Goal: Task Accomplishment & Management: Use online tool/utility

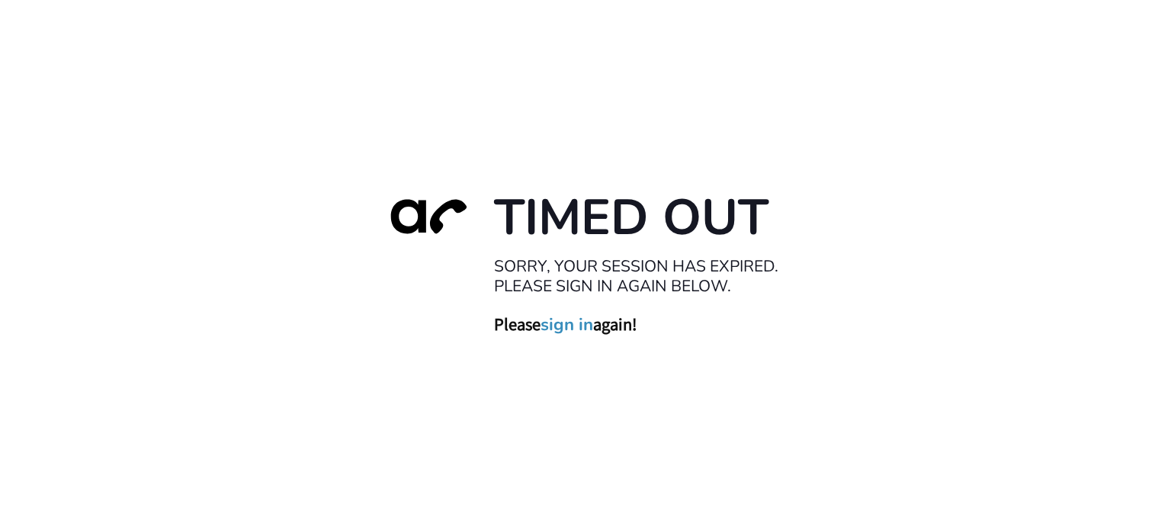
click at [562, 329] on link "sign in" at bounding box center [566, 323] width 53 height 21
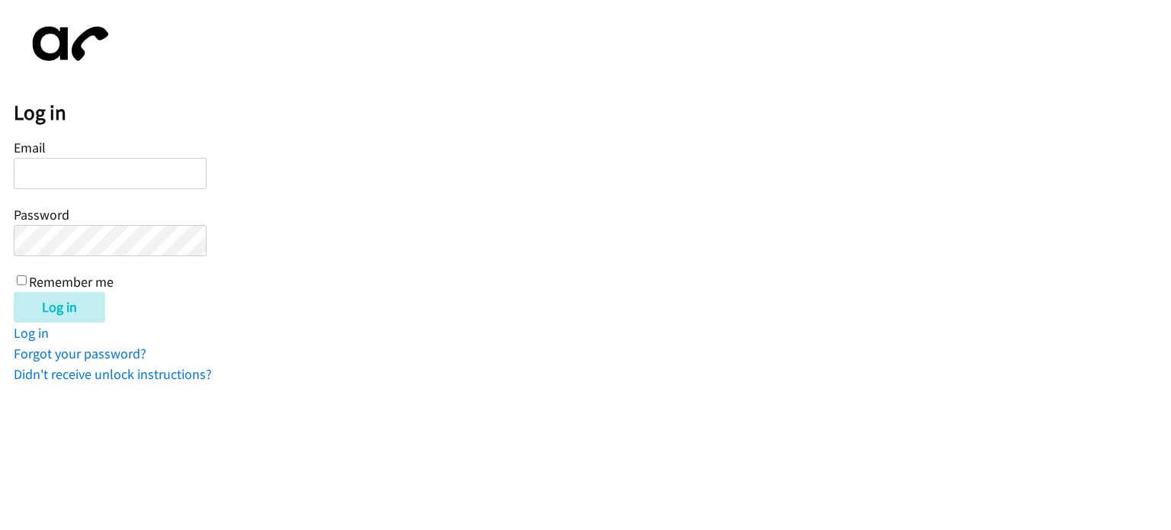
click at [143, 178] on input "Email" at bounding box center [110, 173] width 193 height 31
type input "mary.joy@directit.com"
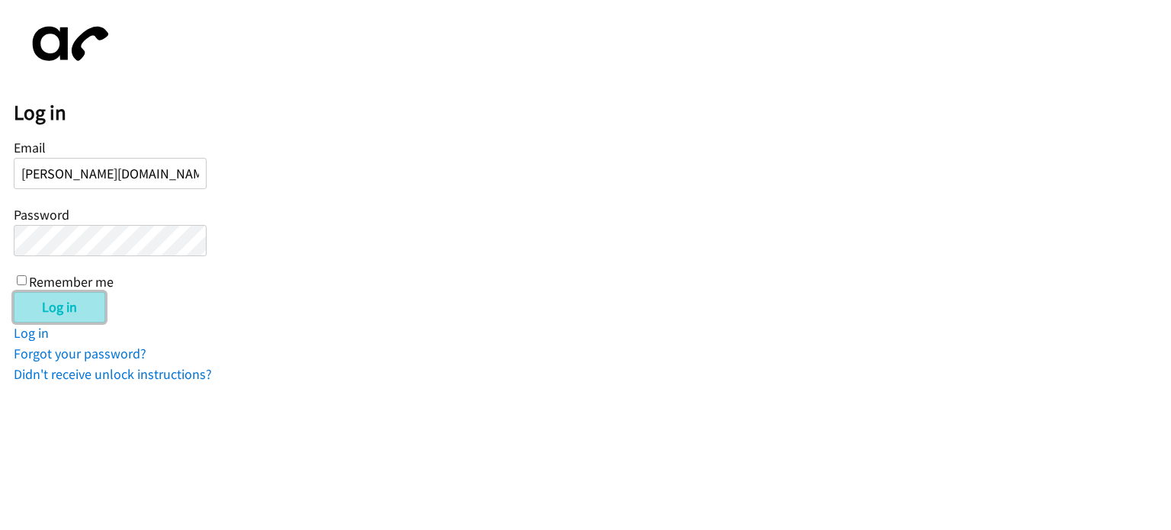
click at [66, 319] on input "Log in" at bounding box center [59, 307] width 91 height 30
click at [82, 297] on input "Log in" at bounding box center [59, 307] width 91 height 30
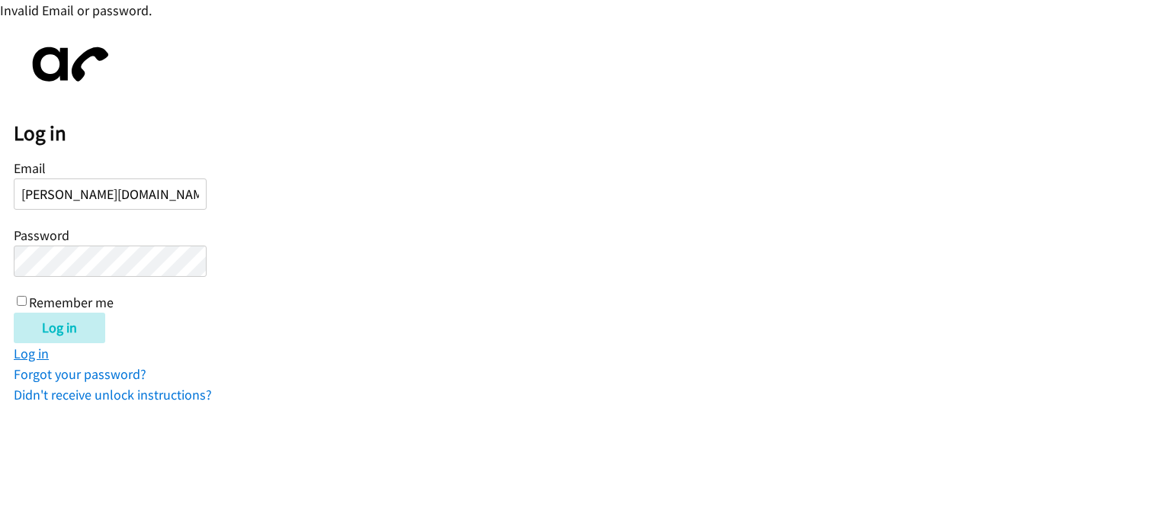
click at [44, 357] on link "Log in" at bounding box center [31, 354] width 35 height 18
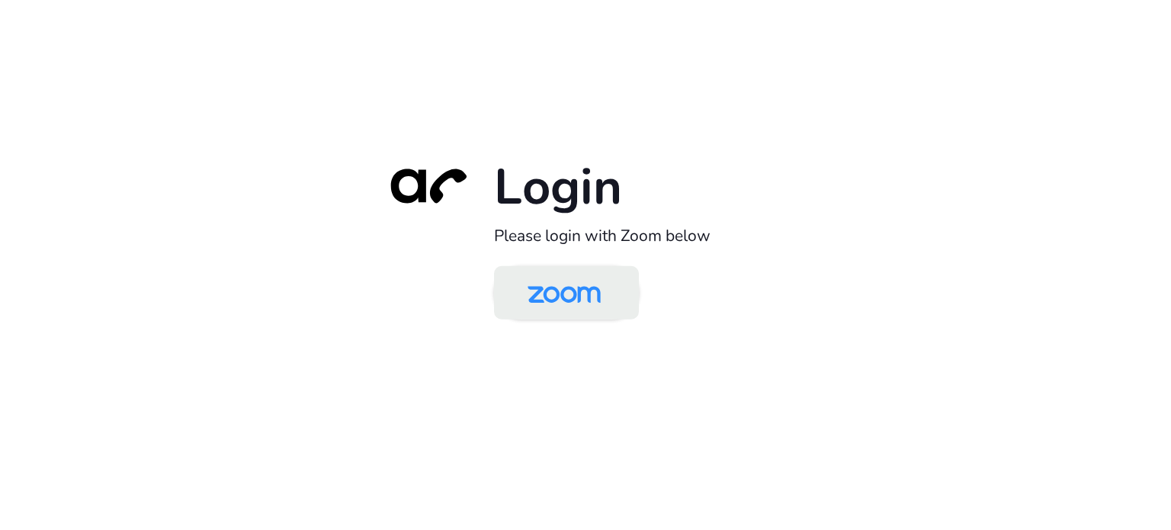
click at [551, 316] on img at bounding box center [563, 294] width 105 height 50
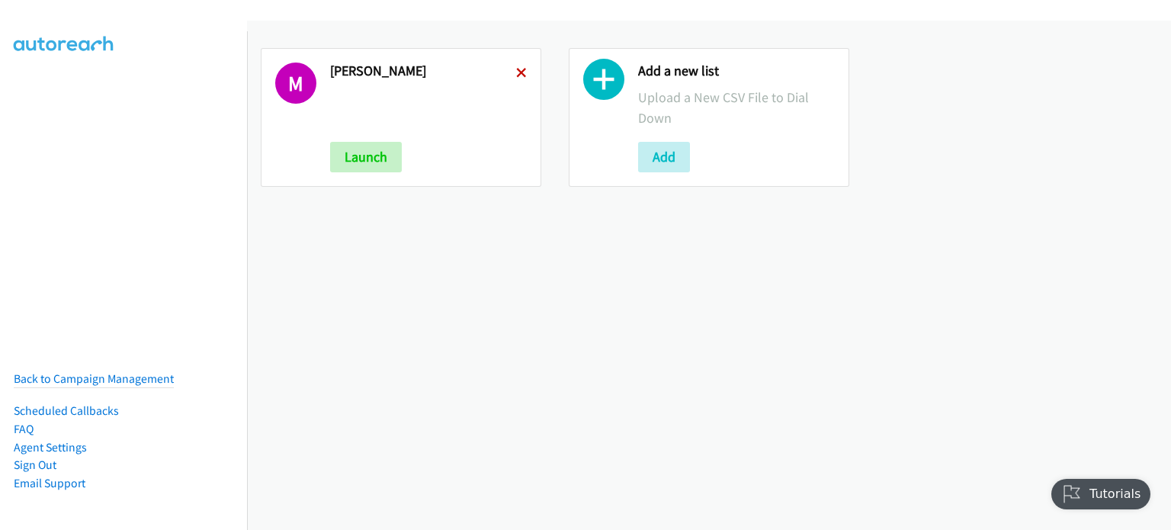
click at [516, 69] on icon at bounding box center [521, 74] width 11 height 11
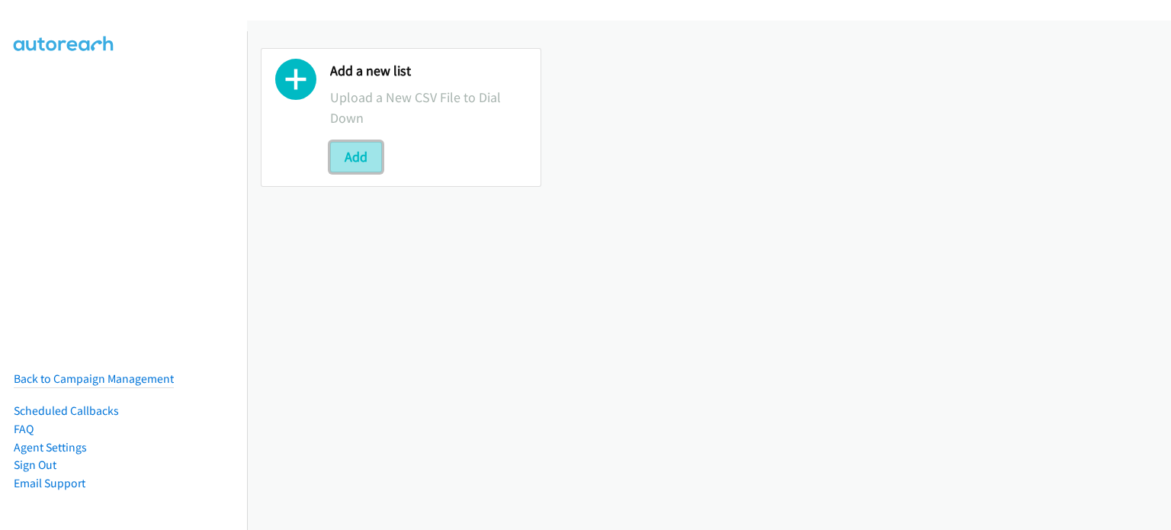
click at [347, 152] on button "Add" at bounding box center [356, 157] width 52 height 30
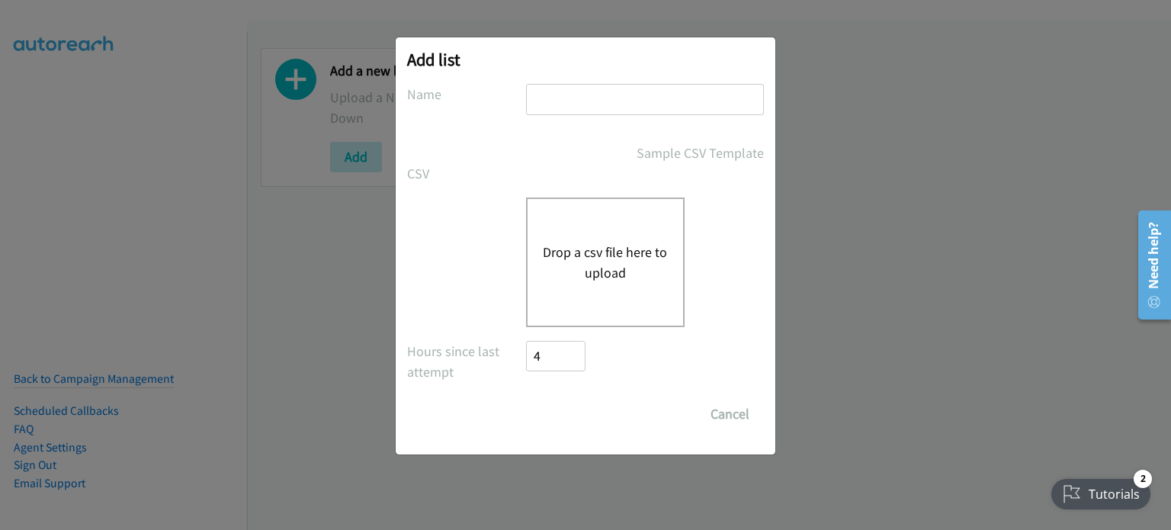
click at [543, 91] on input "text" at bounding box center [645, 99] width 238 height 31
click at [595, 49] on h2 "Add list" at bounding box center [585, 59] width 357 height 21
click at [755, 99] on input "text" at bounding box center [645, 99] width 238 height 31
click at [633, 88] on input "text" at bounding box center [645, 99] width 238 height 31
type input "mary"
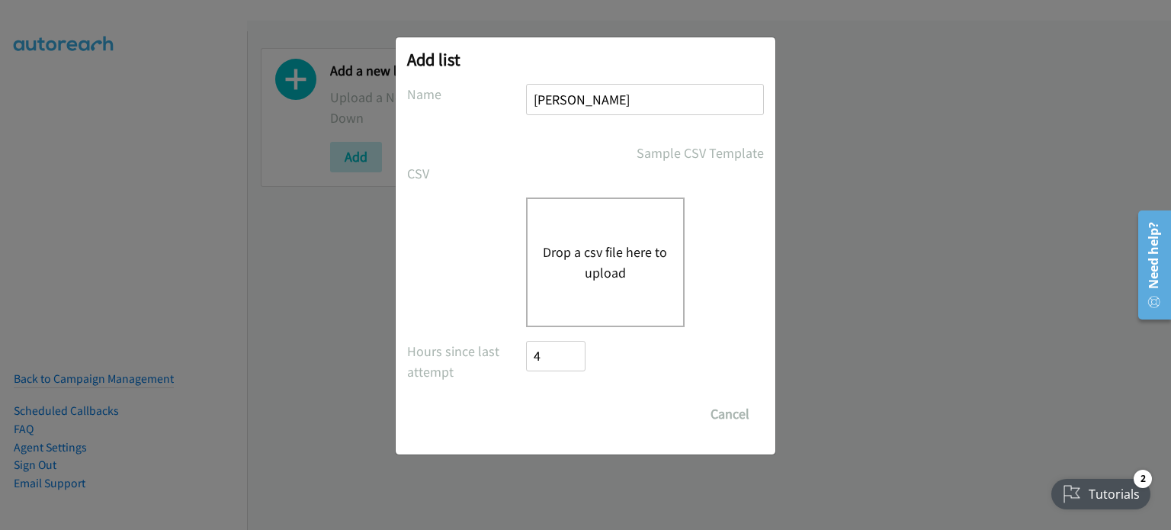
click at [598, 252] on button "Drop a csv file here to upload" at bounding box center [605, 262] width 125 height 41
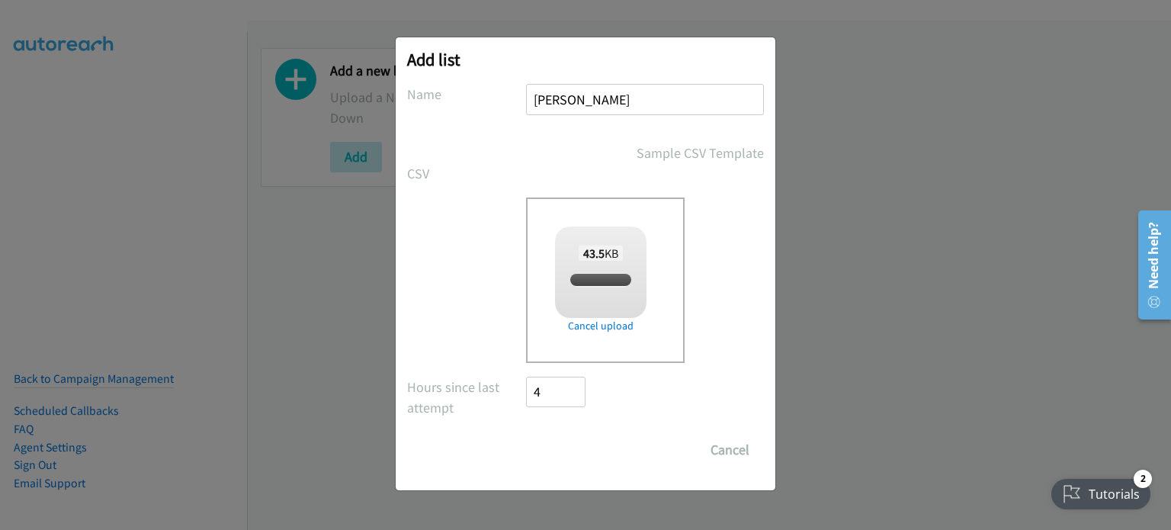
checkbox input "true"
click at [556, 446] on input "Save List" at bounding box center [566, 449] width 80 height 30
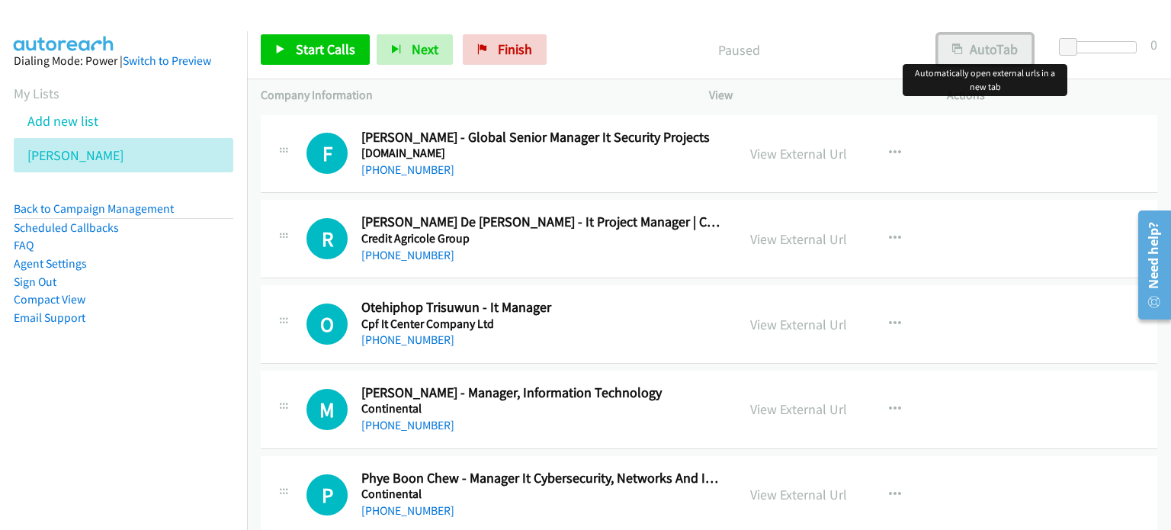
click at [965, 40] on button "AutoTab" at bounding box center [985, 49] width 95 height 30
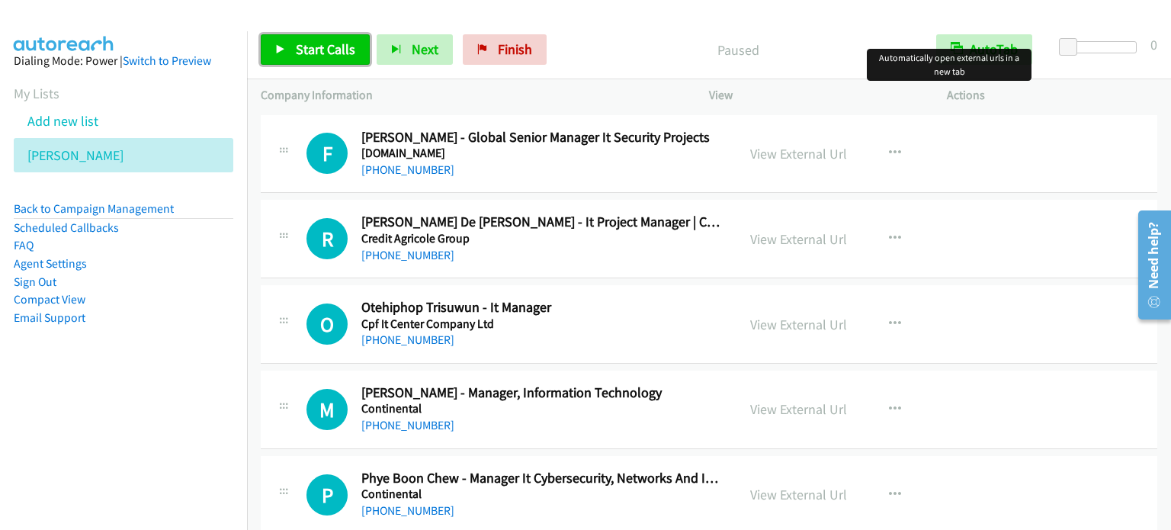
click at [309, 56] on span "Start Calls" at bounding box center [325, 49] width 59 height 18
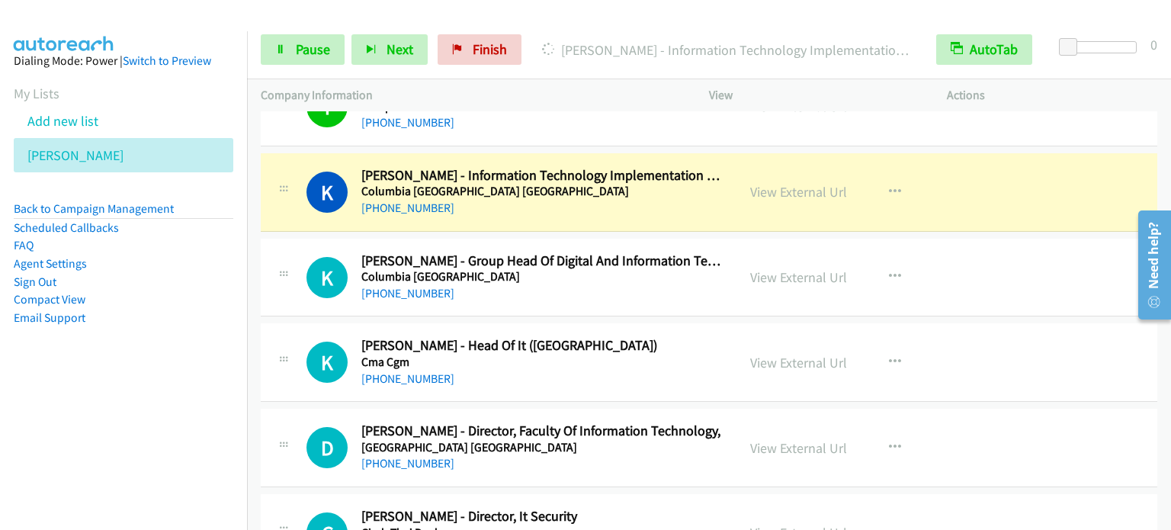
scroll to position [762, 0]
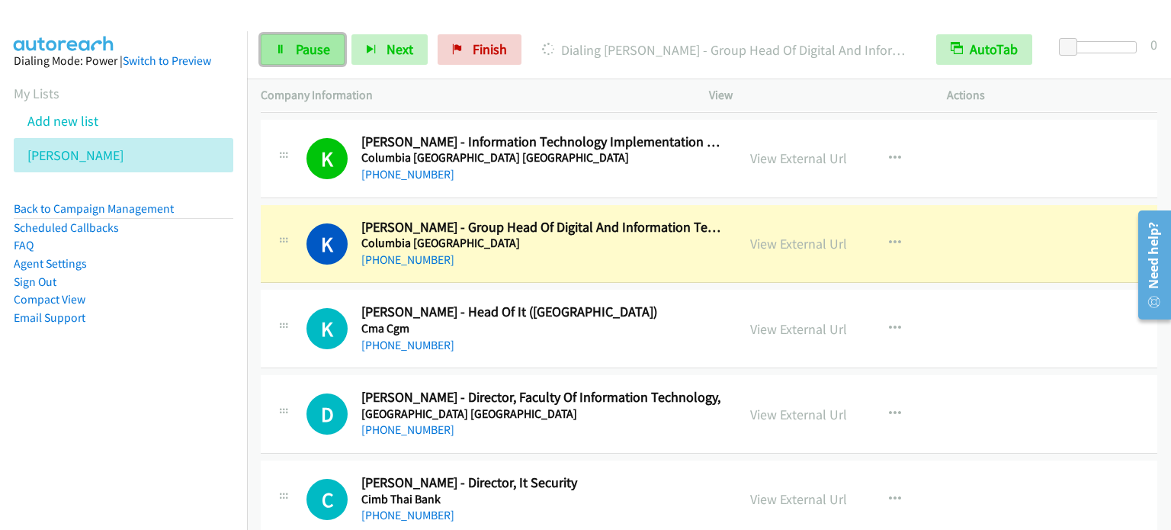
click at [308, 54] on span "Pause" at bounding box center [313, 49] width 34 height 18
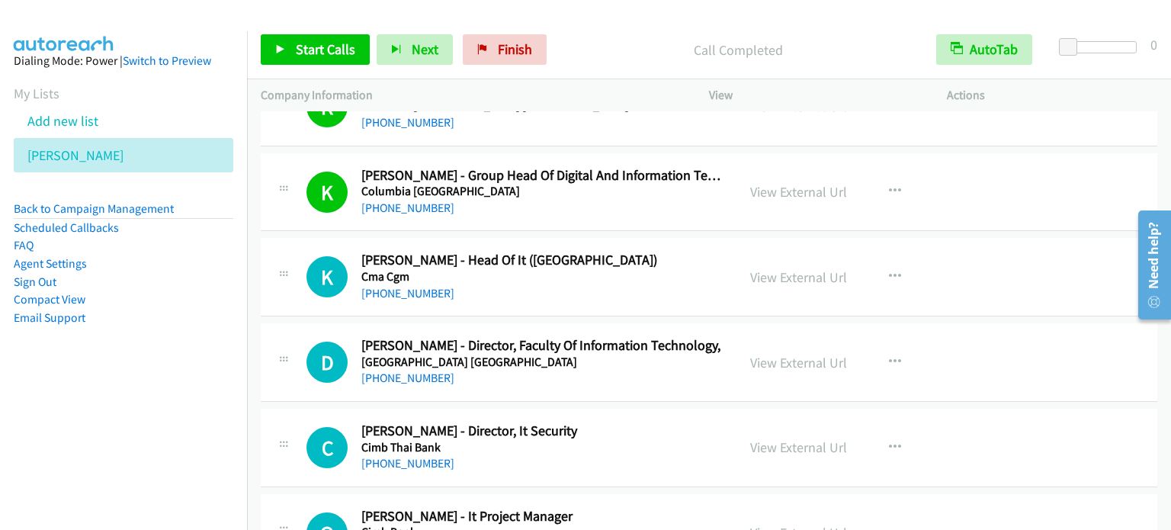
scroll to position [838, 0]
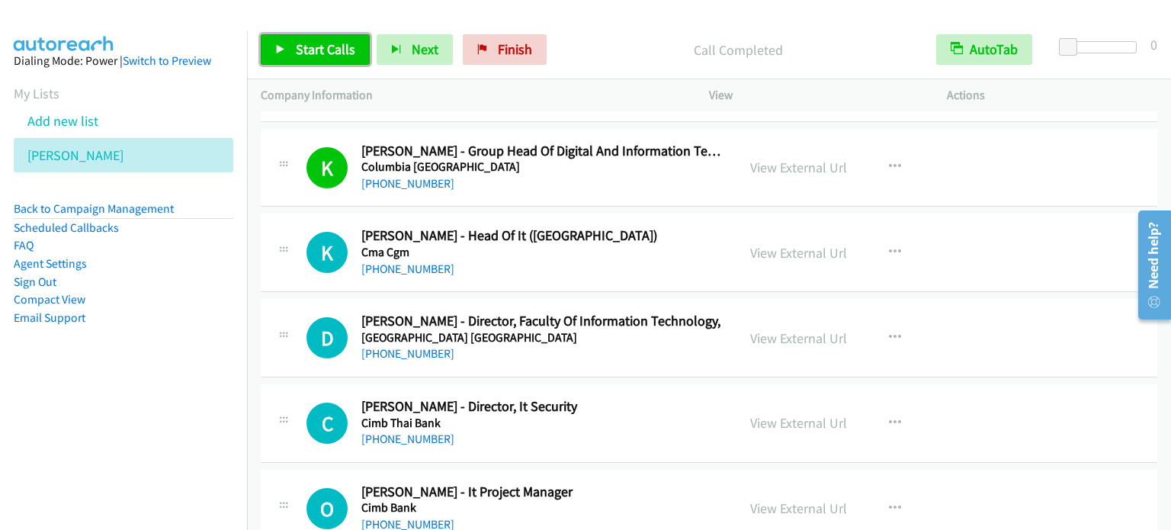
click at [318, 50] on span "Start Calls" at bounding box center [325, 49] width 59 height 18
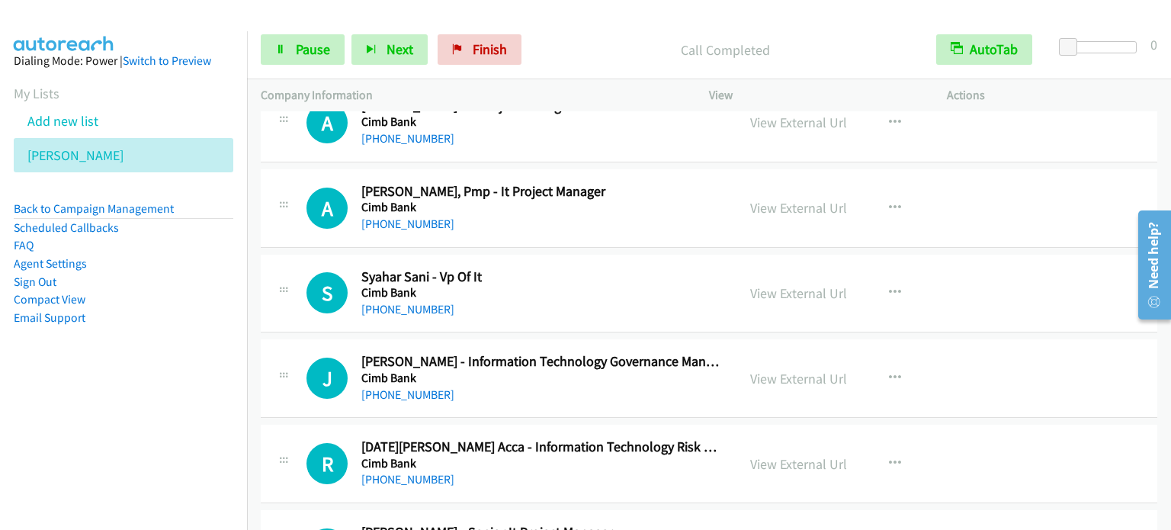
scroll to position [1677, 0]
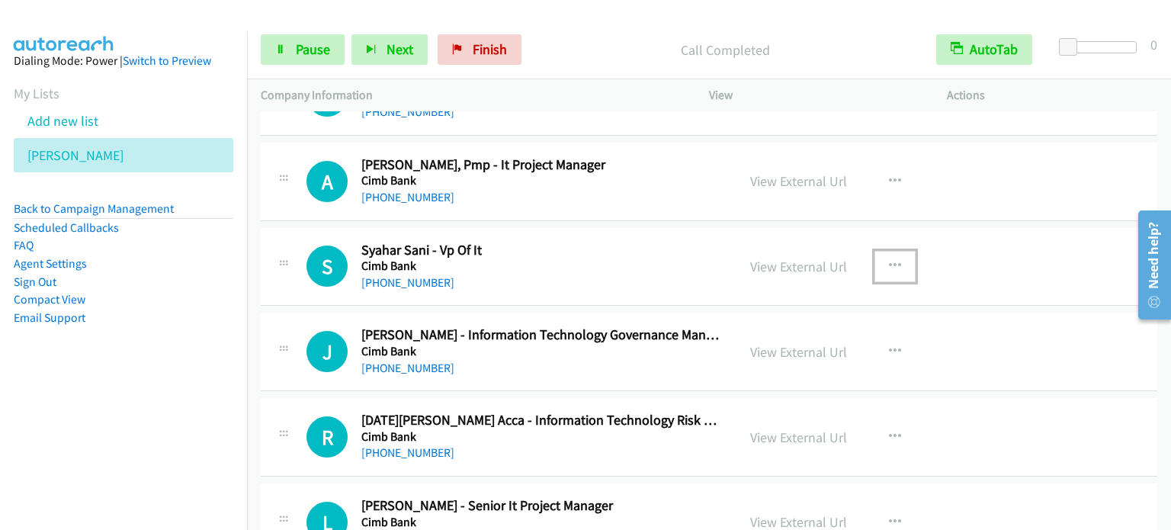
click at [893, 260] on icon "button" at bounding box center [895, 266] width 12 height 12
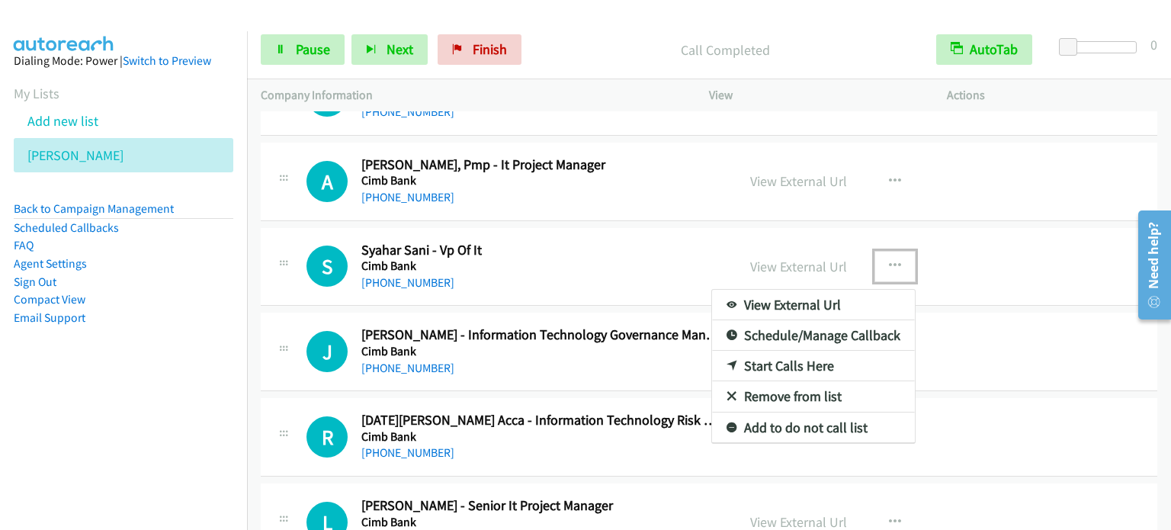
click at [796, 364] on link "Start Calls Here" at bounding box center [813, 366] width 203 height 30
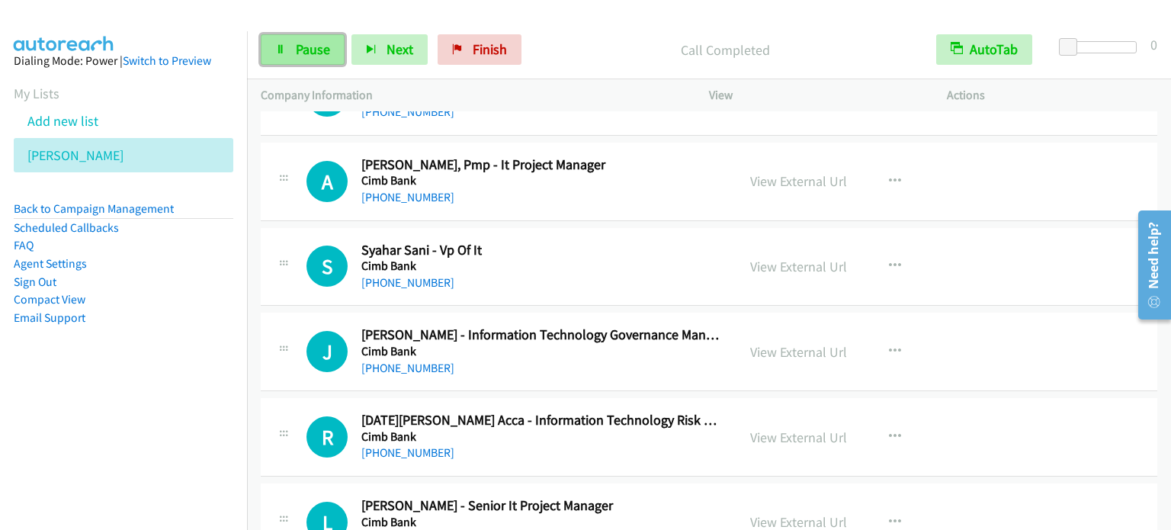
click at [309, 49] on span "Pause" at bounding box center [313, 49] width 34 height 18
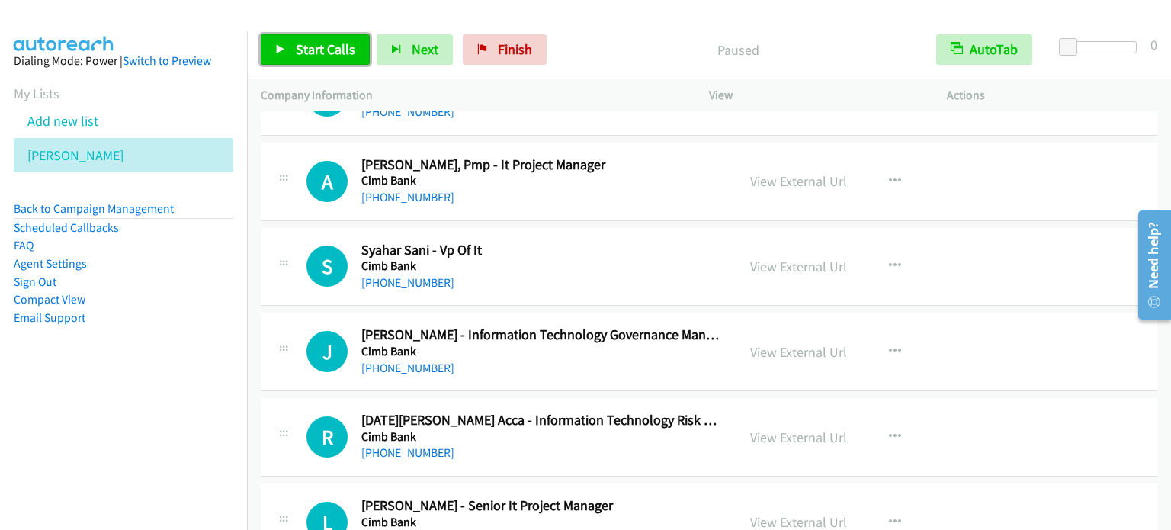
click at [309, 49] on span "Start Calls" at bounding box center [325, 49] width 59 height 18
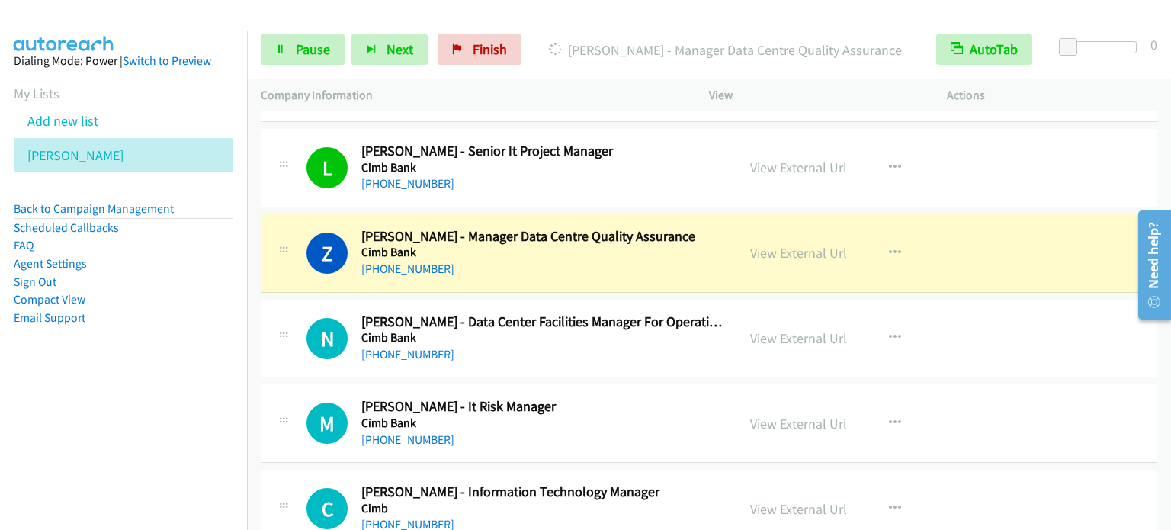
scroll to position [2058, 0]
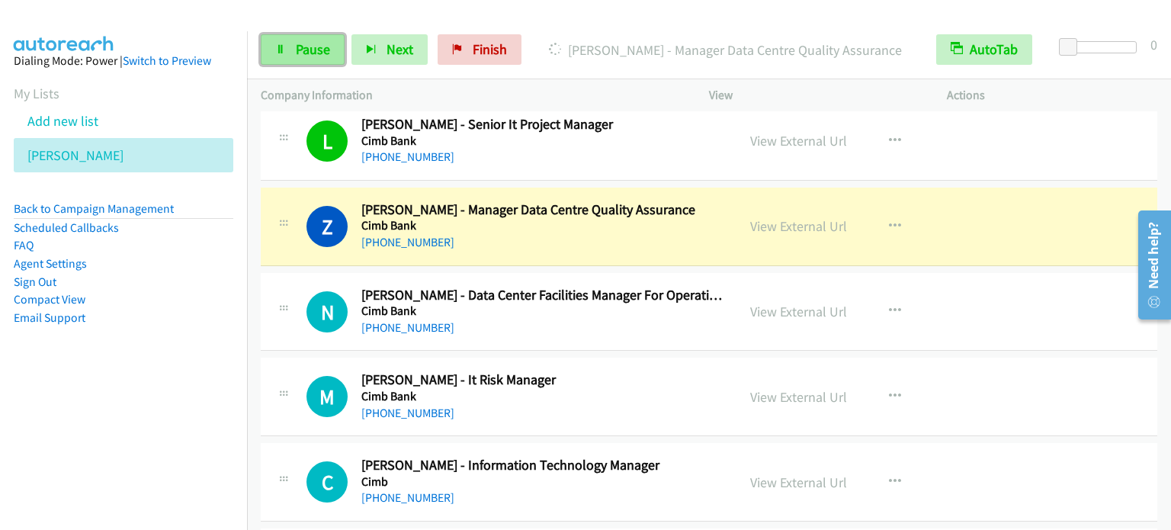
click at [294, 59] on link "Pause" at bounding box center [303, 49] width 84 height 30
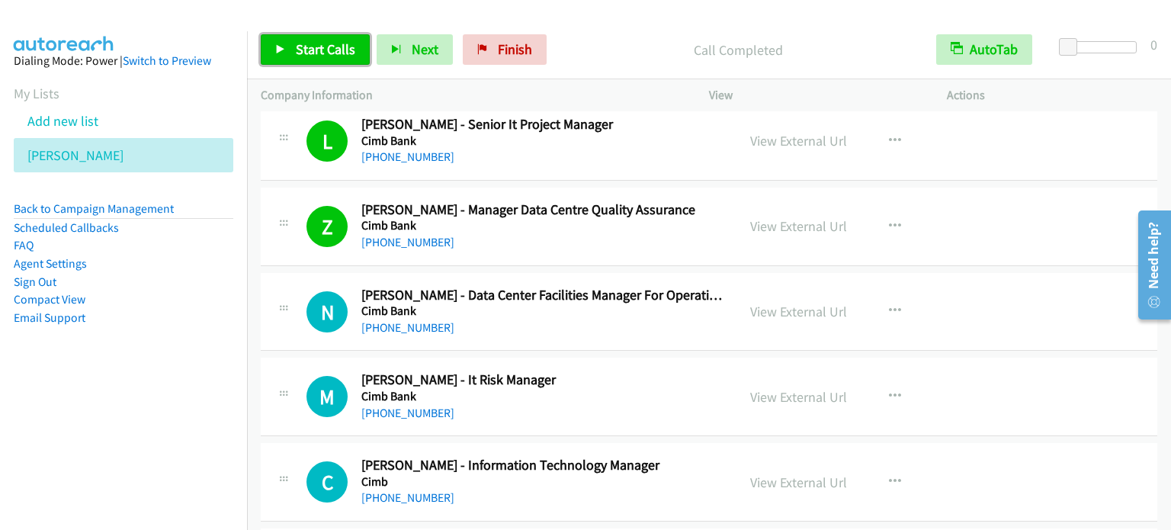
click at [303, 50] on span "Start Calls" at bounding box center [325, 49] width 59 height 18
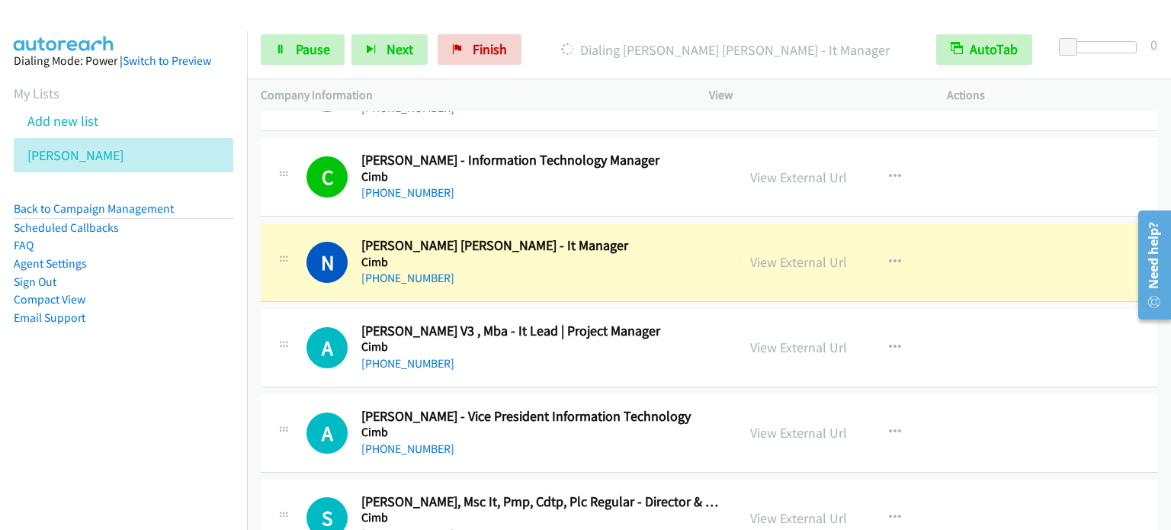
scroll to position [2439, 0]
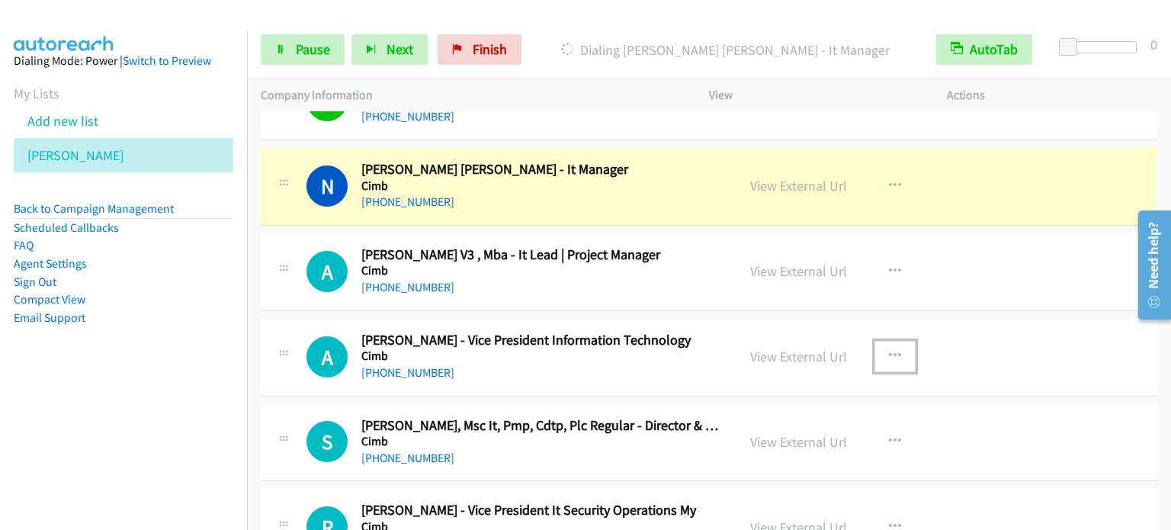
click at [890, 350] on icon "button" at bounding box center [895, 356] width 12 height 12
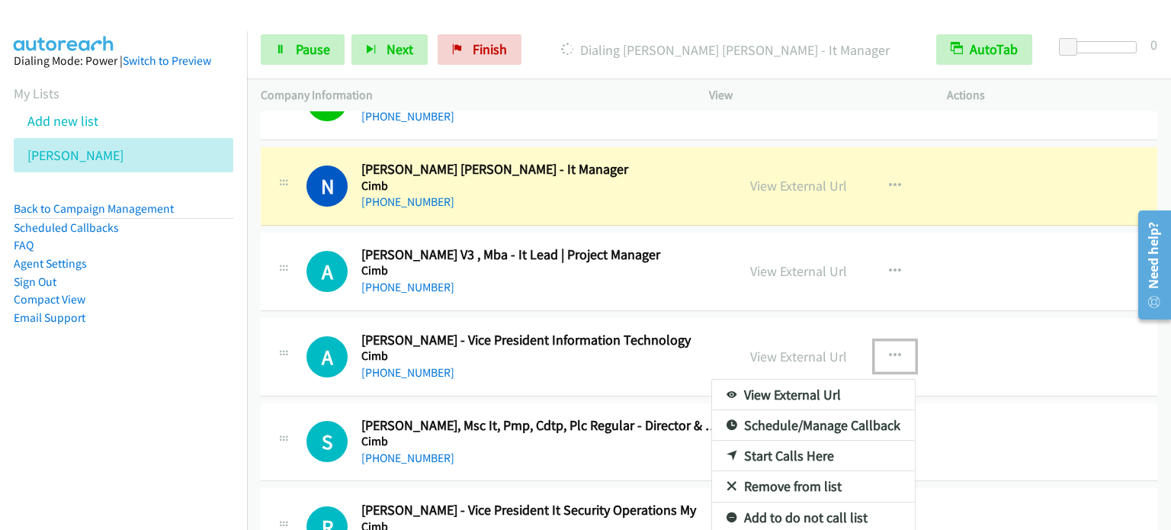
click at [813, 452] on link "Start Calls Here" at bounding box center [813, 456] width 203 height 30
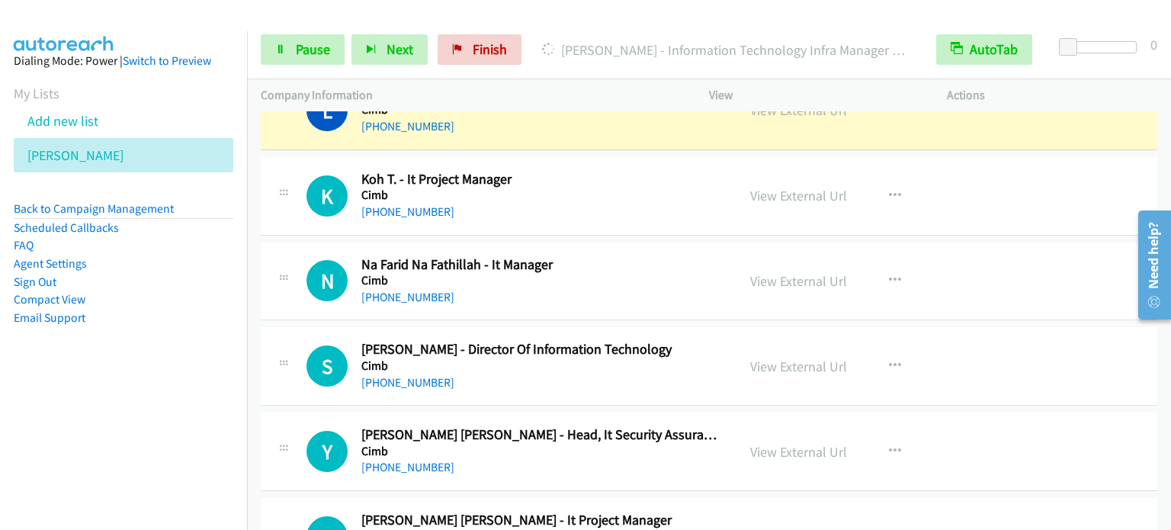
scroll to position [3049, 0]
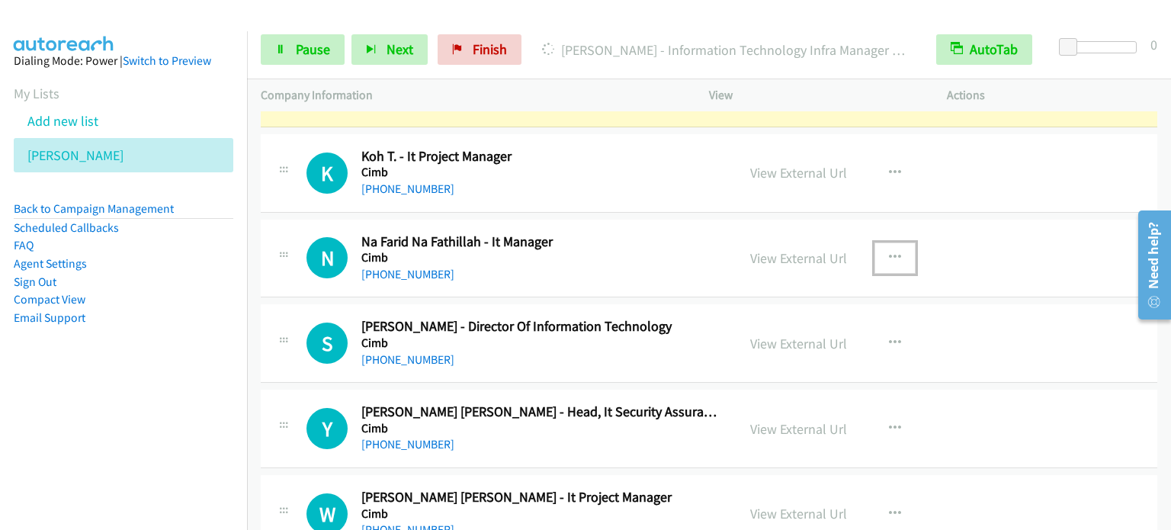
click at [892, 252] on icon "button" at bounding box center [895, 258] width 12 height 12
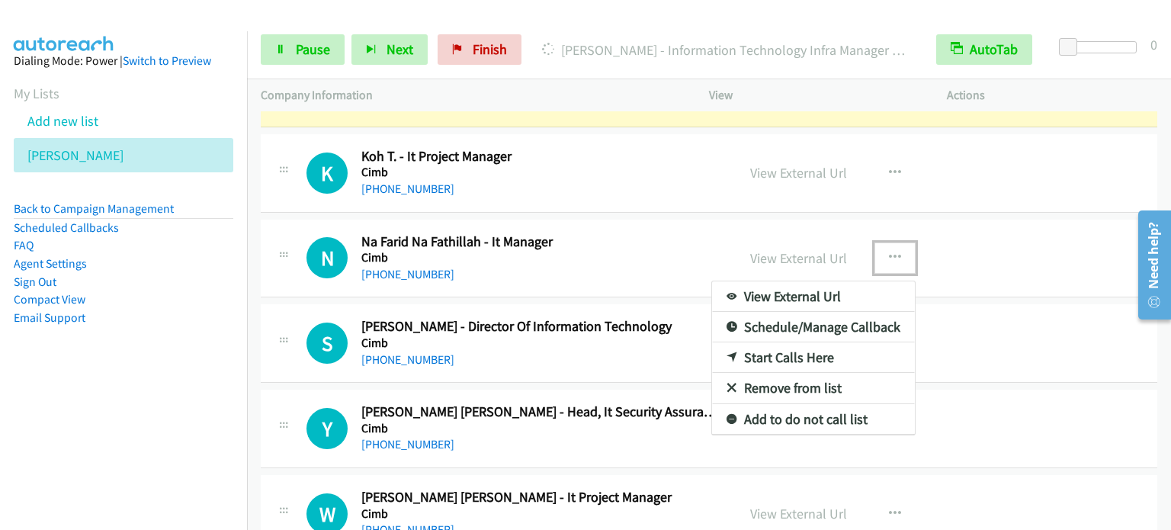
click at [810, 353] on link "Start Calls Here" at bounding box center [813, 357] width 203 height 30
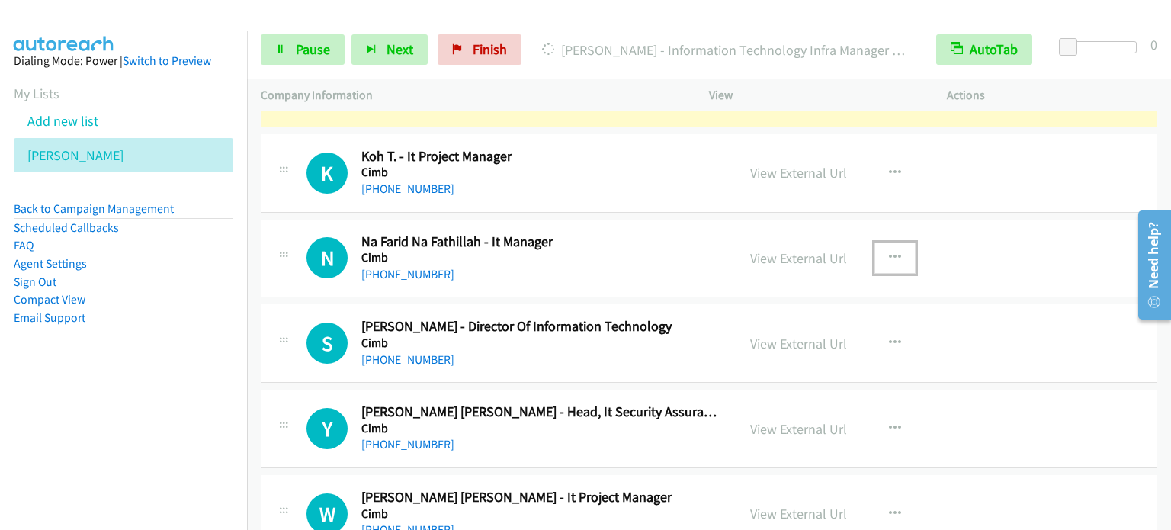
click at [890, 242] on button "button" at bounding box center [894, 257] width 41 height 30
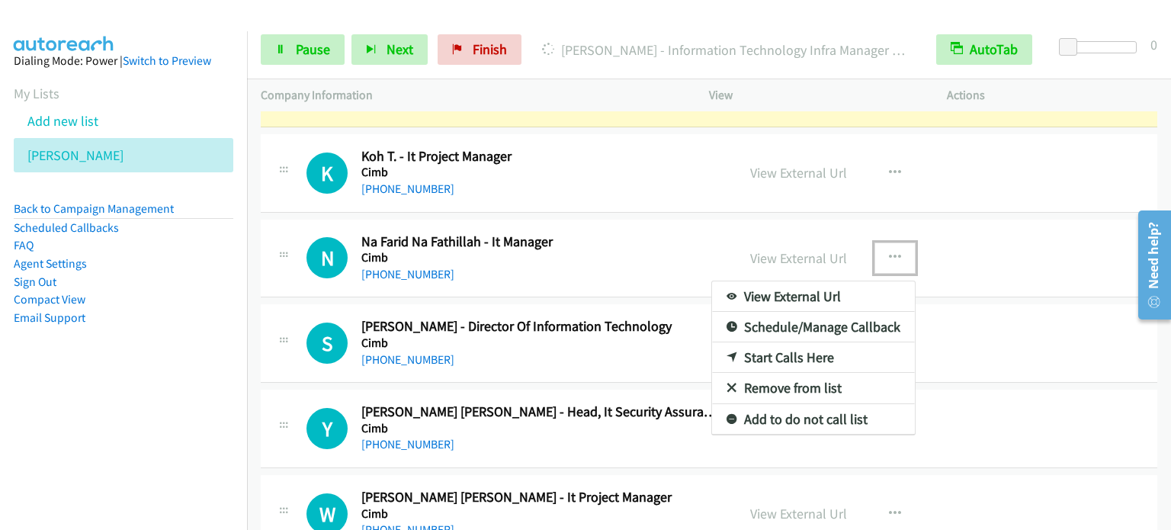
click at [822, 351] on link "Start Calls Here" at bounding box center [813, 357] width 203 height 30
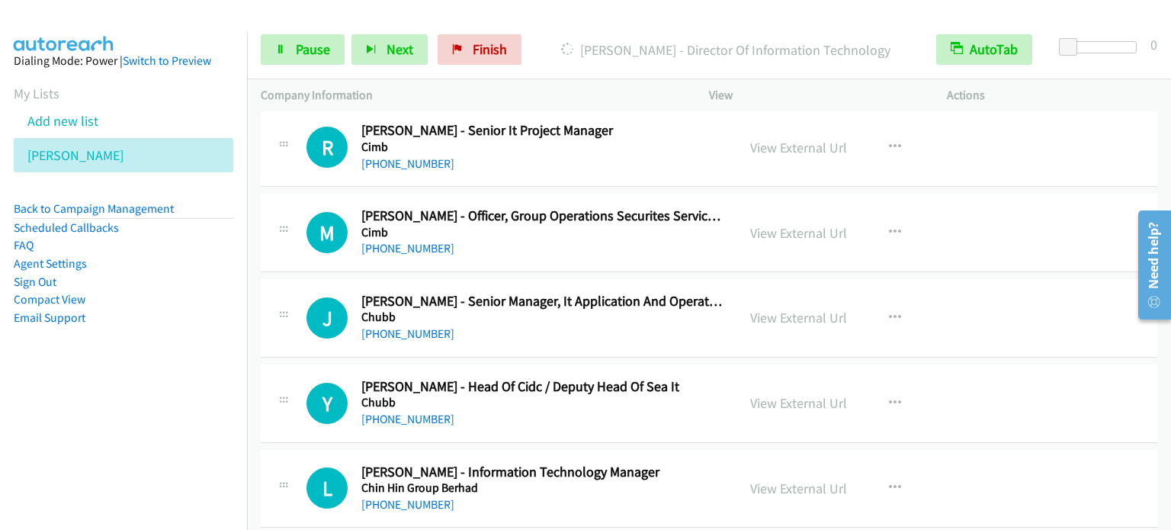
scroll to position [4192, 0]
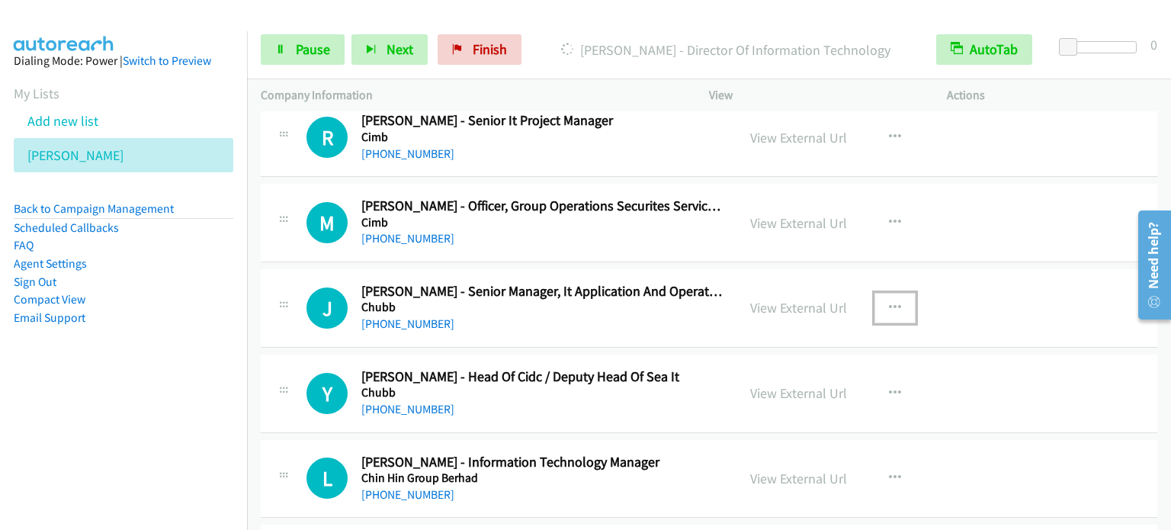
click at [896, 298] on button "button" at bounding box center [894, 308] width 41 height 30
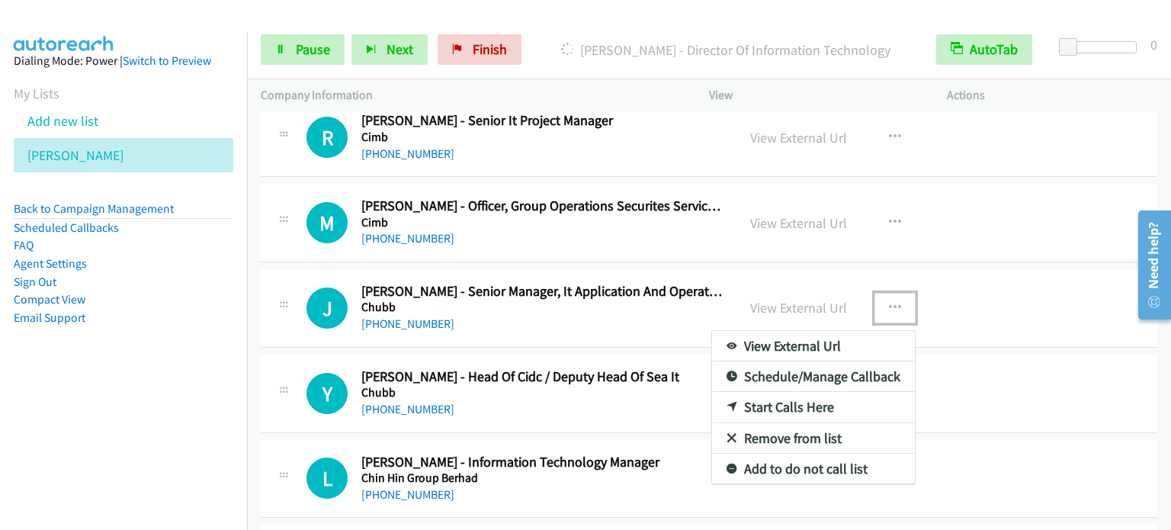
click at [814, 399] on link "Start Calls Here" at bounding box center [813, 407] width 203 height 30
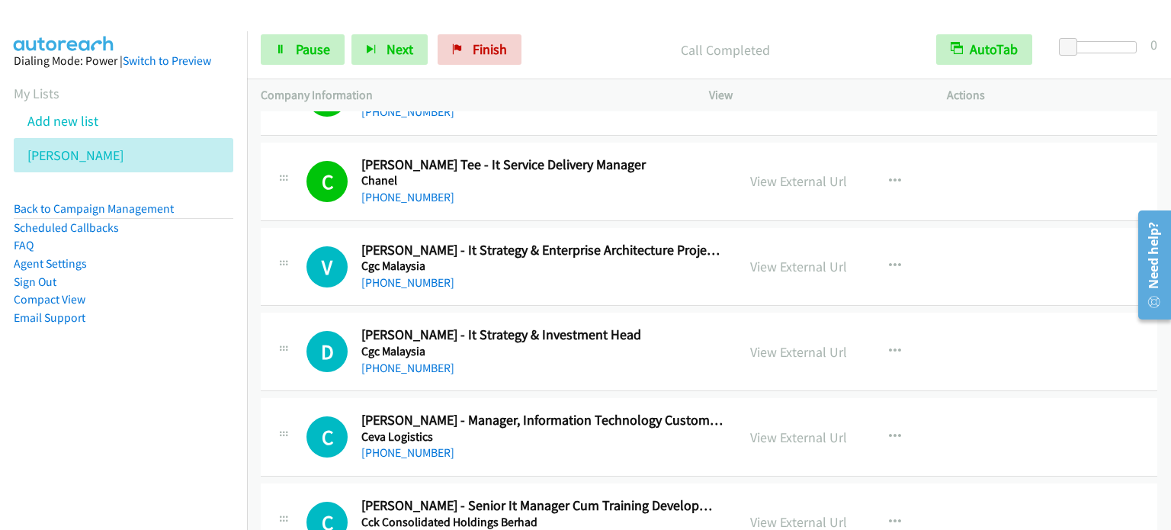
scroll to position [4878, 0]
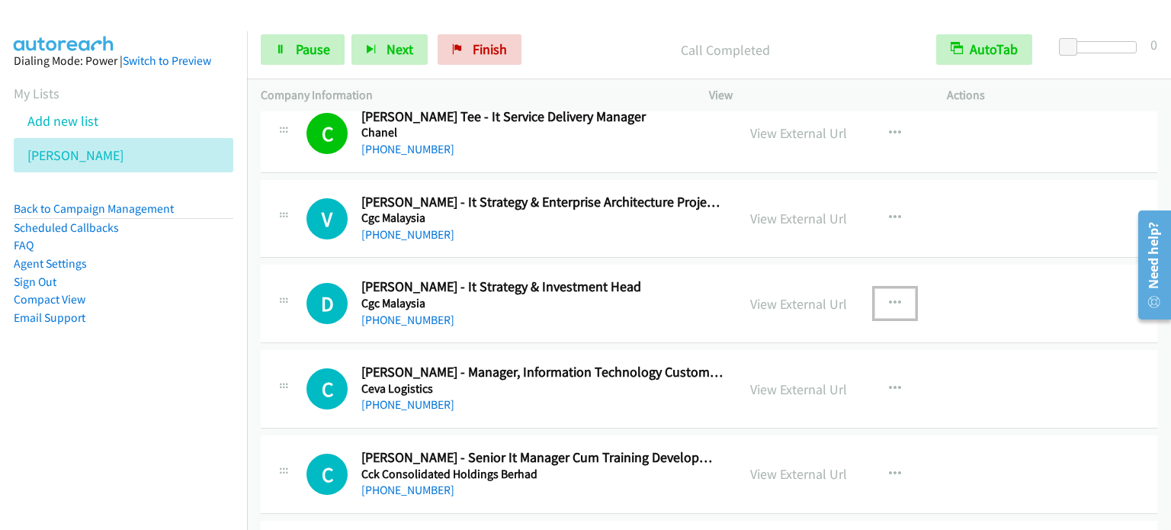
click at [893, 297] on icon "button" at bounding box center [895, 303] width 12 height 12
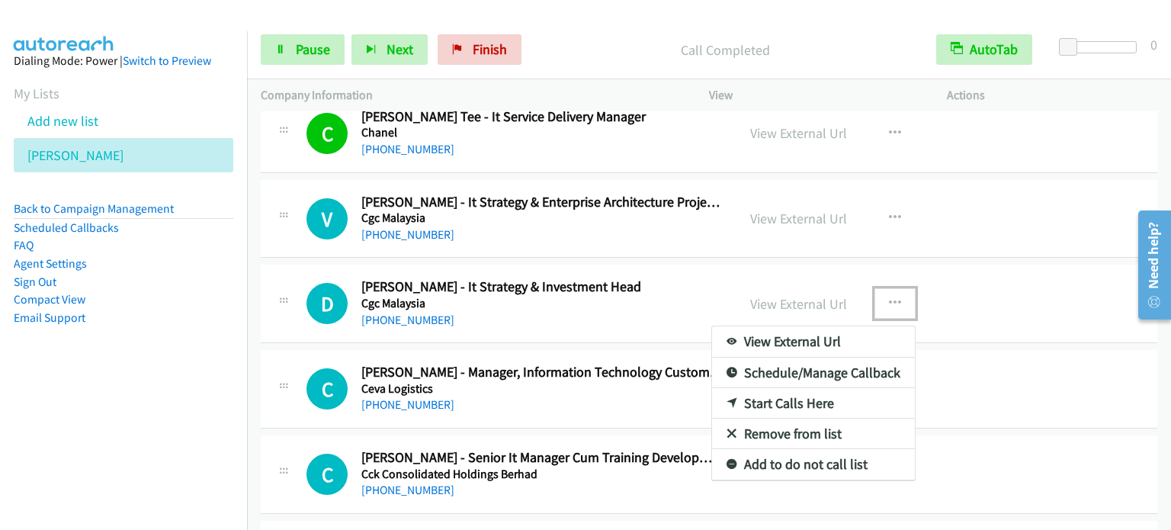
click at [803, 392] on link "Start Calls Here" at bounding box center [813, 403] width 203 height 30
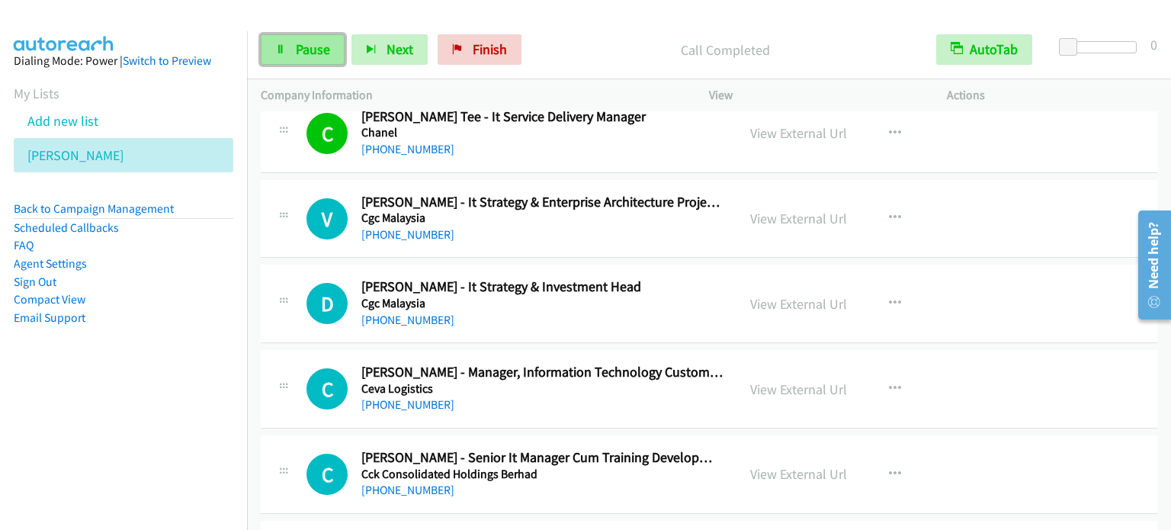
click at [322, 58] on link "Pause" at bounding box center [303, 49] width 84 height 30
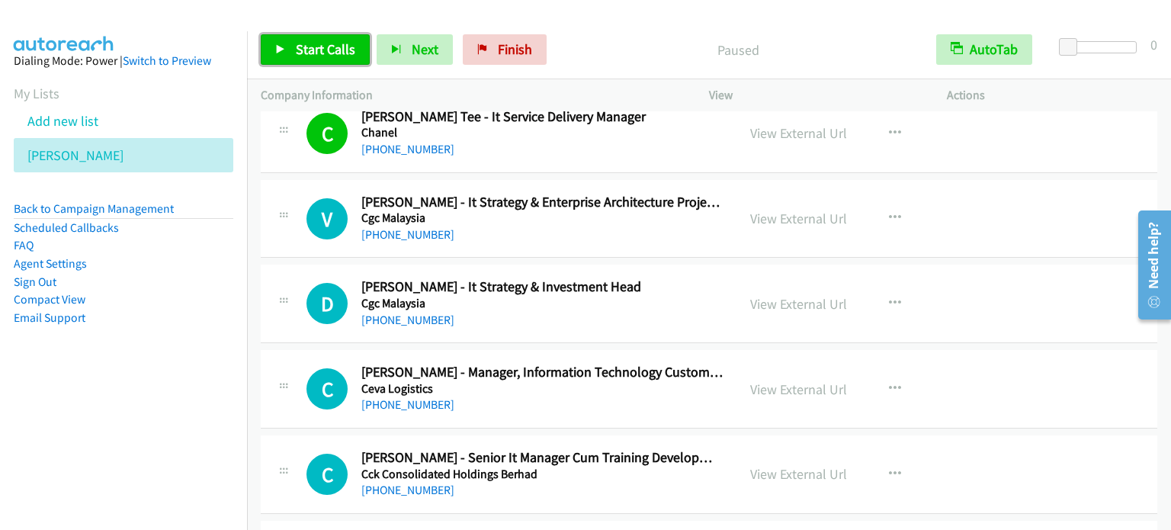
click at [325, 54] on span "Start Calls" at bounding box center [325, 49] width 59 height 18
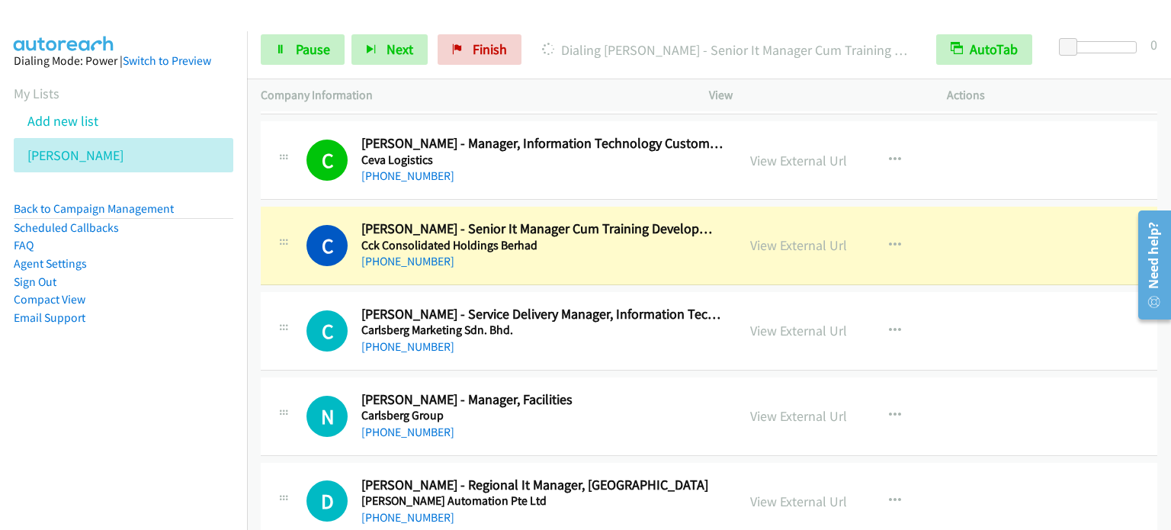
scroll to position [5183, 0]
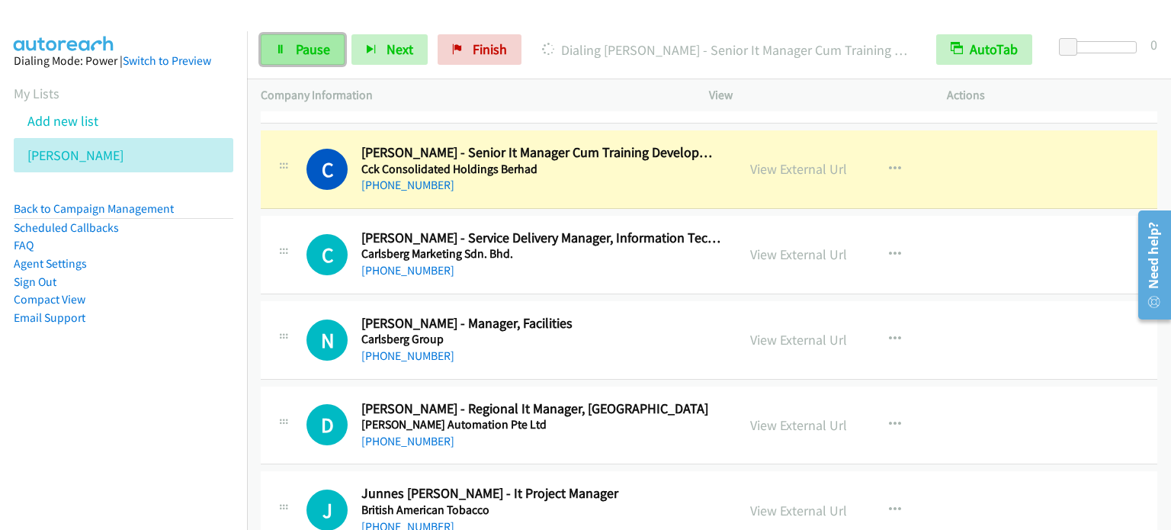
click at [313, 53] on span "Pause" at bounding box center [313, 49] width 34 height 18
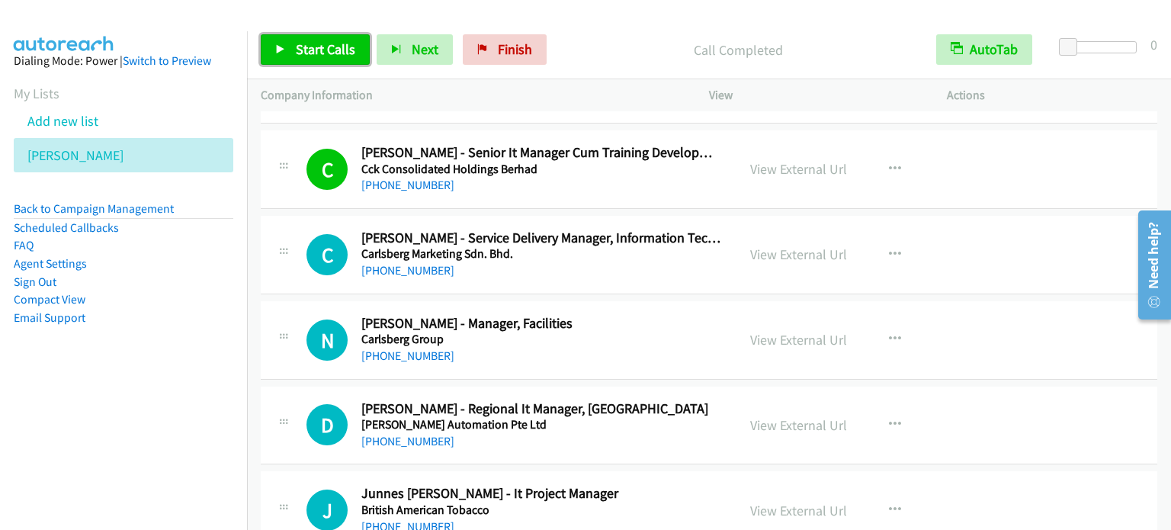
click at [312, 39] on link "Start Calls" at bounding box center [315, 49] width 109 height 30
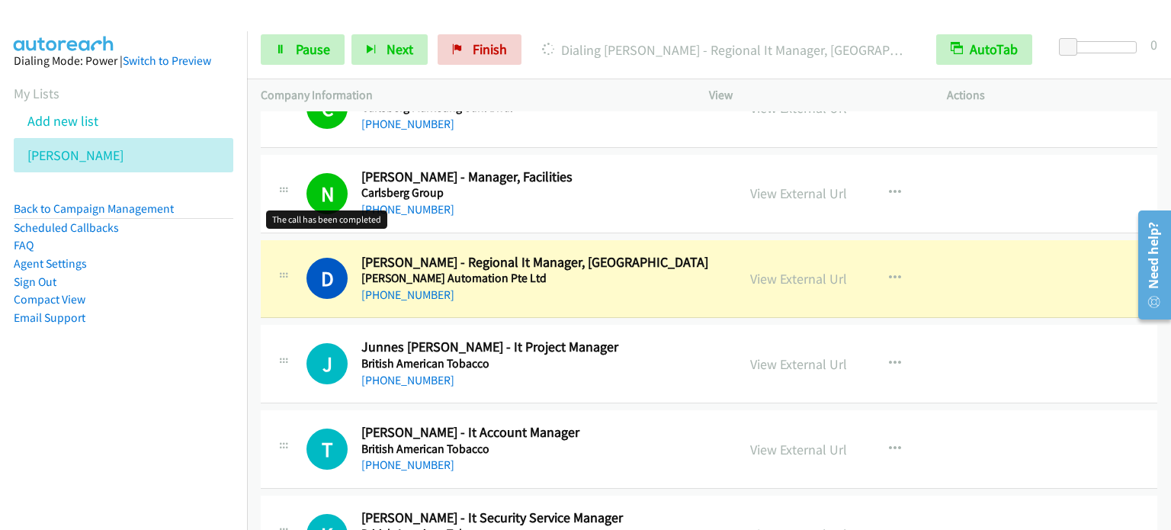
scroll to position [5336, 0]
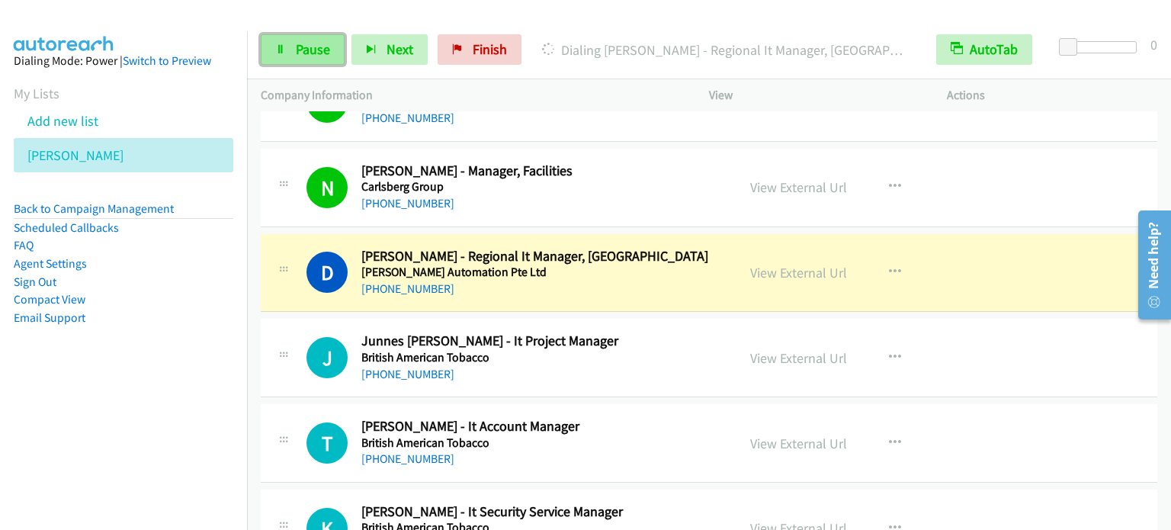
click at [298, 48] on span "Pause" at bounding box center [313, 49] width 34 height 18
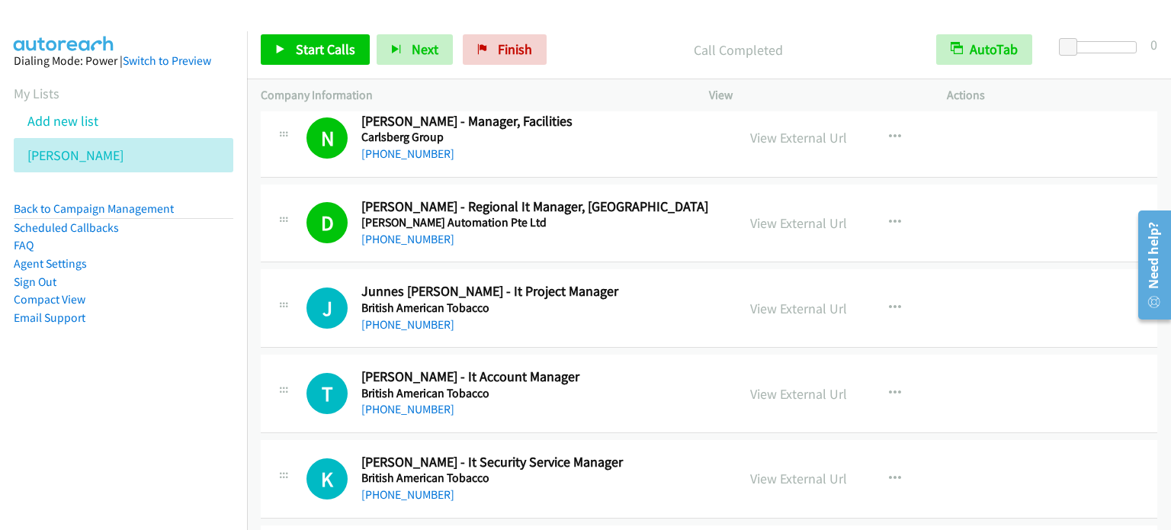
scroll to position [5412, 0]
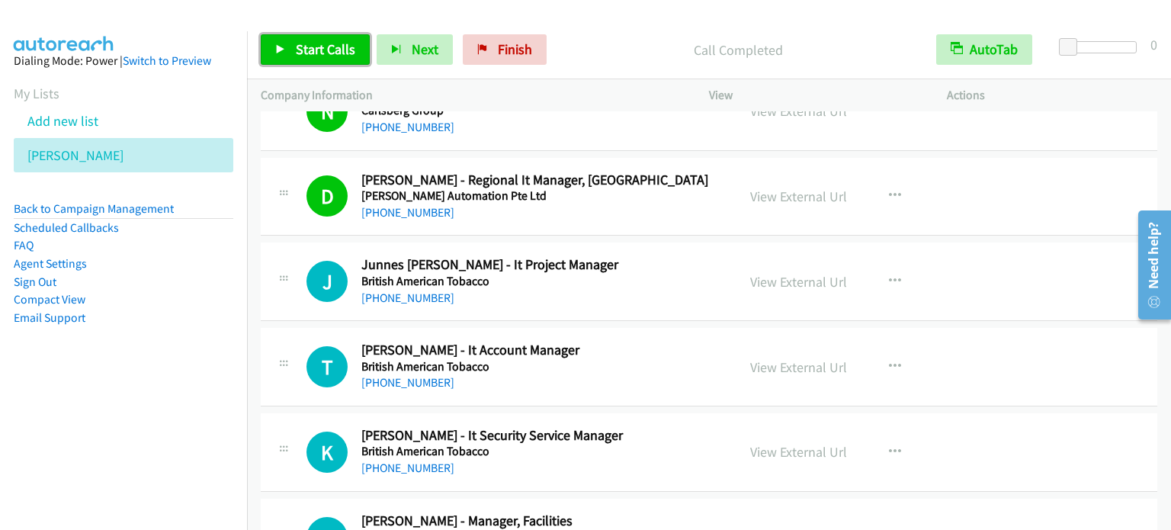
click at [290, 41] on link "Start Calls" at bounding box center [315, 49] width 109 height 30
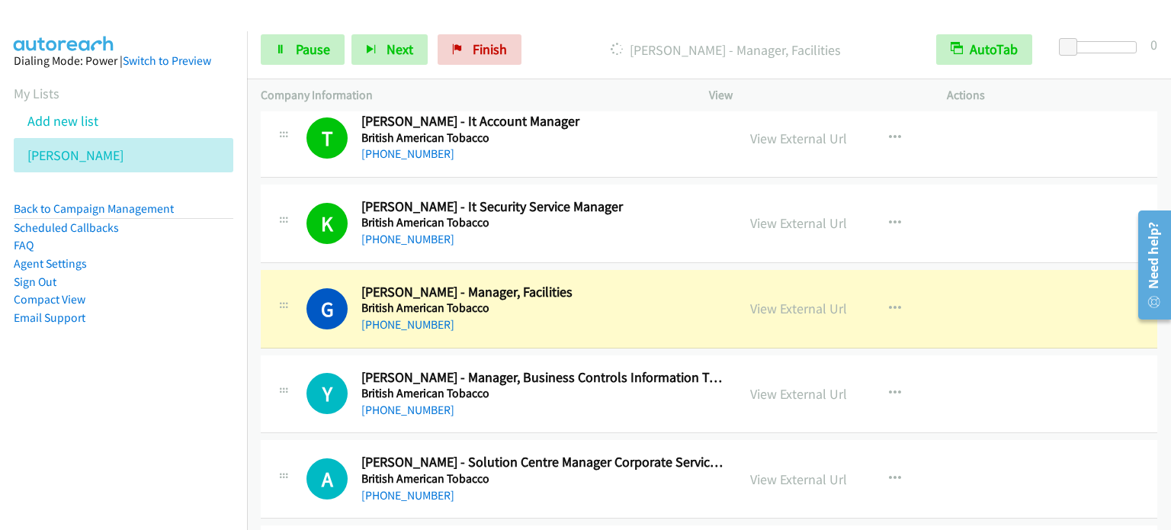
scroll to position [5717, 0]
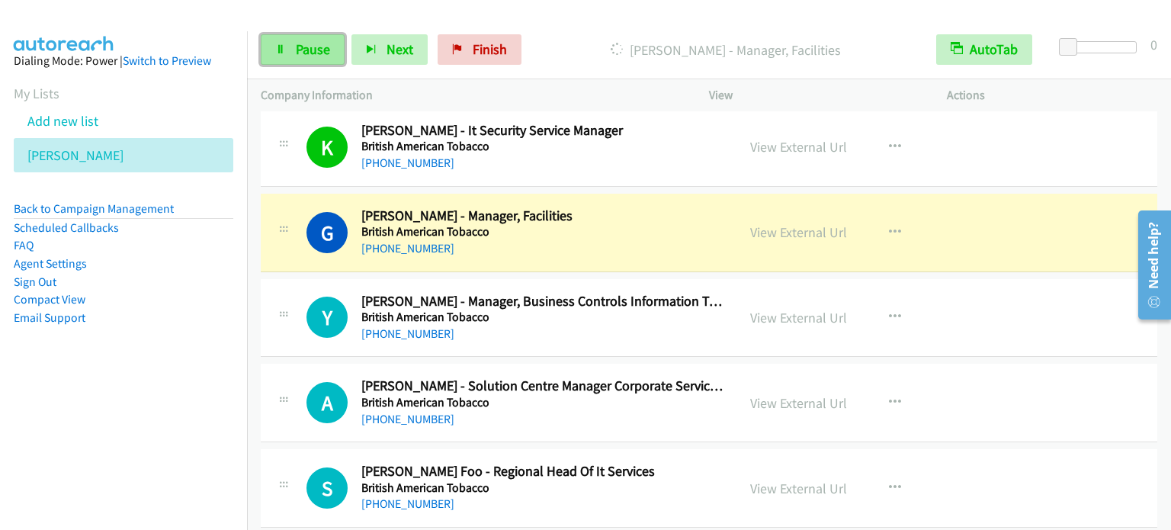
click at [305, 55] on span "Pause" at bounding box center [313, 49] width 34 height 18
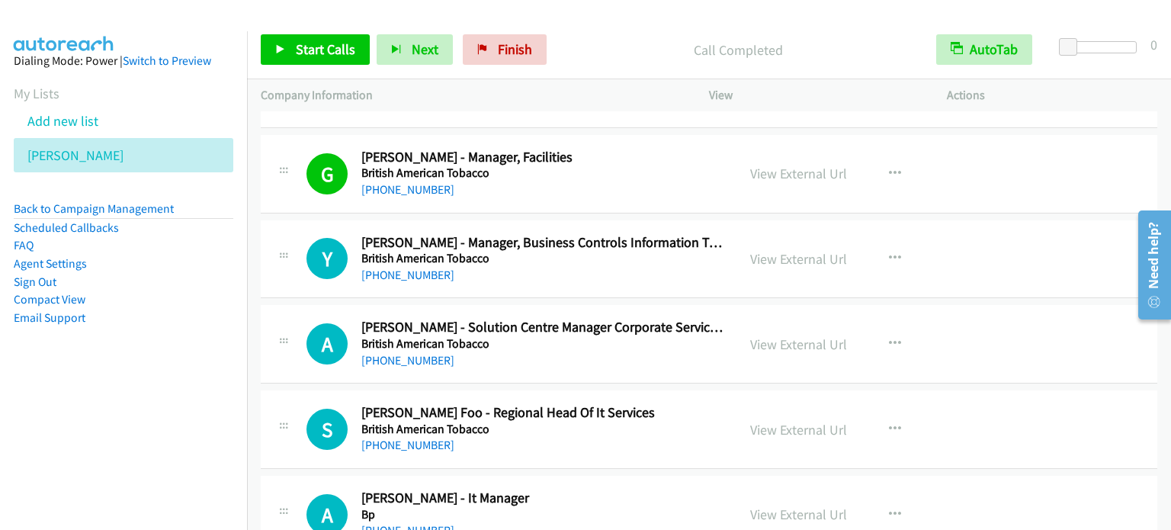
scroll to position [5793, 0]
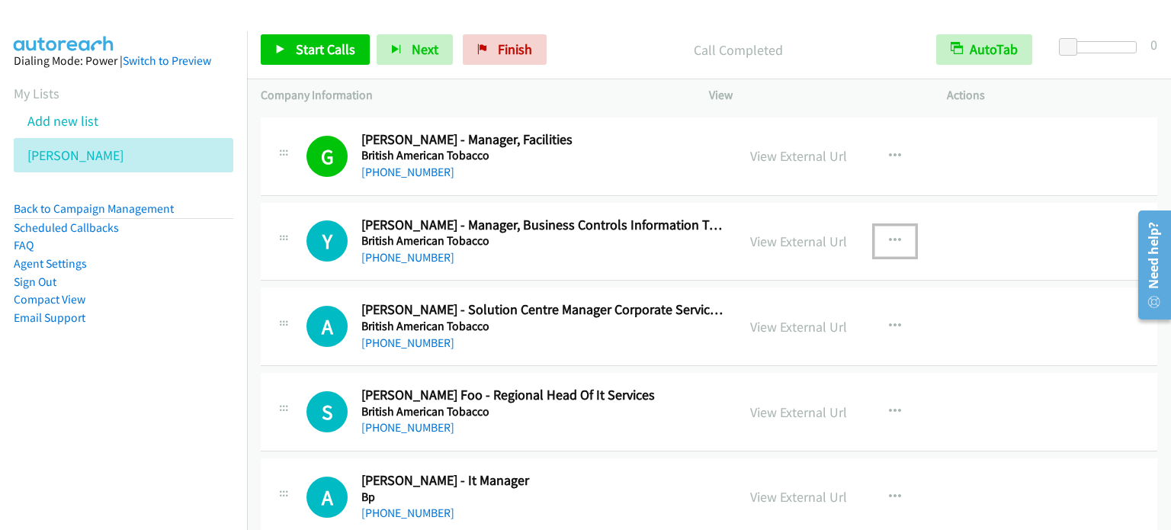
click at [889, 235] on icon "button" at bounding box center [895, 241] width 12 height 12
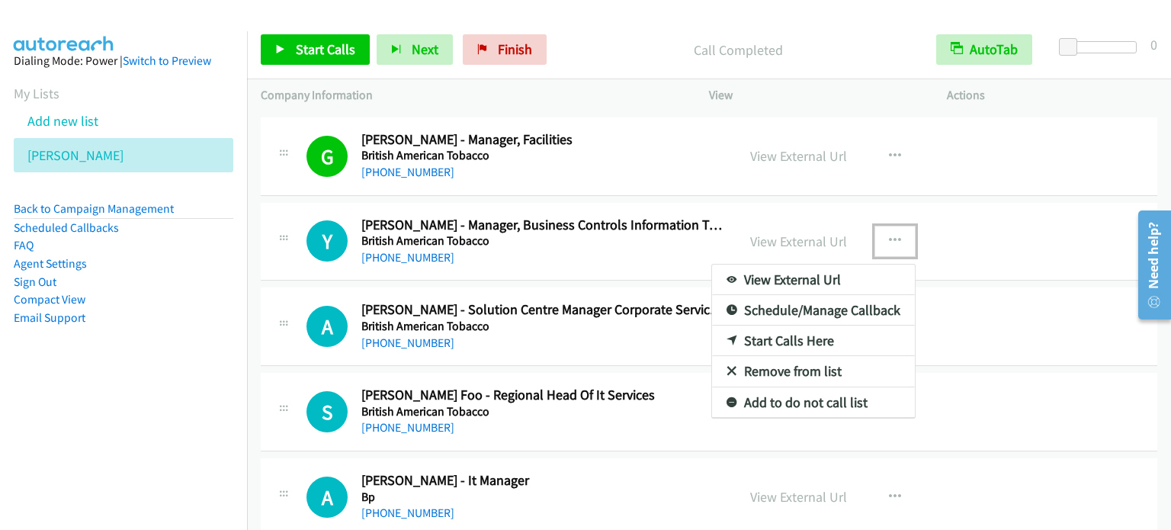
click at [760, 335] on link "Start Calls Here" at bounding box center [813, 340] width 203 height 30
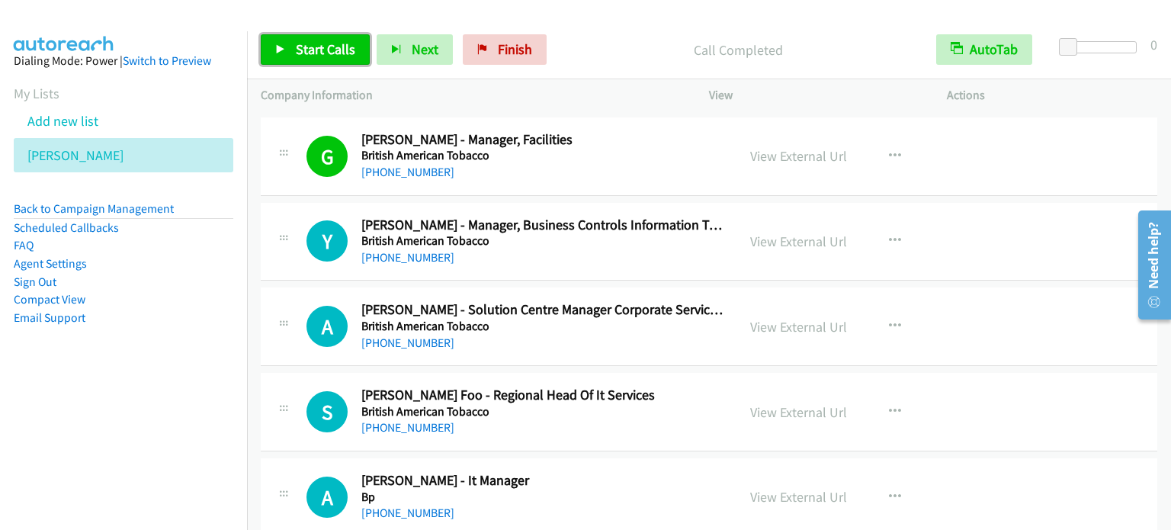
click at [322, 54] on span "Start Calls" at bounding box center [325, 49] width 59 height 18
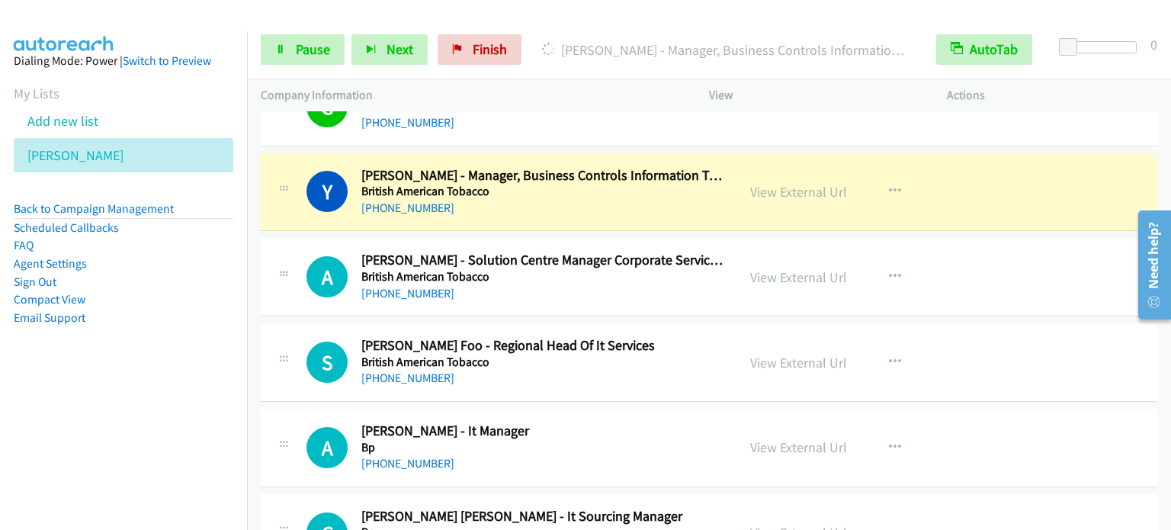
scroll to position [5869, 0]
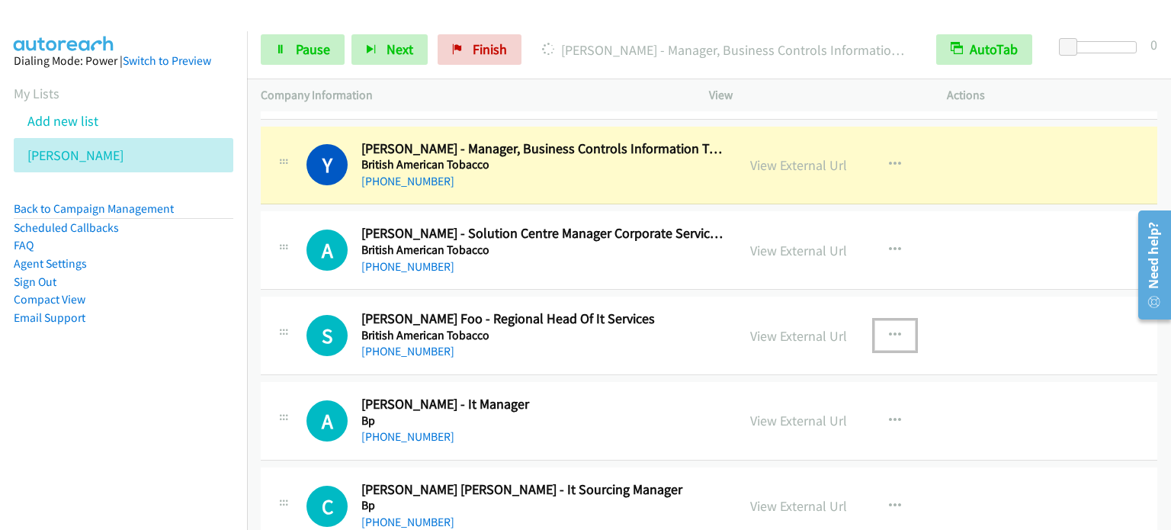
click at [892, 329] on icon "button" at bounding box center [895, 335] width 12 height 12
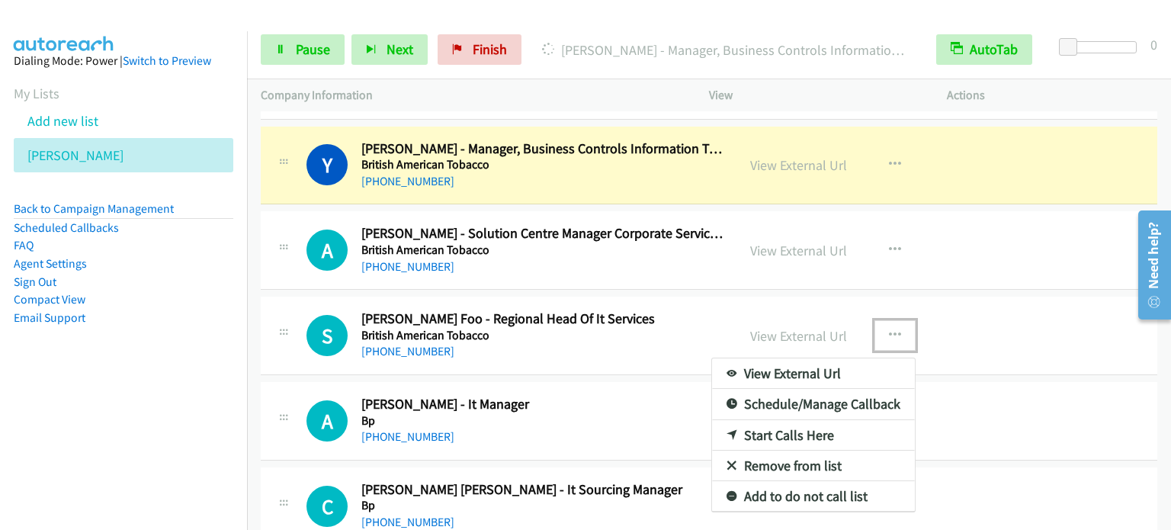
click at [781, 420] on link "Start Calls Here" at bounding box center [813, 435] width 203 height 30
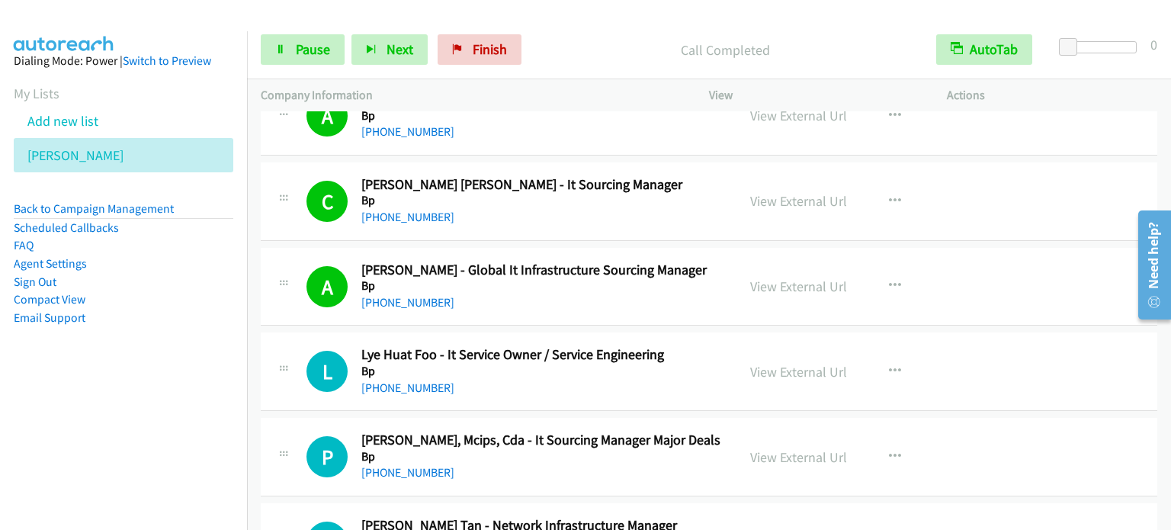
scroll to position [6327, 0]
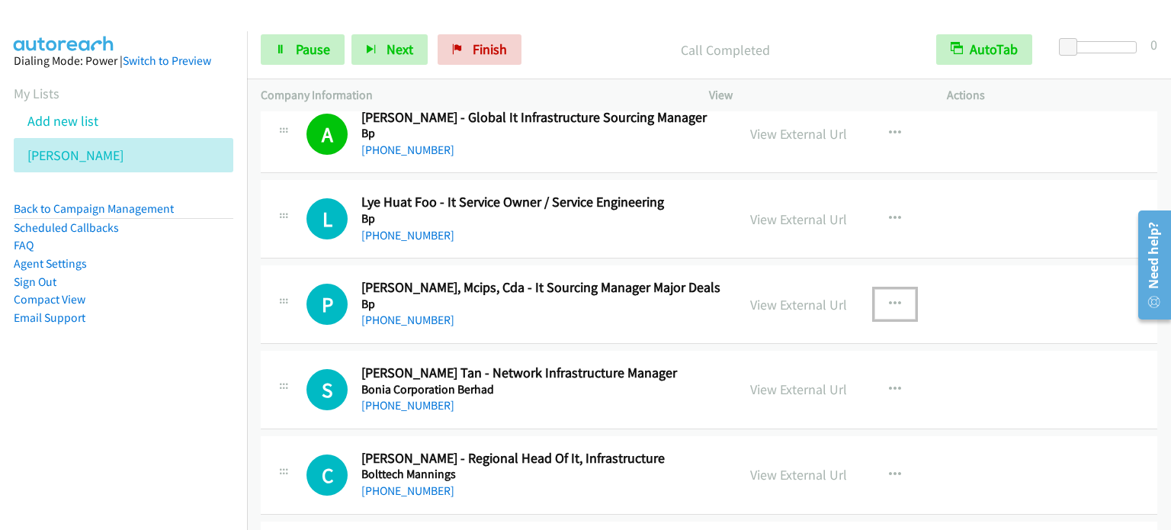
click at [889, 298] on icon "button" at bounding box center [895, 304] width 12 height 12
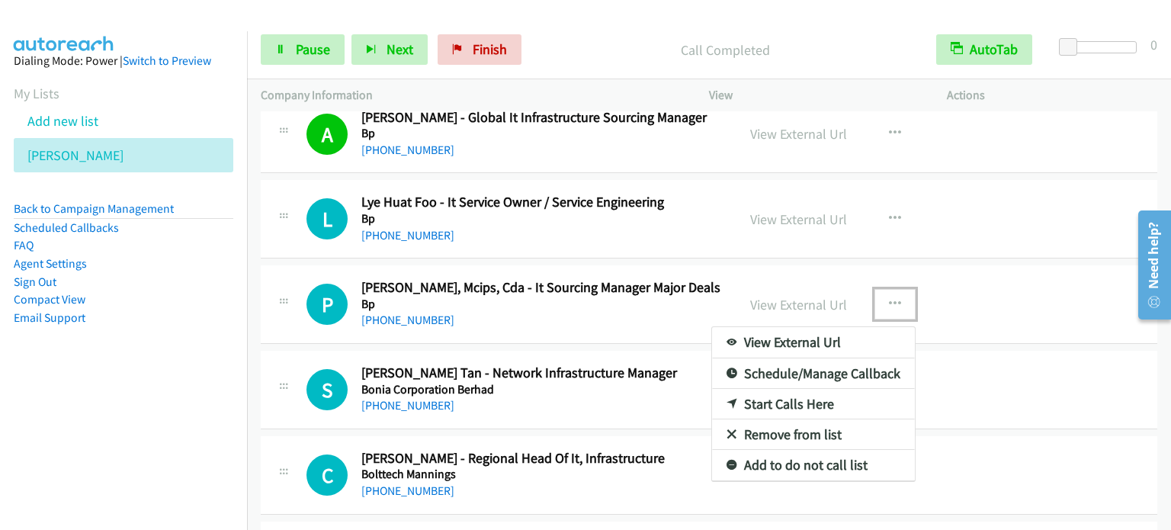
click at [803, 391] on link "Start Calls Here" at bounding box center [813, 404] width 203 height 30
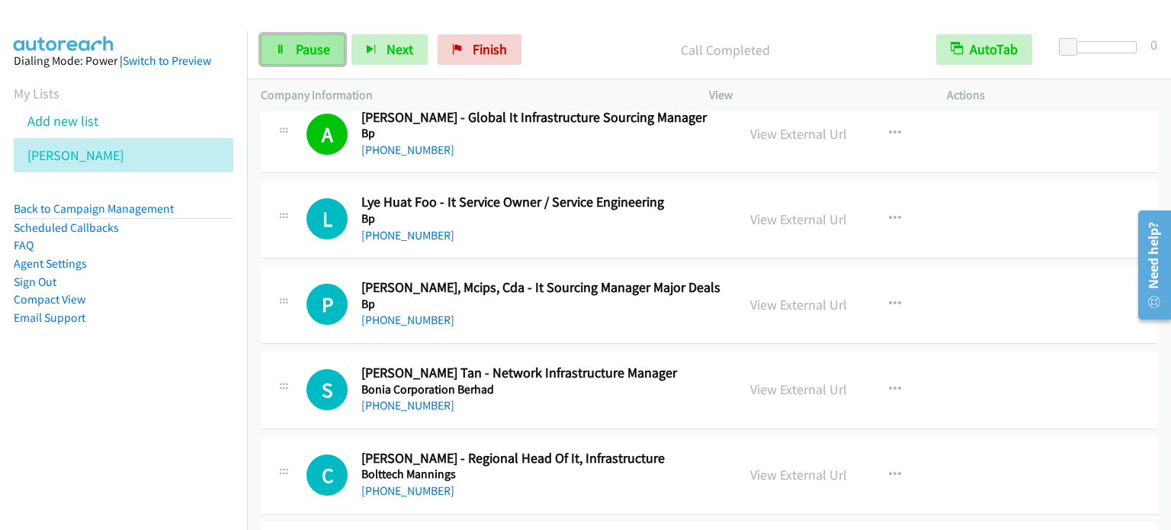
click at [297, 46] on span "Pause" at bounding box center [313, 49] width 34 height 18
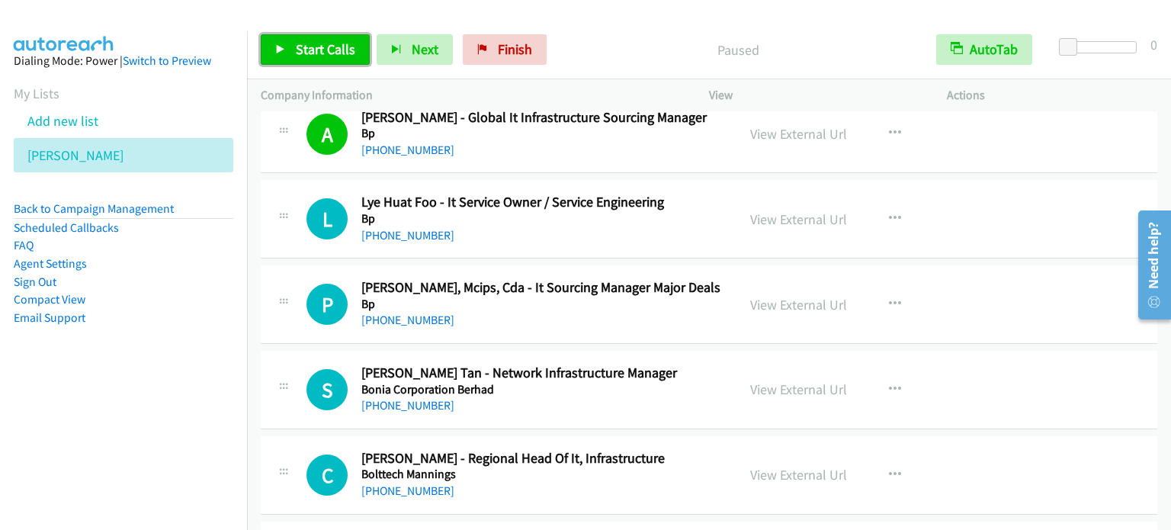
click at [296, 48] on span "Start Calls" at bounding box center [325, 49] width 59 height 18
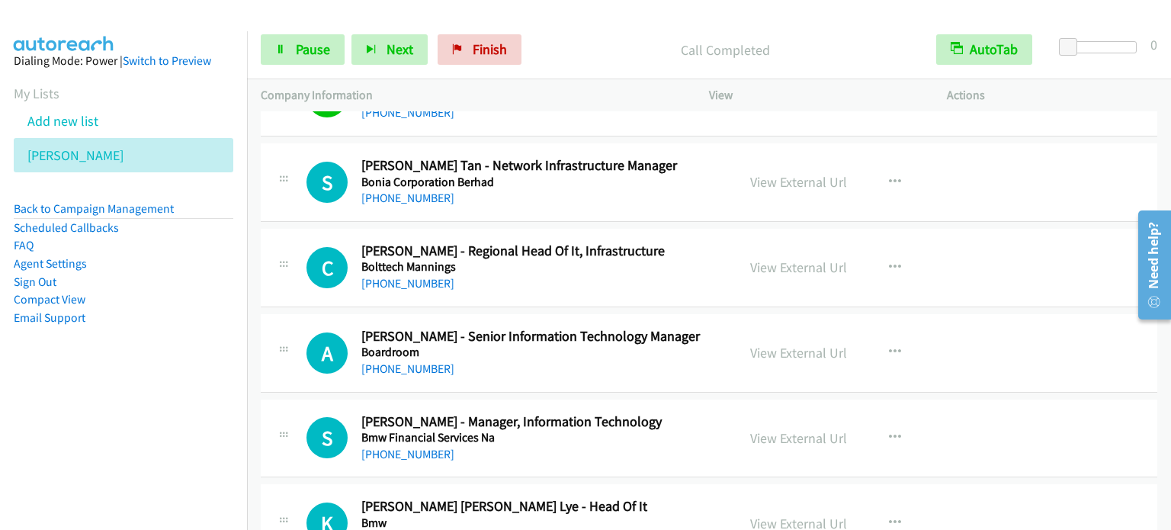
scroll to position [6555, 0]
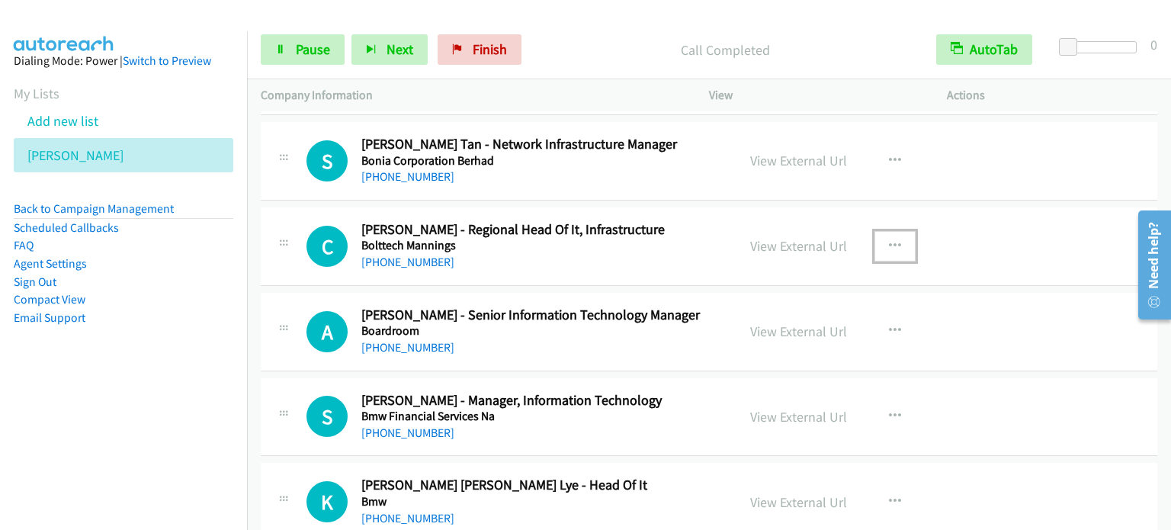
click at [889, 240] on icon "button" at bounding box center [895, 246] width 12 height 12
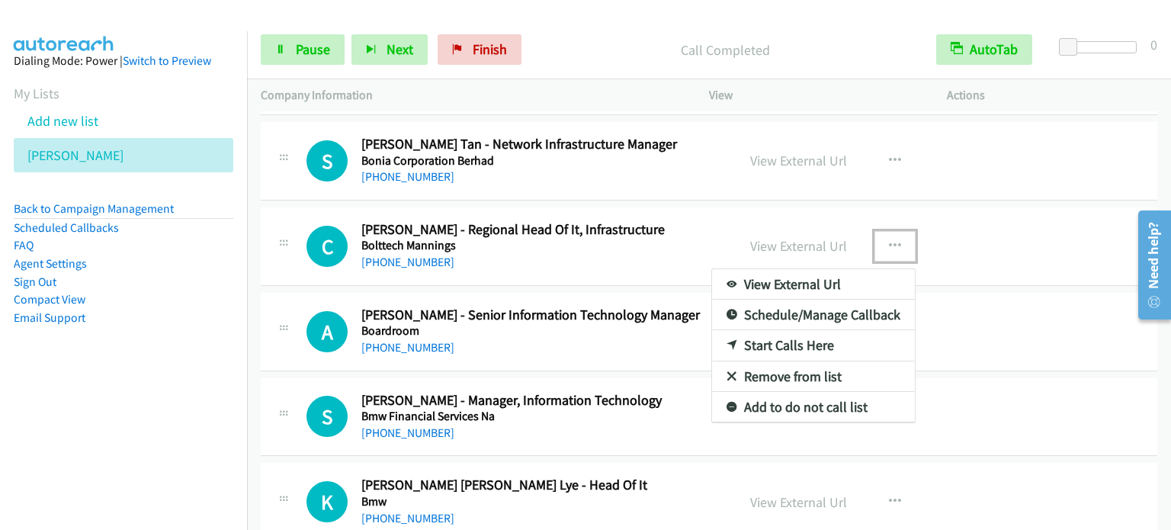
click at [811, 332] on link "Start Calls Here" at bounding box center [813, 345] width 203 height 30
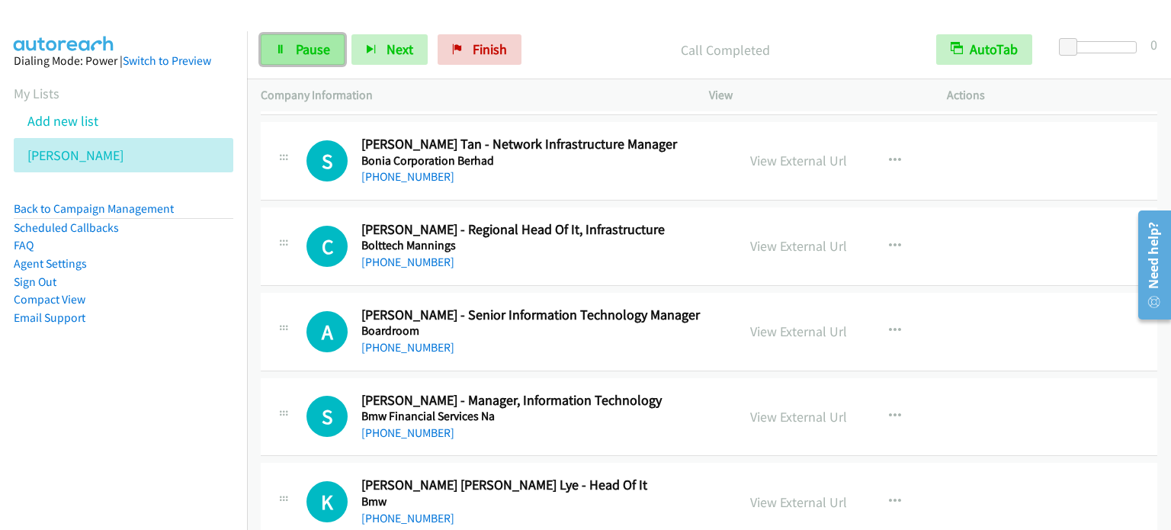
click at [298, 44] on span "Pause" at bounding box center [313, 49] width 34 height 18
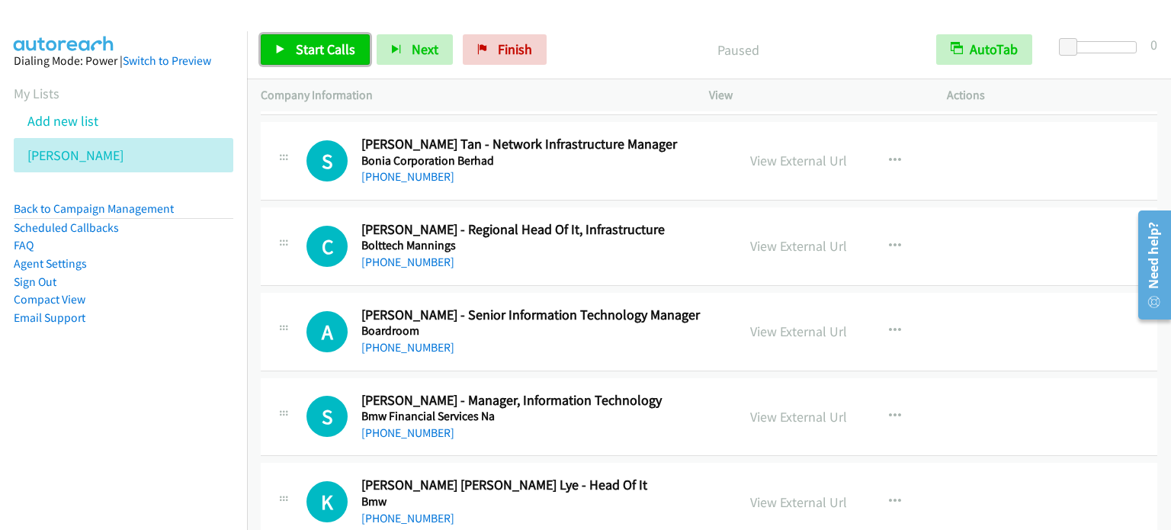
click at [298, 44] on span "Start Calls" at bounding box center [325, 49] width 59 height 18
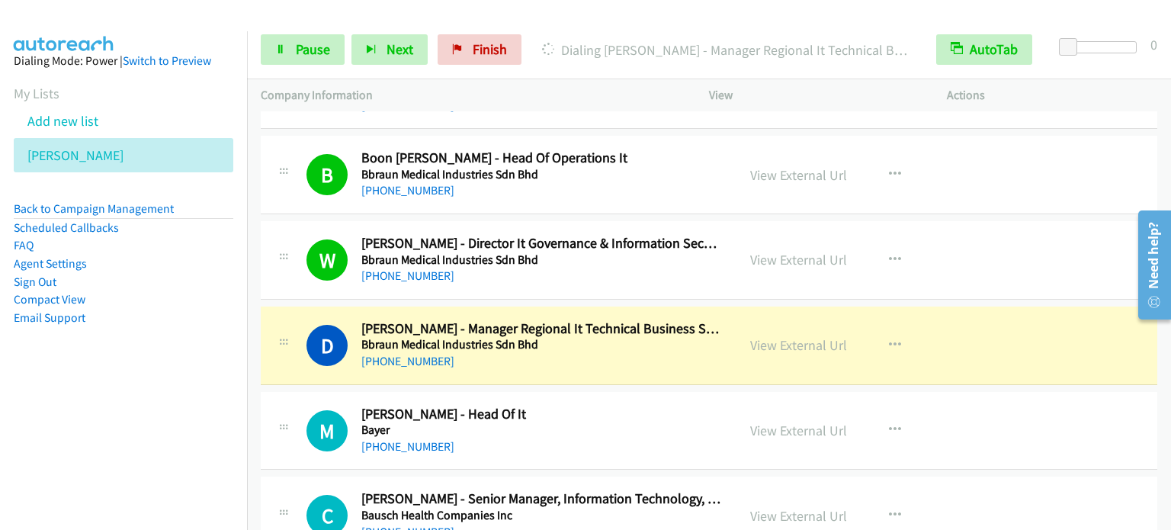
scroll to position [7470, 0]
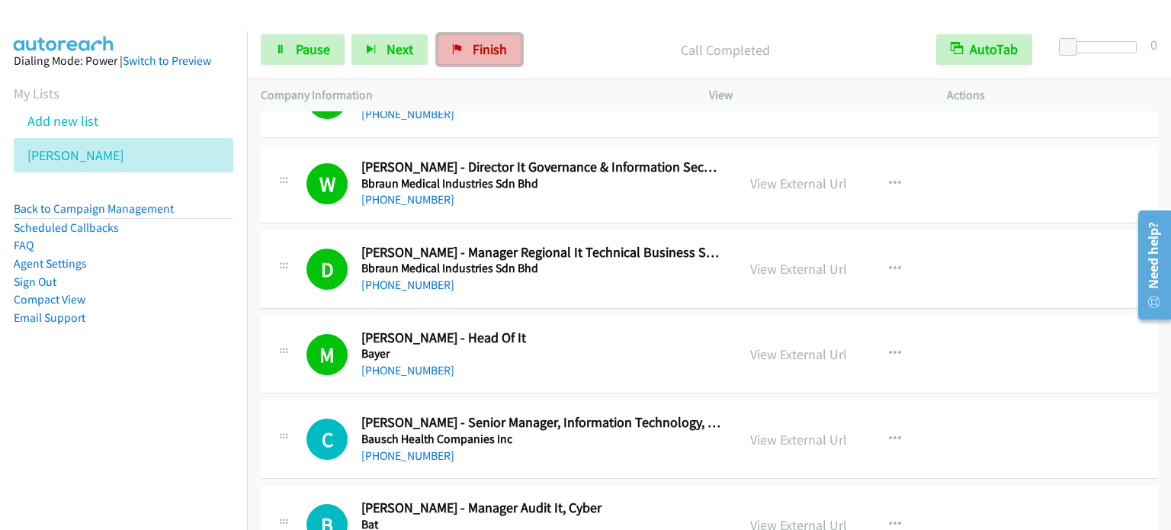
click at [500, 48] on span "Finish" at bounding box center [490, 49] width 34 height 18
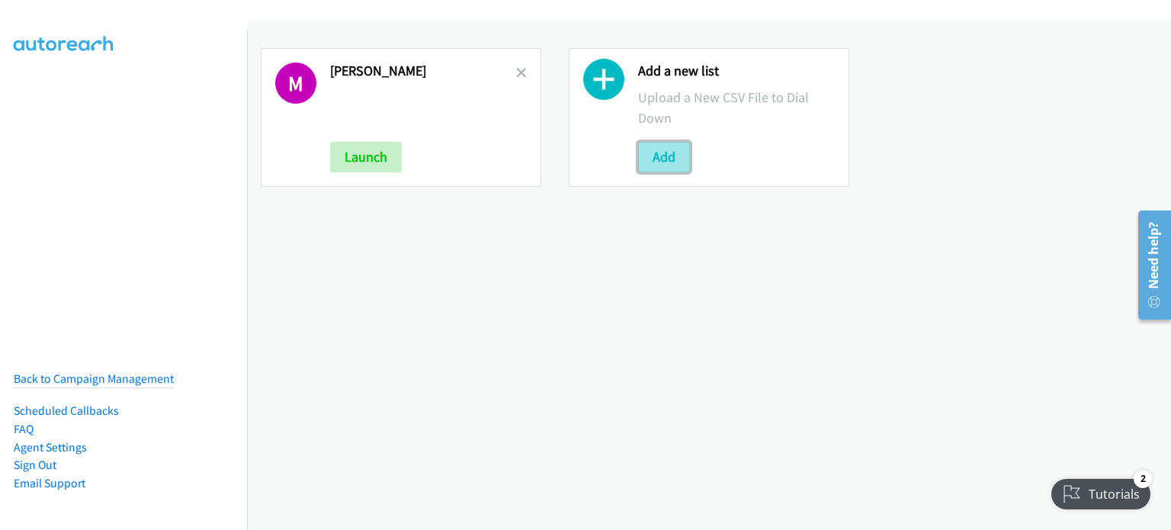
click at [665, 160] on button "Add" at bounding box center [664, 157] width 52 height 30
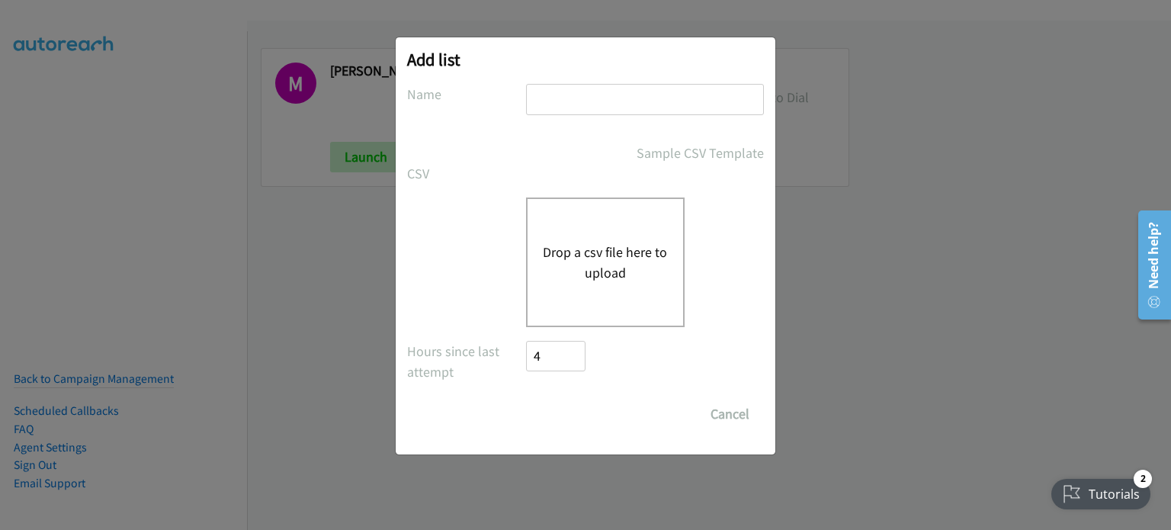
click at [602, 94] on input "text" at bounding box center [645, 99] width 238 height 31
type input "mary"
click at [617, 270] on button "Drop a csv file here to upload" at bounding box center [605, 262] width 125 height 41
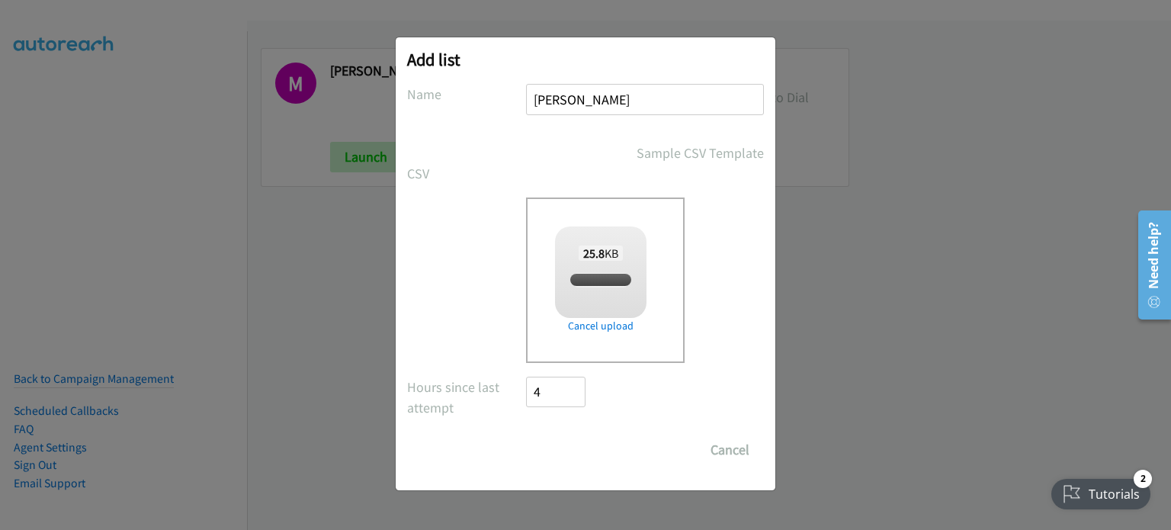
checkbox input "true"
click at [575, 453] on input "Save List" at bounding box center [566, 449] width 80 height 30
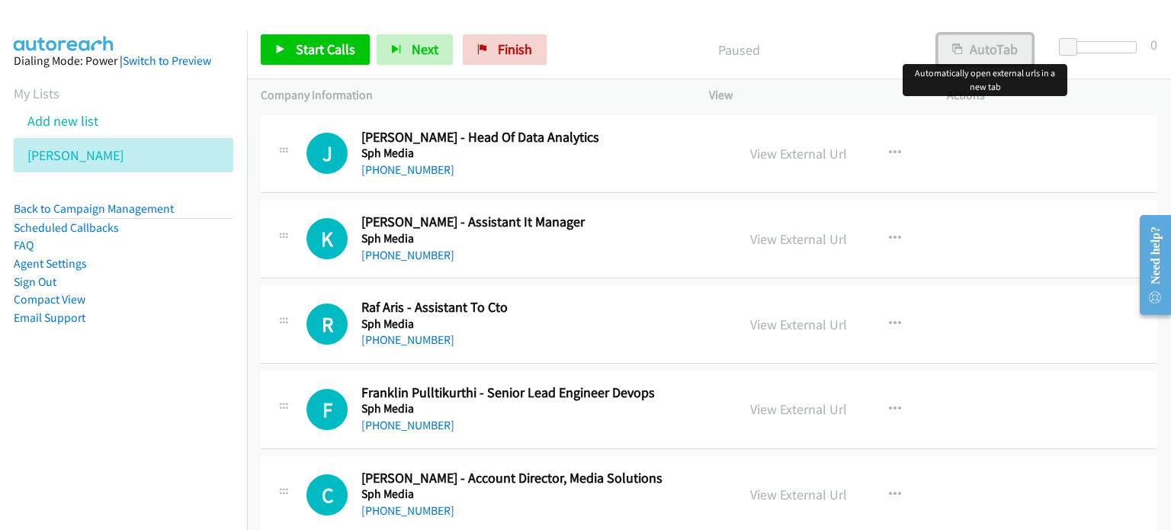
click at [994, 56] on button "AutoTab" at bounding box center [985, 49] width 95 height 30
click at [793, 154] on link "View External Url" at bounding box center [798, 154] width 97 height 18
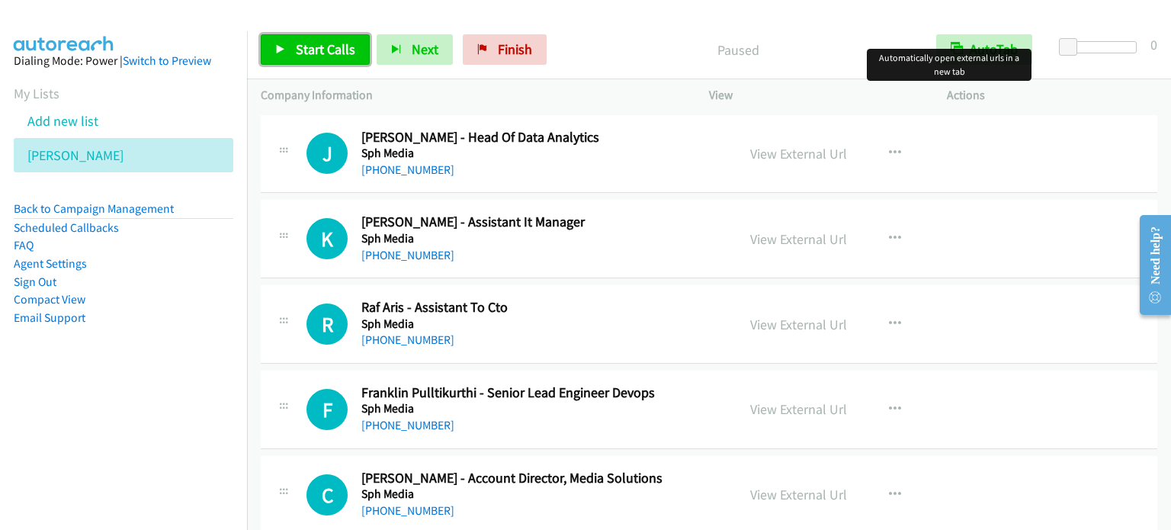
click at [324, 48] on span "Start Calls" at bounding box center [325, 49] width 59 height 18
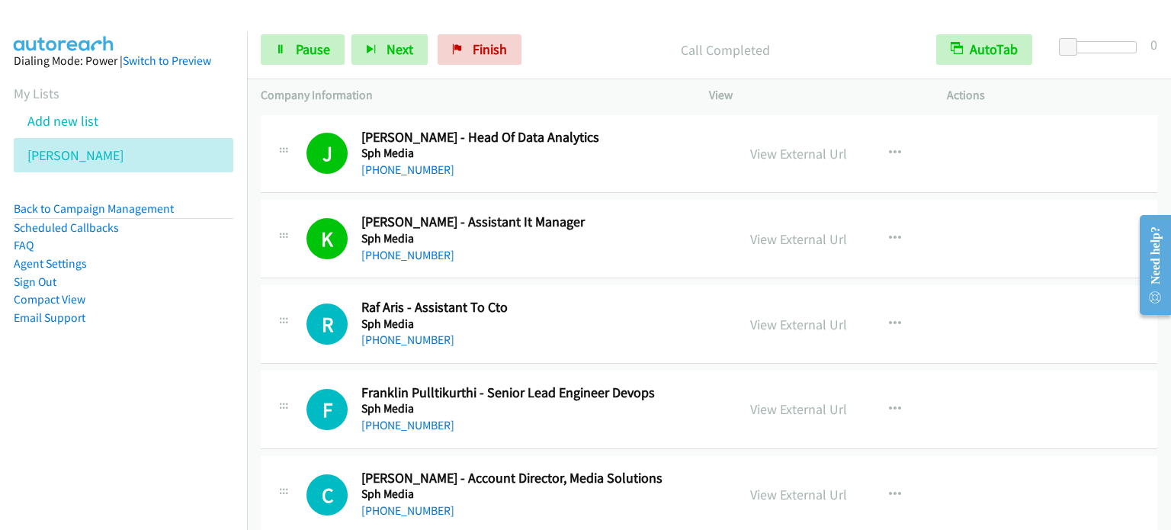
scroll to position [152, 0]
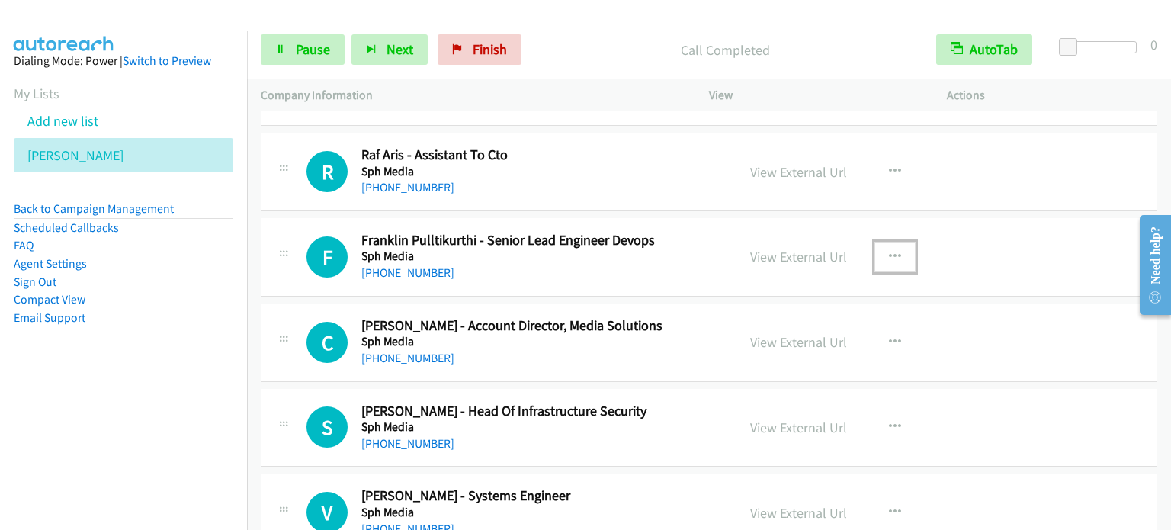
click at [891, 252] on icon "button" at bounding box center [895, 257] width 12 height 12
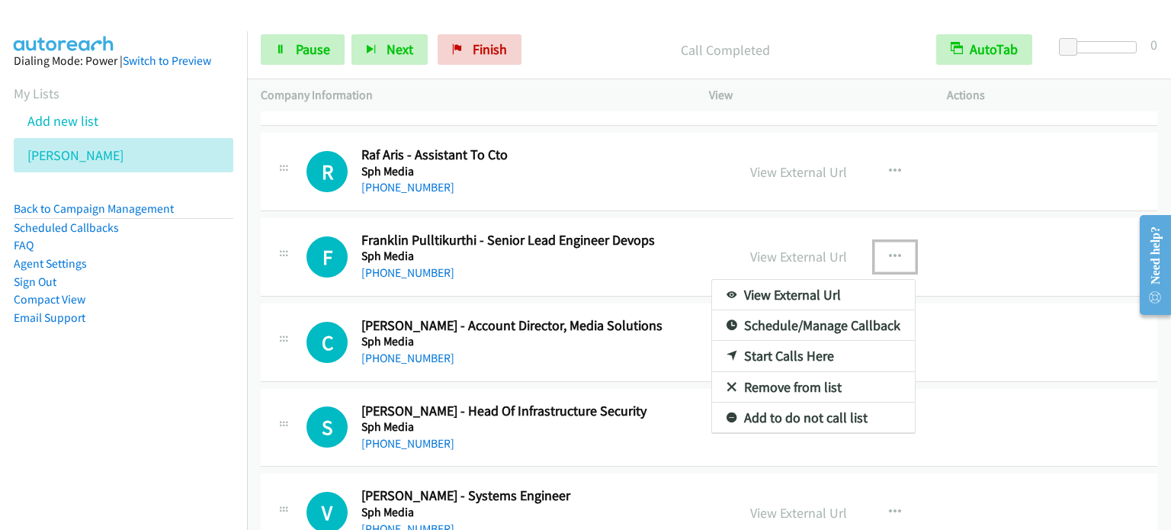
click at [800, 355] on link "Start Calls Here" at bounding box center [813, 356] width 203 height 30
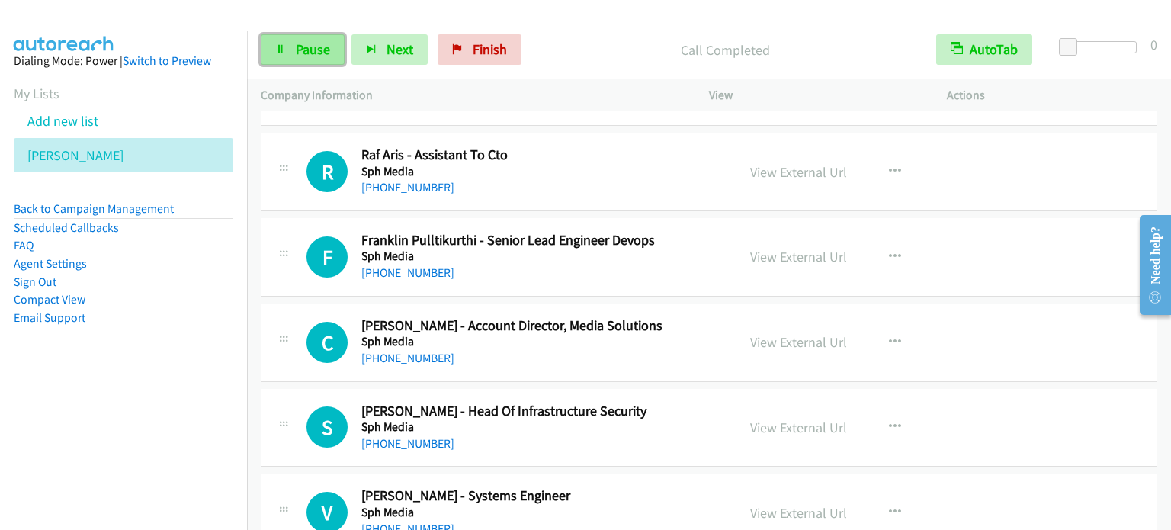
click at [308, 49] on span "Pause" at bounding box center [313, 49] width 34 height 18
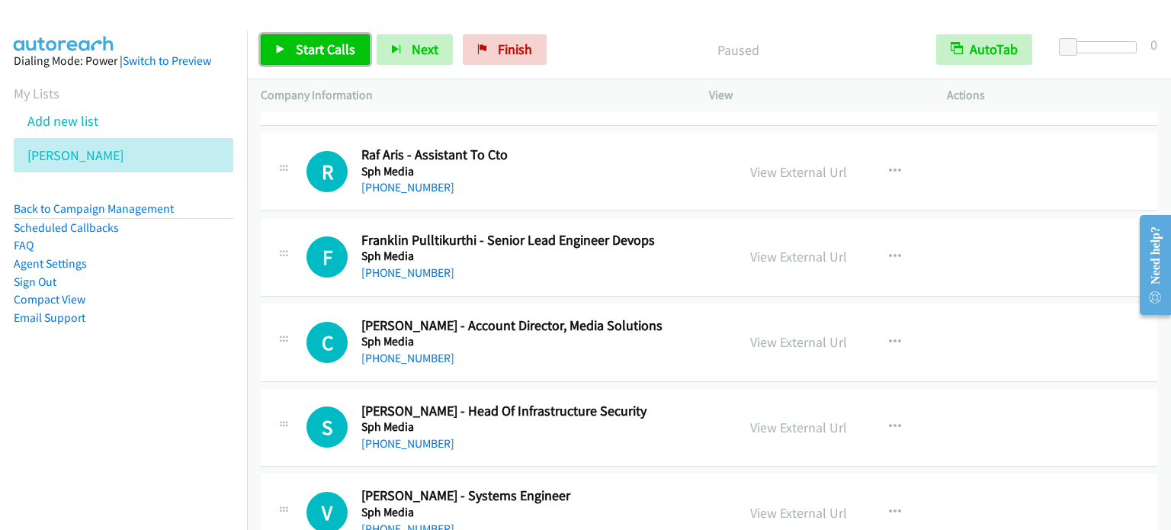
click at [308, 48] on span "Start Calls" at bounding box center [325, 49] width 59 height 18
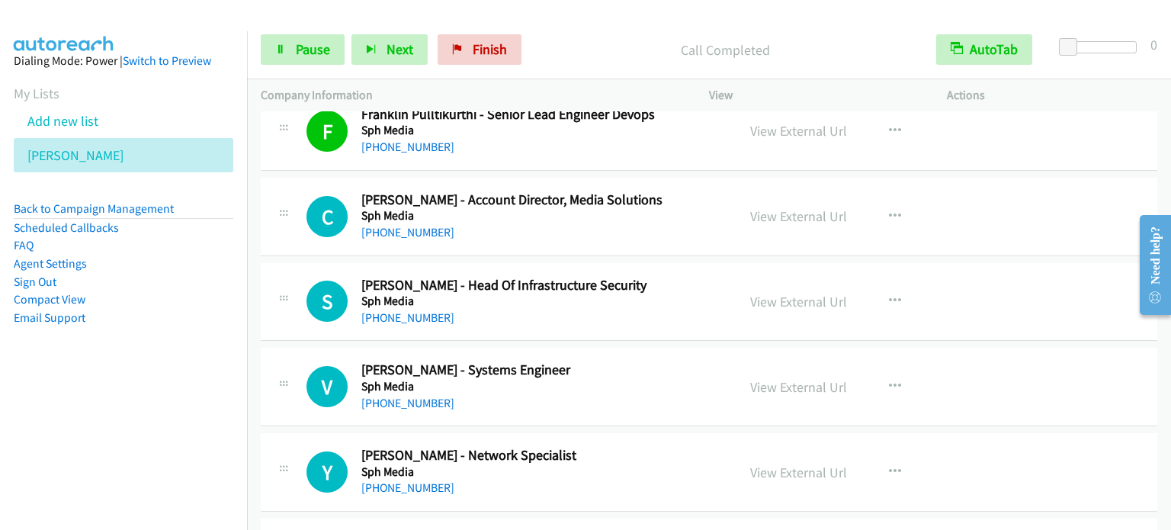
scroll to position [305, 0]
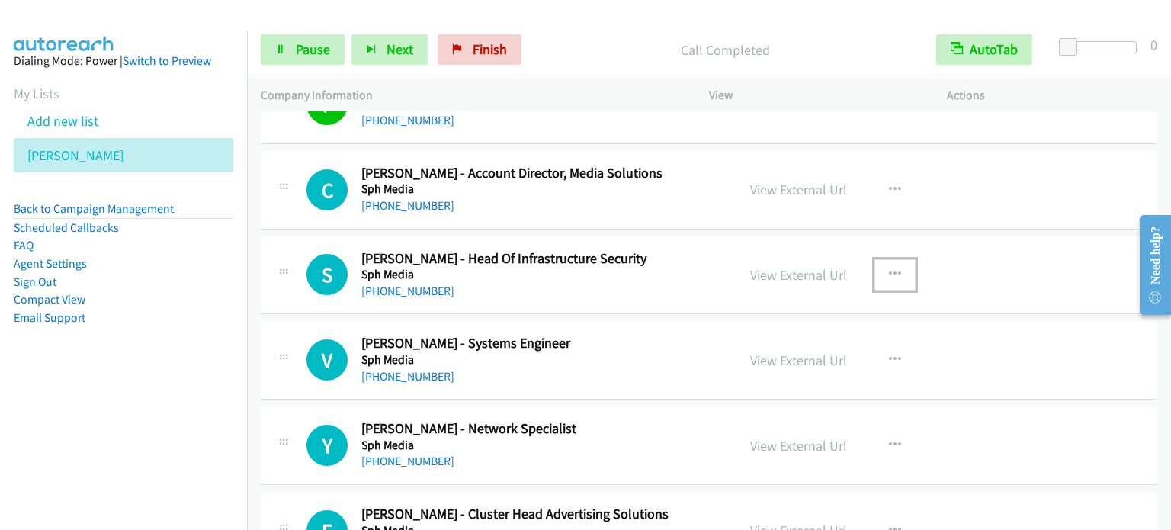
drag, startPoint x: 896, startPoint y: 267, endPoint x: 883, endPoint y: 277, distance: 16.9
click at [896, 268] on button "button" at bounding box center [894, 274] width 41 height 30
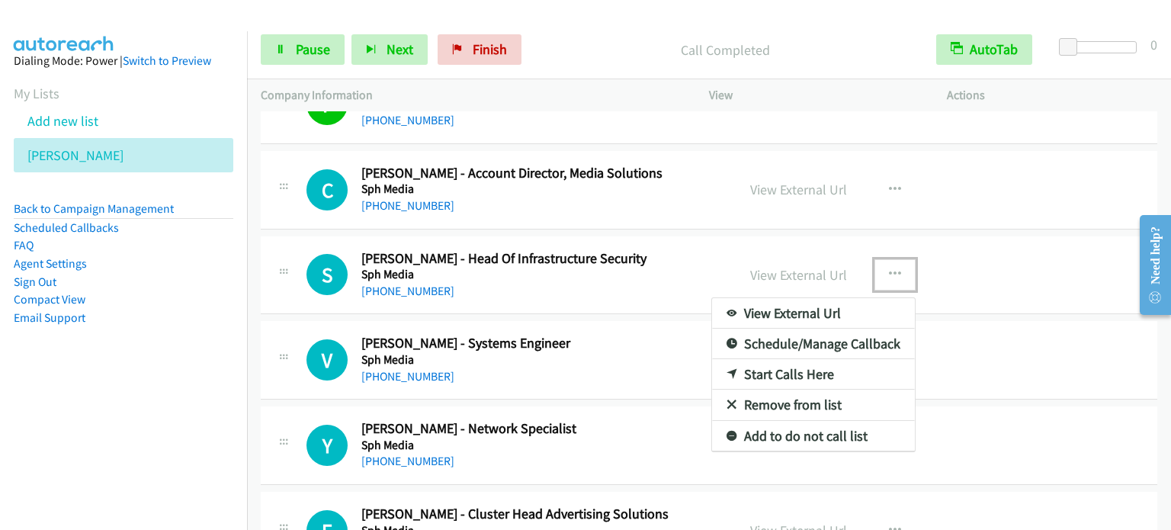
click at [775, 372] on link "Start Calls Here" at bounding box center [813, 374] width 203 height 30
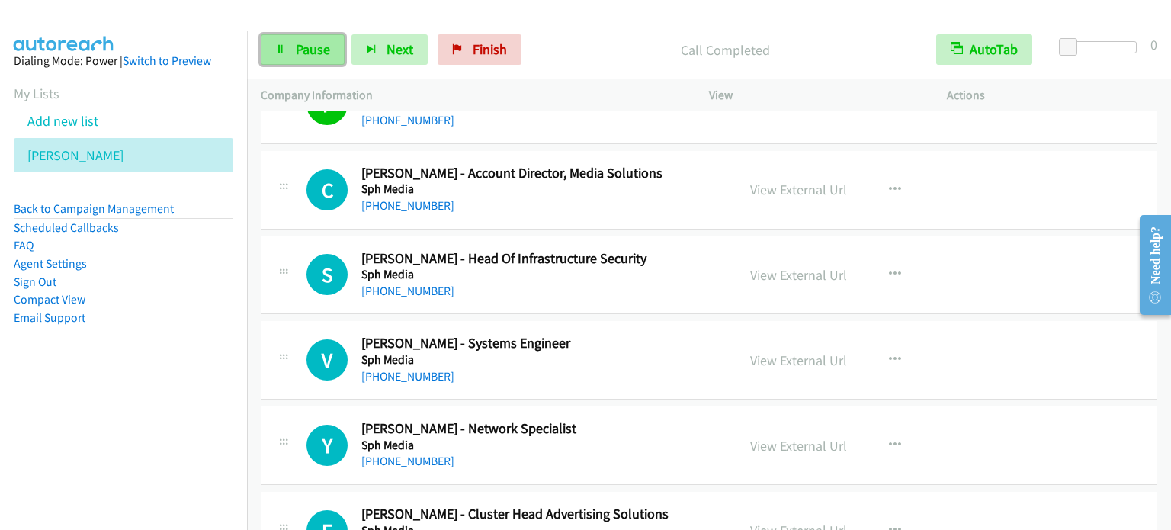
click at [313, 49] on span "Pause" at bounding box center [313, 49] width 34 height 18
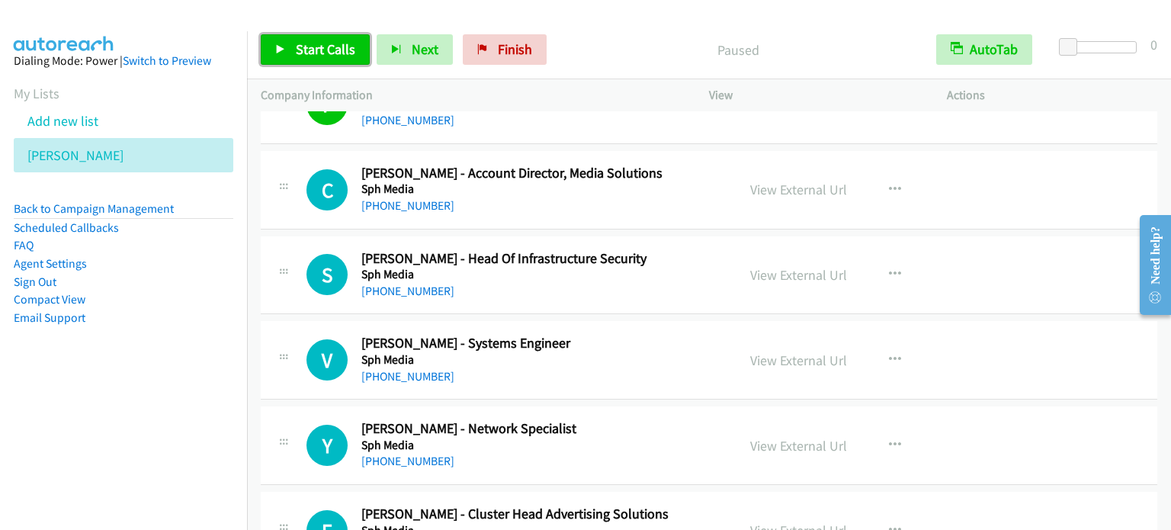
click at [313, 49] on span "Start Calls" at bounding box center [325, 49] width 59 height 18
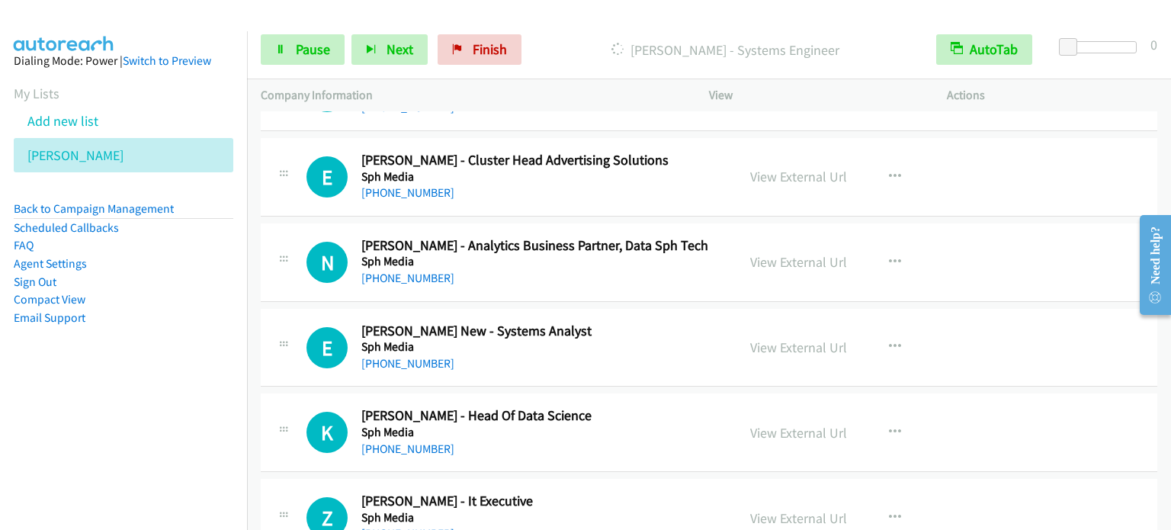
scroll to position [686, 0]
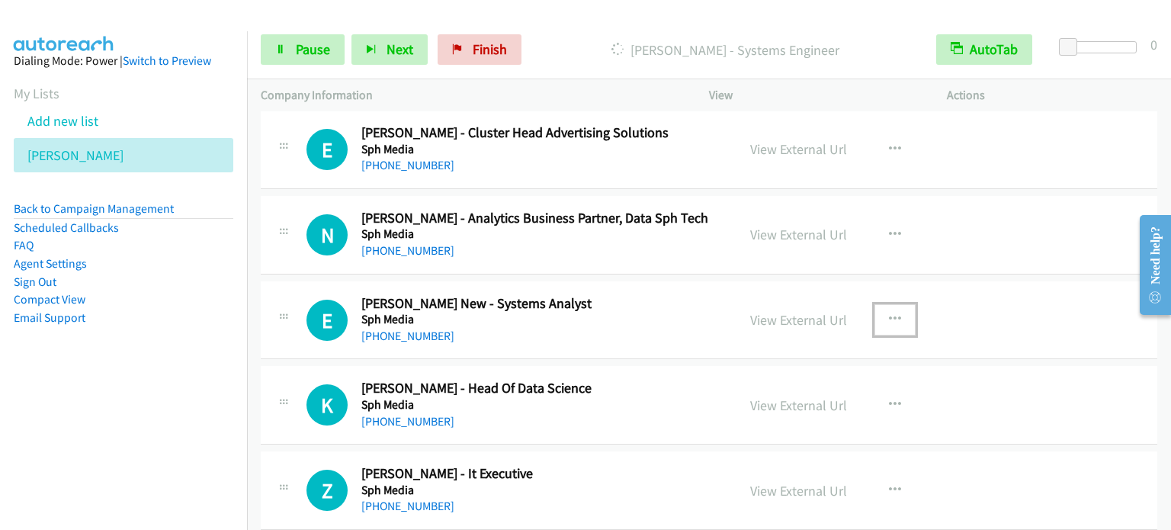
click at [893, 316] on icon "button" at bounding box center [895, 319] width 12 height 12
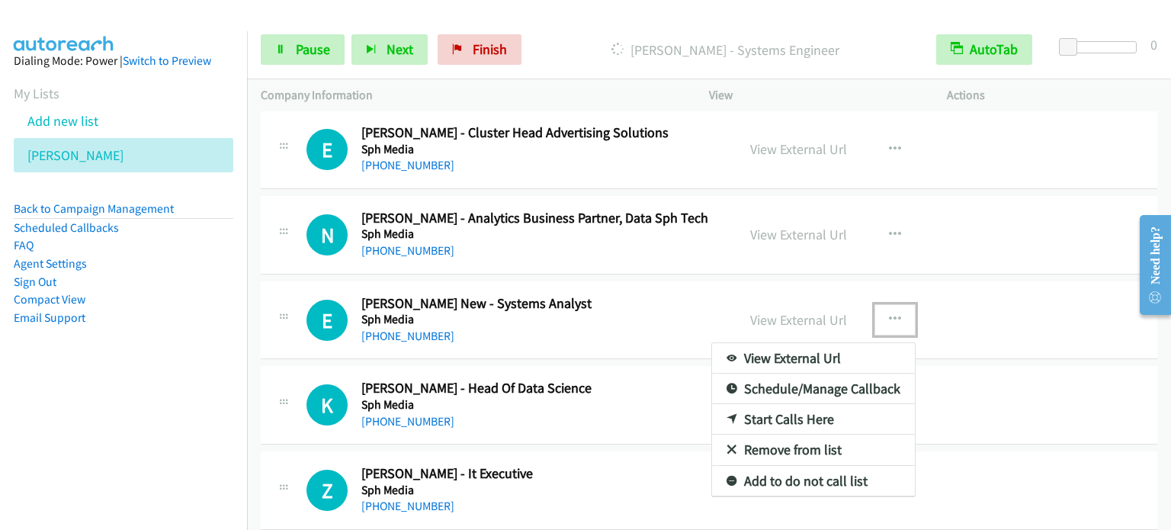
click at [812, 422] on link "Start Calls Here" at bounding box center [813, 419] width 203 height 30
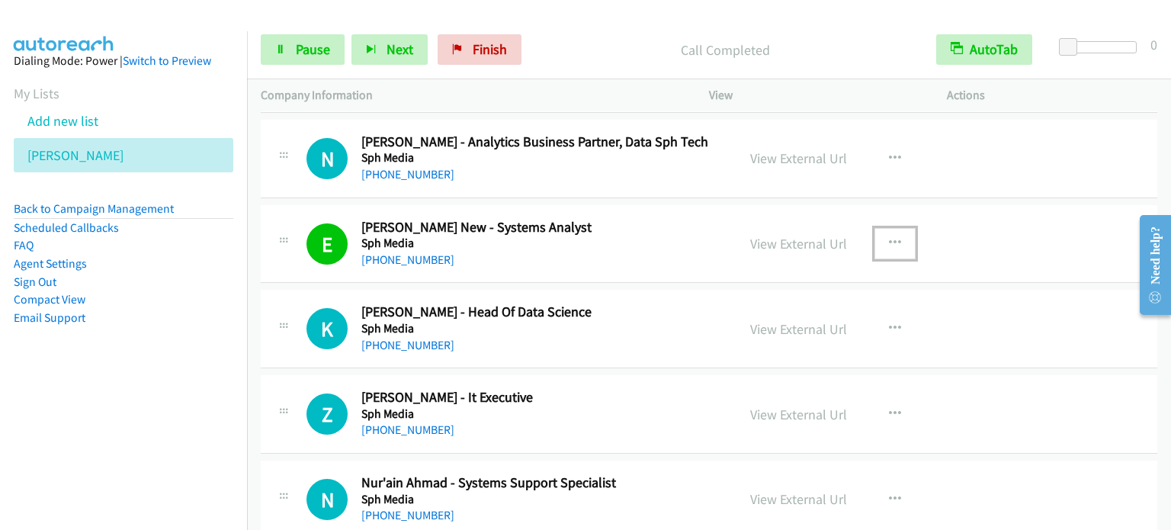
scroll to position [915, 0]
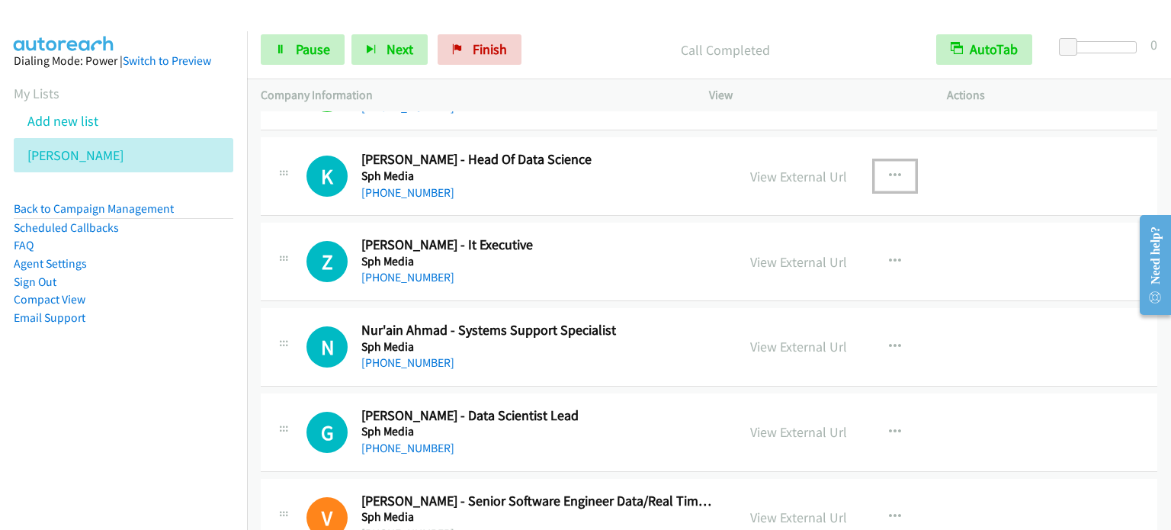
click at [890, 178] on icon "button" at bounding box center [895, 176] width 12 height 12
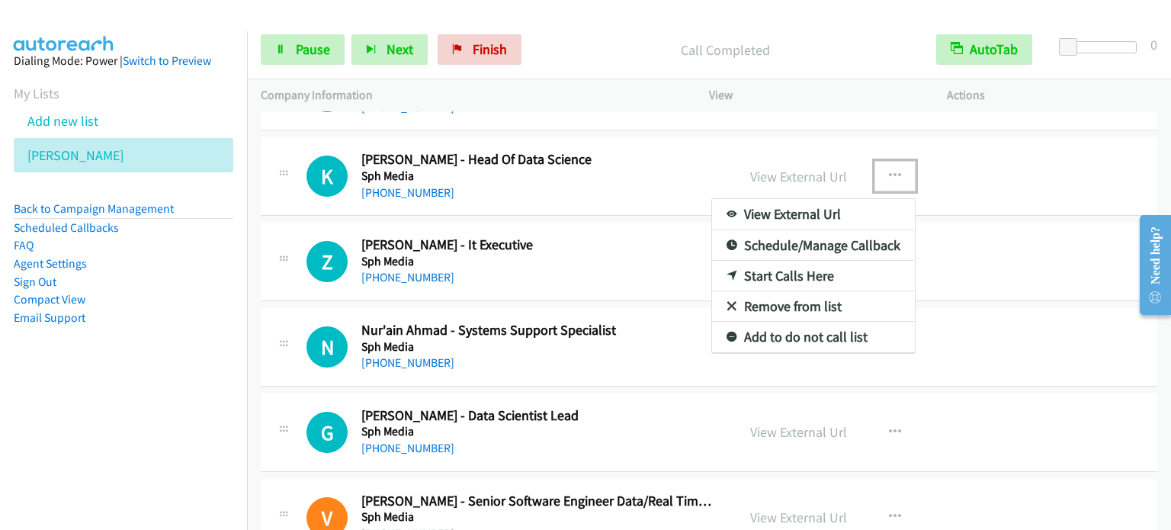
click at [769, 272] on link "Start Calls Here" at bounding box center [813, 276] width 203 height 30
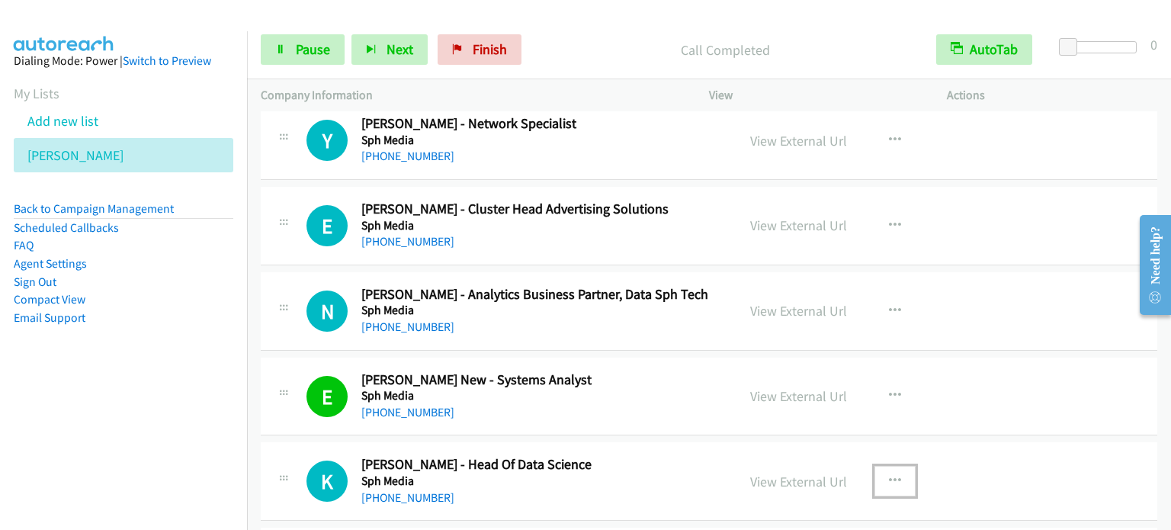
scroll to position [762, 0]
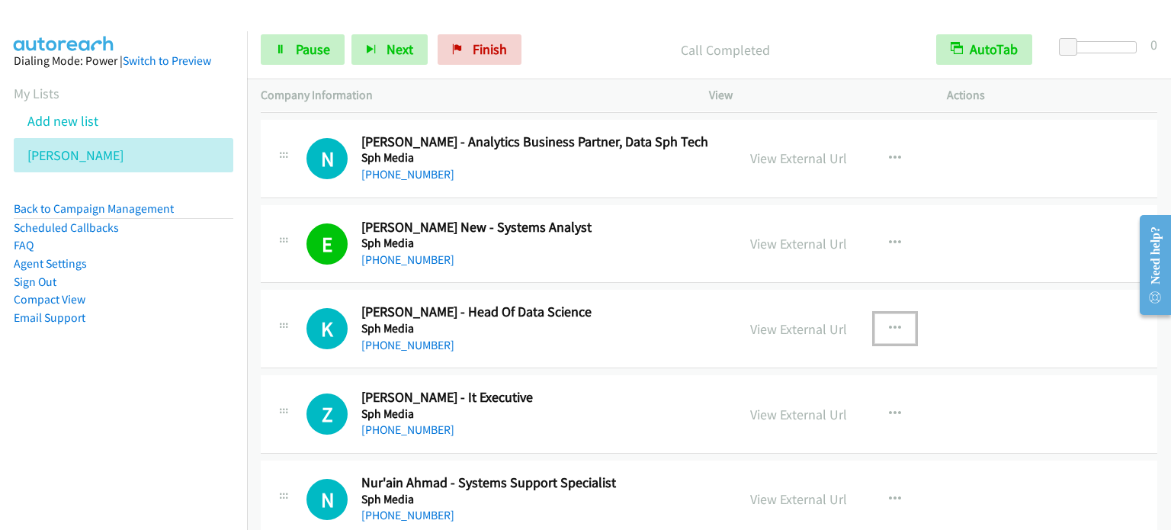
click at [889, 322] on icon "button" at bounding box center [895, 328] width 12 height 12
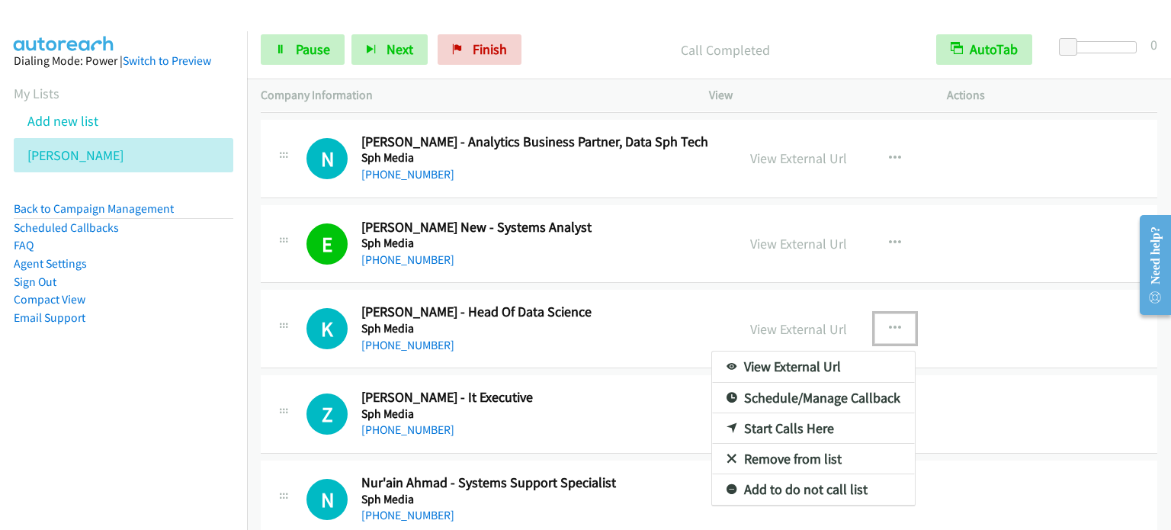
click at [790, 424] on link "Start Calls Here" at bounding box center [813, 428] width 203 height 30
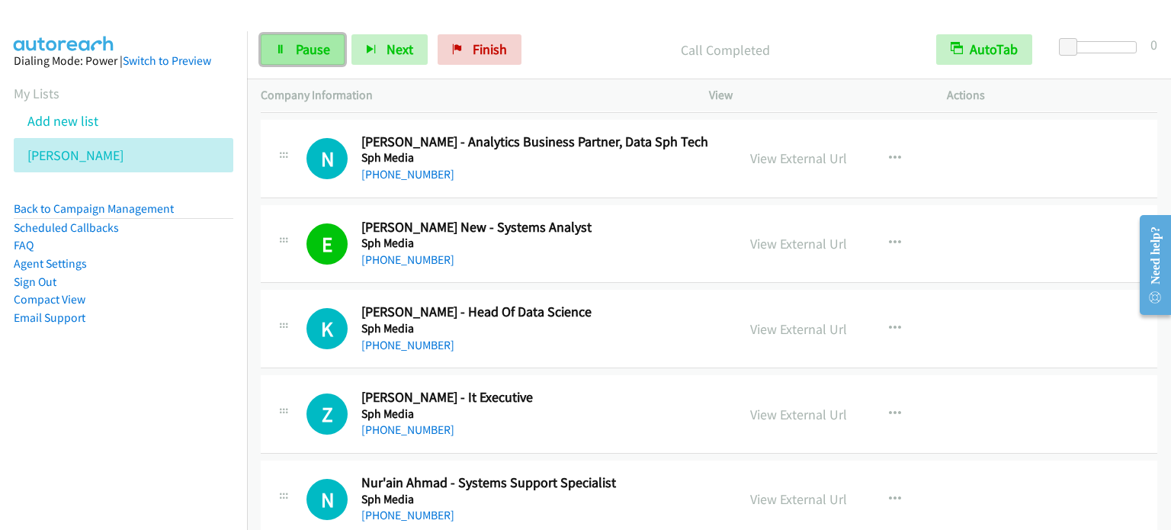
click at [300, 47] on span "Pause" at bounding box center [313, 49] width 34 height 18
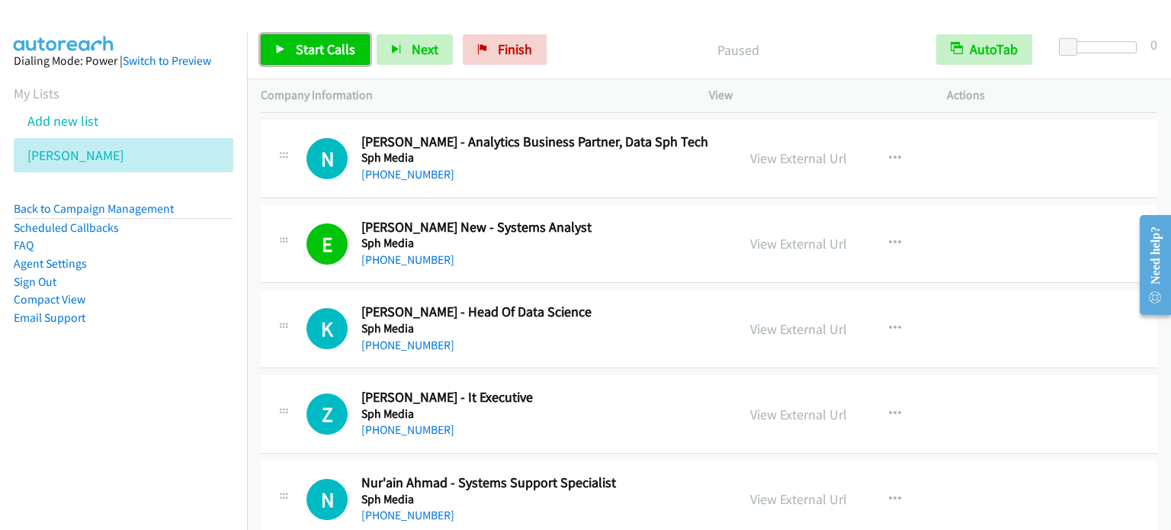
click at [300, 47] on span "Start Calls" at bounding box center [325, 49] width 59 height 18
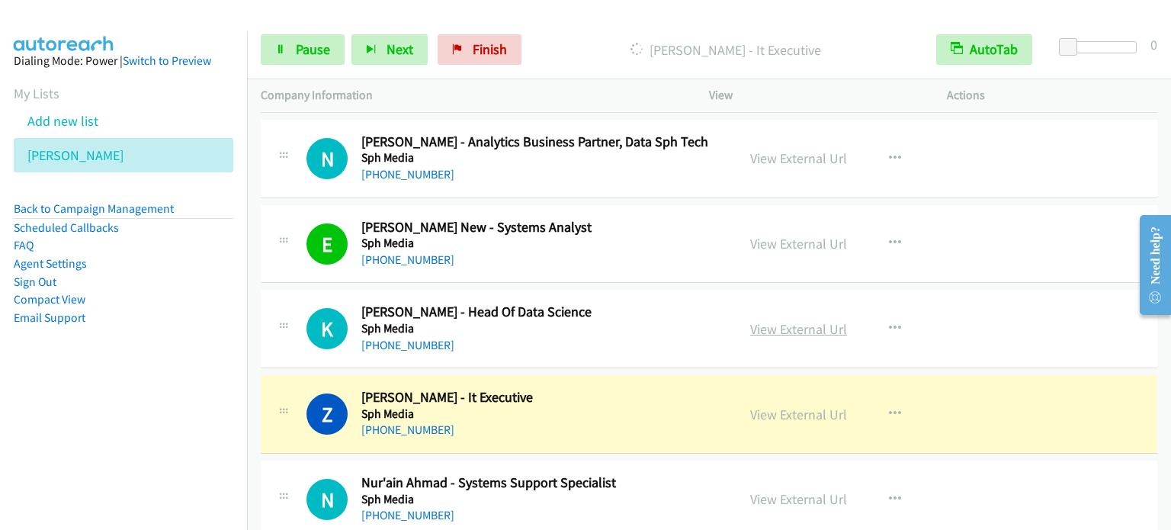
click at [811, 325] on link "View External Url" at bounding box center [798, 329] width 97 height 18
click at [293, 48] on link "Pause" at bounding box center [303, 49] width 84 height 30
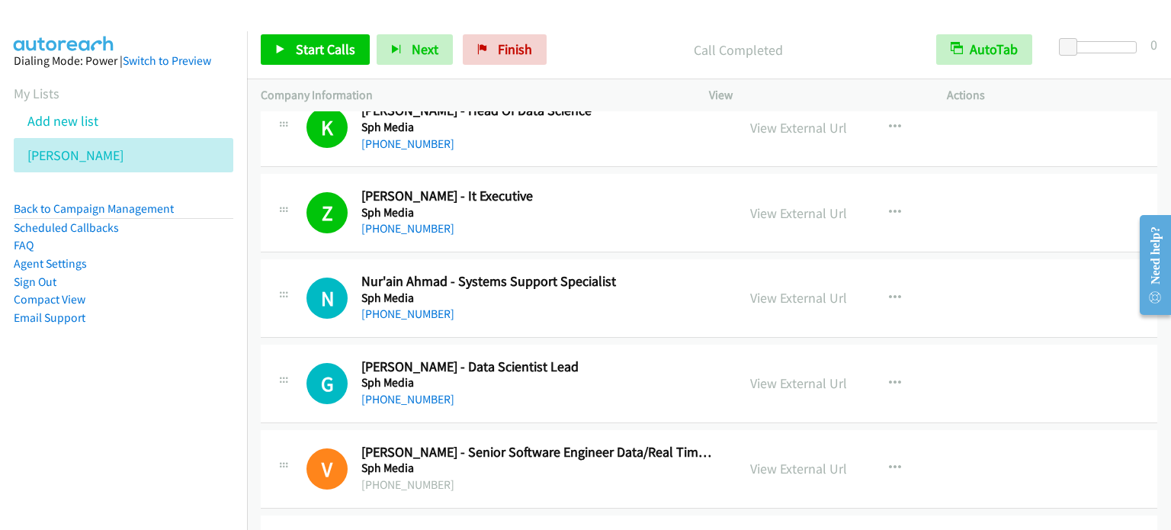
scroll to position [991, 0]
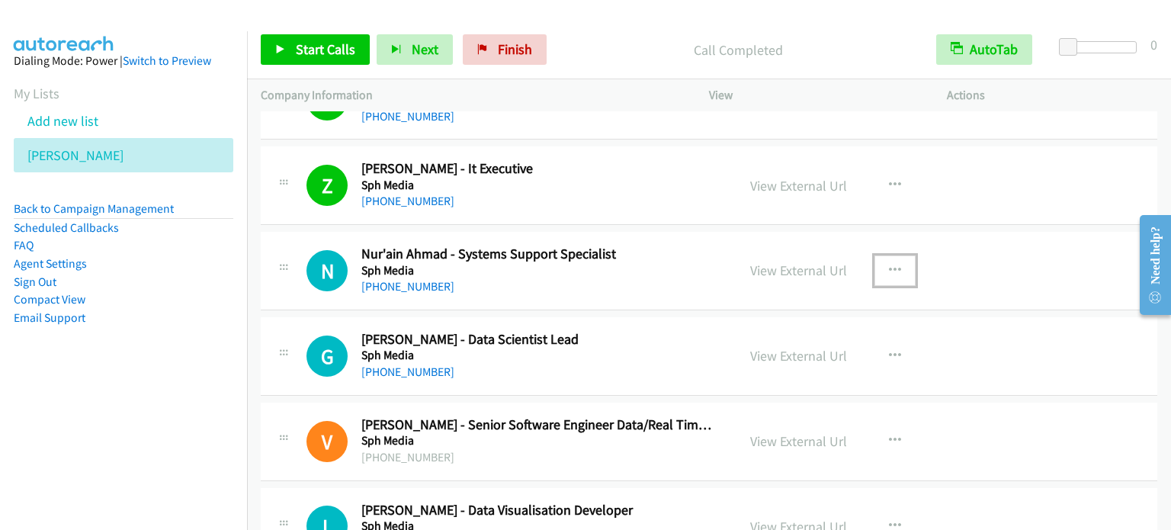
click at [889, 268] on icon "button" at bounding box center [895, 270] width 12 height 12
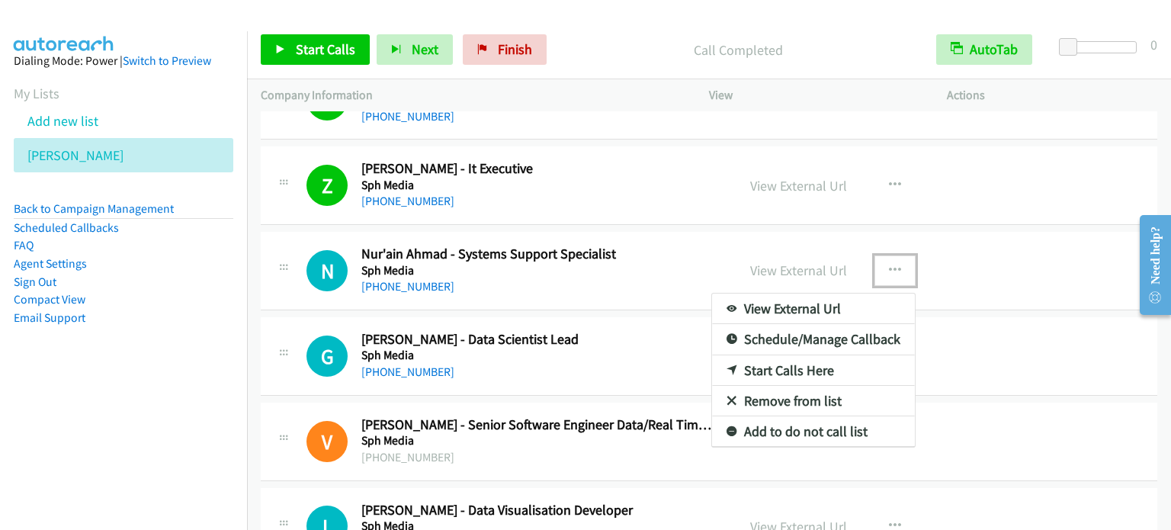
click at [802, 365] on link "Start Calls Here" at bounding box center [813, 370] width 203 height 30
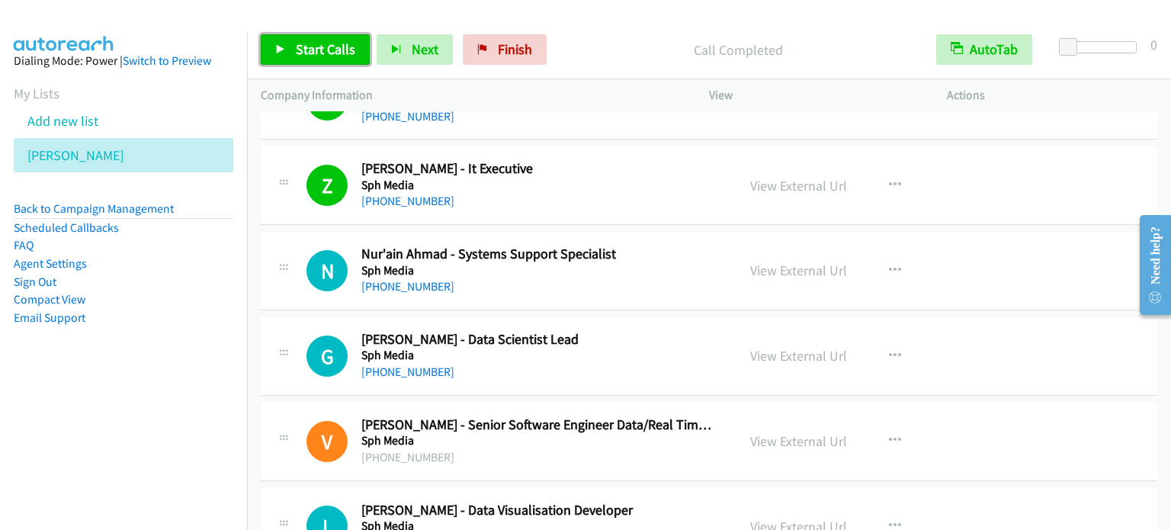
click at [309, 44] on span "Start Calls" at bounding box center [325, 49] width 59 height 18
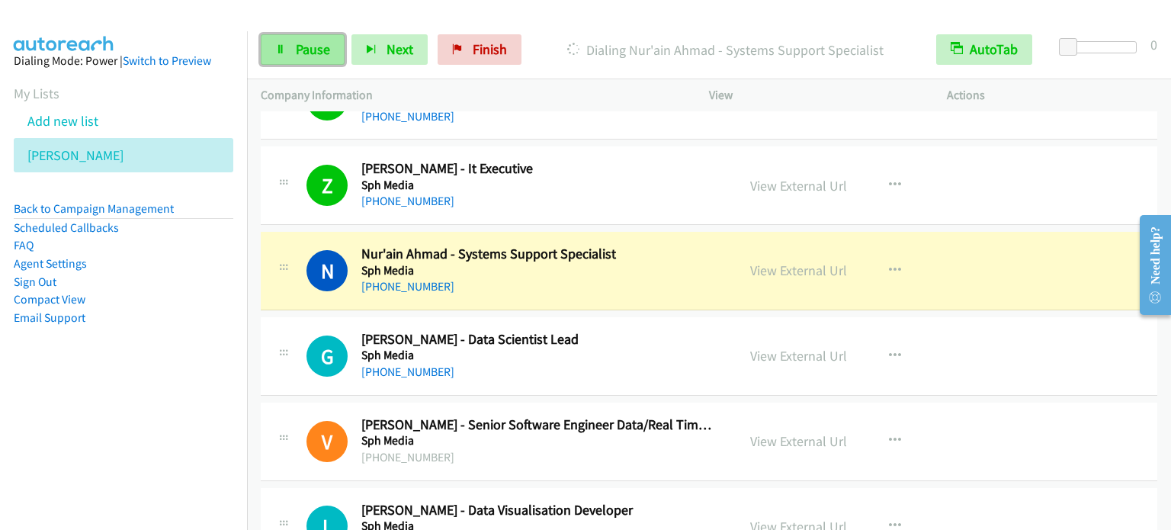
click at [308, 43] on span "Pause" at bounding box center [313, 49] width 34 height 18
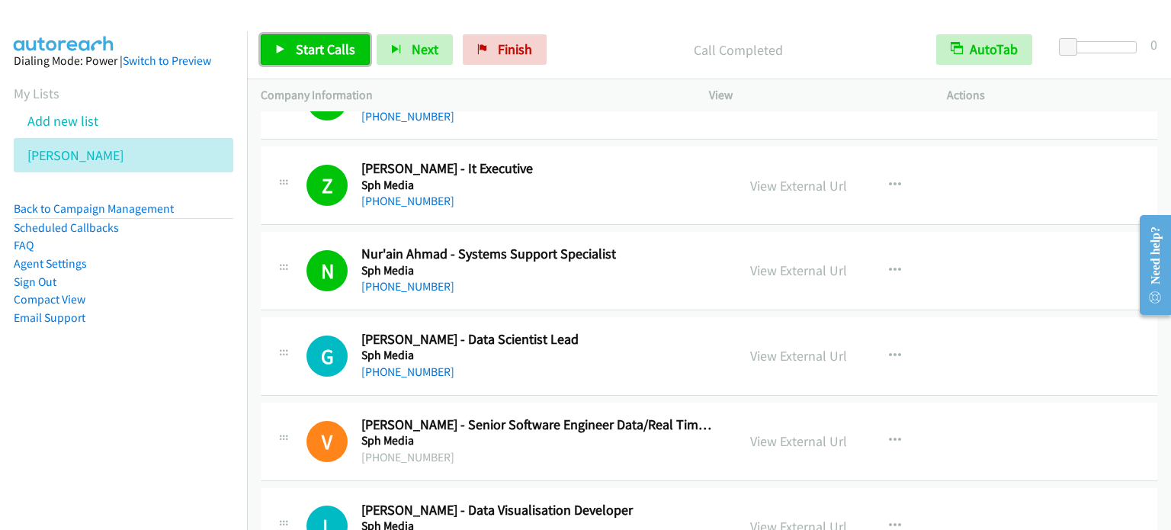
click at [320, 49] on span "Start Calls" at bounding box center [325, 49] width 59 height 18
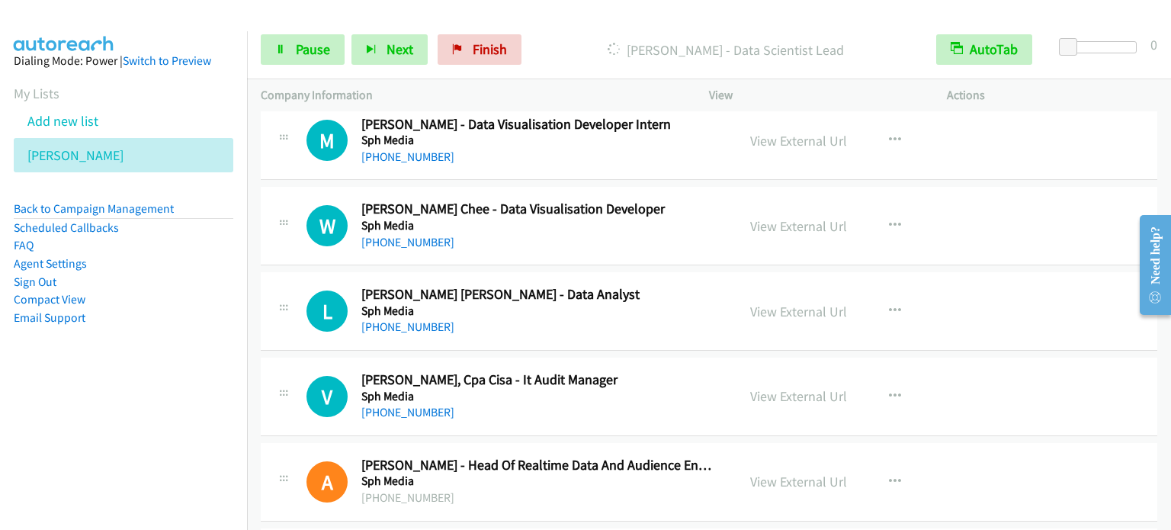
scroll to position [1829, 0]
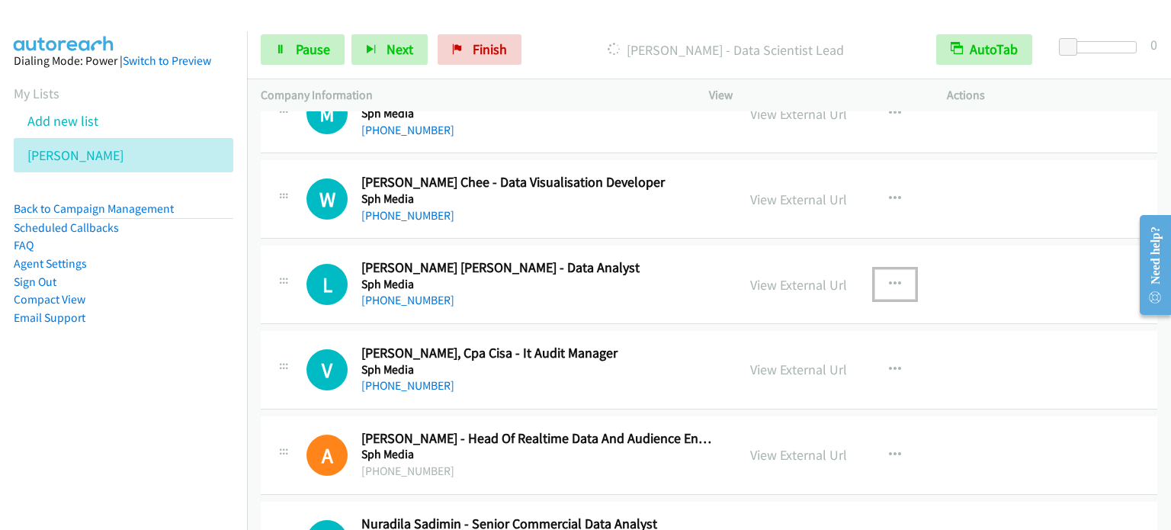
click at [896, 280] on button "button" at bounding box center [894, 284] width 41 height 30
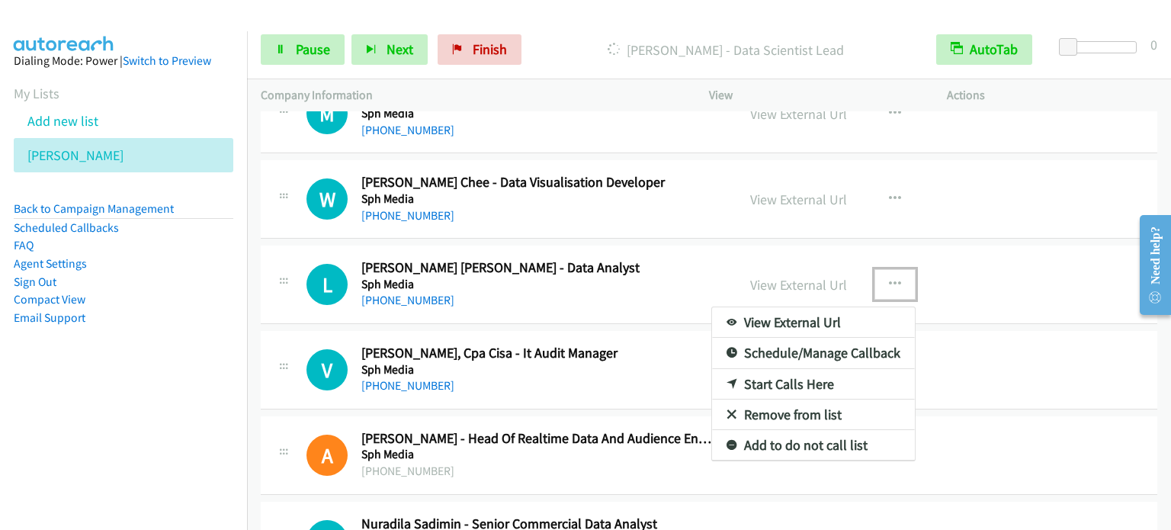
drag, startPoint x: 1085, startPoint y: 152, endPoint x: 861, endPoint y: 294, distance: 265.6
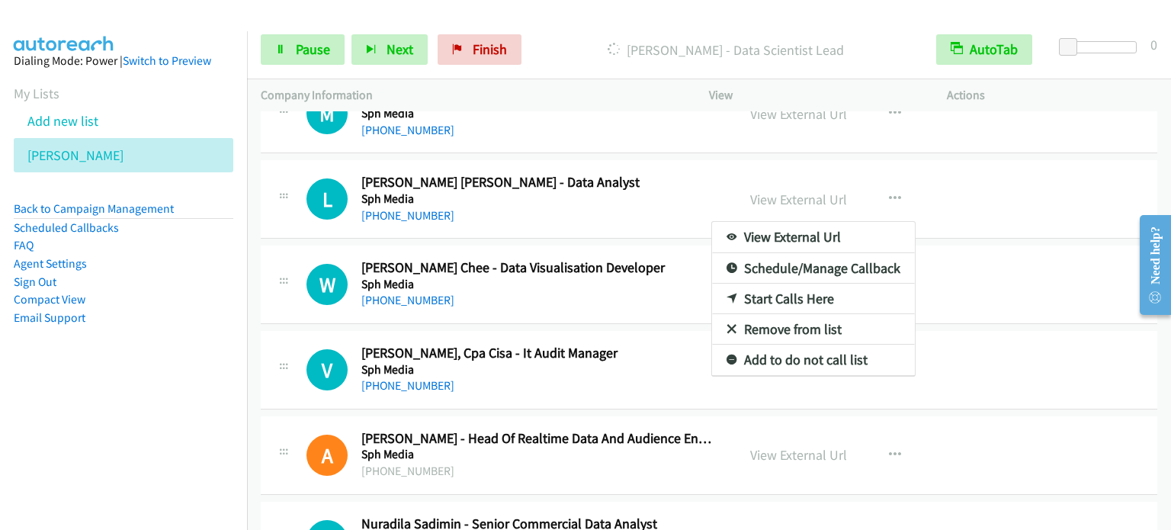
click at [1114, 320] on div at bounding box center [585, 265] width 1171 height 530
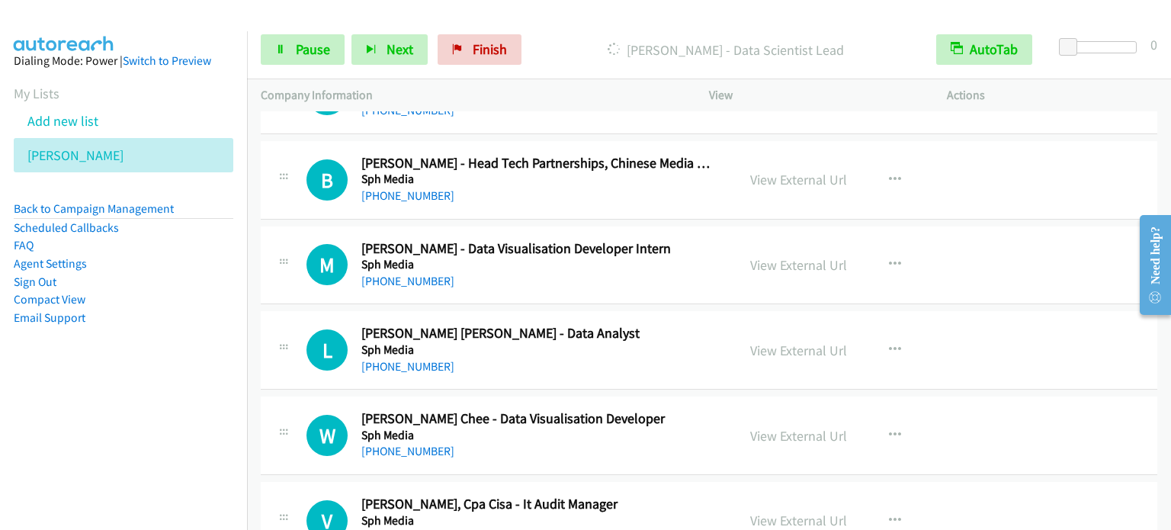
scroll to position [1753, 0]
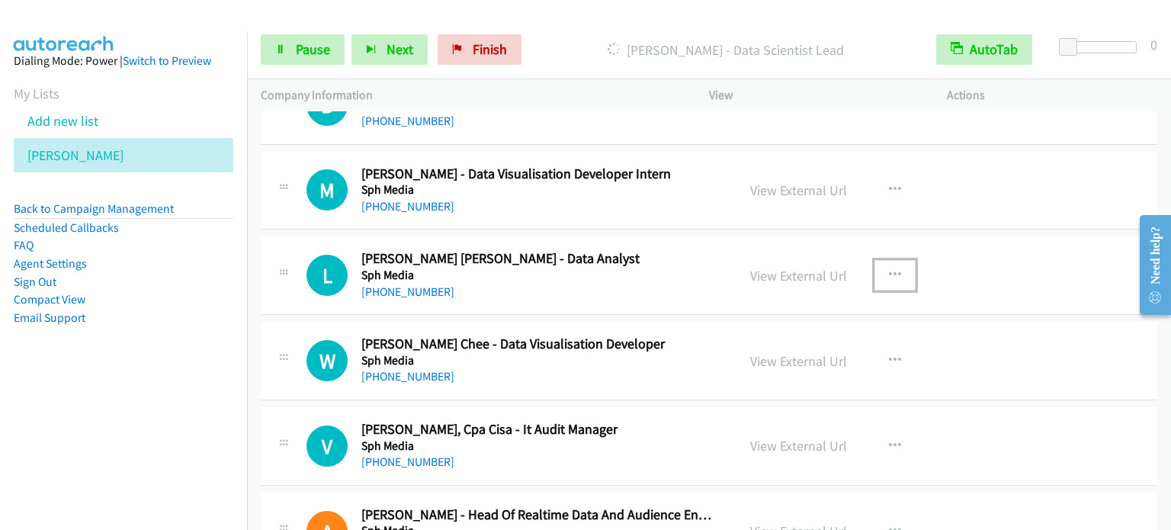
click at [890, 269] on icon "button" at bounding box center [895, 275] width 12 height 12
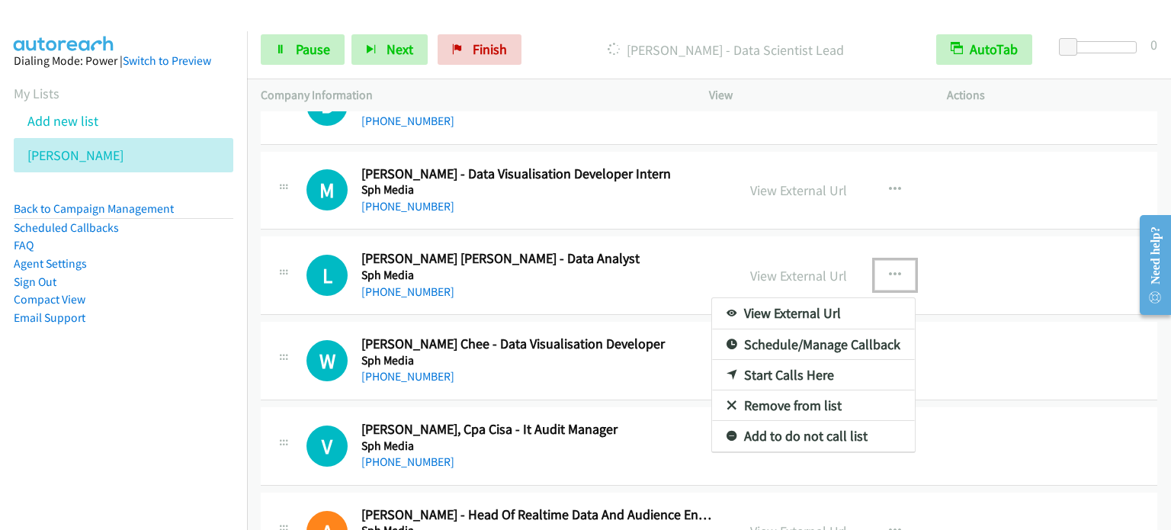
click at [802, 372] on link "Start Calls Here" at bounding box center [813, 375] width 203 height 30
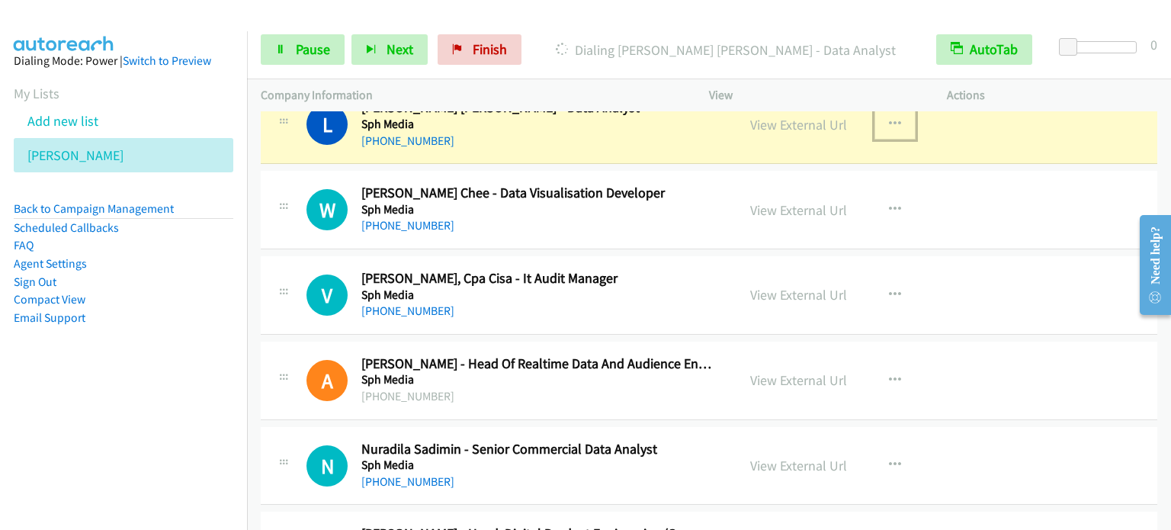
scroll to position [1906, 0]
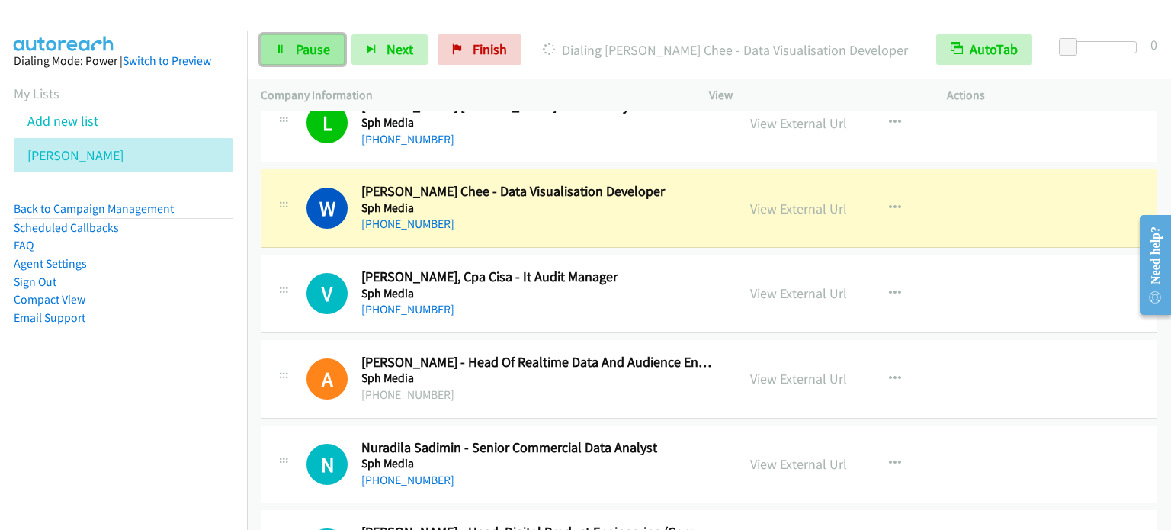
click at [290, 54] on link "Pause" at bounding box center [303, 49] width 84 height 30
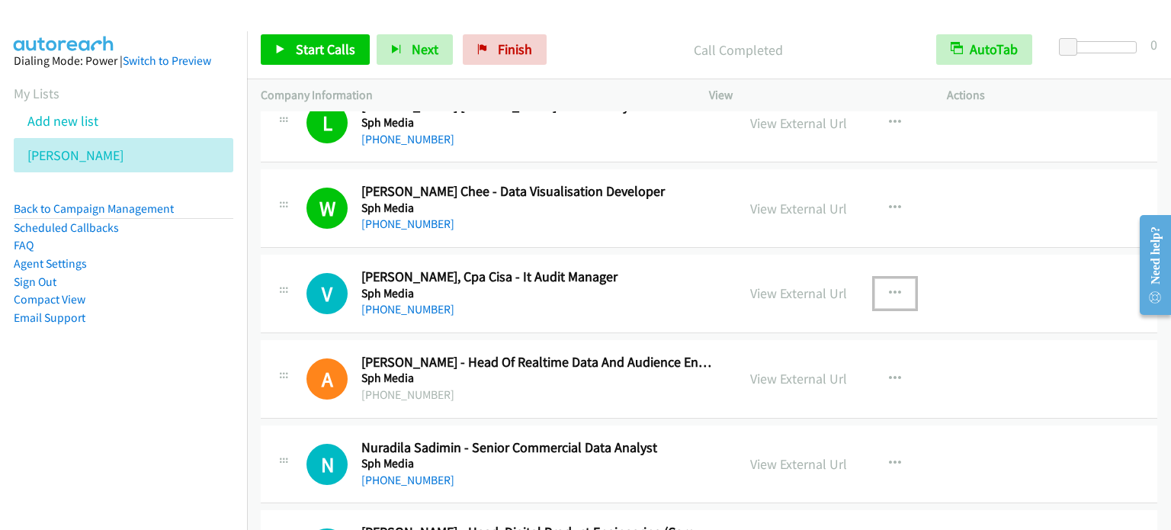
click at [890, 287] on icon "button" at bounding box center [895, 293] width 12 height 12
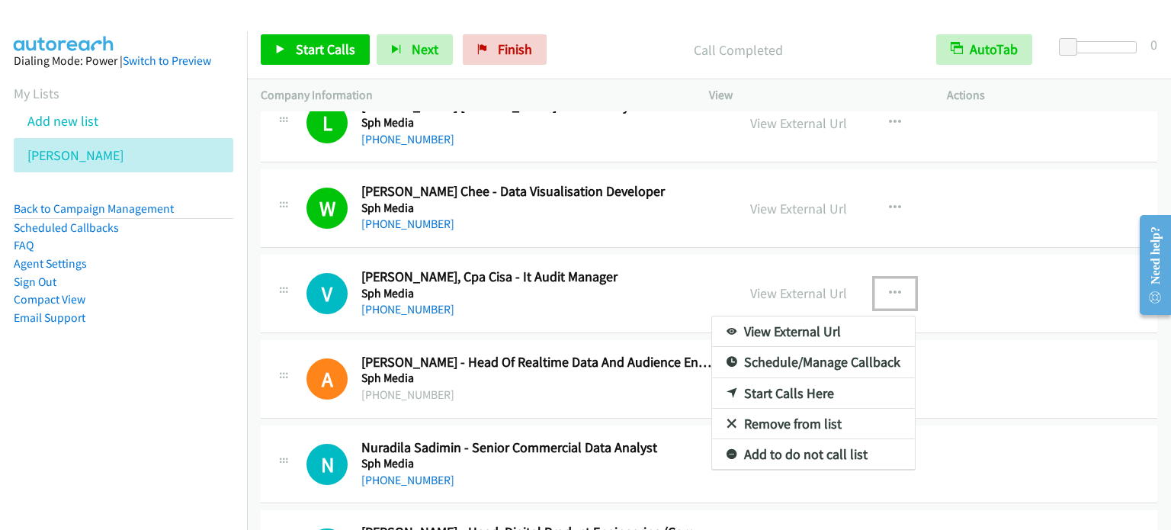
click at [825, 390] on link "Start Calls Here" at bounding box center [813, 393] width 203 height 30
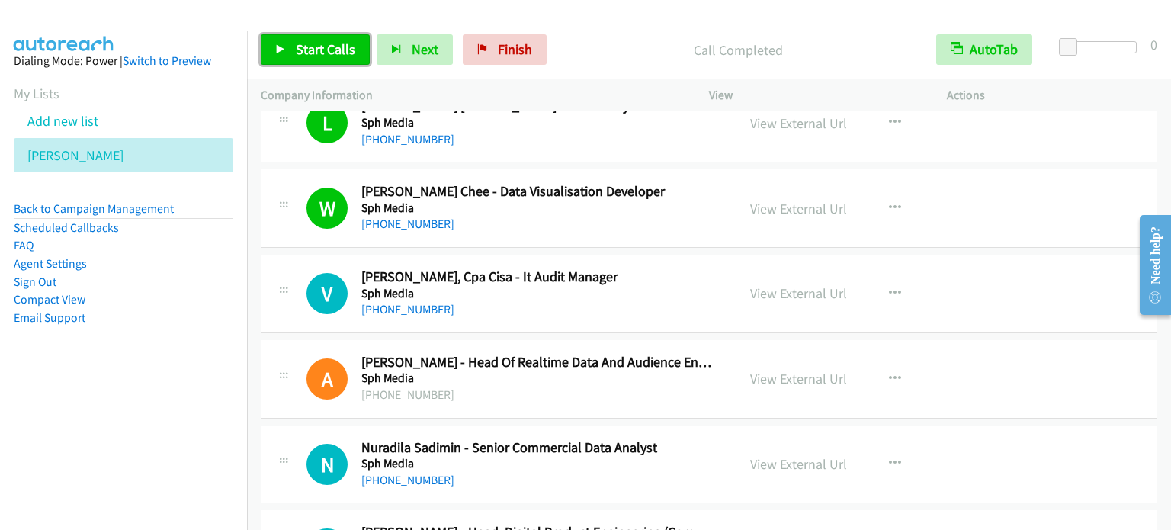
click at [305, 53] on span "Start Calls" at bounding box center [325, 49] width 59 height 18
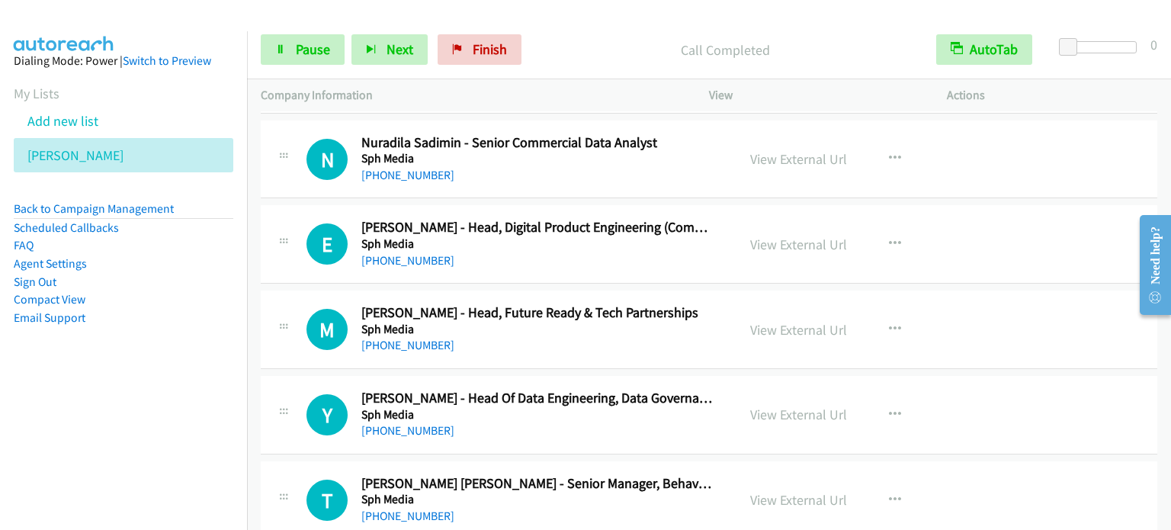
scroll to position [2287, 0]
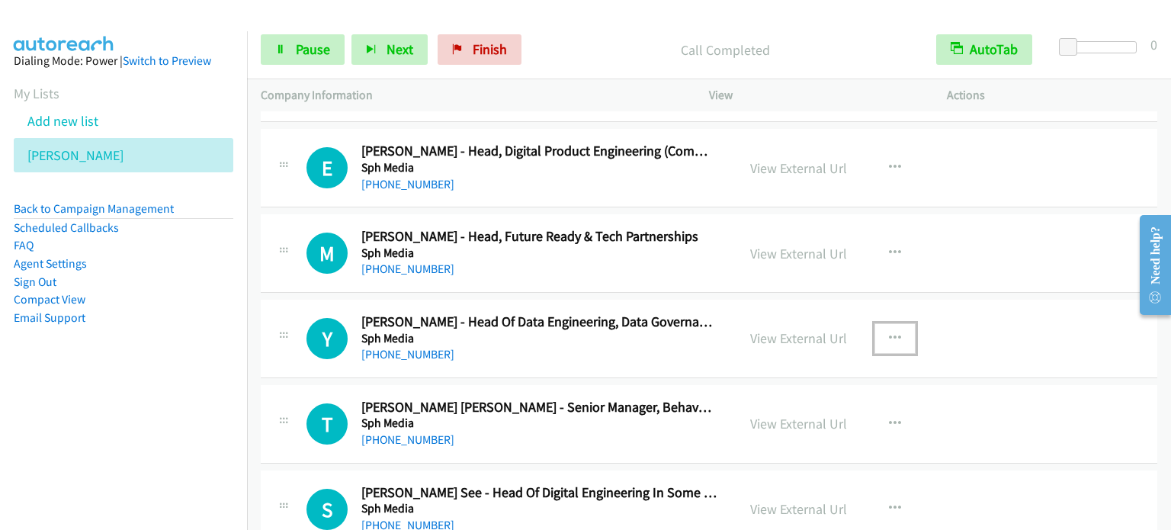
click at [900, 334] on button "button" at bounding box center [894, 338] width 41 height 30
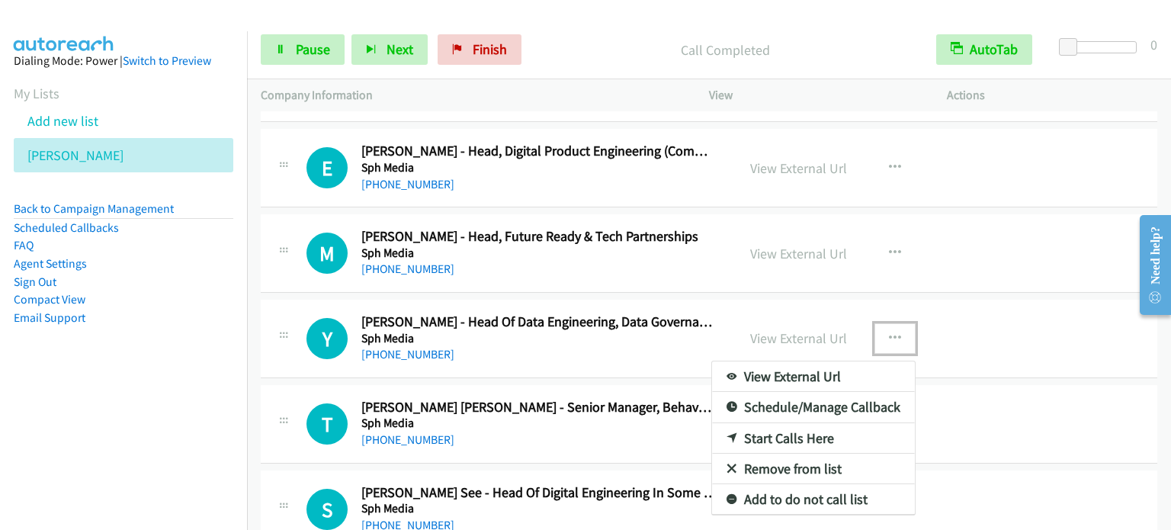
click at [790, 435] on link "Start Calls Here" at bounding box center [813, 438] width 203 height 30
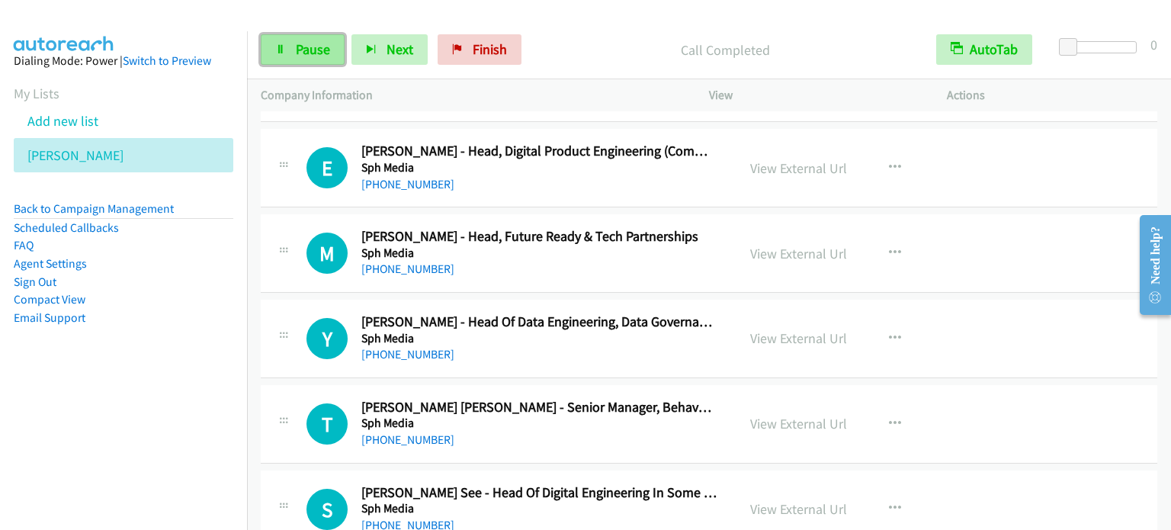
click at [287, 49] on link "Pause" at bounding box center [303, 49] width 84 height 30
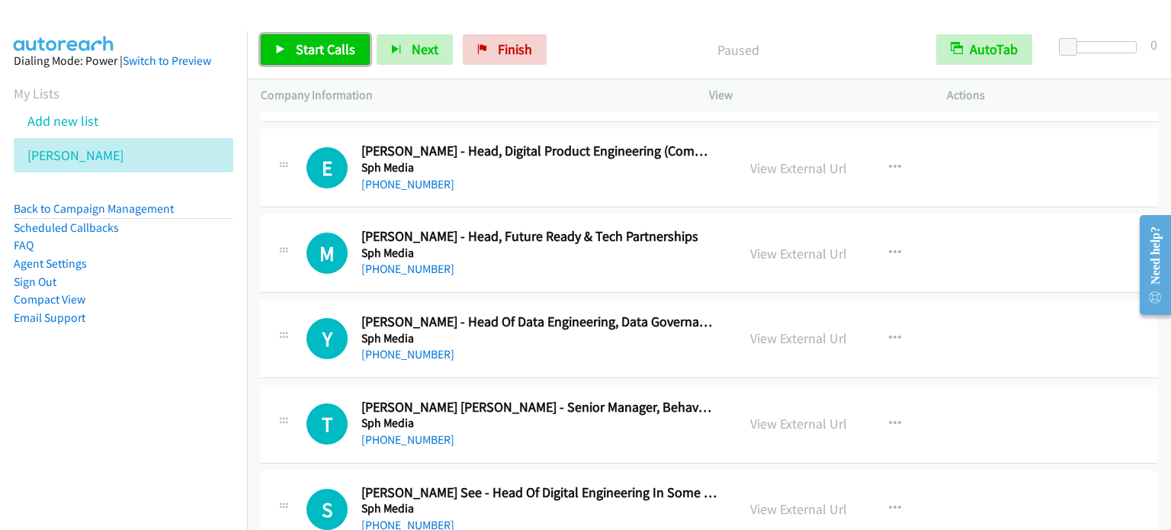
click at [287, 49] on link "Start Calls" at bounding box center [315, 49] width 109 height 30
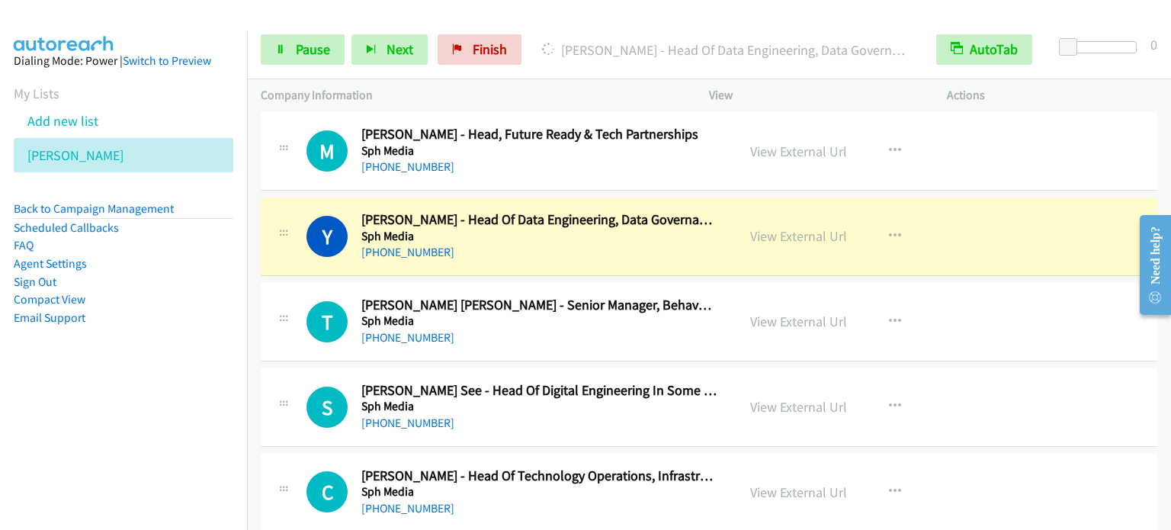
scroll to position [2363, 0]
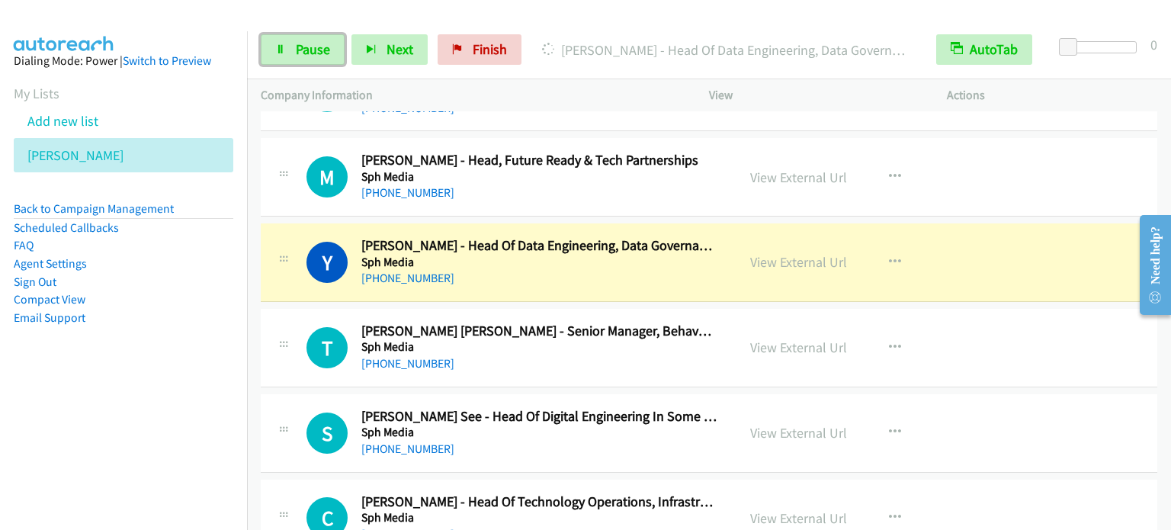
drag, startPoint x: 287, startPoint y: 51, endPoint x: 389, endPoint y: 8, distance: 110.0
click at [287, 52] on link "Pause" at bounding box center [303, 49] width 84 height 30
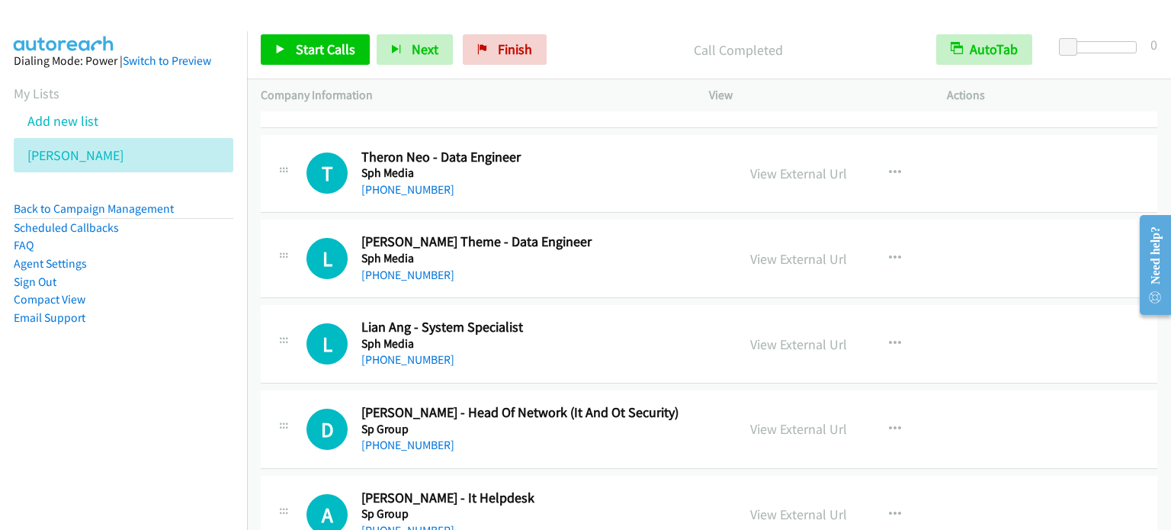
scroll to position [4573, 0]
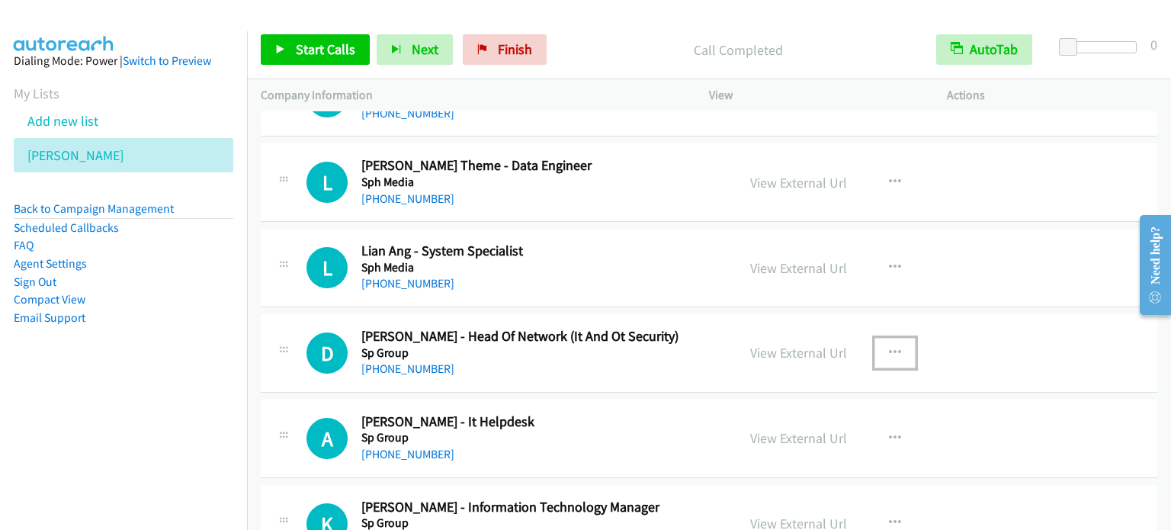
click at [889, 347] on icon "button" at bounding box center [895, 353] width 12 height 12
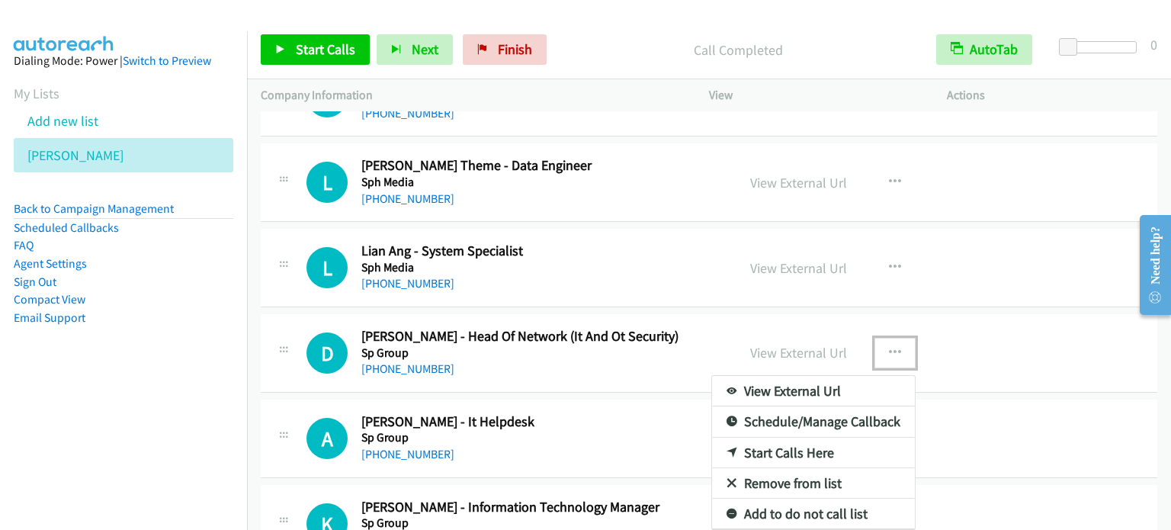
click at [772, 443] on link "Start Calls Here" at bounding box center [813, 453] width 203 height 30
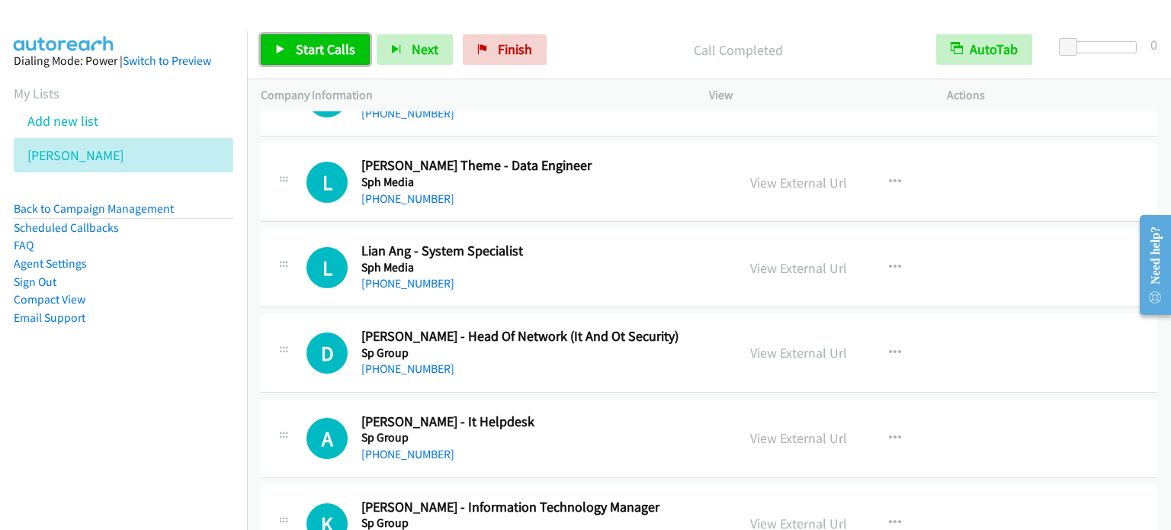
click at [307, 46] on span "Start Calls" at bounding box center [325, 49] width 59 height 18
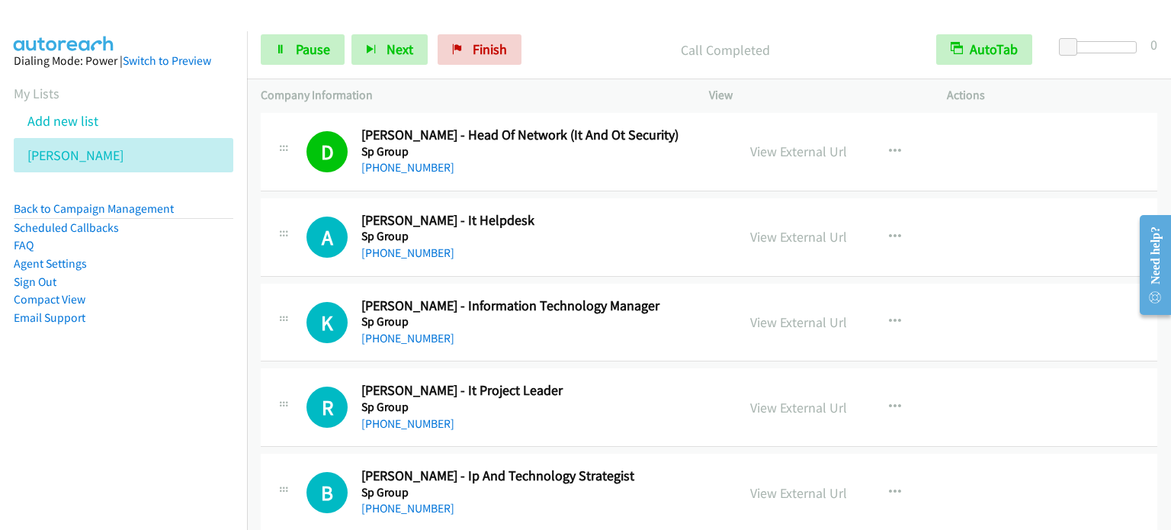
scroll to position [4878, 0]
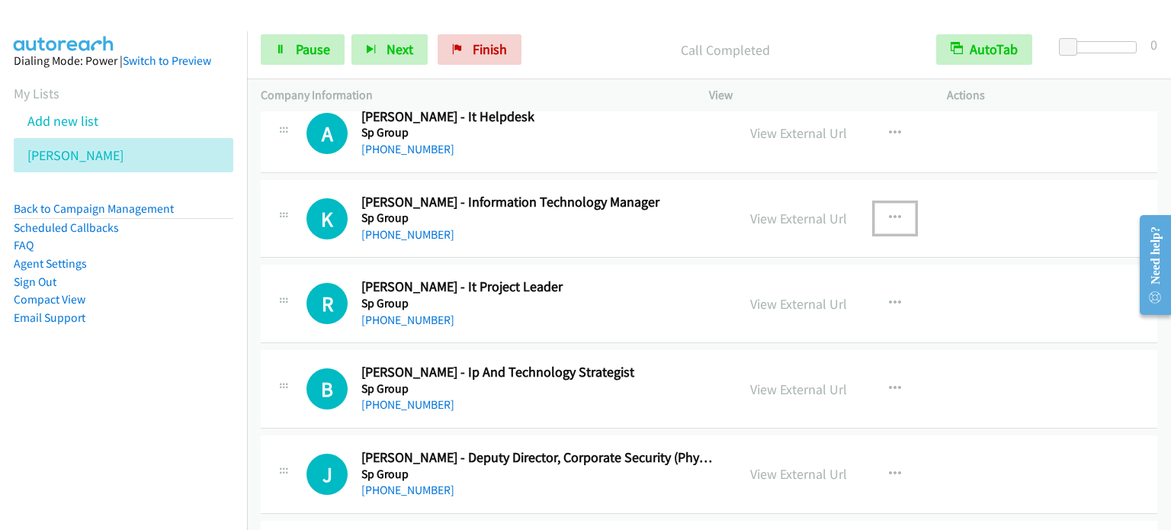
click at [896, 204] on button "button" at bounding box center [894, 218] width 41 height 30
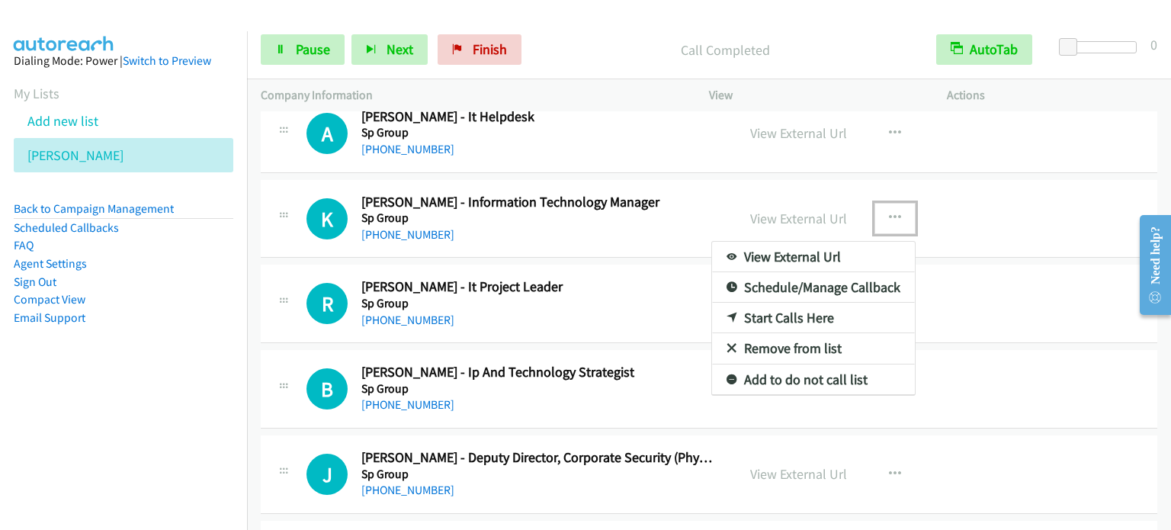
click at [781, 304] on link "Start Calls Here" at bounding box center [813, 318] width 203 height 30
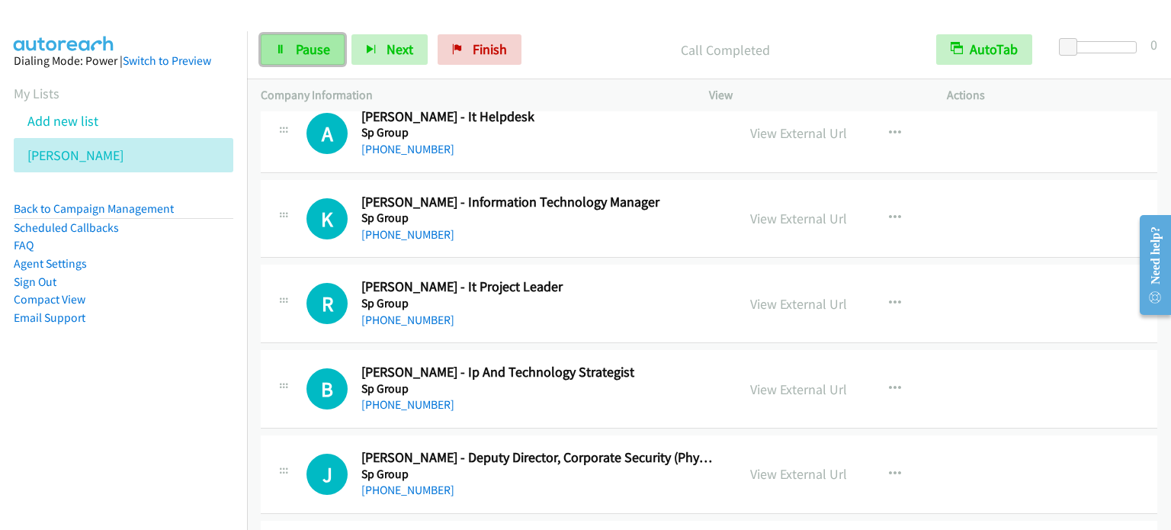
click at [314, 53] on span "Pause" at bounding box center [313, 49] width 34 height 18
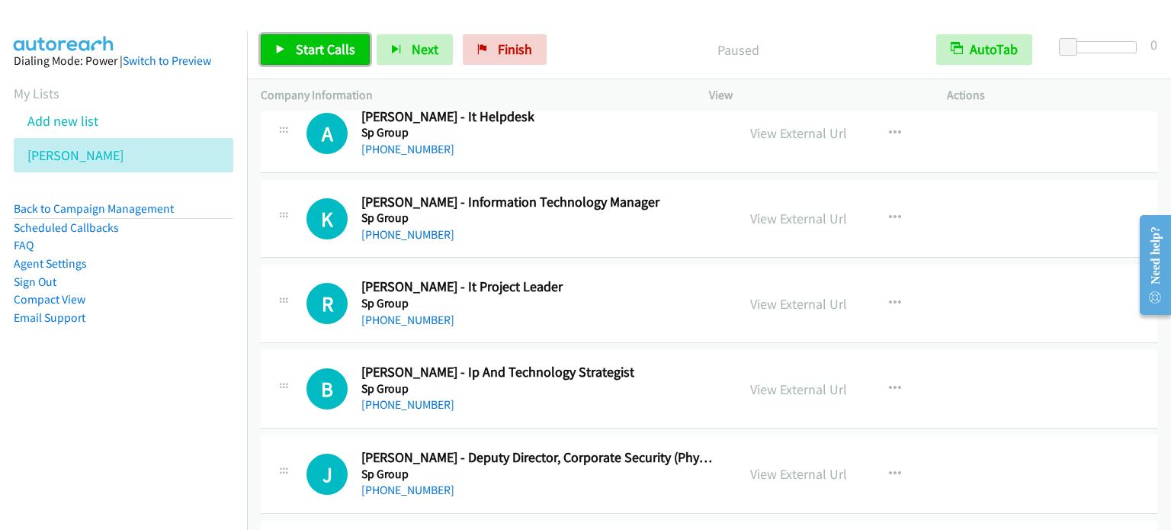
click at [314, 53] on span "Start Calls" at bounding box center [325, 49] width 59 height 18
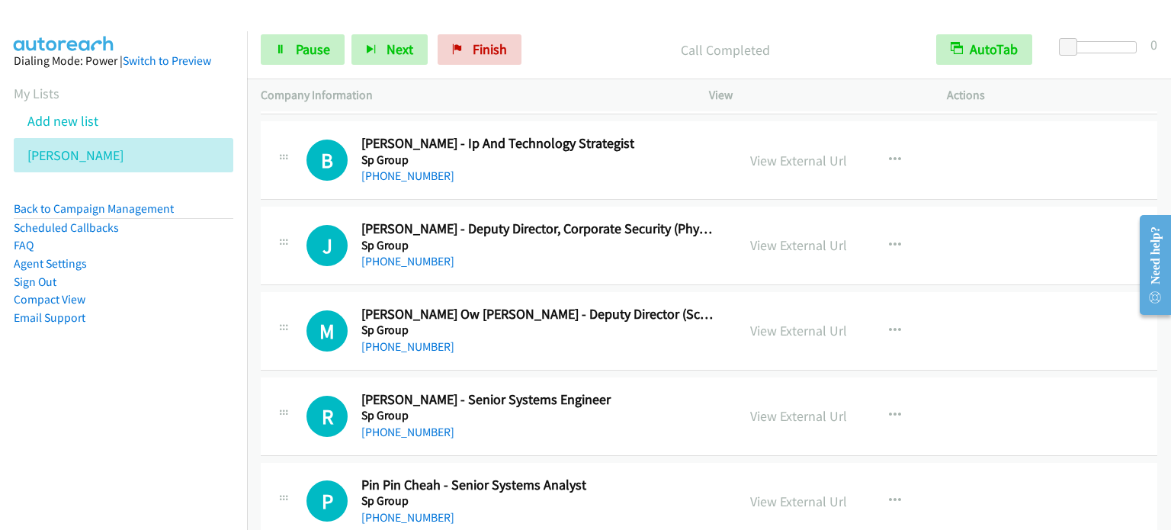
scroll to position [5183, 0]
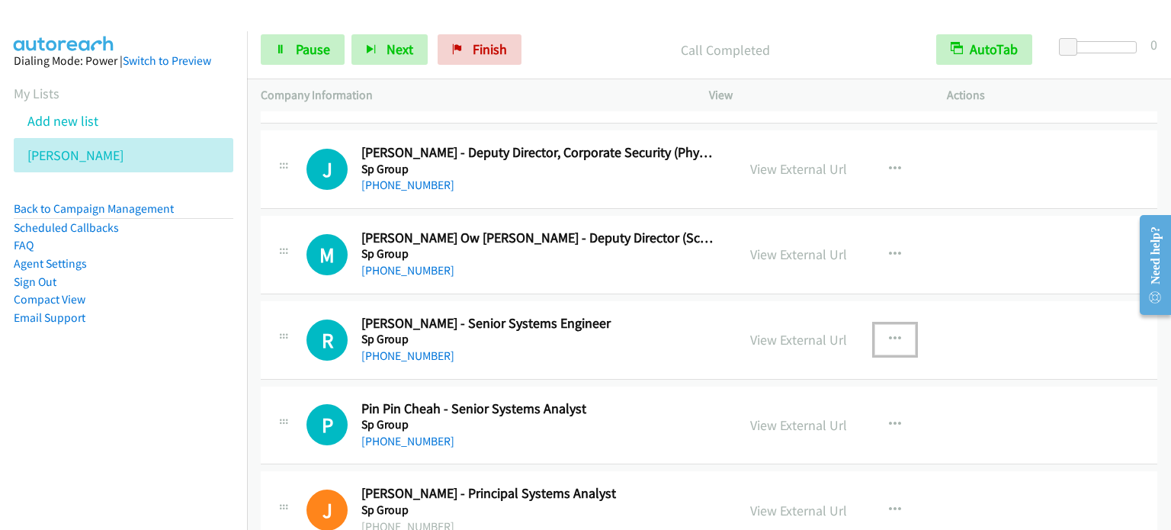
click at [895, 332] on button "button" at bounding box center [894, 339] width 41 height 30
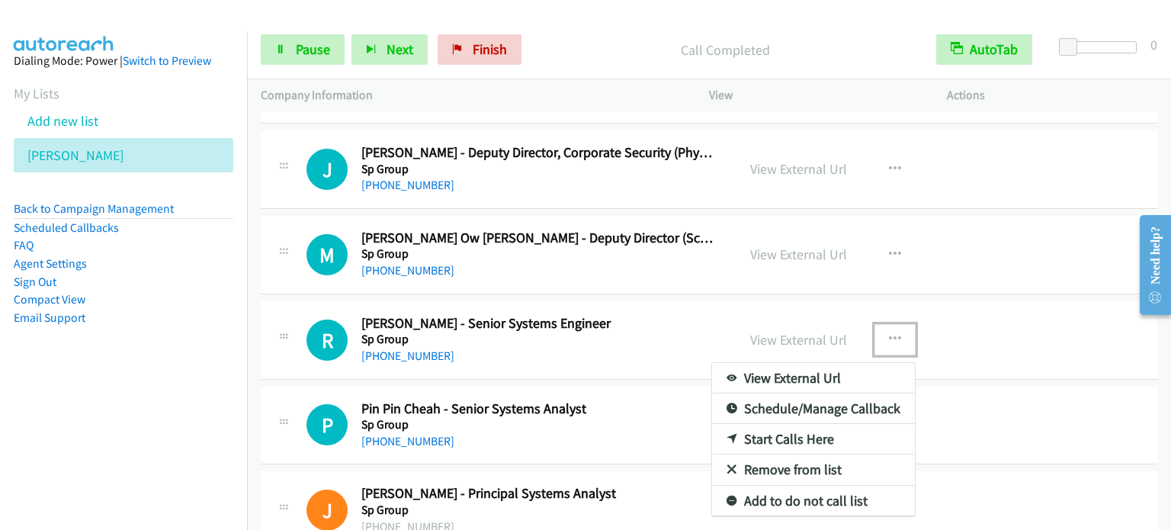
click at [775, 434] on link "Start Calls Here" at bounding box center [813, 439] width 203 height 30
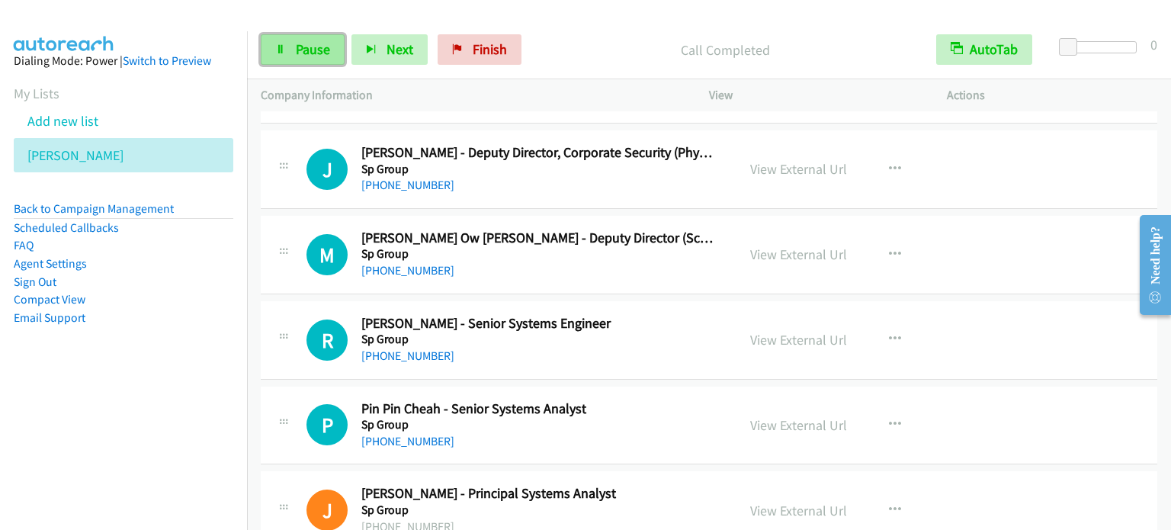
click at [297, 44] on span "Pause" at bounding box center [313, 49] width 34 height 18
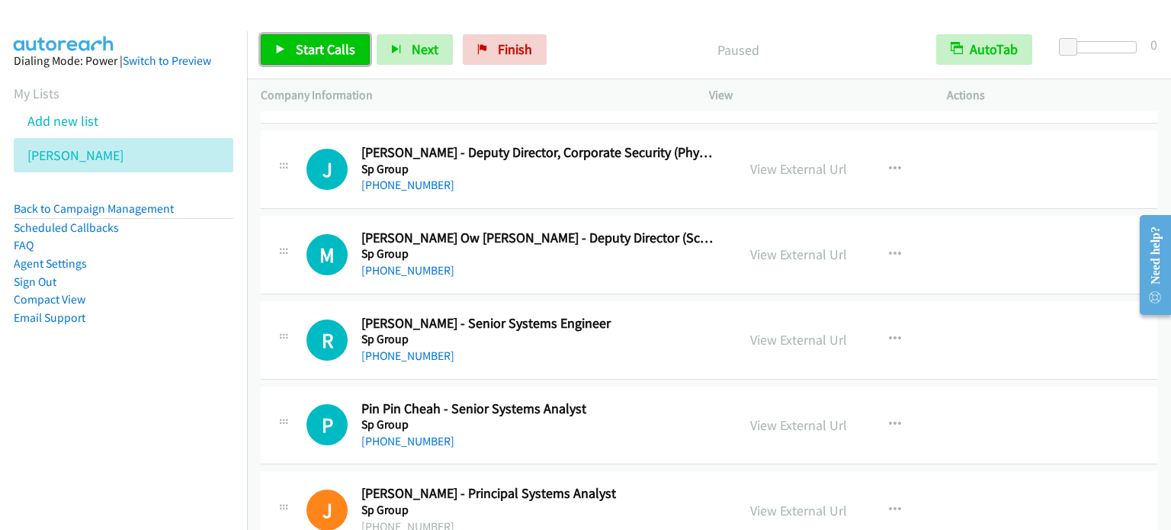
click at [303, 43] on span "Start Calls" at bounding box center [325, 49] width 59 height 18
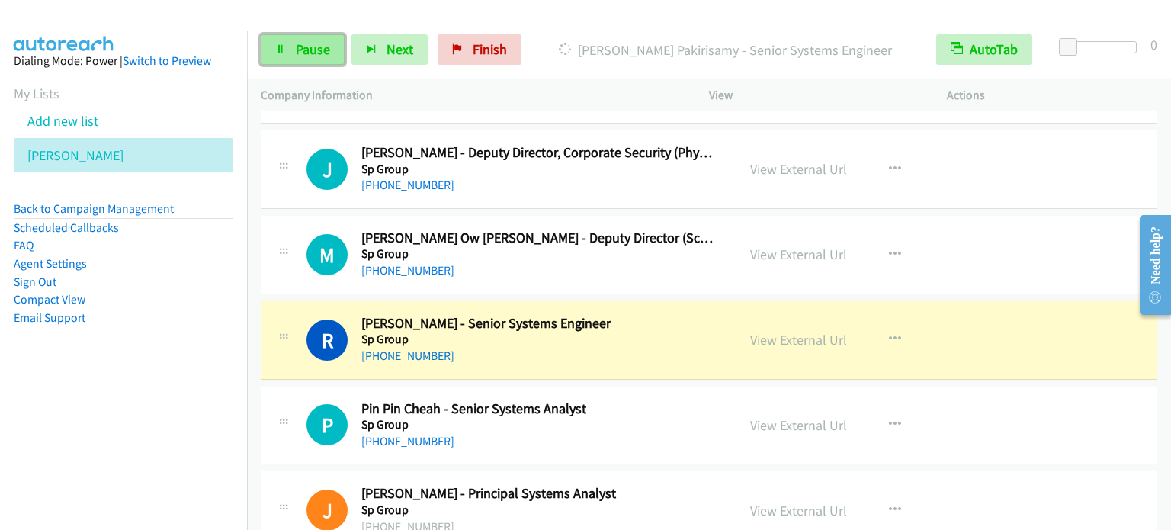
click at [303, 43] on span "Pause" at bounding box center [313, 49] width 34 height 18
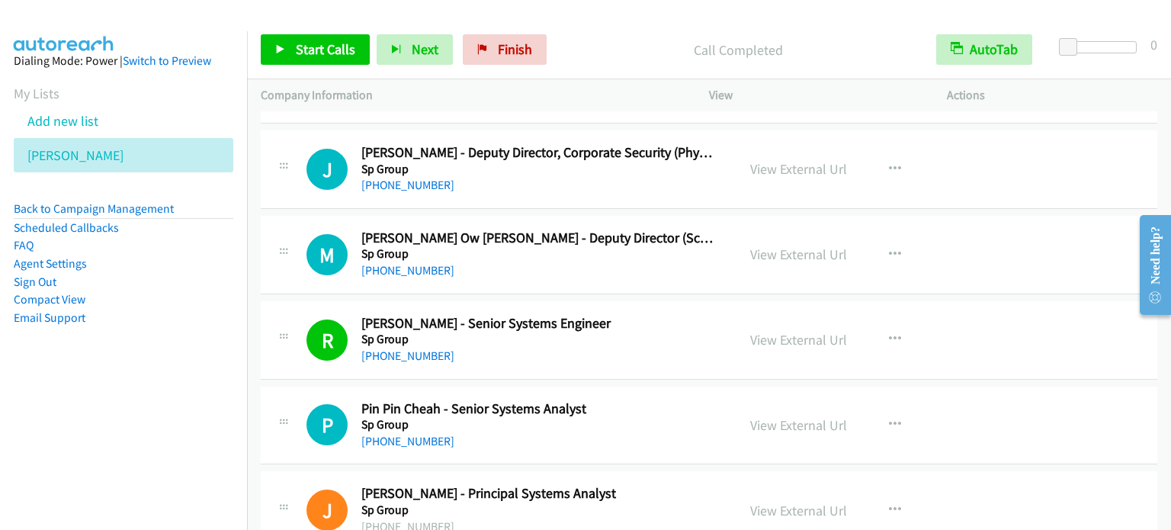
scroll to position [5259, 0]
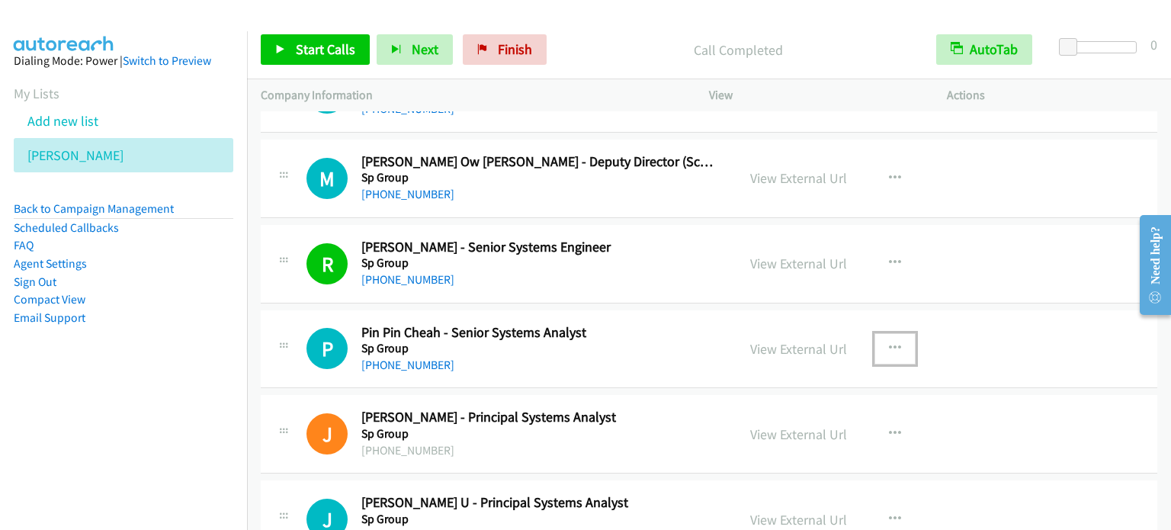
drag, startPoint x: 893, startPoint y: 338, endPoint x: 869, endPoint y: 349, distance: 26.3
click at [892, 342] on icon "button" at bounding box center [895, 348] width 12 height 12
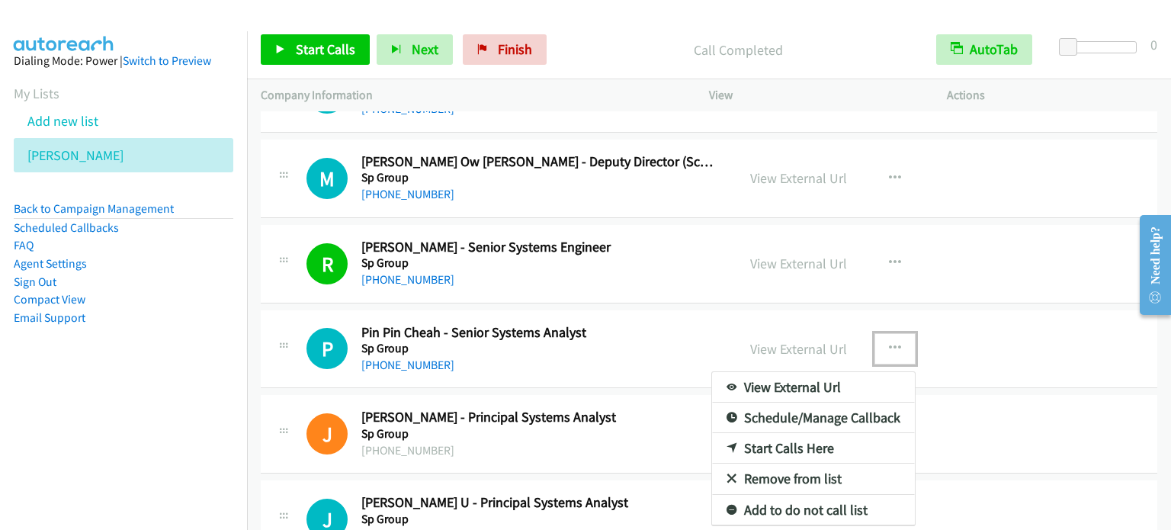
click at [793, 439] on link "Start Calls Here" at bounding box center [813, 448] width 203 height 30
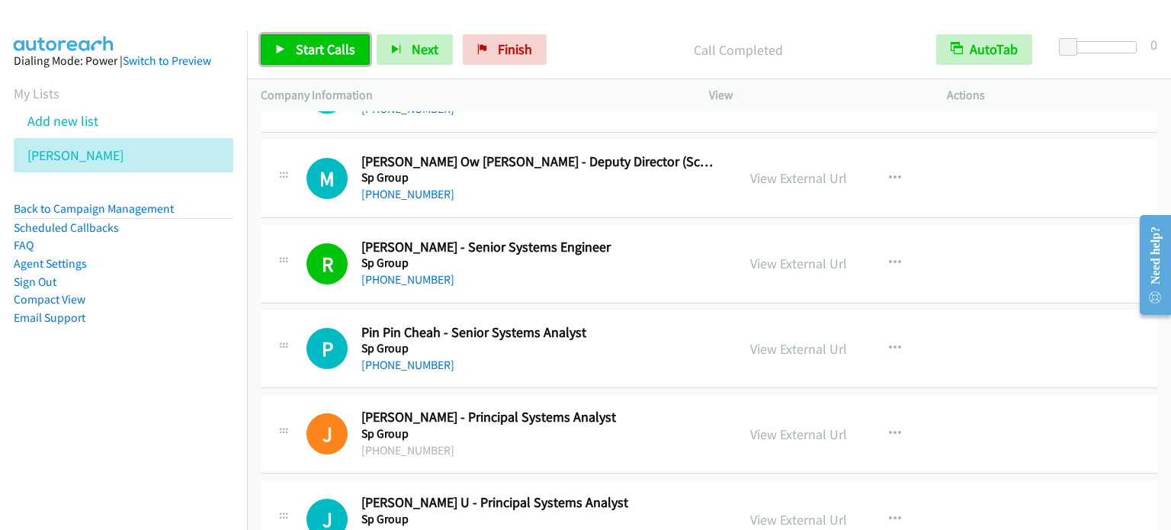
click at [338, 51] on span "Start Calls" at bounding box center [325, 49] width 59 height 18
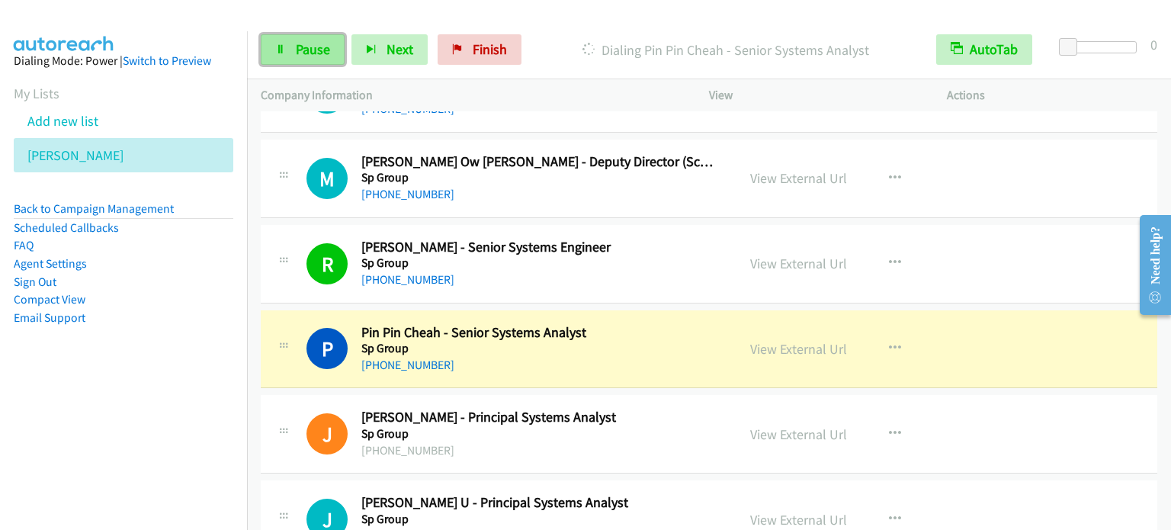
click at [317, 49] on span "Pause" at bounding box center [313, 49] width 34 height 18
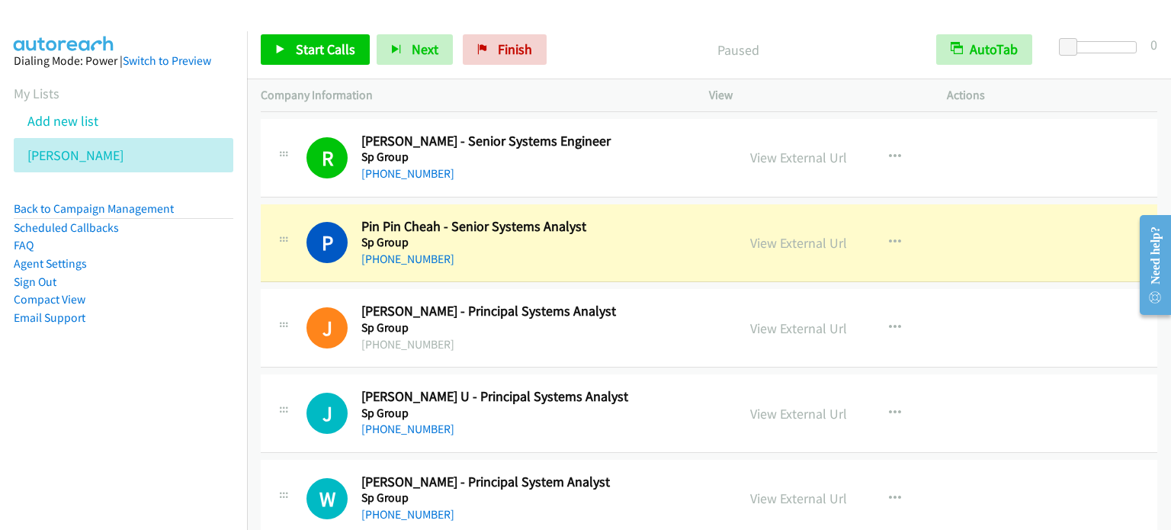
scroll to position [5488, 0]
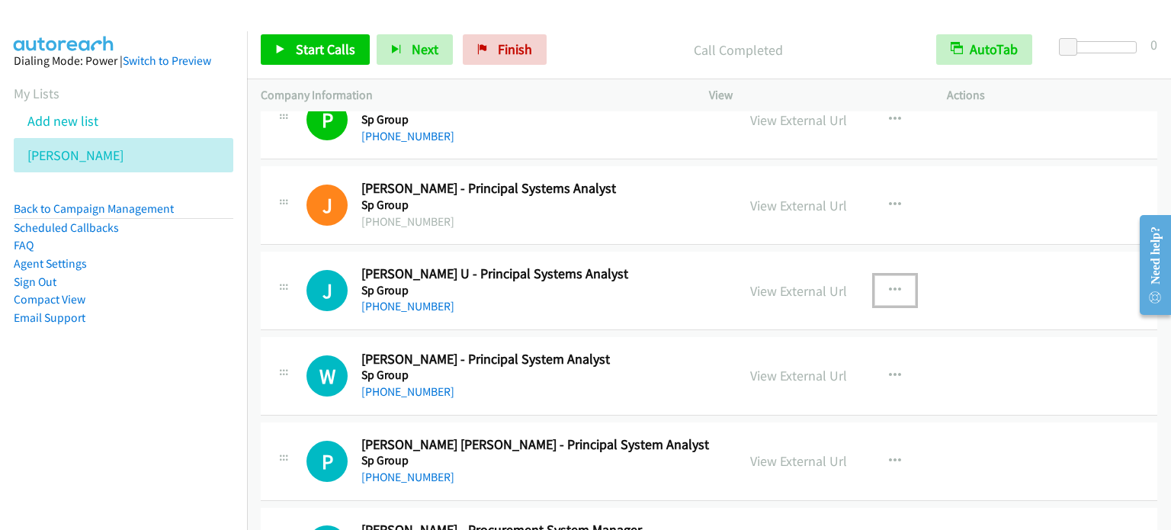
click at [890, 284] on icon "button" at bounding box center [895, 290] width 12 height 12
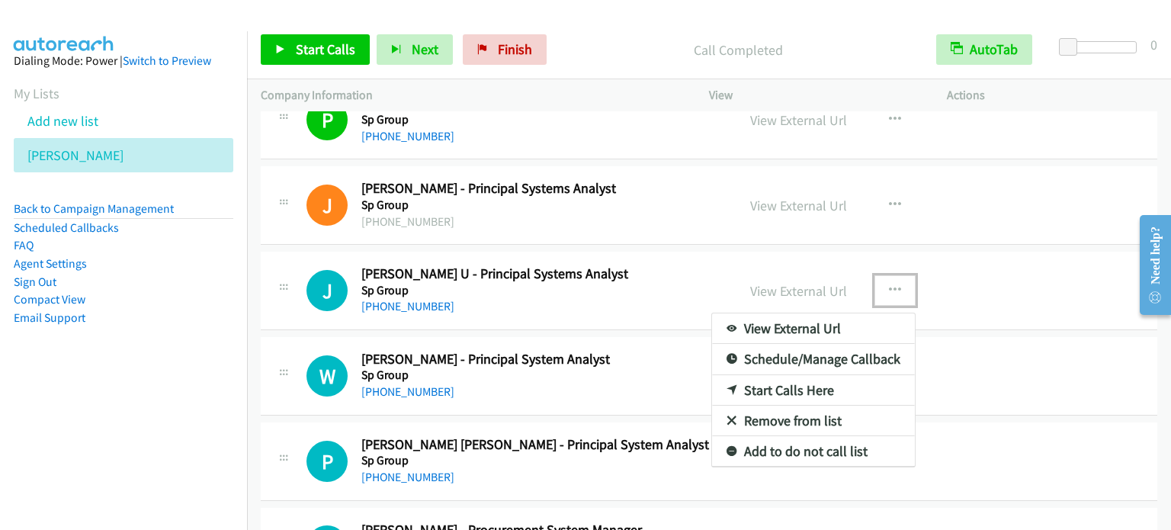
click at [790, 381] on link "Start Calls Here" at bounding box center [813, 390] width 203 height 30
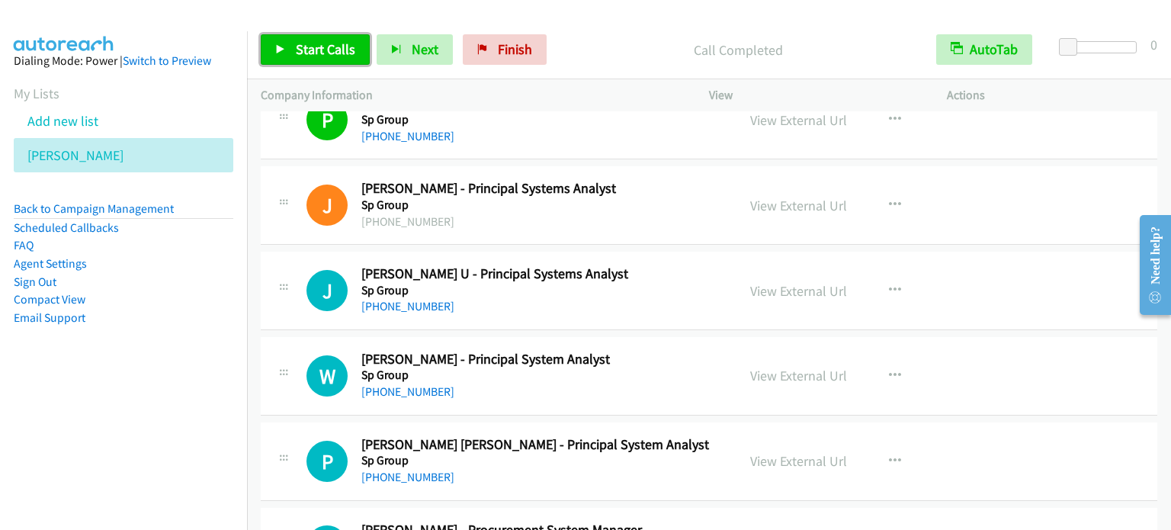
click at [329, 43] on span "Start Calls" at bounding box center [325, 49] width 59 height 18
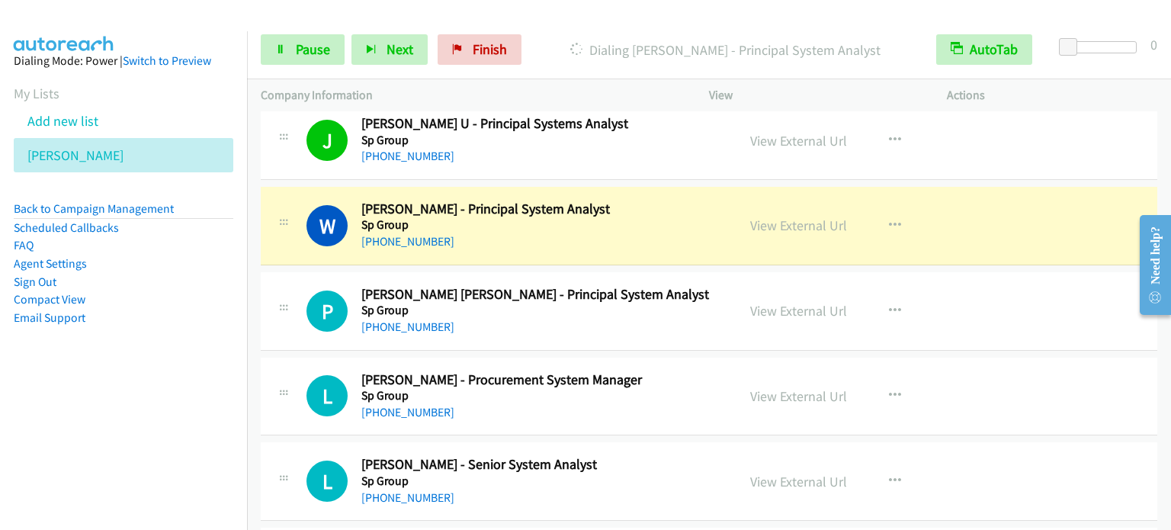
scroll to position [5641, 0]
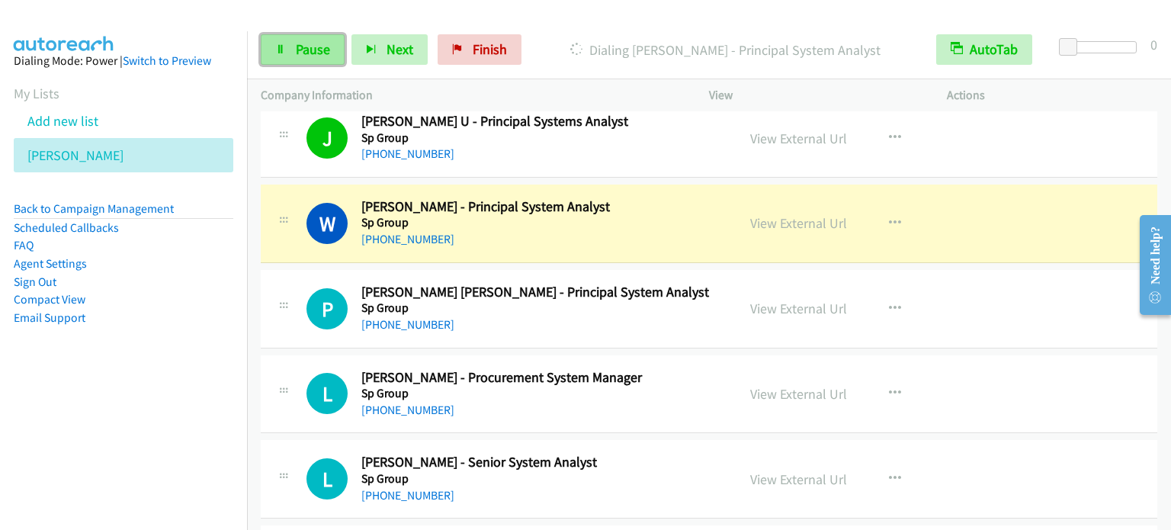
click at [274, 49] on link "Pause" at bounding box center [303, 49] width 84 height 30
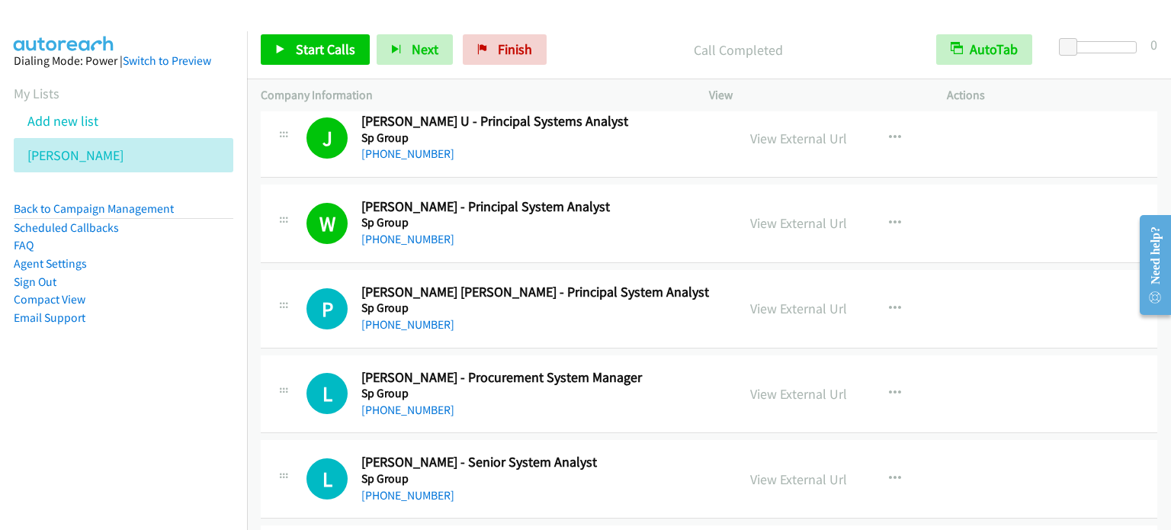
scroll to position [5717, 0]
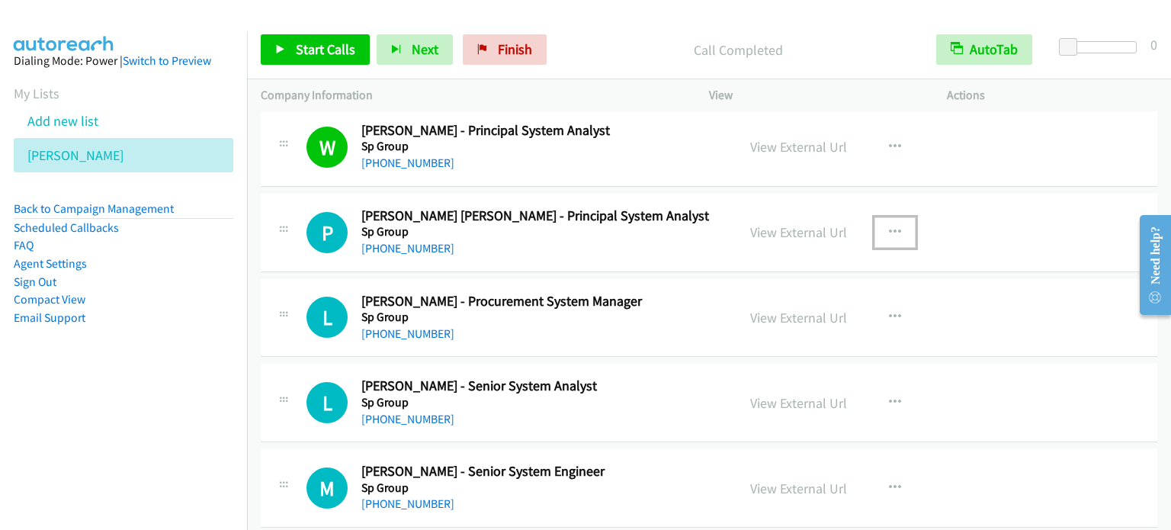
click at [890, 226] on icon "button" at bounding box center [895, 232] width 12 height 12
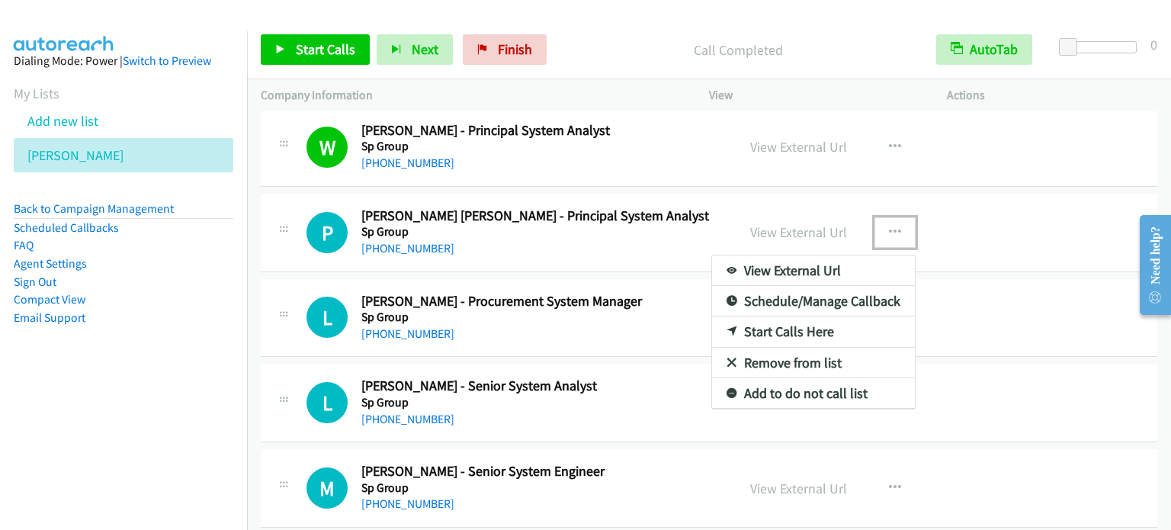
click at [826, 322] on link "Start Calls Here" at bounding box center [813, 331] width 203 height 30
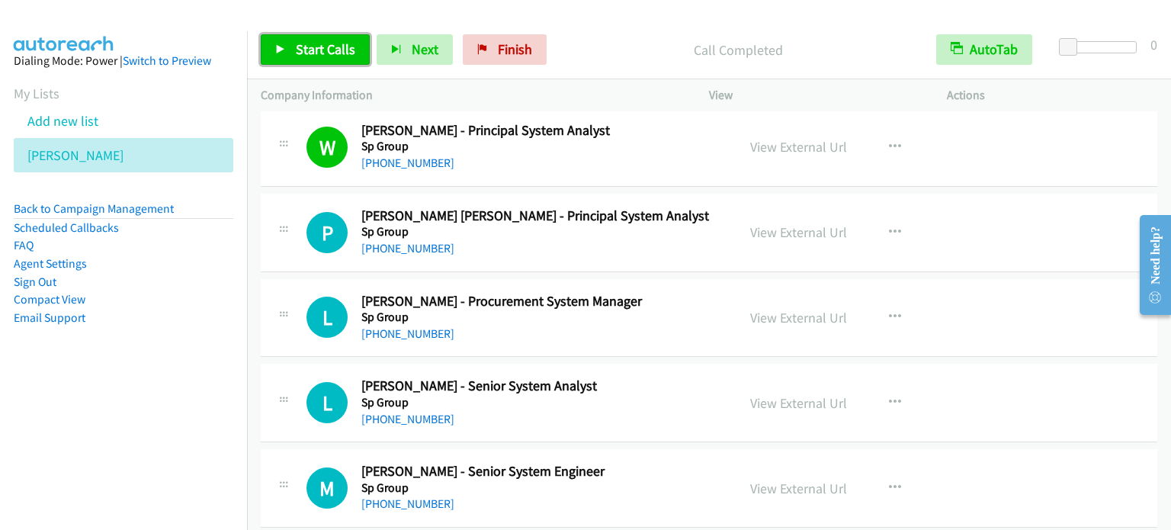
click at [309, 45] on span "Start Calls" at bounding box center [325, 49] width 59 height 18
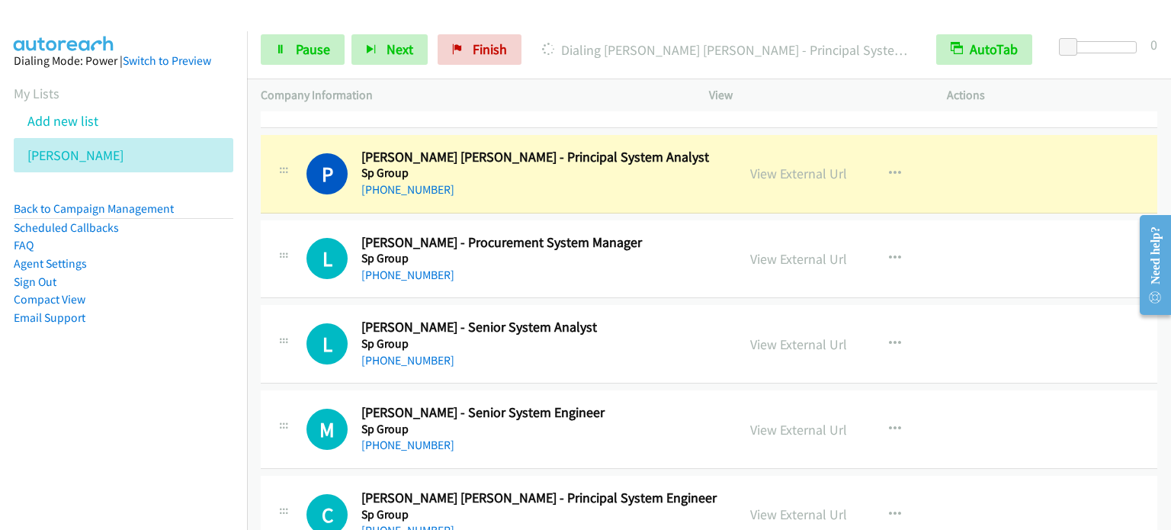
scroll to position [5793, 0]
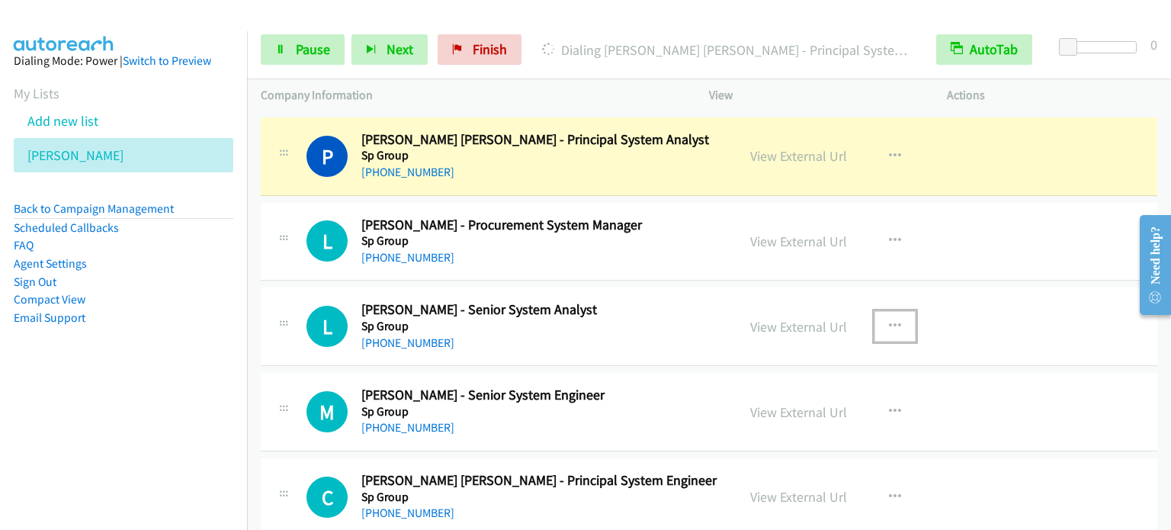
click at [877, 313] on button "button" at bounding box center [894, 326] width 41 height 30
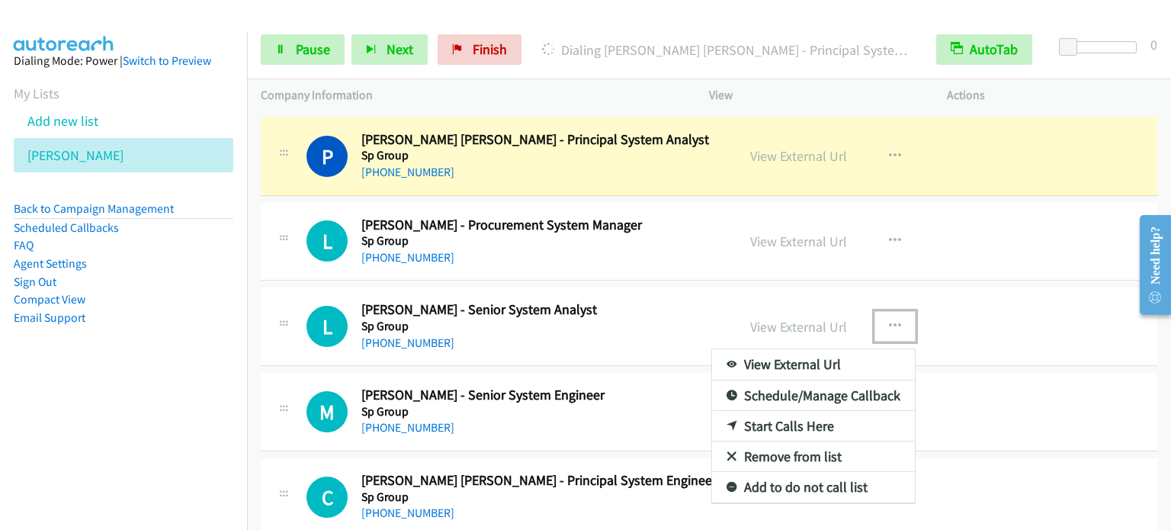
click at [800, 414] on link "Start Calls Here" at bounding box center [813, 426] width 203 height 30
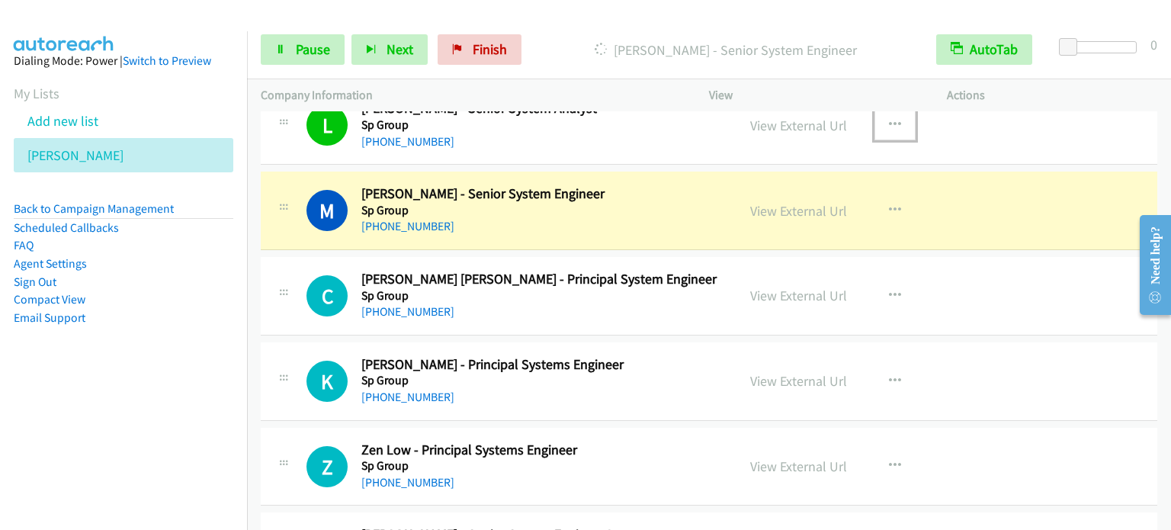
scroll to position [6022, 0]
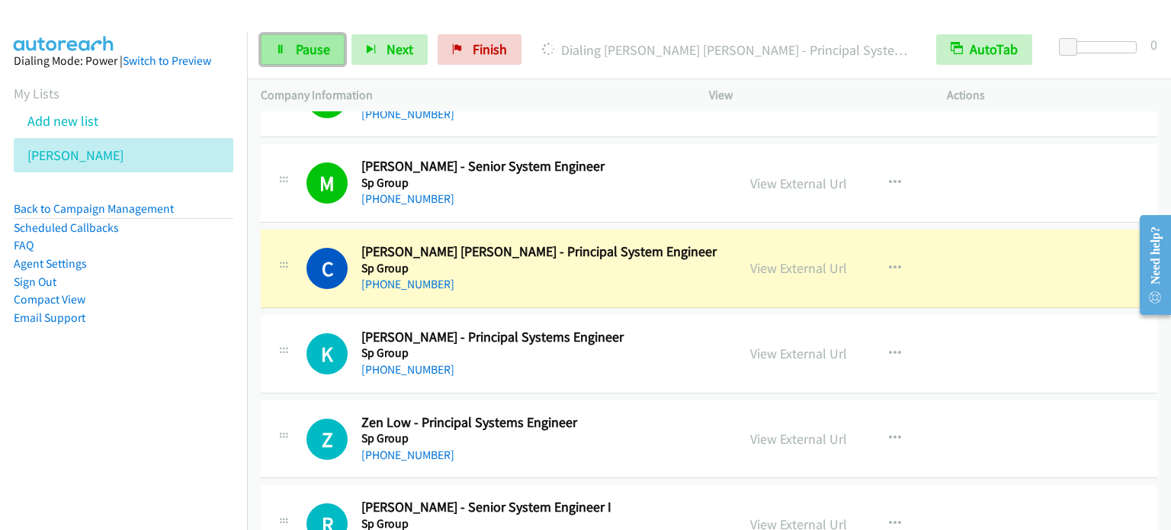
click at [302, 46] on span "Pause" at bounding box center [313, 49] width 34 height 18
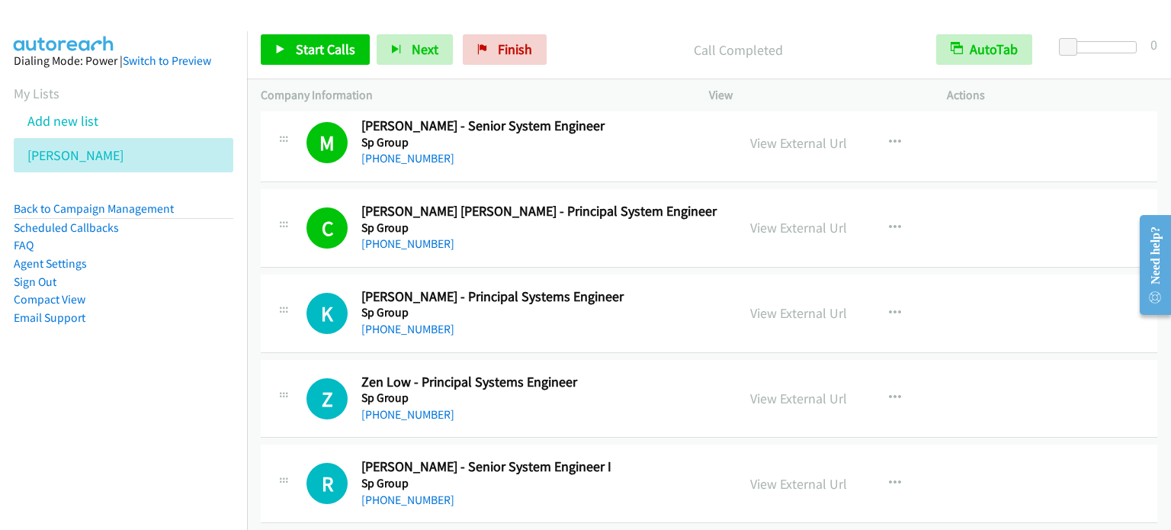
scroll to position [6098, 0]
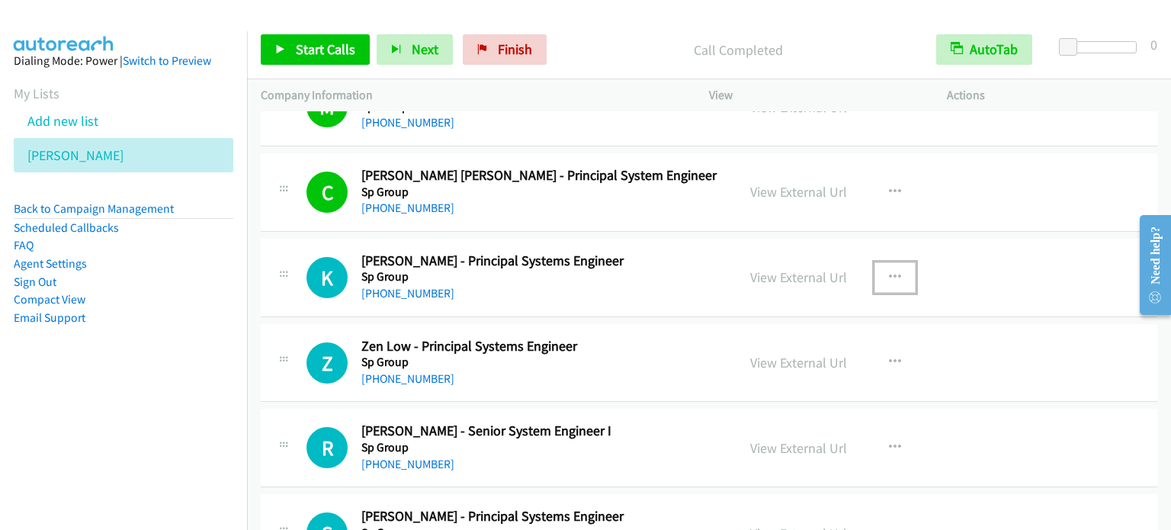
click at [893, 271] on icon "button" at bounding box center [895, 277] width 12 height 12
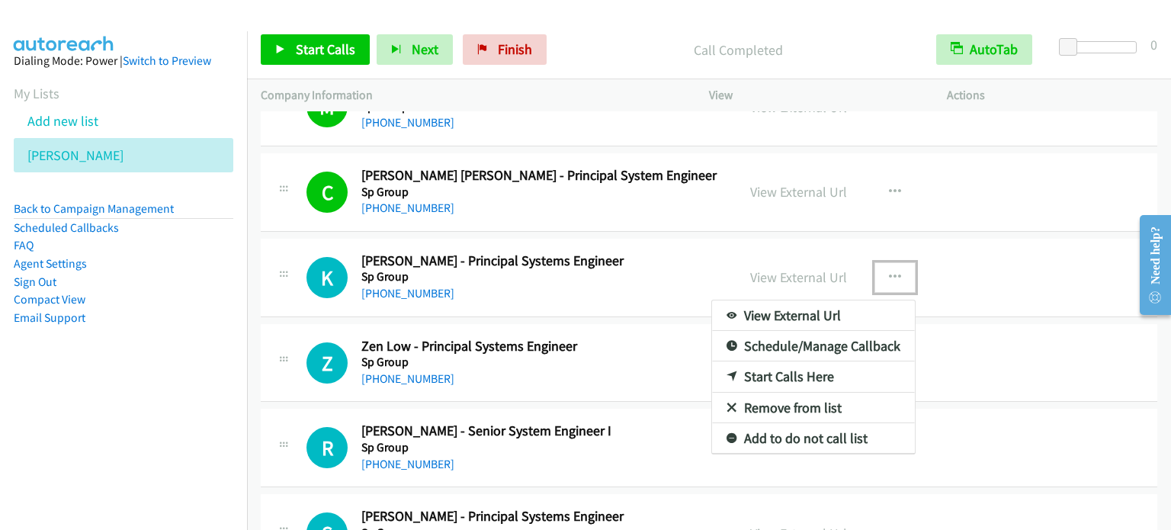
click at [809, 365] on link "Start Calls Here" at bounding box center [813, 376] width 203 height 30
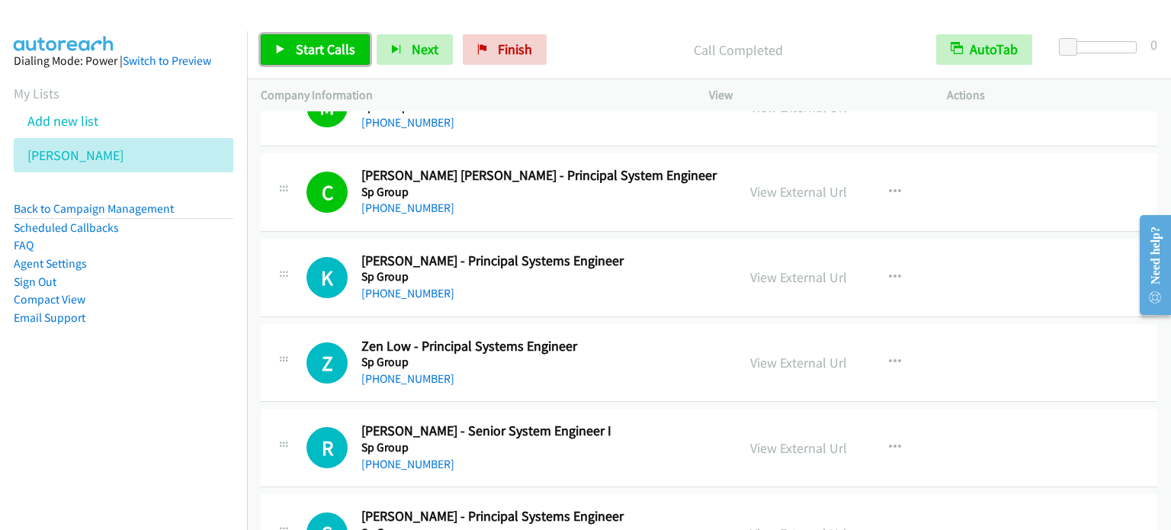
click at [316, 55] on span "Start Calls" at bounding box center [325, 49] width 59 height 18
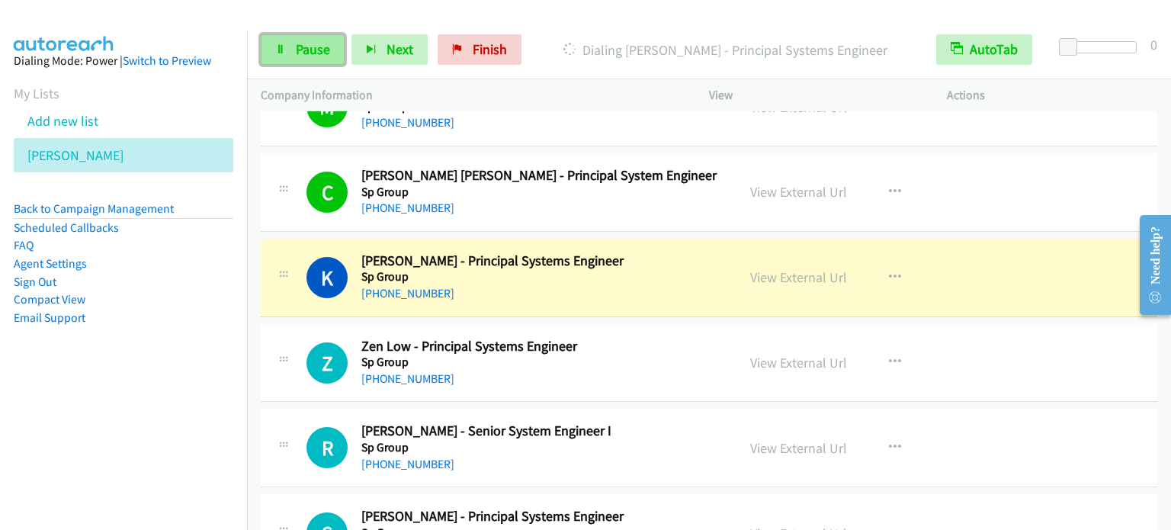
click at [318, 53] on span "Pause" at bounding box center [313, 49] width 34 height 18
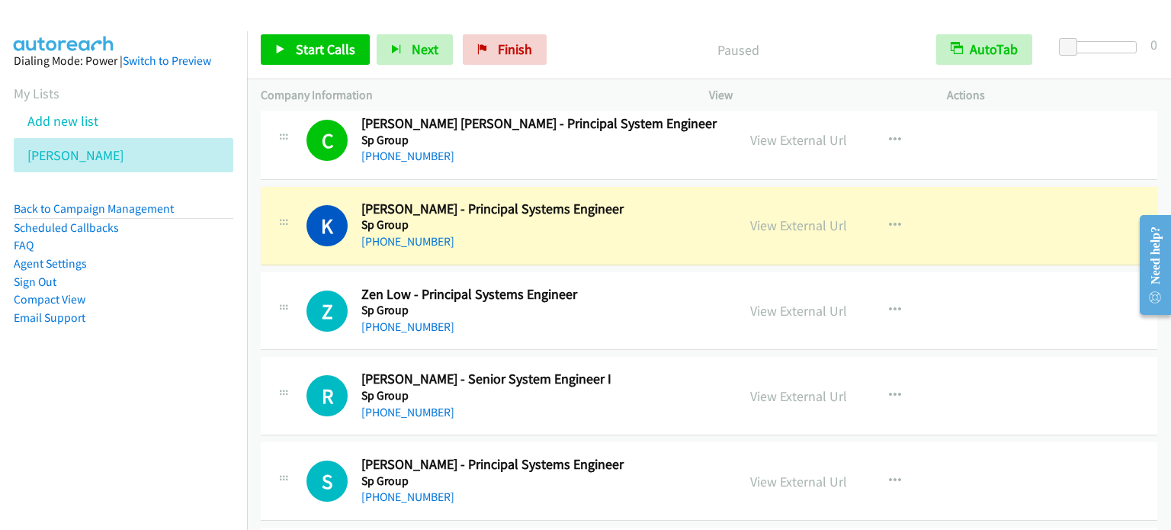
scroll to position [6174, 0]
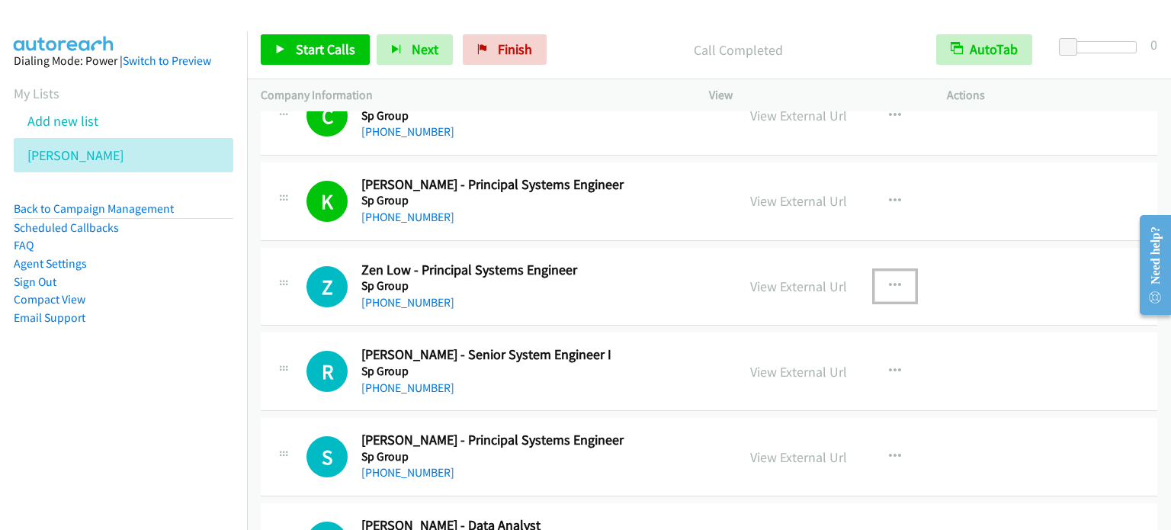
click at [896, 271] on button "button" at bounding box center [894, 286] width 41 height 30
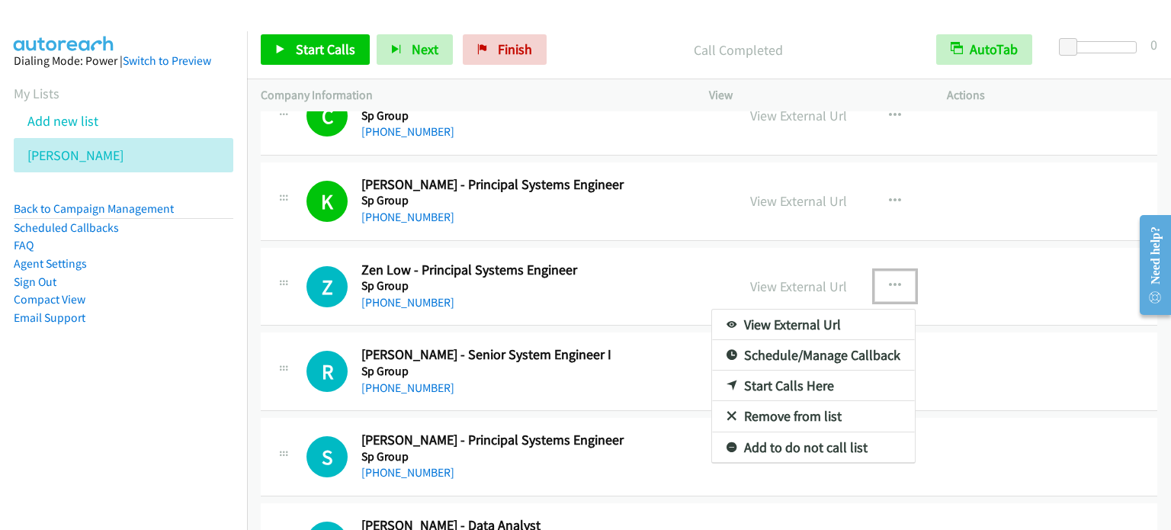
drag, startPoint x: 781, startPoint y: 380, endPoint x: 769, endPoint y: 368, distance: 16.2
click at [796, 378] on link "Start Calls Here" at bounding box center [813, 385] width 203 height 30
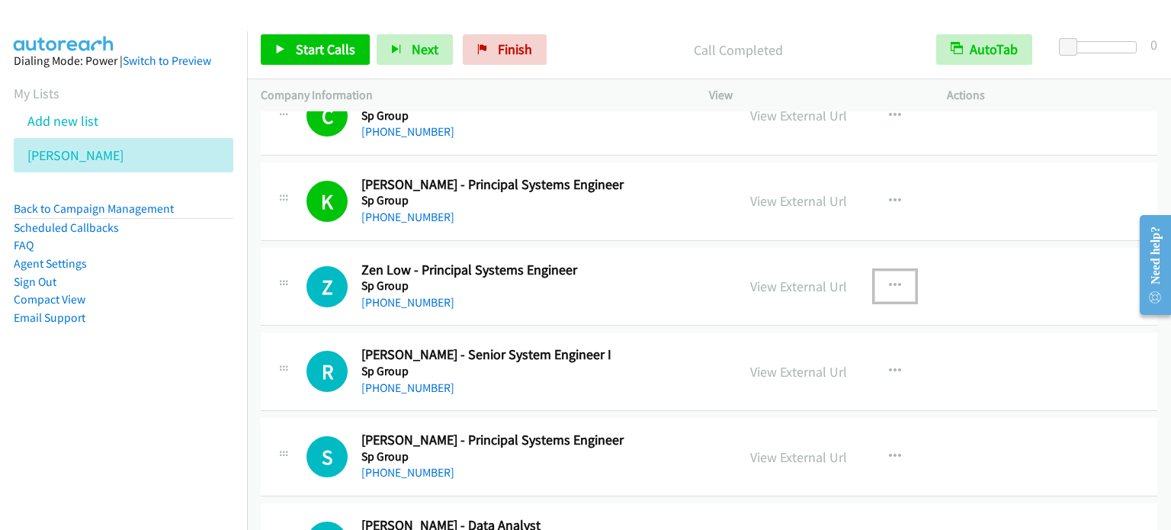
click at [898, 274] on button "button" at bounding box center [894, 286] width 41 height 30
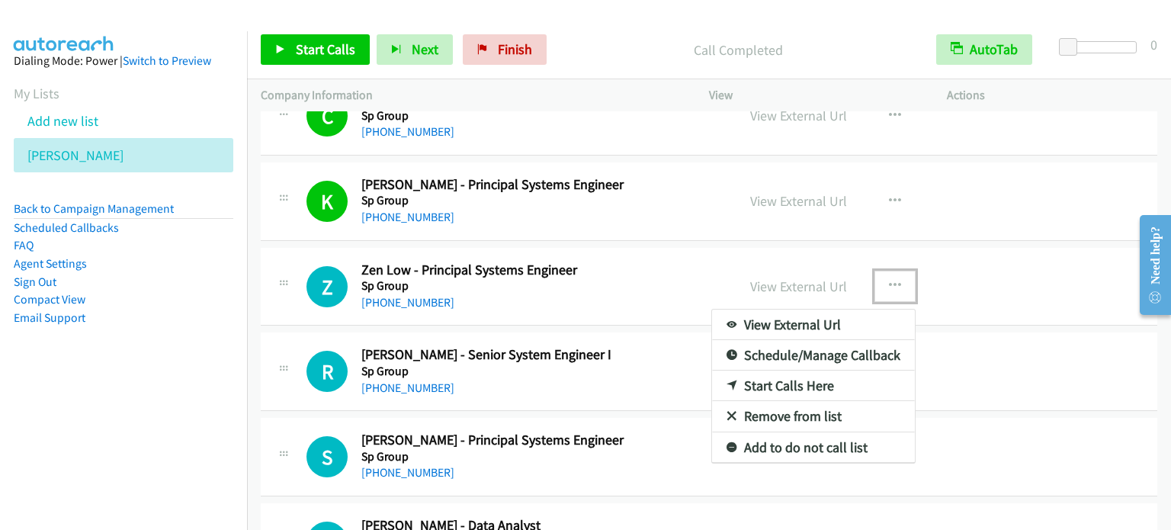
click at [796, 371] on link "Start Calls Here" at bounding box center [813, 385] width 203 height 30
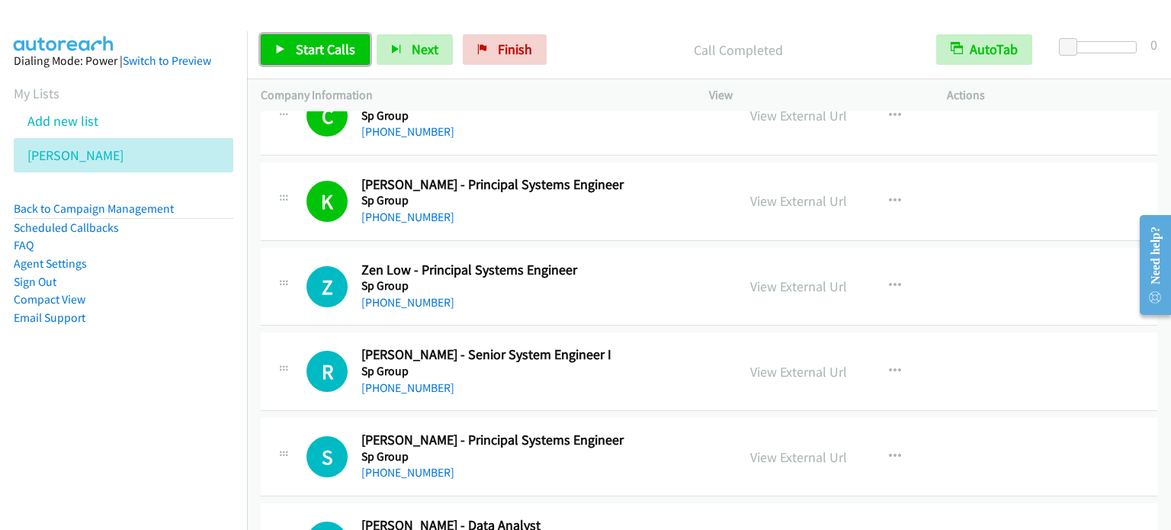
click at [284, 45] on icon at bounding box center [280, 50] width 11 height 11
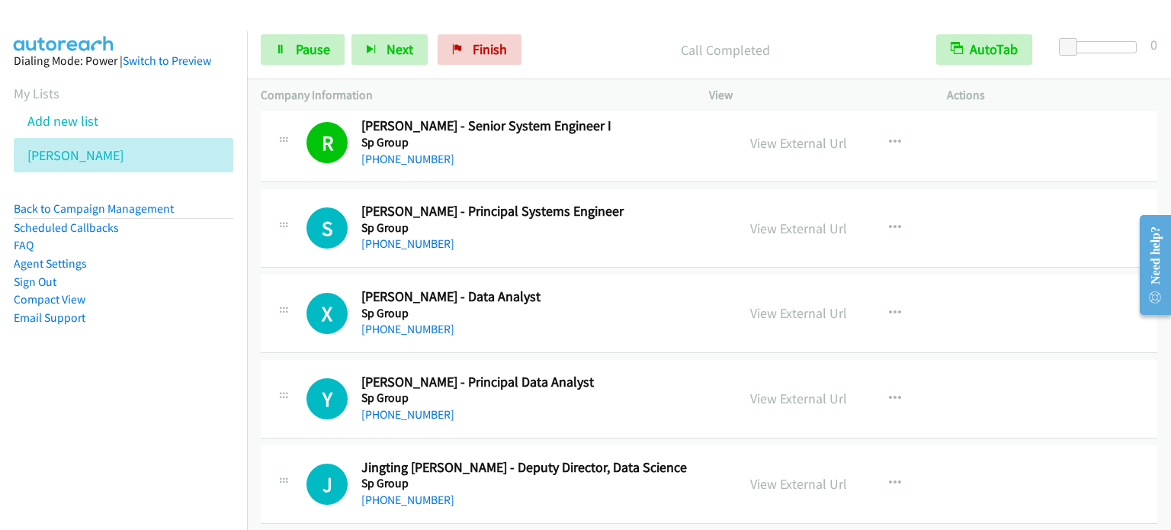
scroll to position [6479, 0]
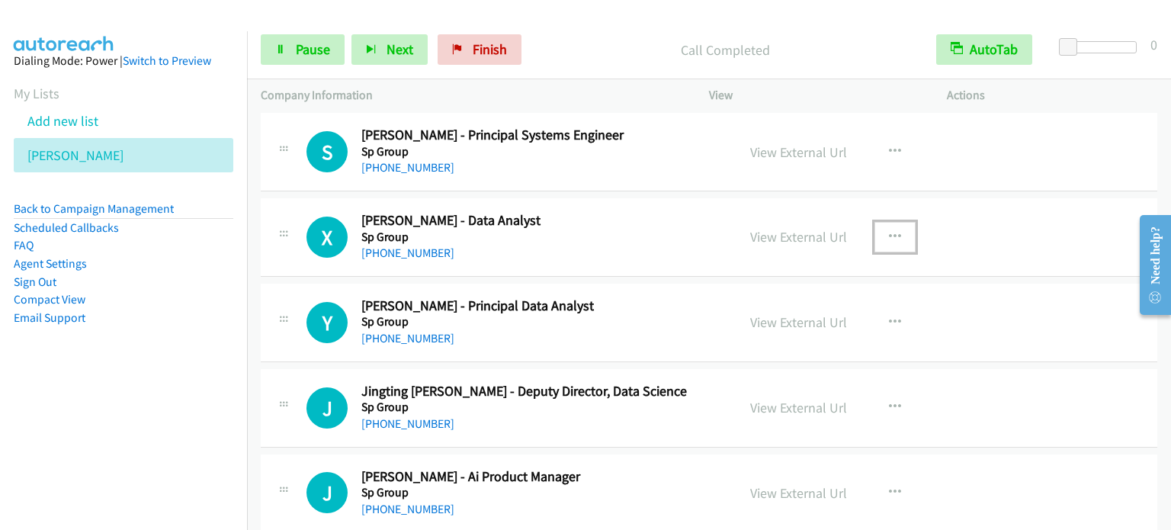
click at [896, 224] on button "button" at bounding box center [894, 237] width 41 height 30
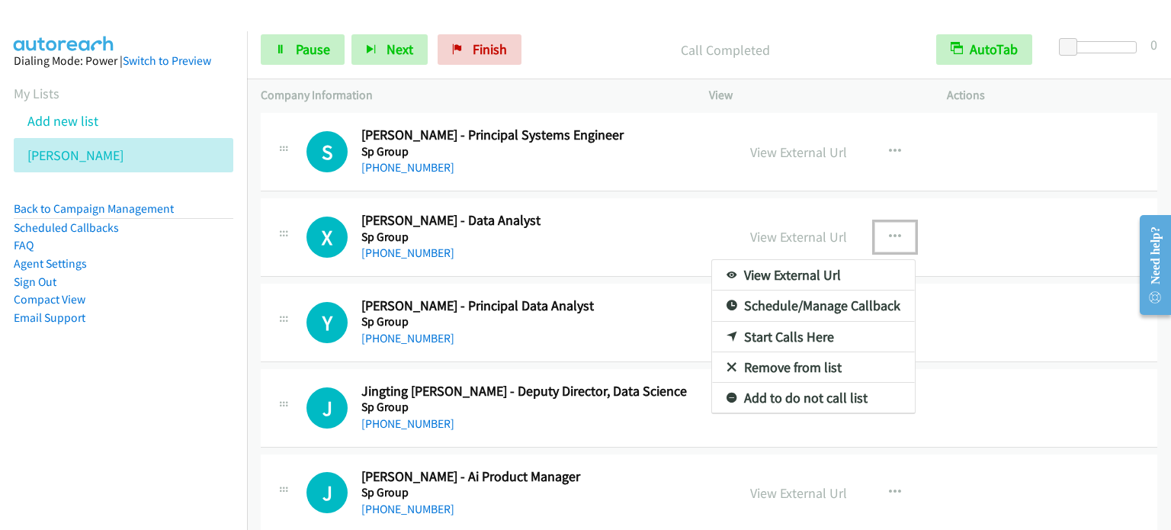
click at [803, 322] on link "Start Calls Here" at bounding box center [813, 337] width 203 height 30
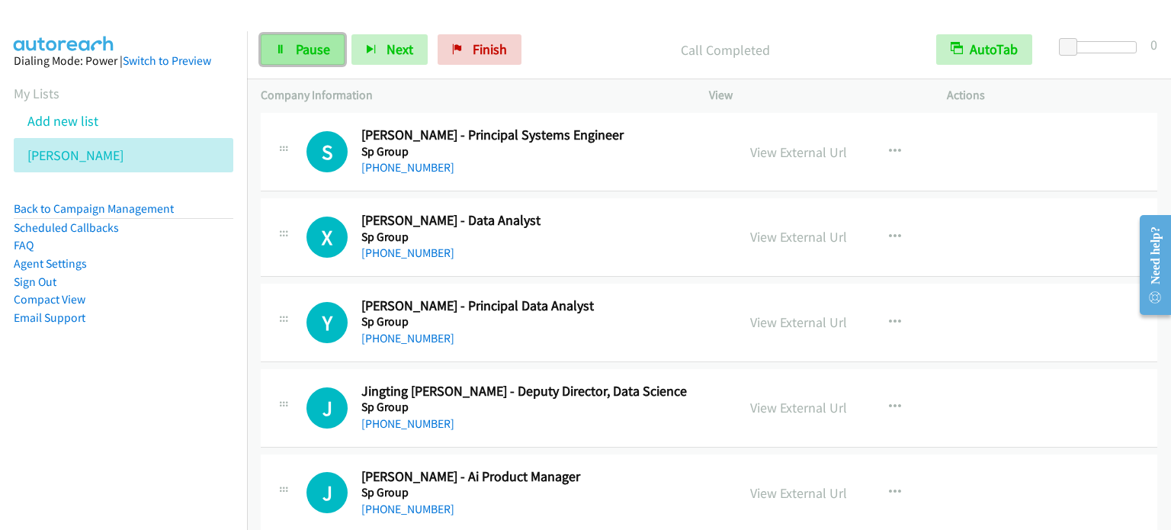
click at [319, 57] on link "Pause" at bounding box center [303, 49] width 84 height 30
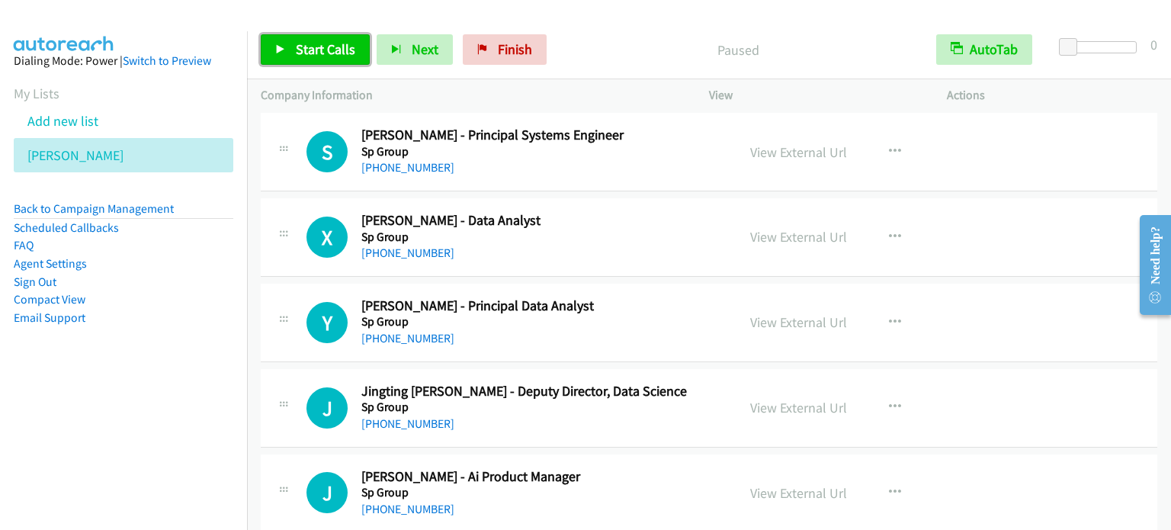
click at [319, 57] on link "Start Calls" at bounding box center [315, 49] width 109 height 30
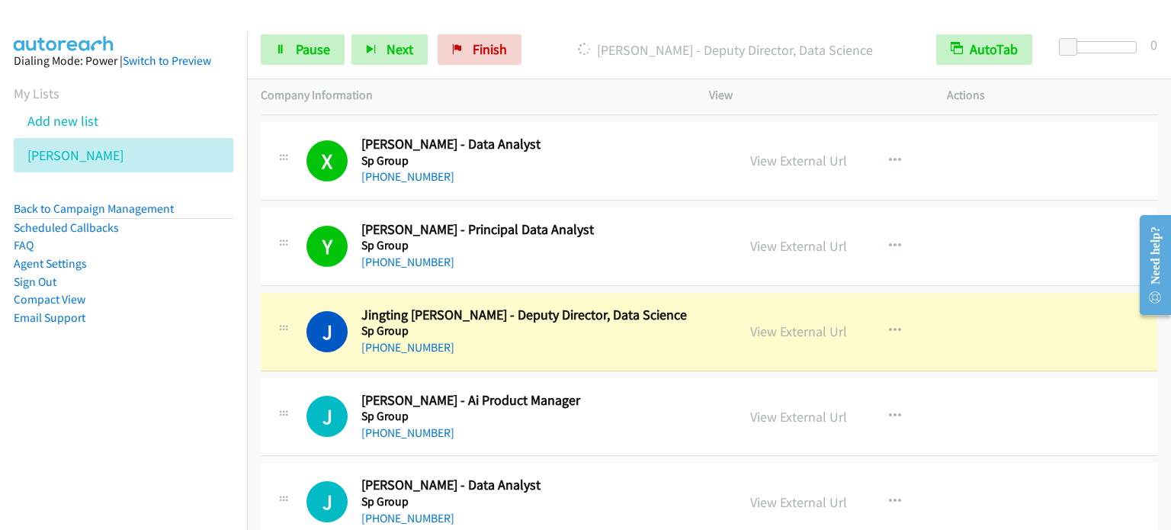
scroll to position [6708, 0]
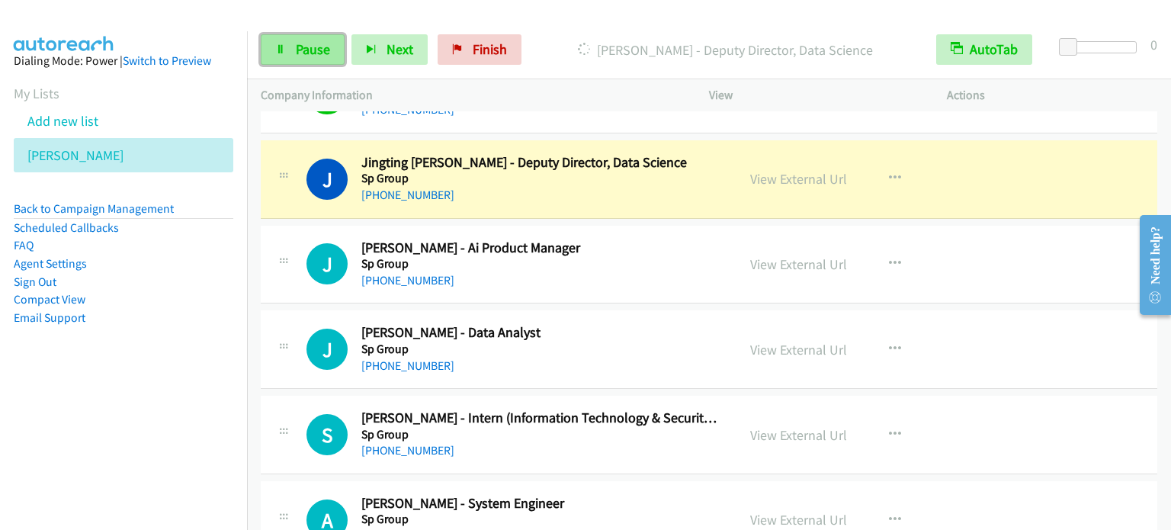
click at [309, 59] on link "Pause" at bounding box center [303, 49] width 84 height 30
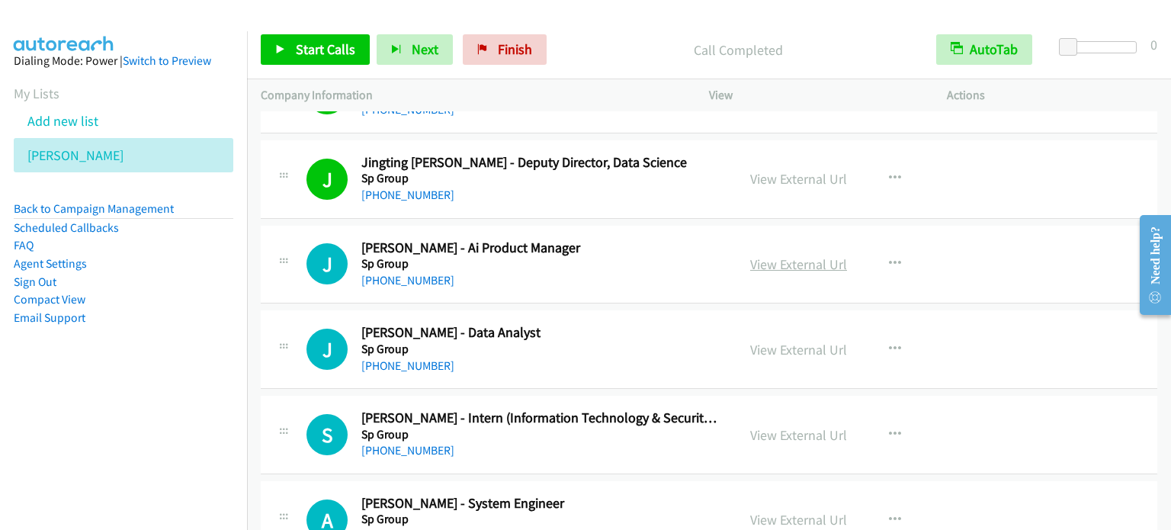
click at [817, 255] on link "View External Url" at bounding box center [798, 264] width 97 height 18
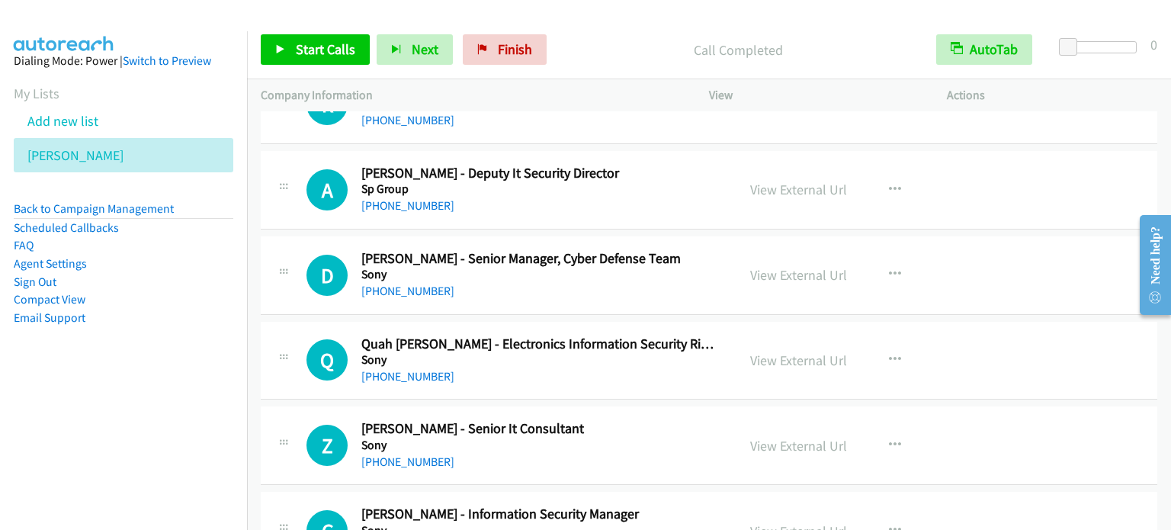
scroll to position [9376, 0]
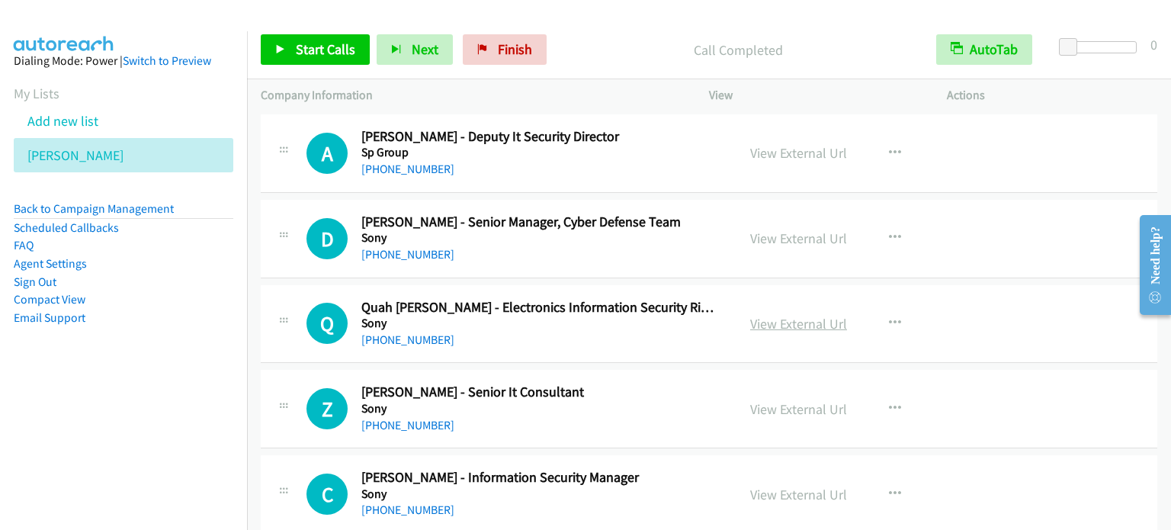
click at [811, 315] on link "View External Url" at bounding box center [798, 324] width 97 height 18
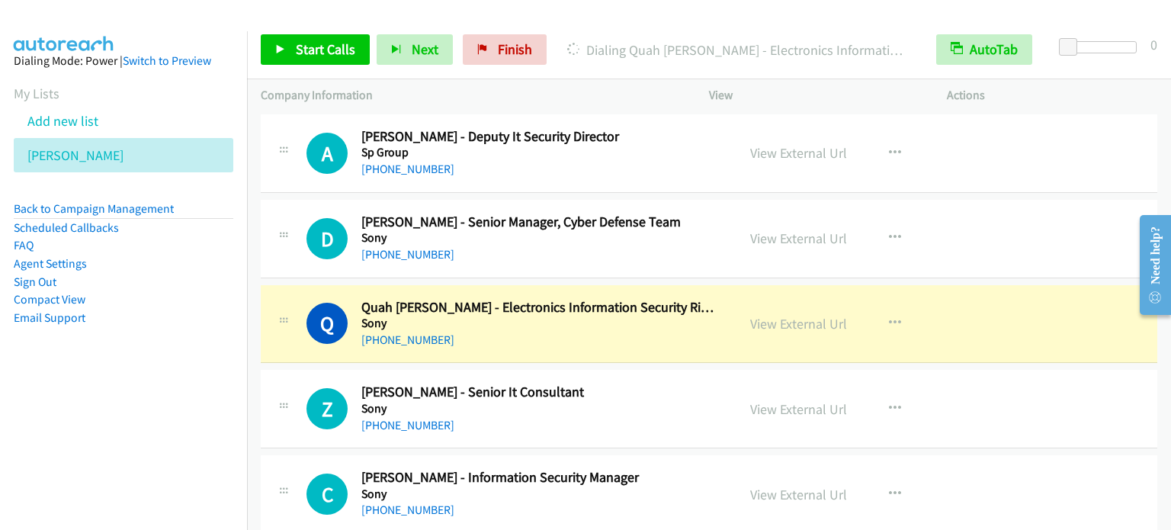
scroll to position [9452, 0]
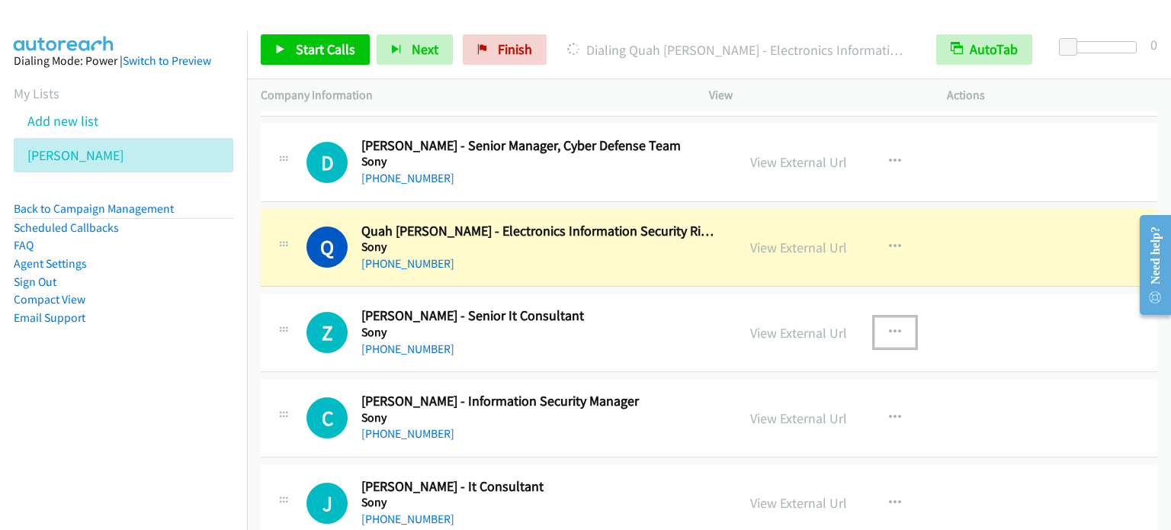
click at [896, 317] on button "button" at bounding box center [894, 332] width 41 height 30
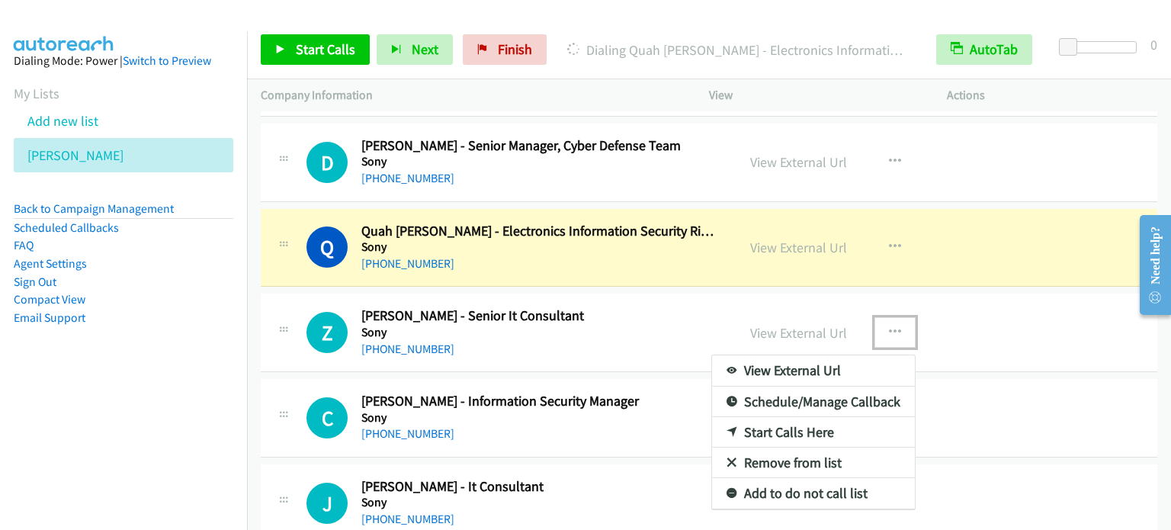
click at [803, 417] on link "Start Calls Here" at bounding box center [813, 432] width 203 height 30
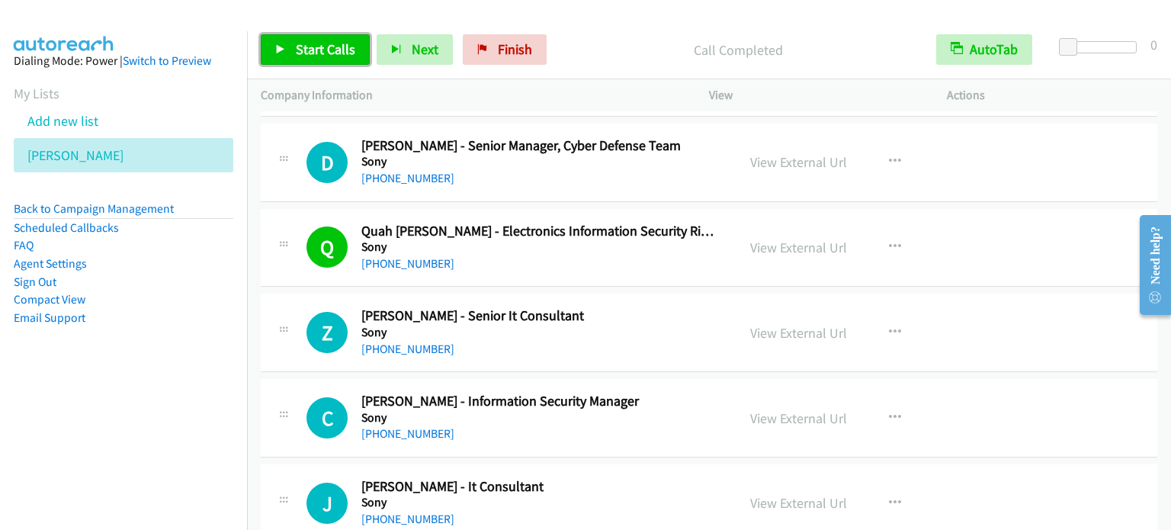
click at [335, 44] on span "Start Calls" at bounding box center [325, 49] width 59 height 18
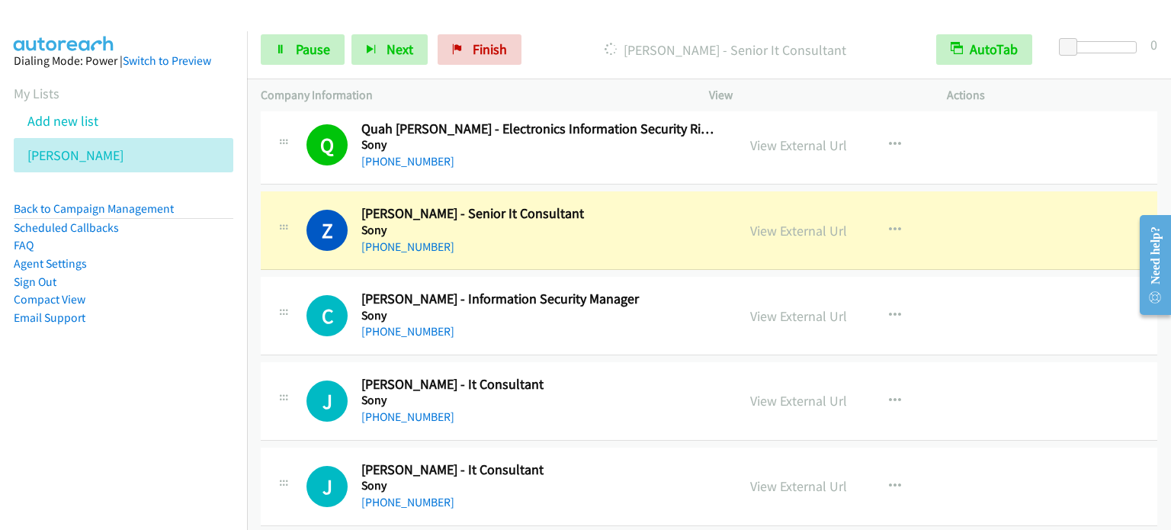
scroll to position [9528, 0]
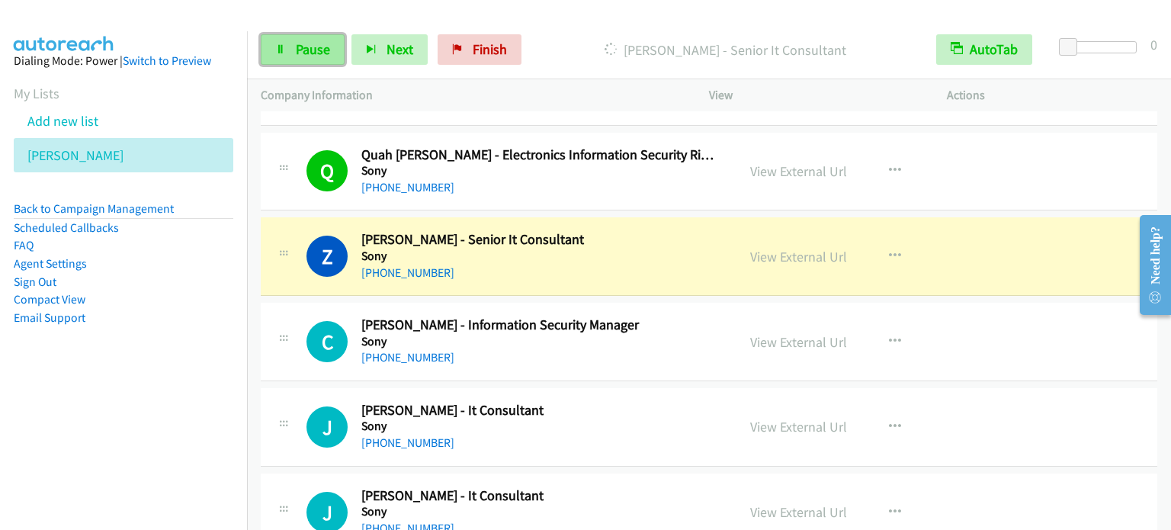
click at [304, 49] on span "Pause" at bounding box center [313, 49] width 34 height 18
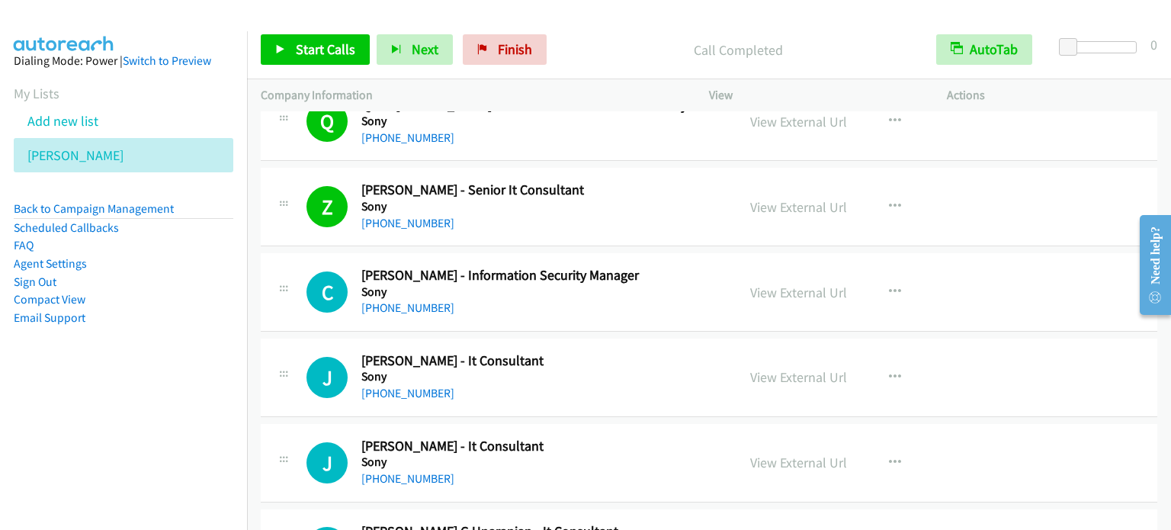
scroll to position [9604, 0]
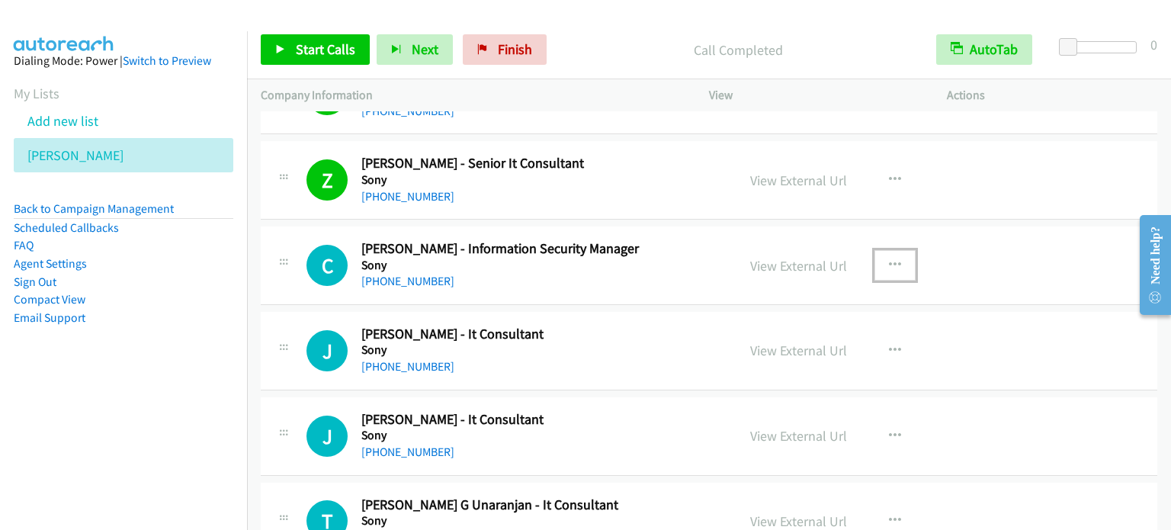
click at [889, 259] on icon "button" at bounding box center [895, 265] width 12 height 12
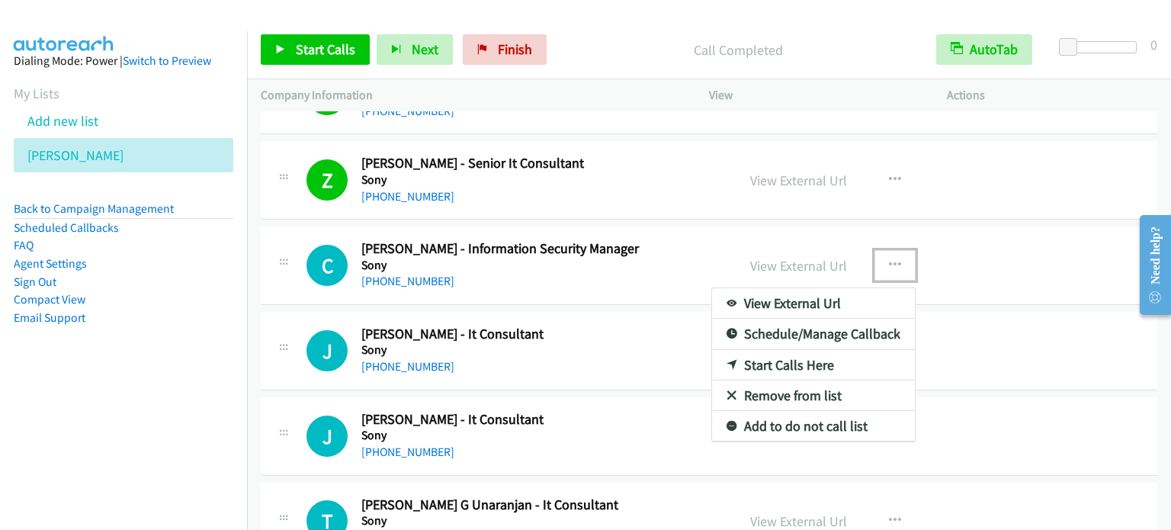
click at [784, 350] on link "Start Calls Here" at bounding box center [813, 365] width 203 height 30
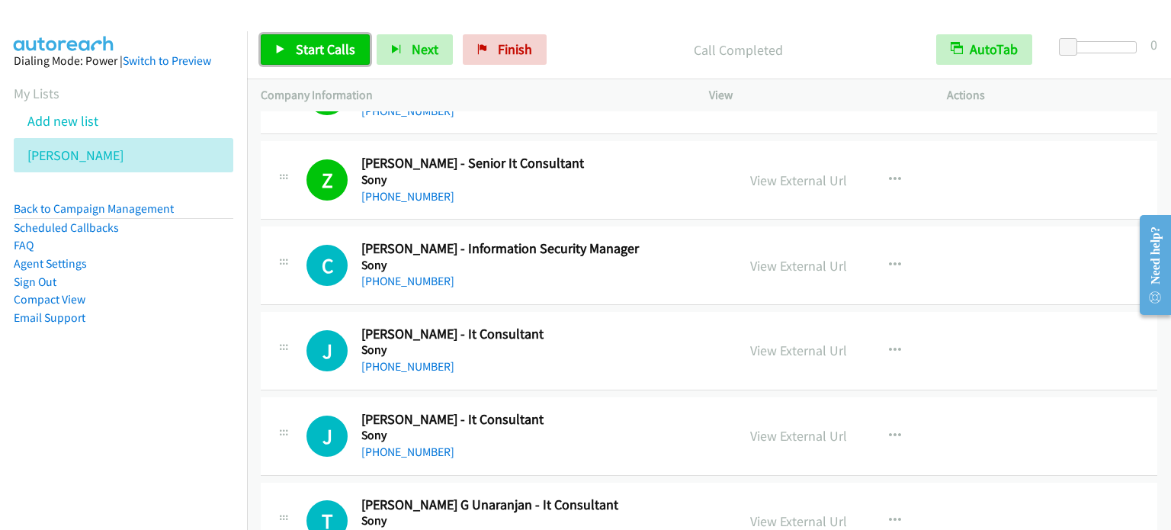
click at [332, 51] on span "Start Calls" at bounding box center [325, 49] width 59 height 18
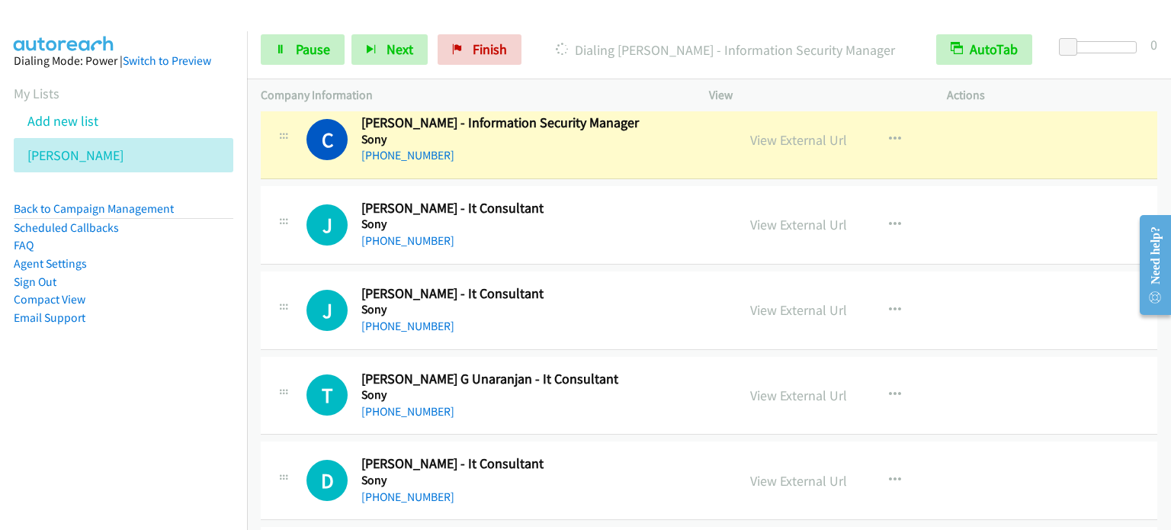
scroll to position [9757, 0]
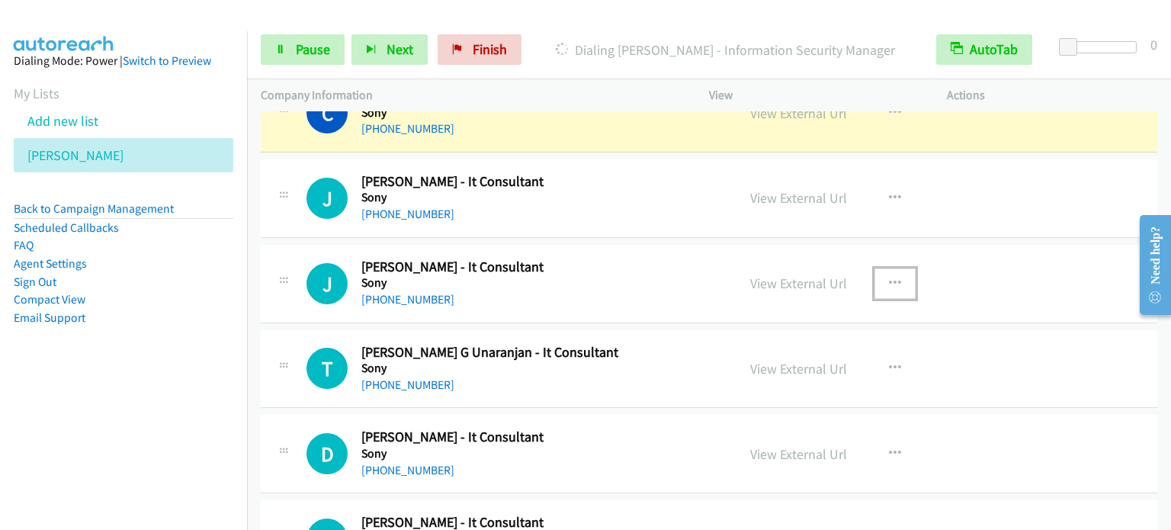
click at [895, 268] on button "button" at bounding box center [894, 283] width 41 height 30
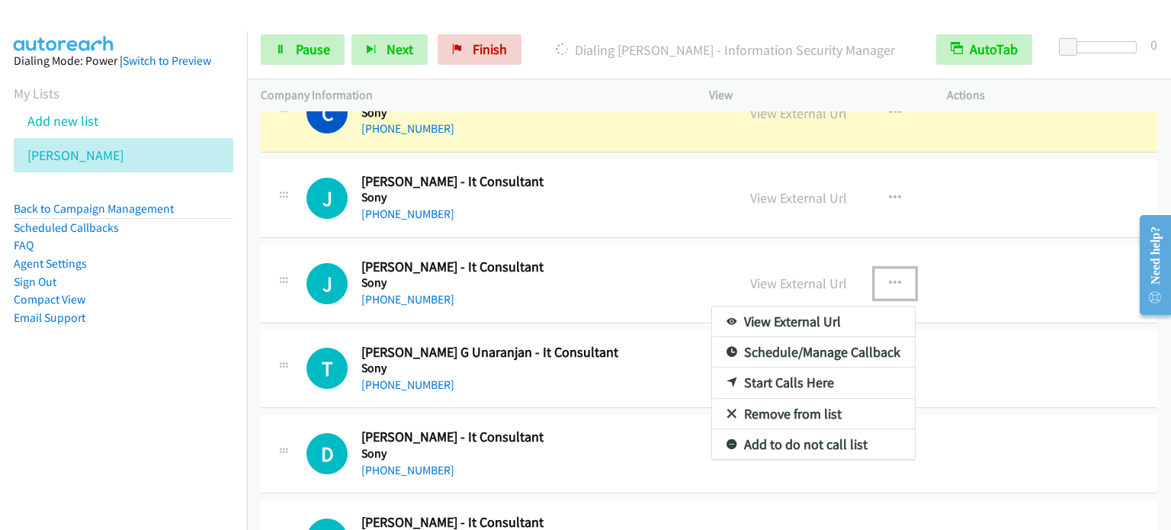
click at [805, 367] on link "Start Calls Here" at bounding box center [813, 382] width 203 height 30
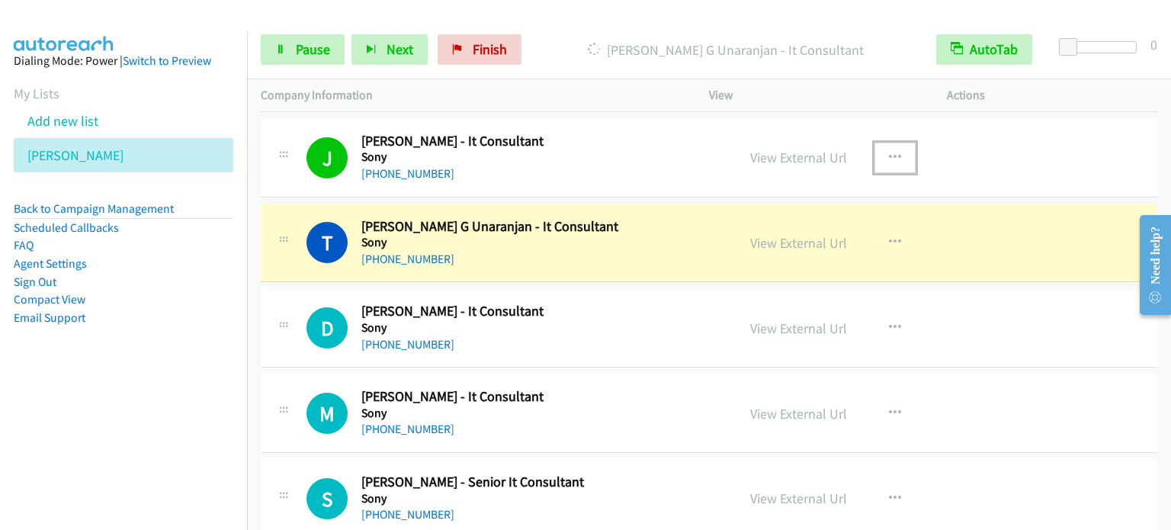
scroll to position [9909, 0]
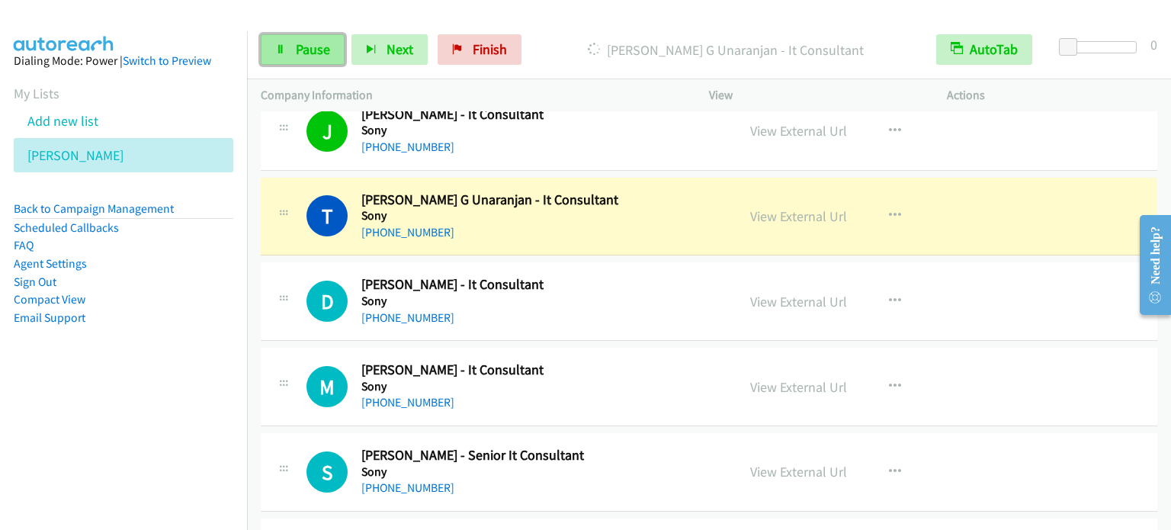
click at [309, 43] on span "Pause" at bounding box center [313, 49] width 34 height 18
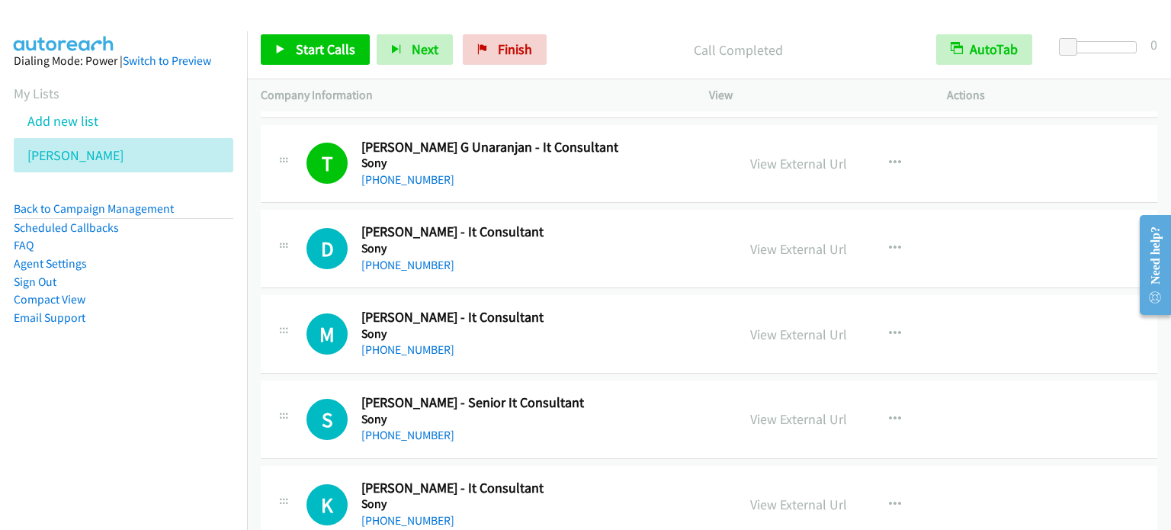
scroll to position [9985, 0]
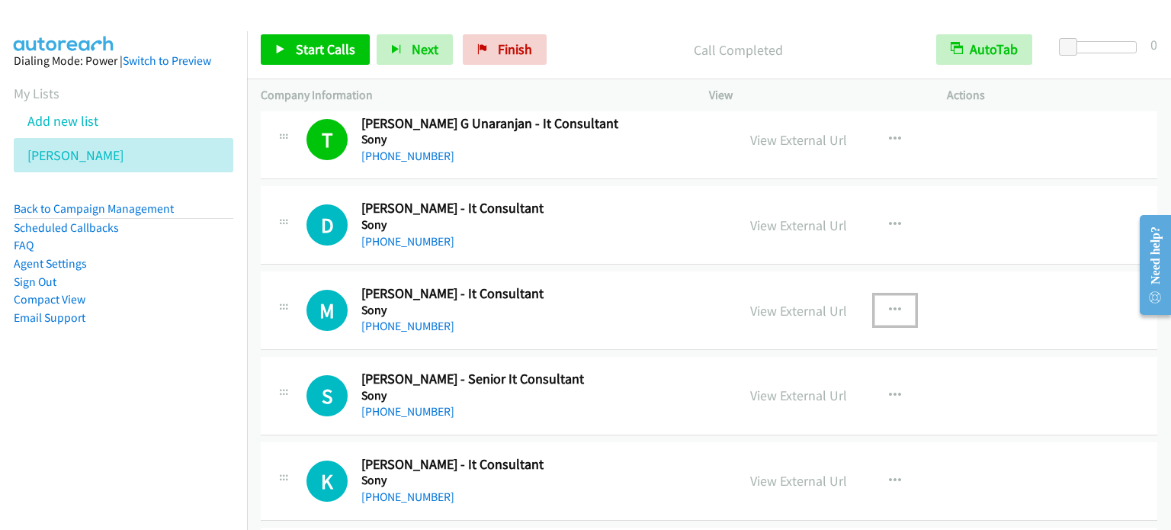
click at [890, 304] on icon "button" at bounding box center [895, 310] width 12 height 12
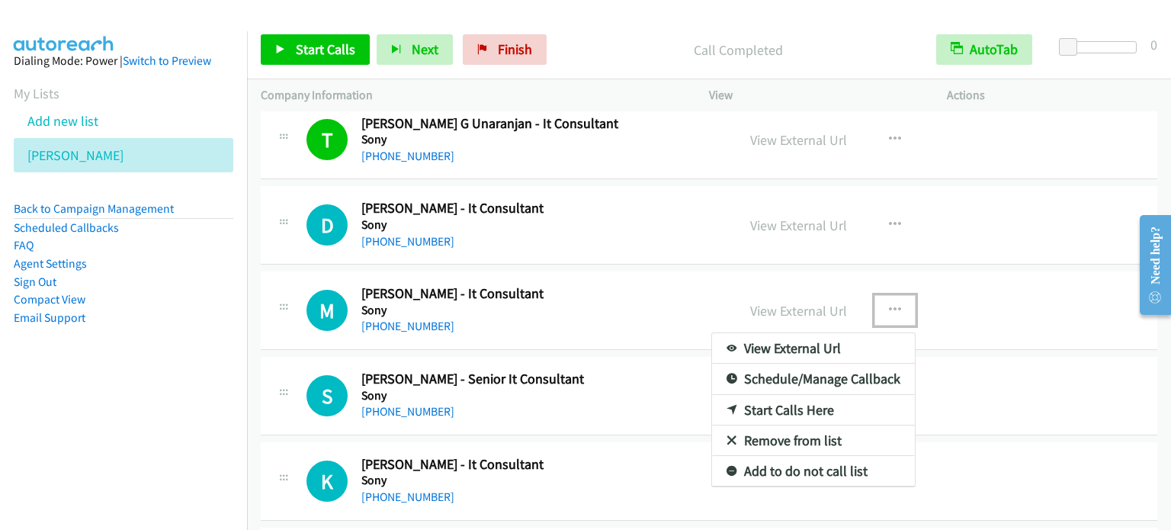
click at [802, 395] on link "Start Calls Here" at bounding box center [813, 410] width 203 height 30
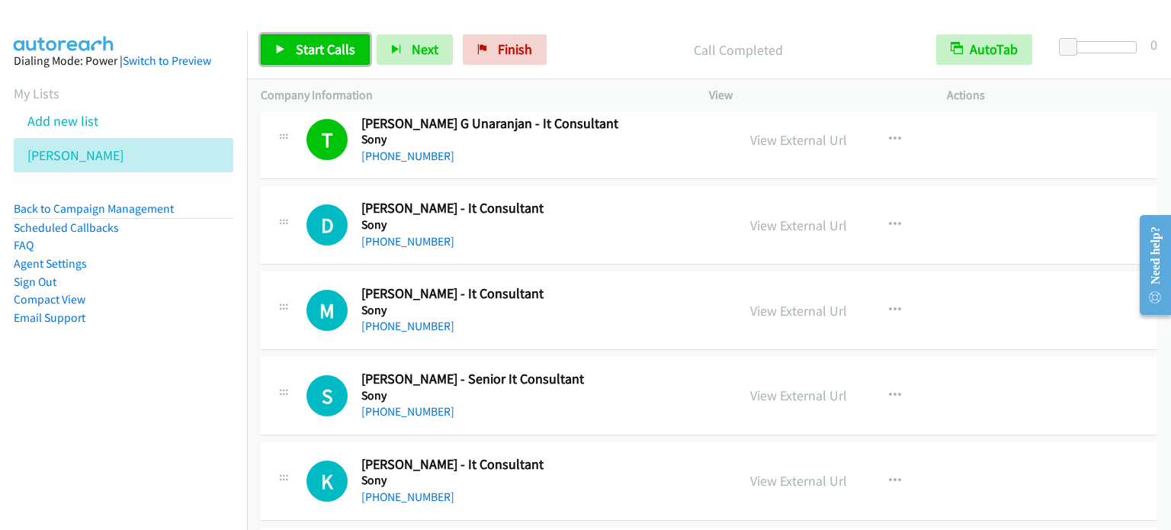
click at [313, 61] on link "Start Calls" at bounding box center [315, 49] width 109 height 30
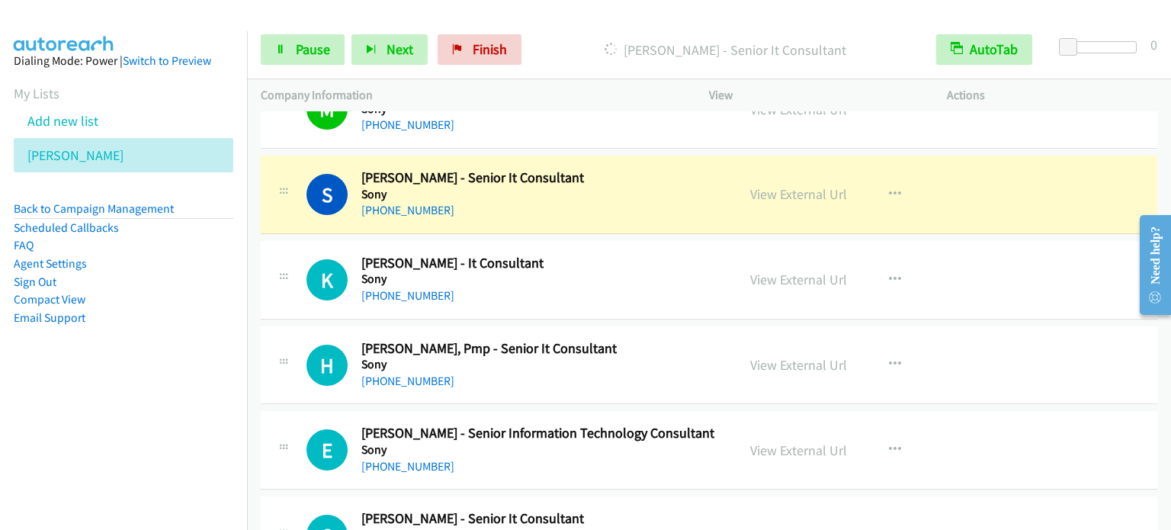
scroll to position [10214, 0]
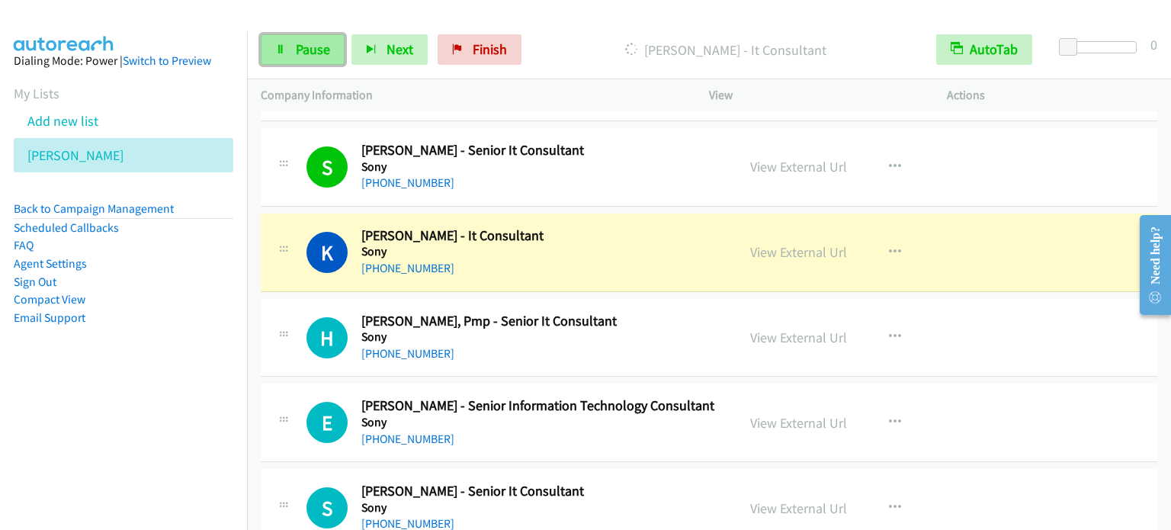
click at [306, 55] on span "Pause" at bounding box center [313, 49] width 34 height 18
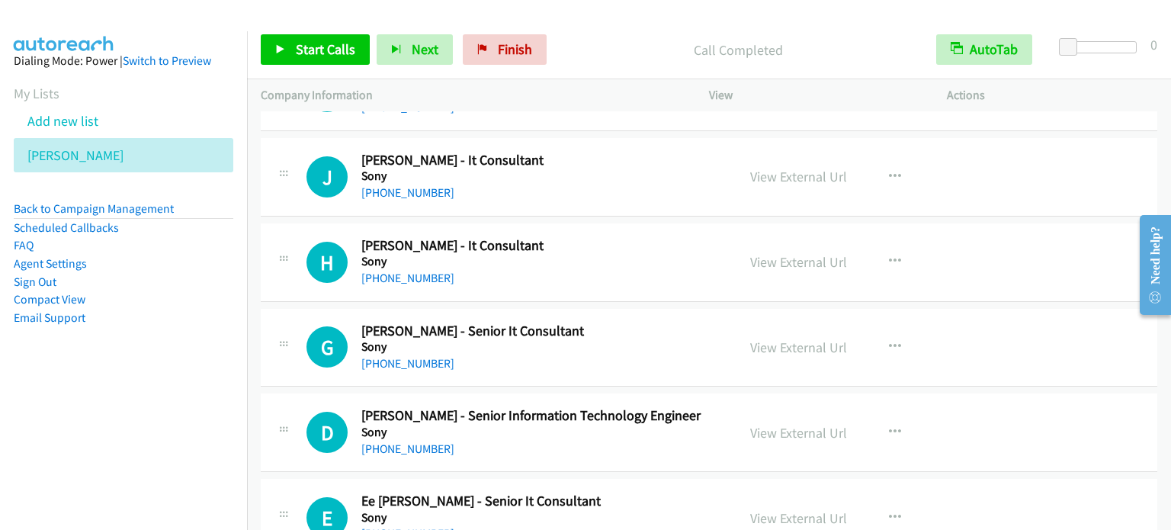
scroll to position [10748, 0]
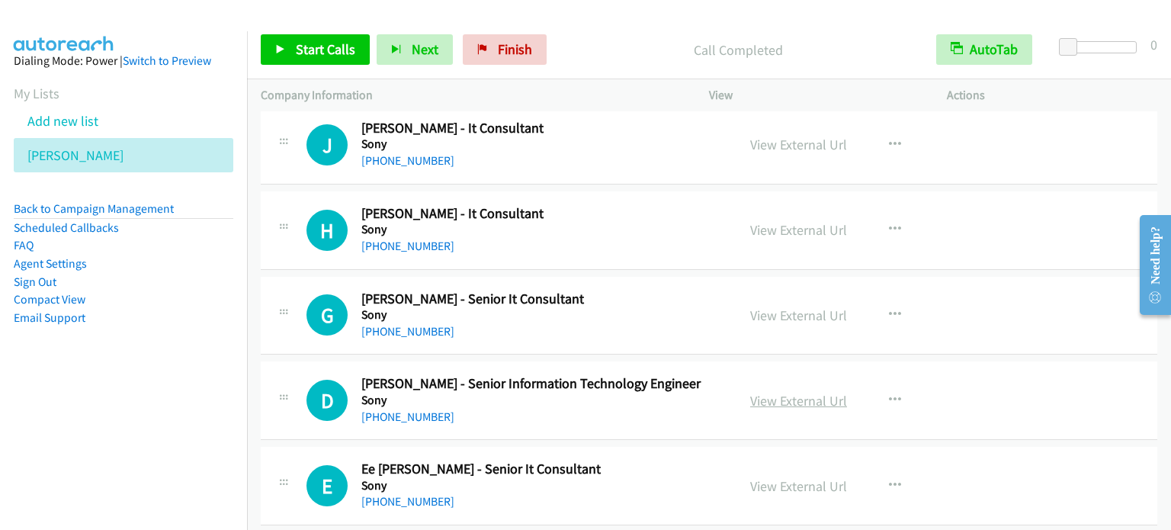
click at [832, 392] on link "View External Url" at bounding box center [798, 401] width 97 height 18
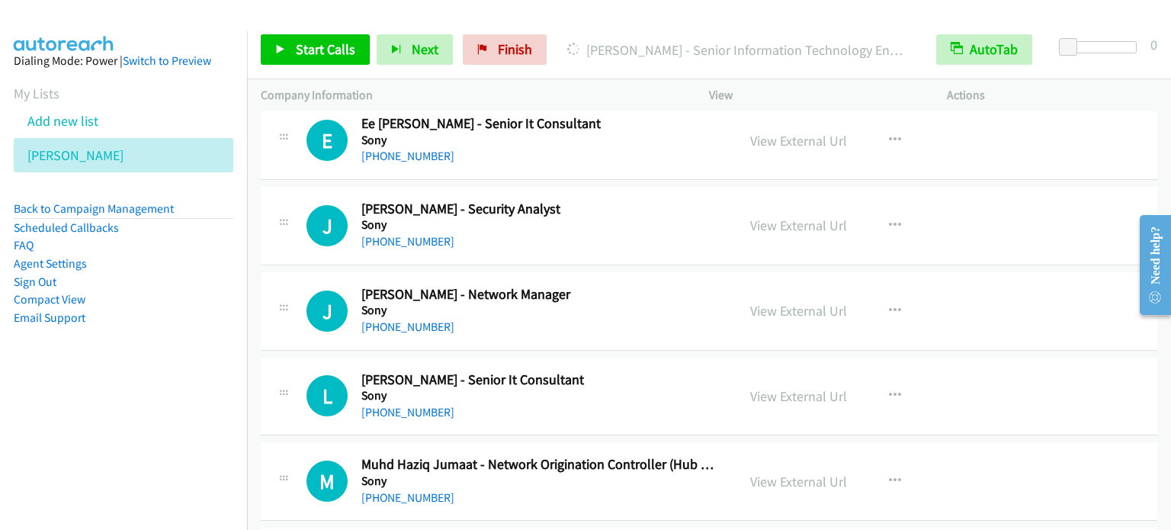
scroll to position [11129, 0]
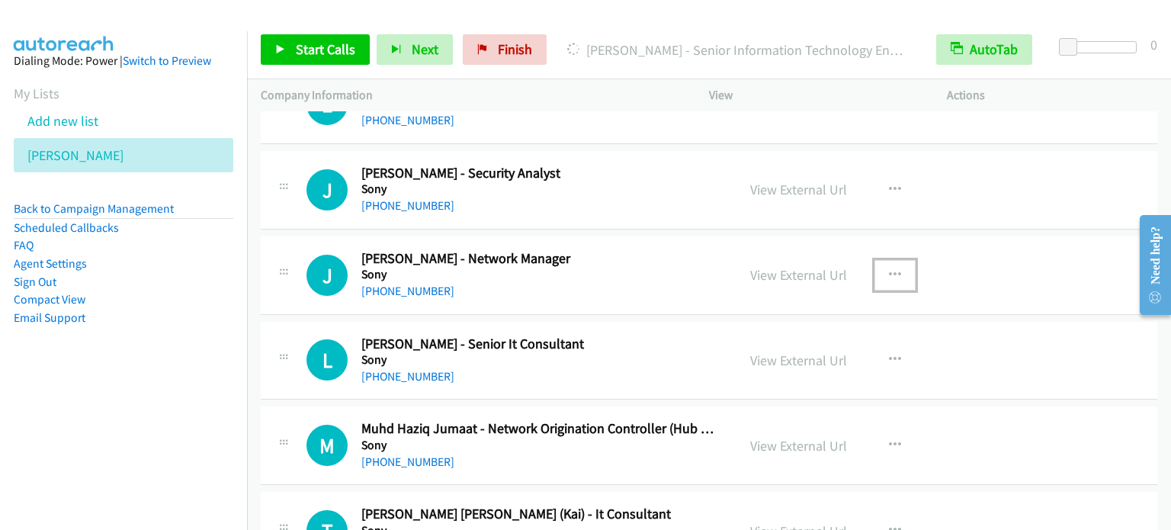
drag, startPoint x: 884, startPoint y: 263, endPoint x: 888, endPoint y: 255, distance: 9.2
click at [885, 261] on button "button" at bounding box center [894, 275] width 41 height 30
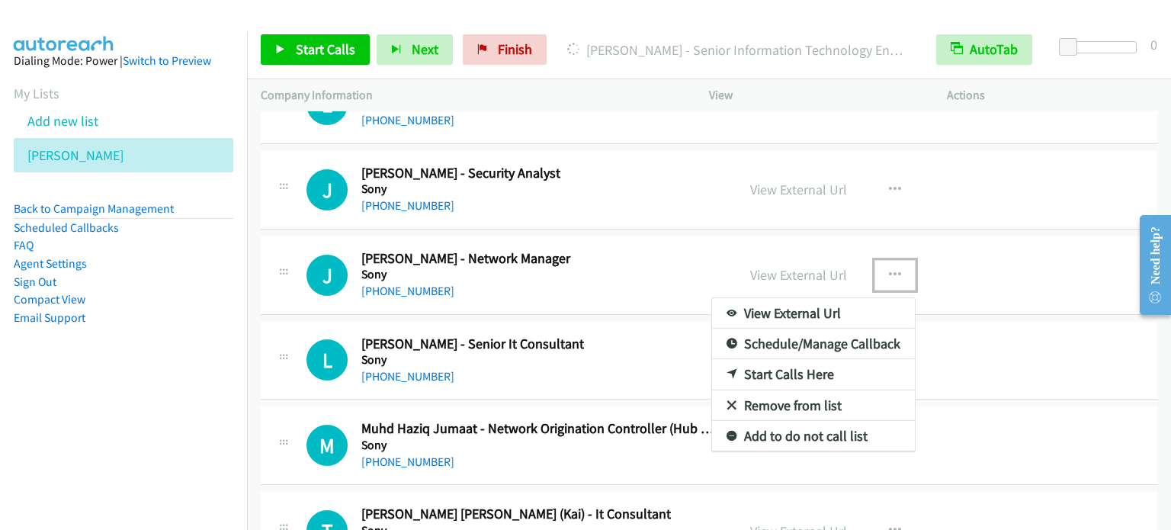
click at [814, 359] on link "Start Calls Here" at bounding box center [813, 374] width 203 height 30
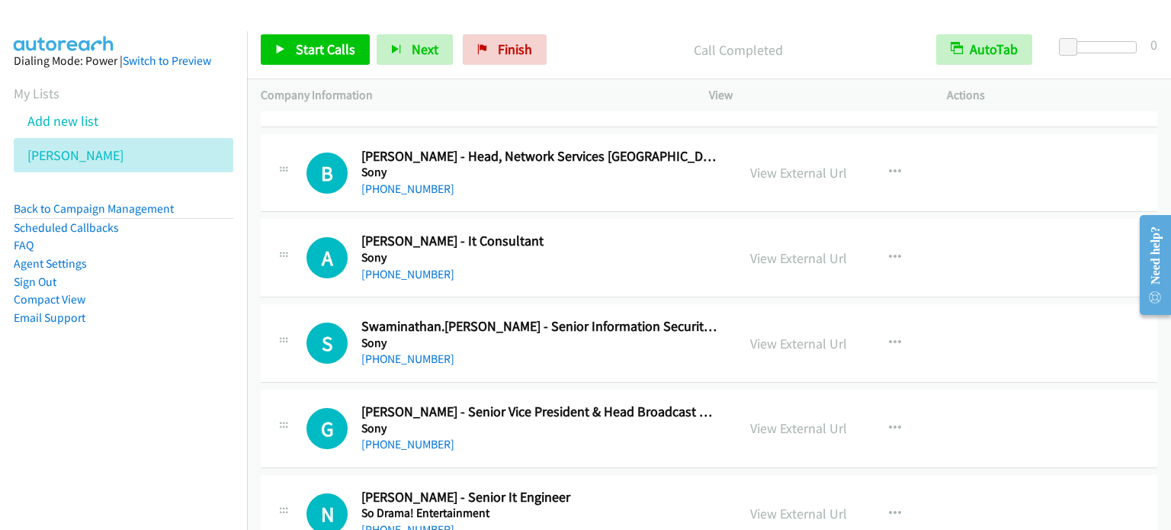
scroll to position [11815, 0]
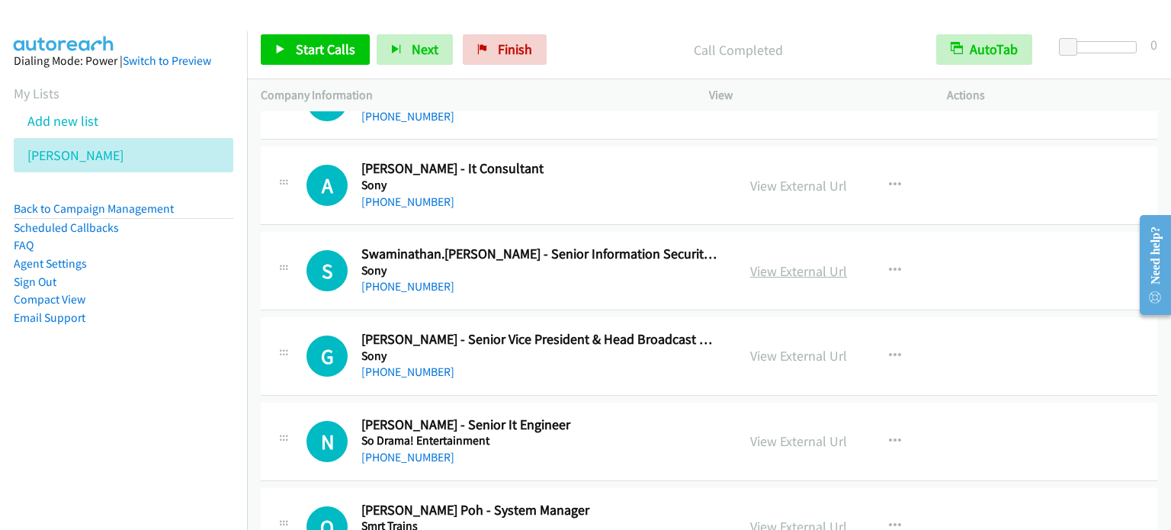
click at [784, 262] on link "View External Url" at bounding box center [798, 271] width 97 height 18
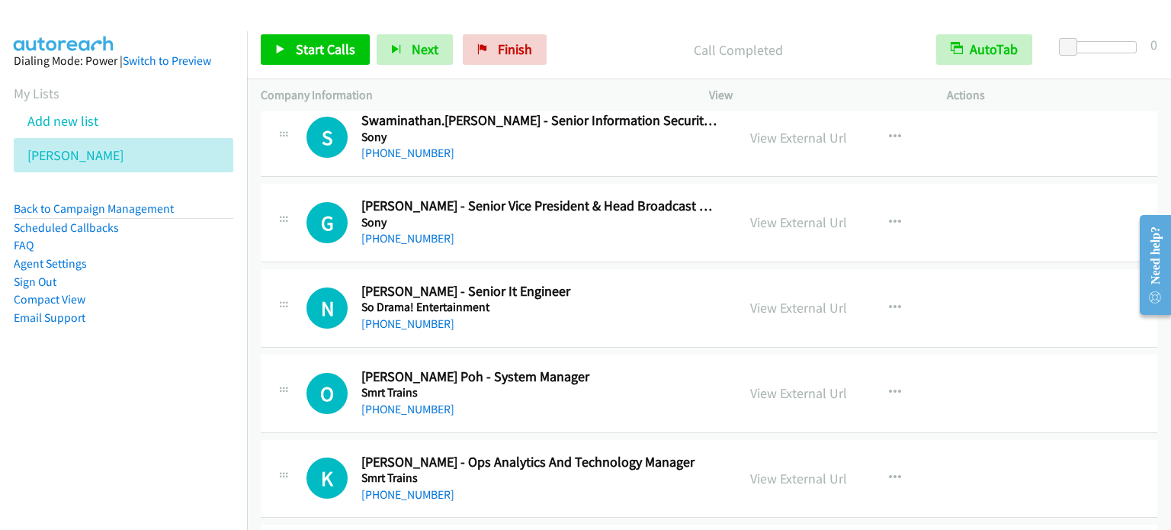
scroll to position [11967, 0]
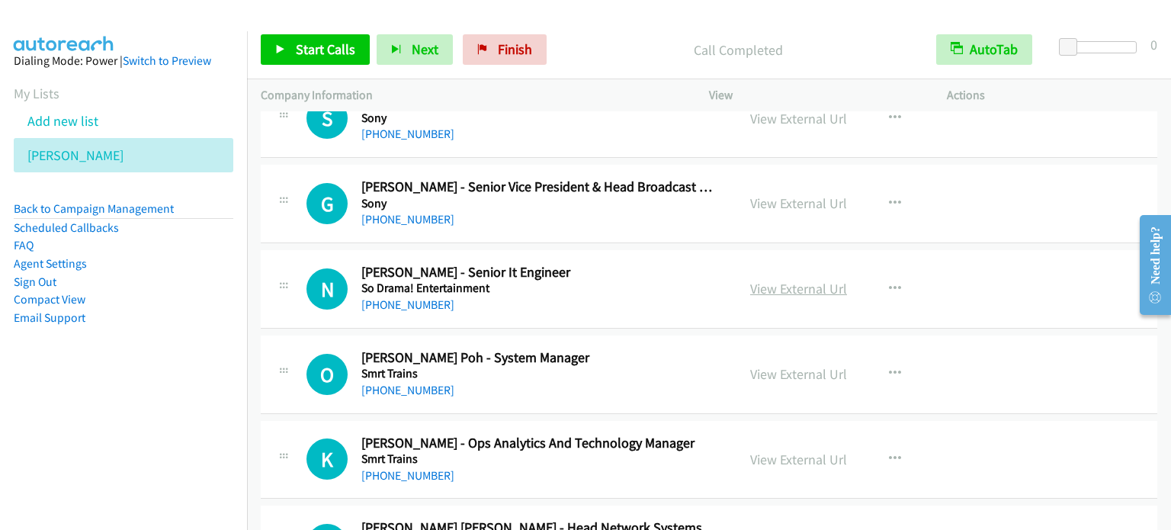
click at [814, 280] on link "View External Url" at bounding box center [798, 289] width 97 height 18
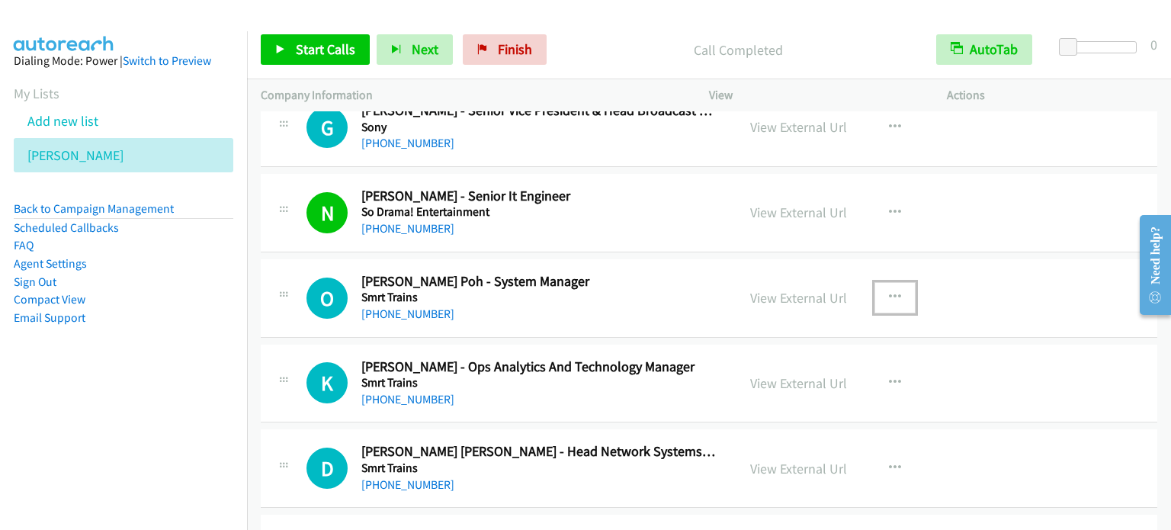
click at [897, 282] on button "button" at bounding box center [894, 297] width 41 height 30
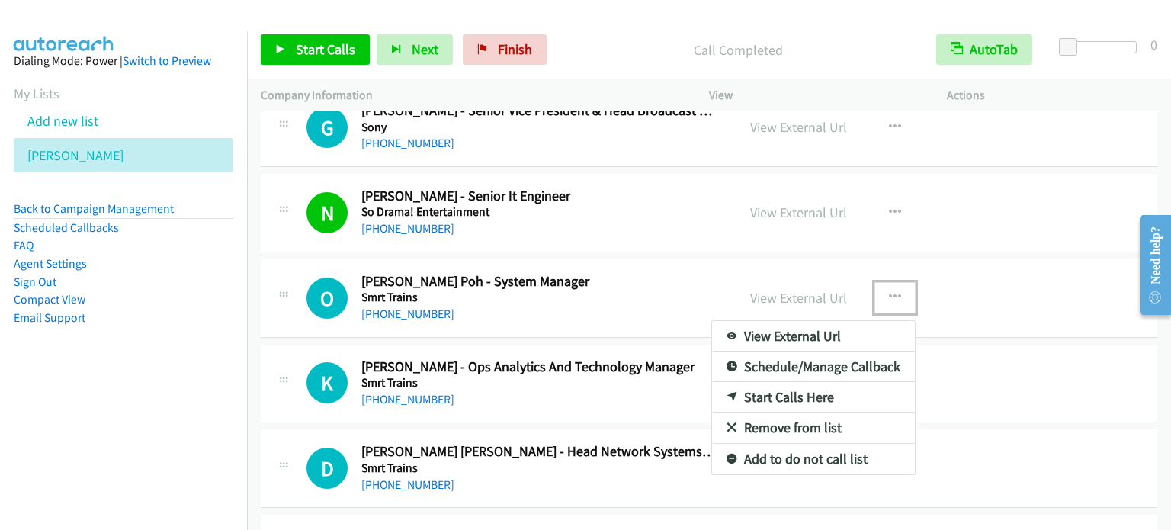
click at [793, 382] on link "Start Calls Here" at bounding box center [813, 397] width 203 height 30
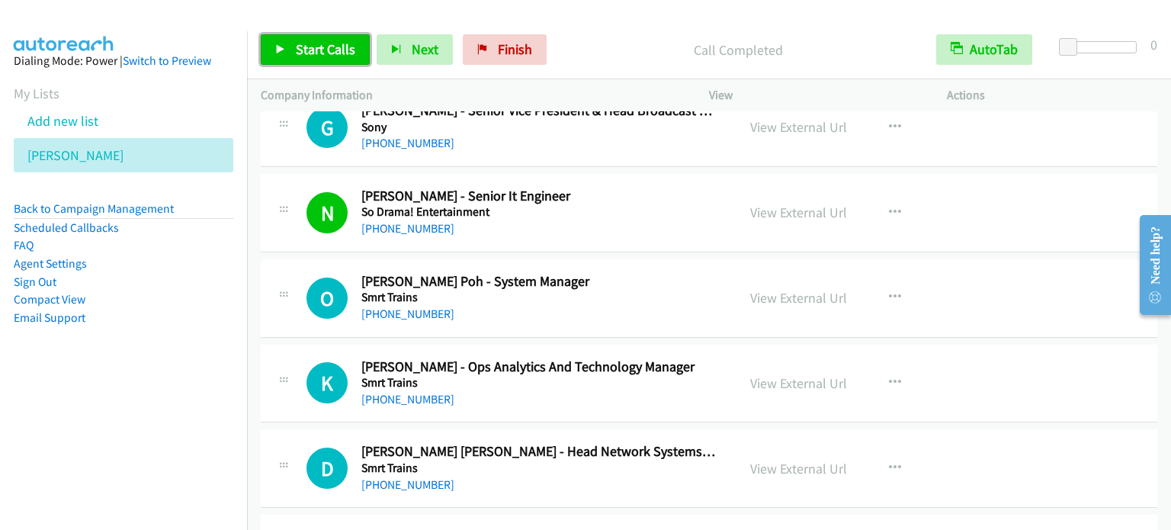
click at [338, 50] on span "Start Calls" at bounding box center [325, 49] width 59 height 18
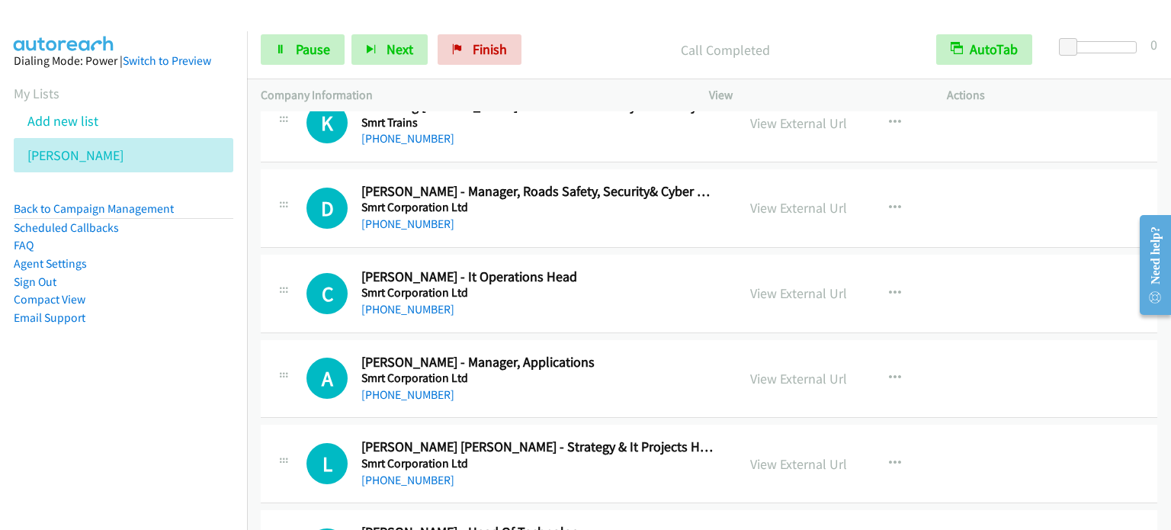
scroll to position [12501, 0]
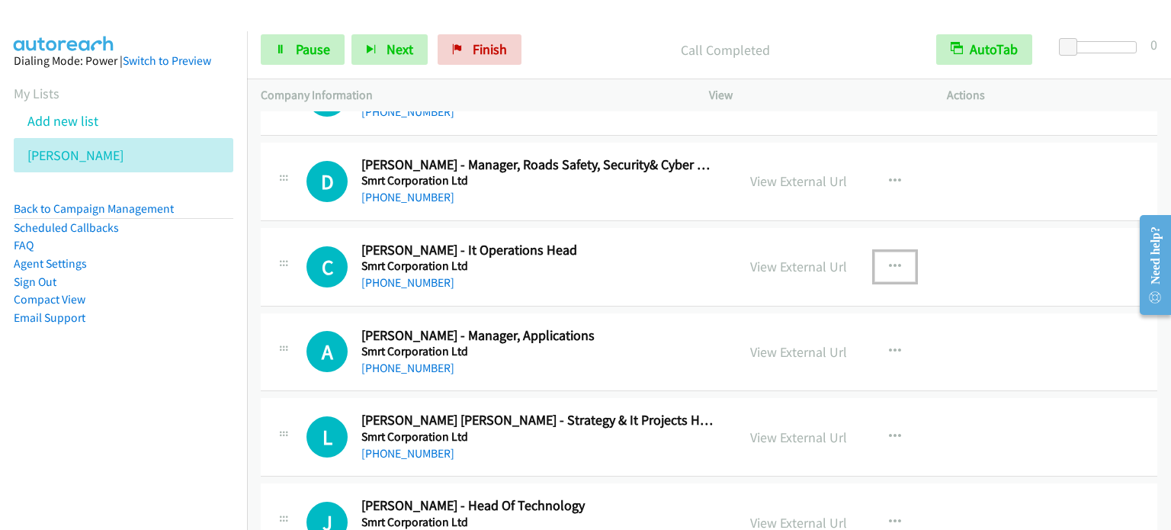
click at [892, 261] on icon "button" at bounding box center [895, 267] width 12 height 12
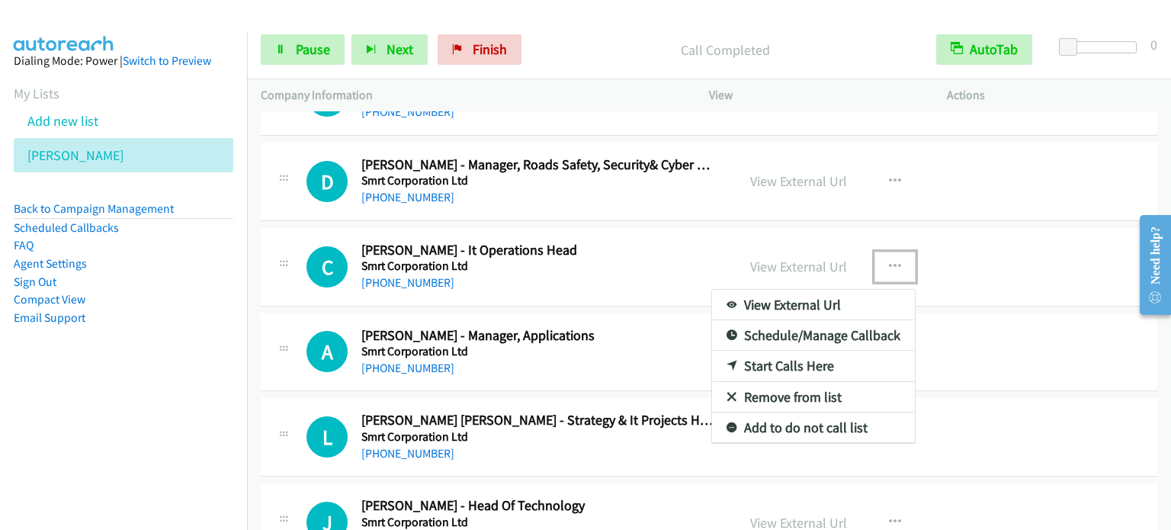
click at [800, 351] on link "Start Calls Here" at bounding box center [813, 366] width 203 height 30
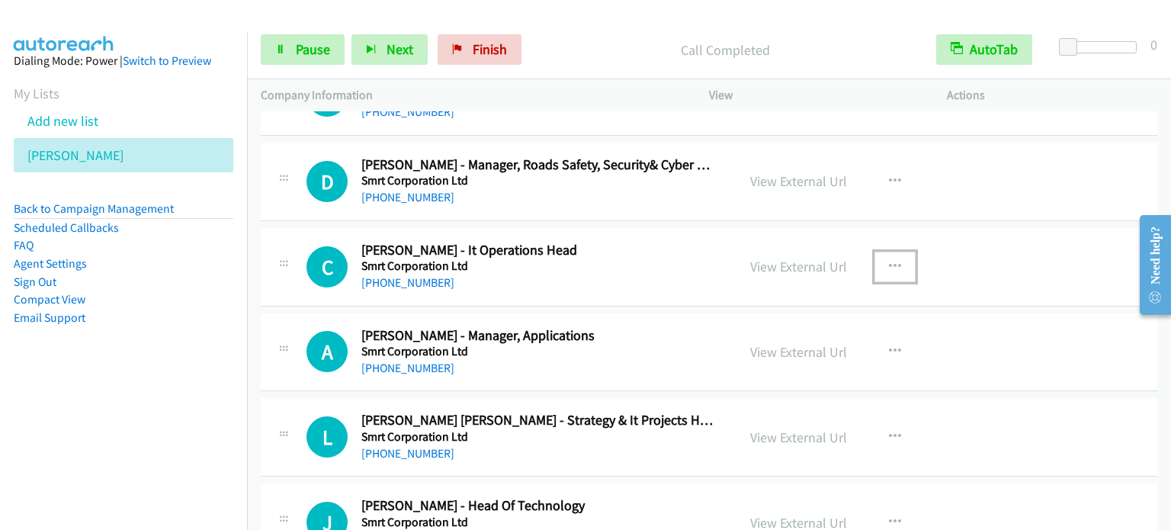
click at [889, 261] on icon "button" at bounding box center [895, 267] width 12 height 12
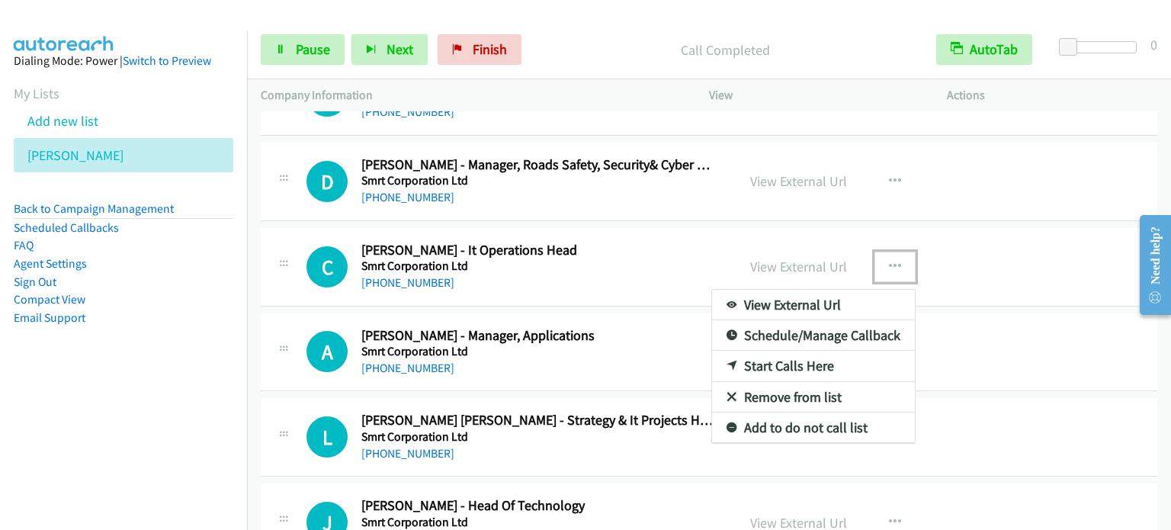
click at [826, 351] on link "Start Calls Here" at bounding box center [813, 366] width 203 height 30
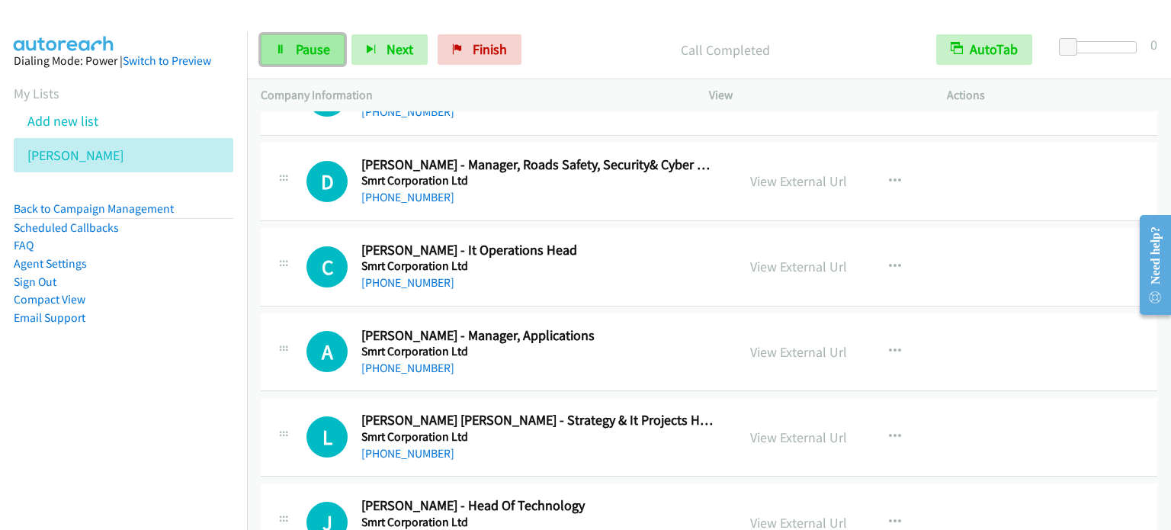
click at [296, 52] on span "Pause" at bounding box center [313, 49] width 34 height 18
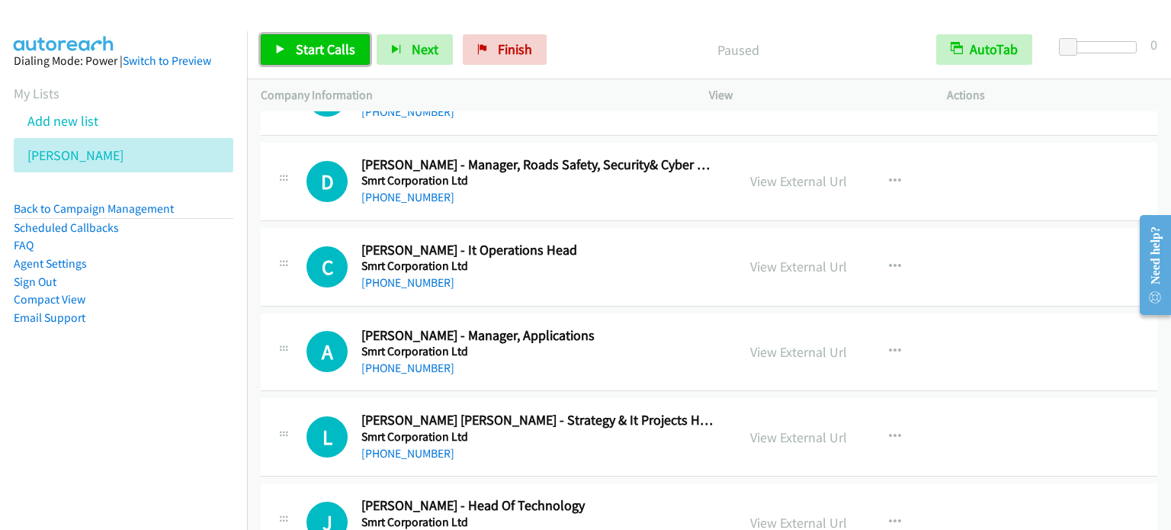
click at [296, 52] on span "Start Calls" at bounding box center [325, 49] width 59 height 18
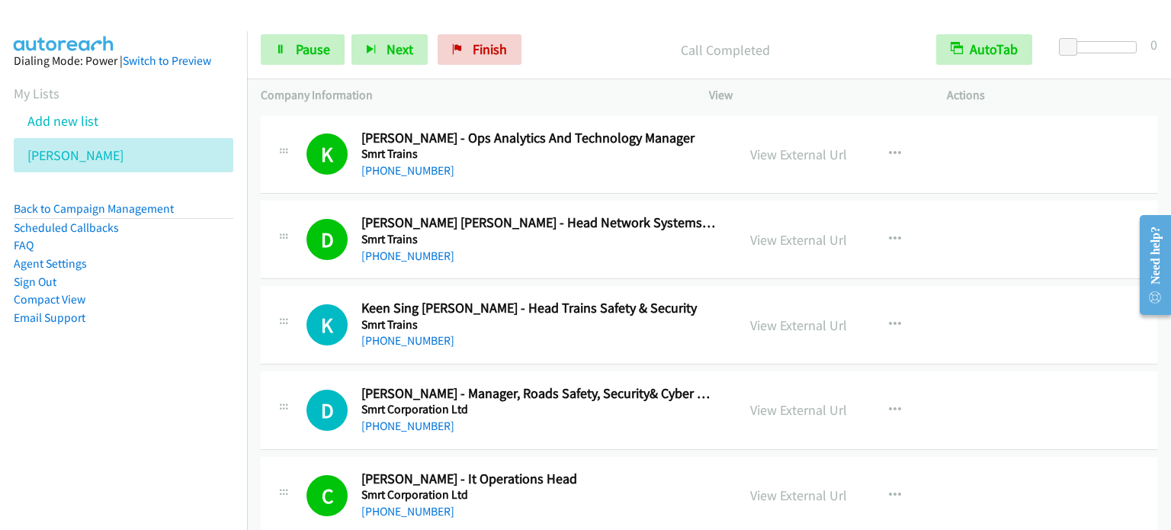
scroll to position [12271, 0]
click at [797, 402] on link "View External Url" at bounding box center [798, 411] width 97 height 18
click at [284, 59] on link "Pause" at bounding box center [303, 49] width 84 height 30
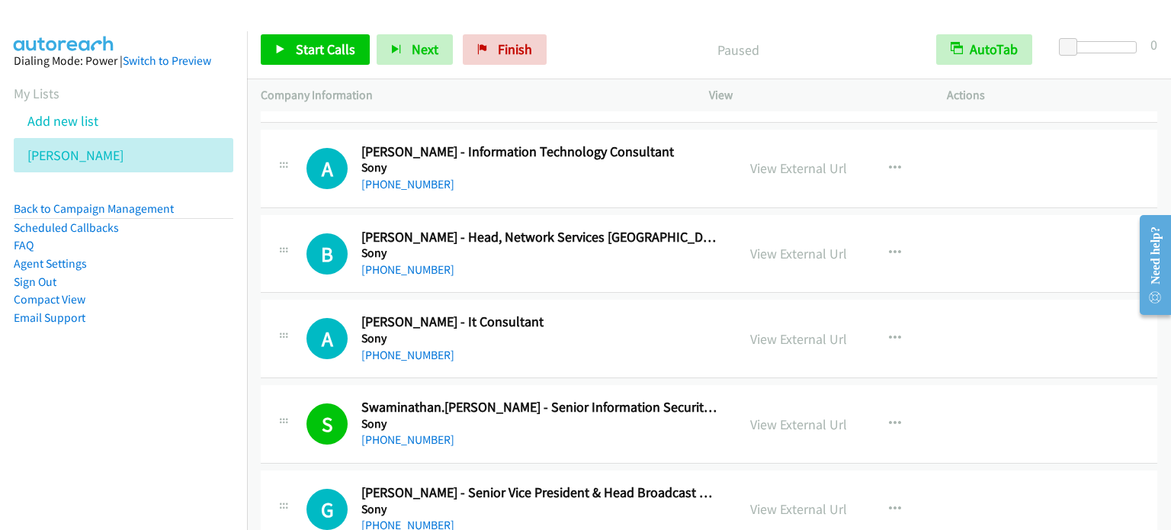
scroll to position [11585, 0]
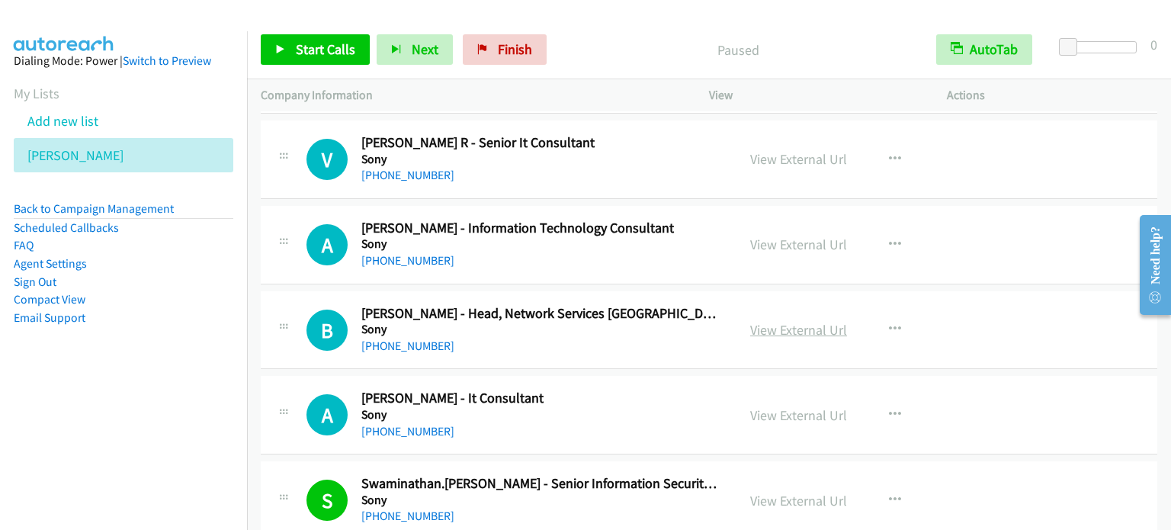
click at [787, 321] on link "View External Url" at bounding box center [798, 330] width 97 height 18
click at [801, 236] on link "View External Url" at bounding box center [798, 245] width 97 height 18
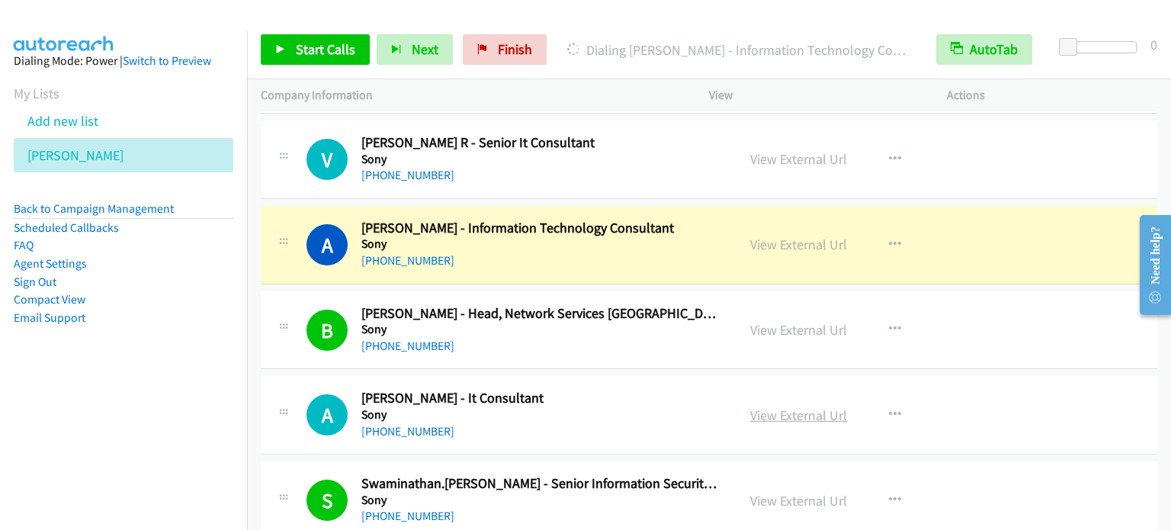
click at [811, 406] on link "View External Url" at bounding box center [798, 415] width 97 height 18
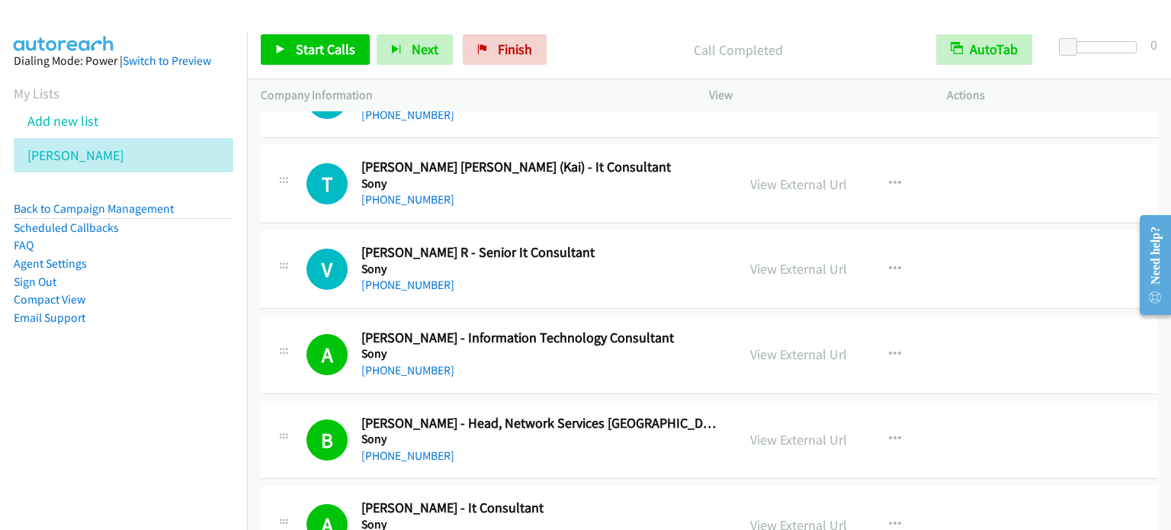
scroll to position [11357, 0]
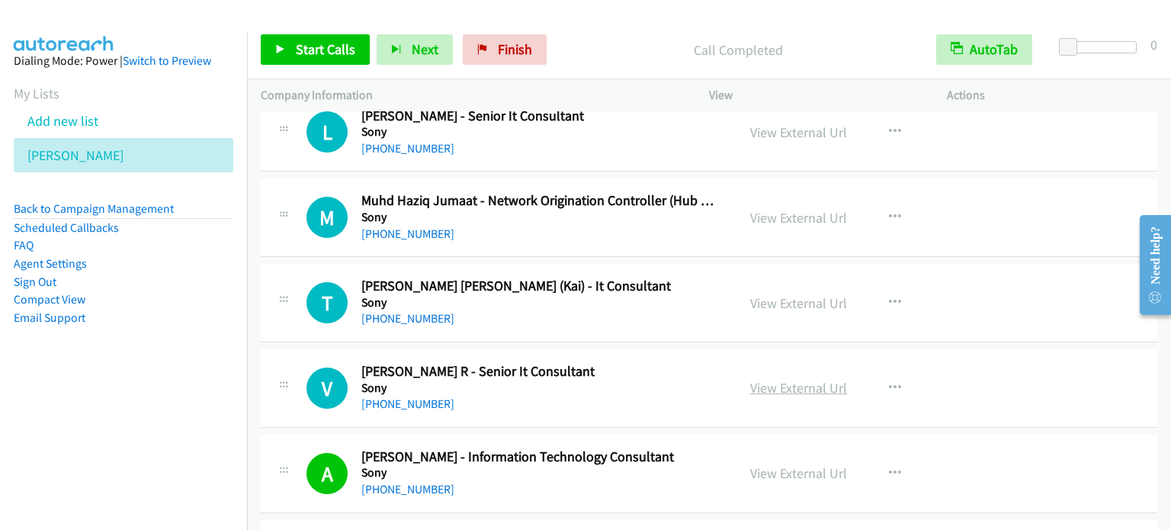
click at [814, 379] on link "View External Url" at bounding box center [798, 388] width 97 height 18
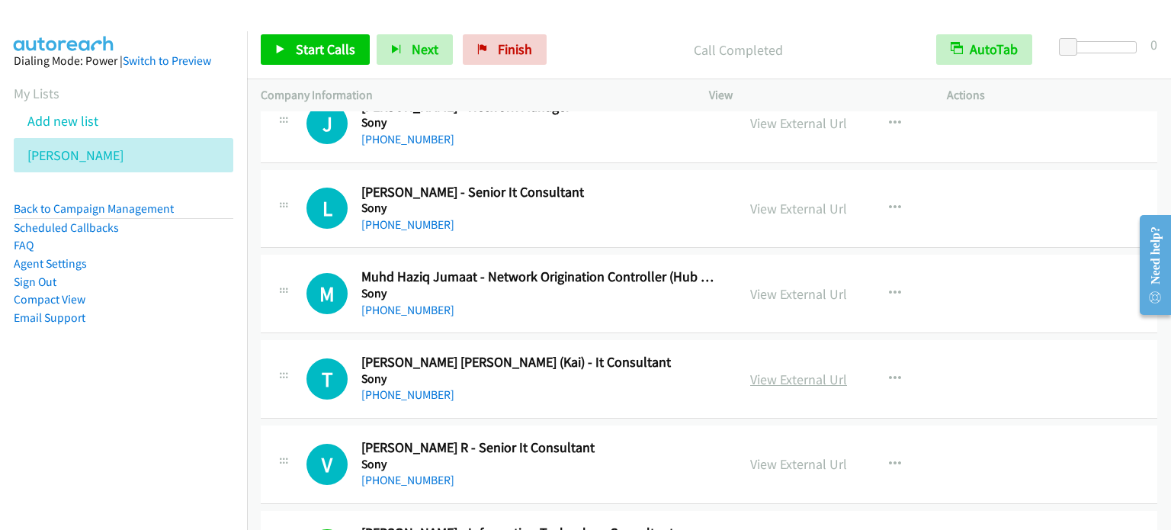
click at [791, 370] on link "View External Url" at bounding box center [798, 379] width 97 height 18
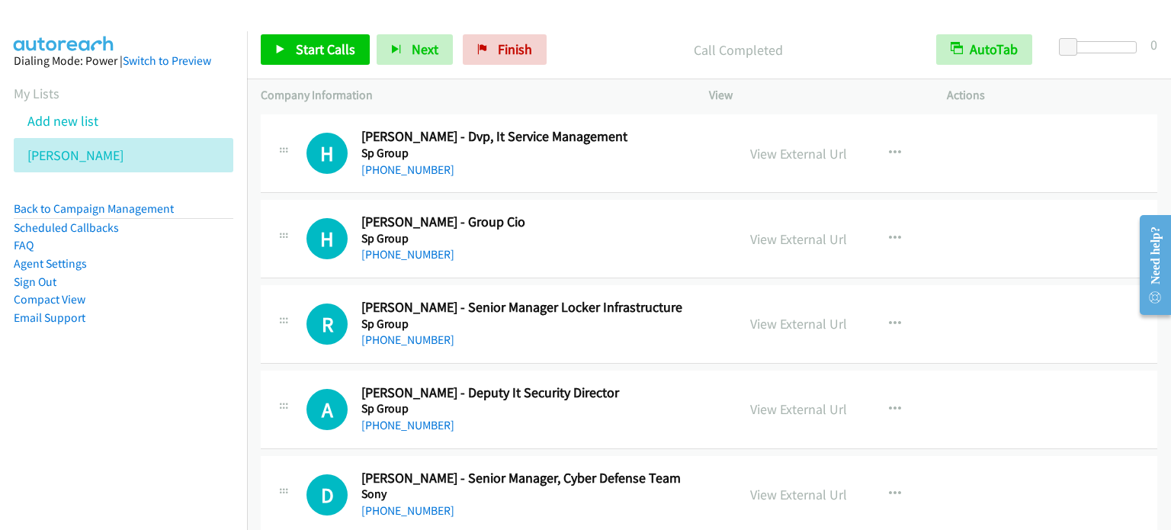
scroll to position [9146, 0]
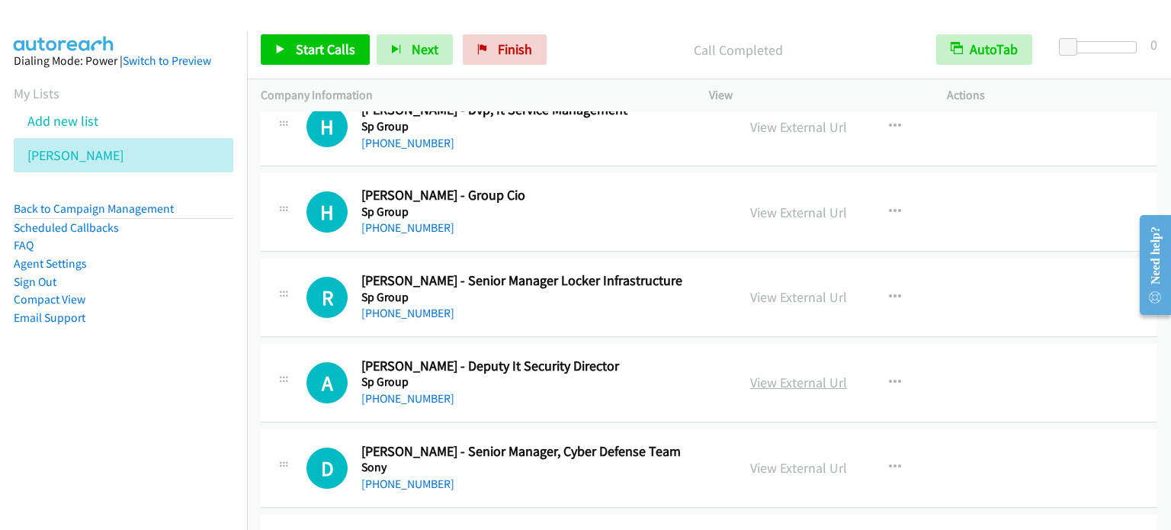
click at [823, 374] on link "View External Url" at bounding box center [798, 383] width 97 height 18
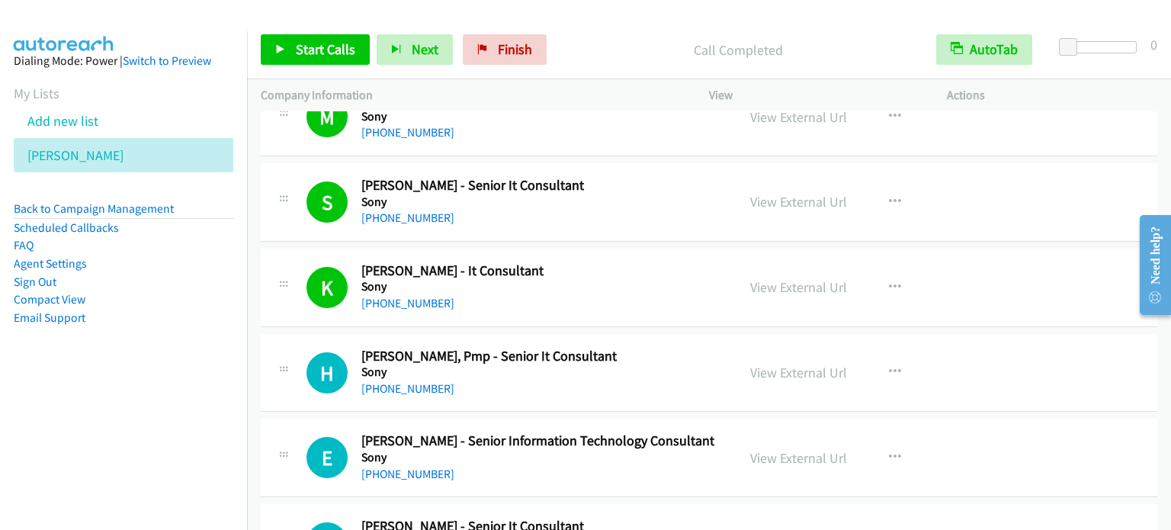
scroll to position [10213, 0]
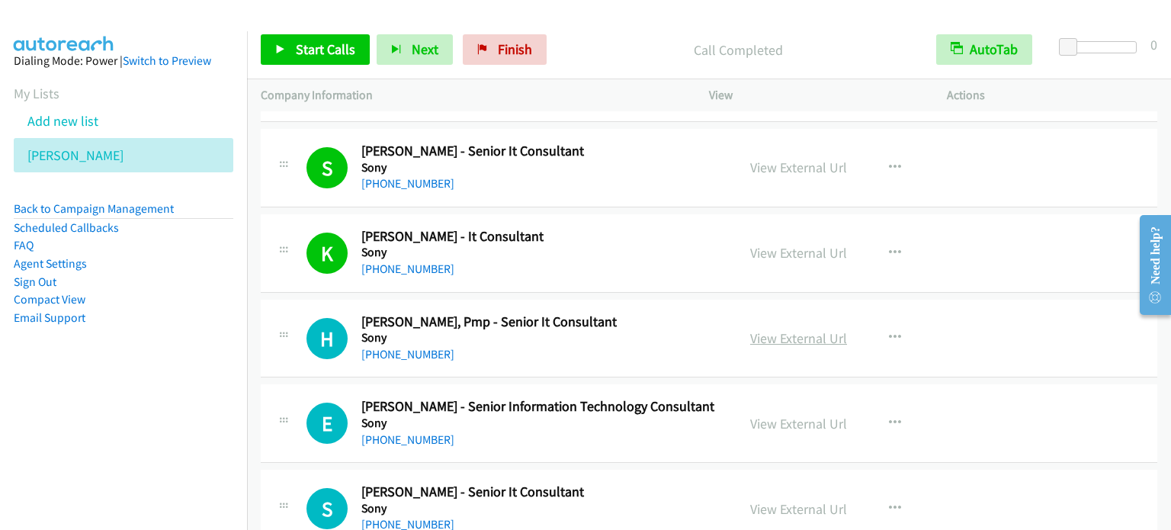
click at [802, 329] on link "View External Url" at bounding box center [798, 338] width 97 height 18
click at [787, 415] on link "View External Url" at bounding box center [798, 424] width 97 height 18
